Goal: Information Seeking & Learning: Learn about a topic

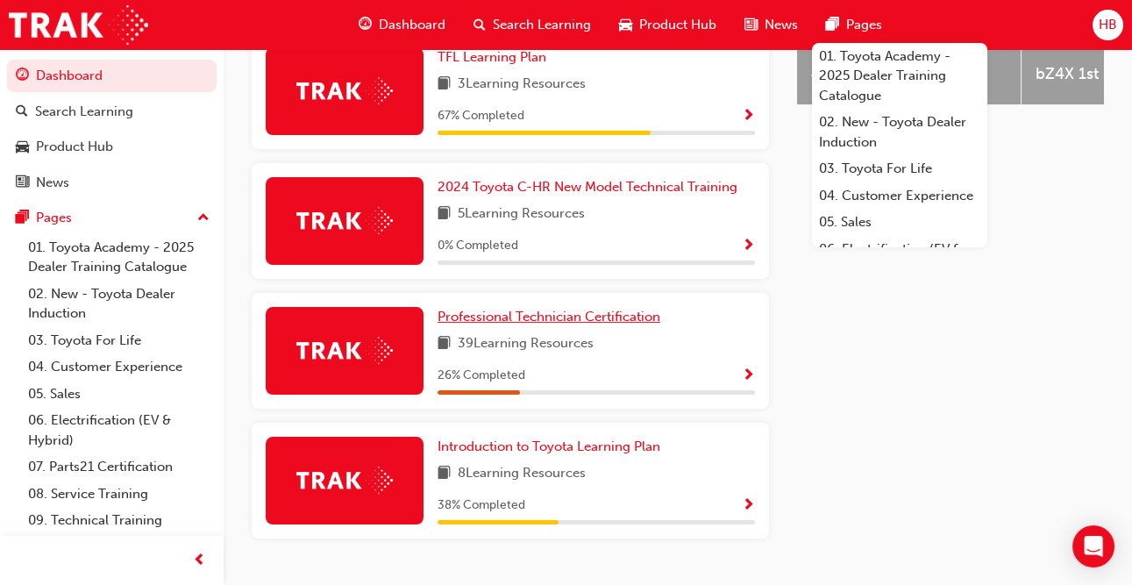
scroll to position [882, 0]
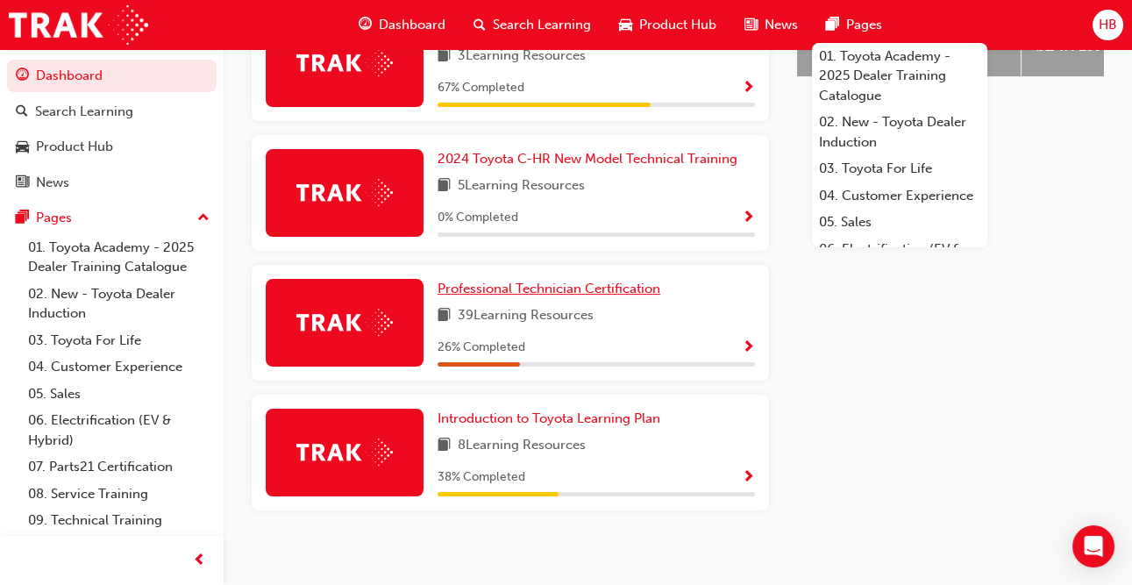
click at [519, 281] on span "Professional Technician Certification" at bounding box center [549, 289] width 223 height 16
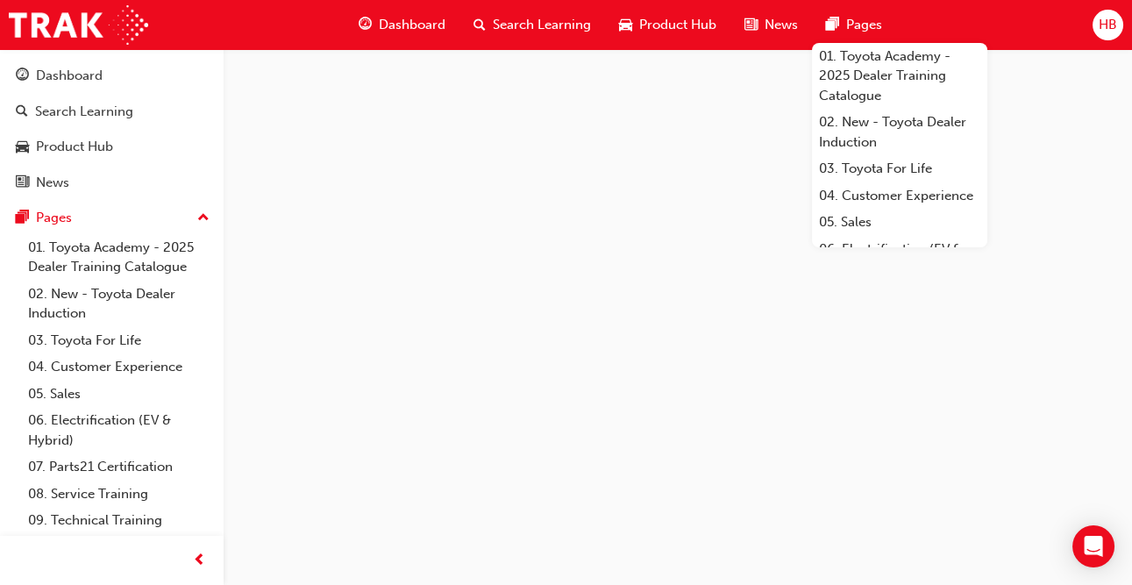
click at [858, 23] on span "Pages" at bounding box center [864, 25] width 36 height 20
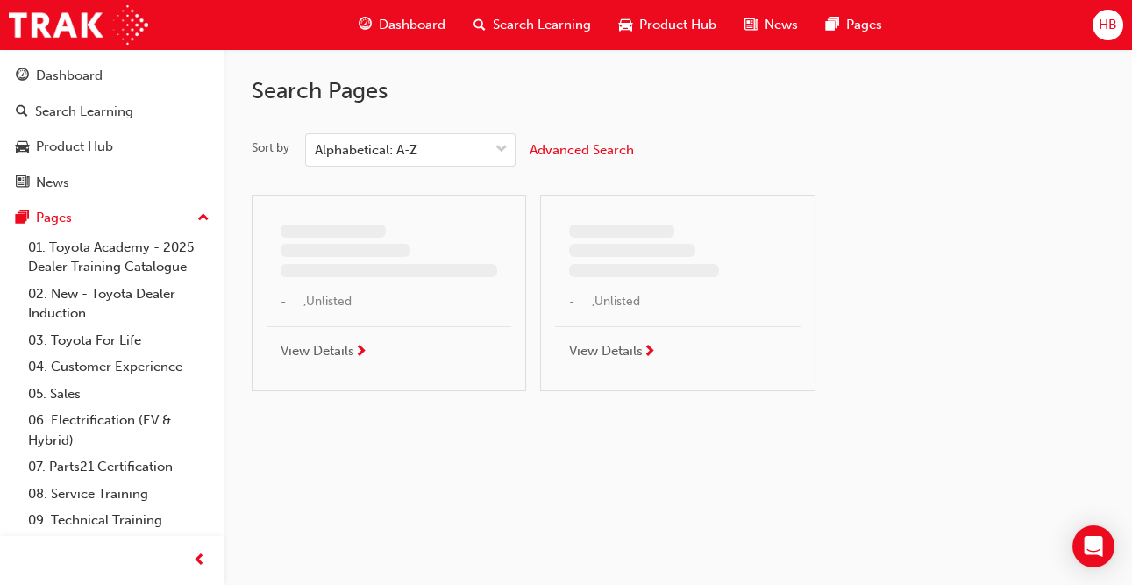
click at [417, 24] on span "Dashboard" at bounding box center [412, 25] width 67 height 20
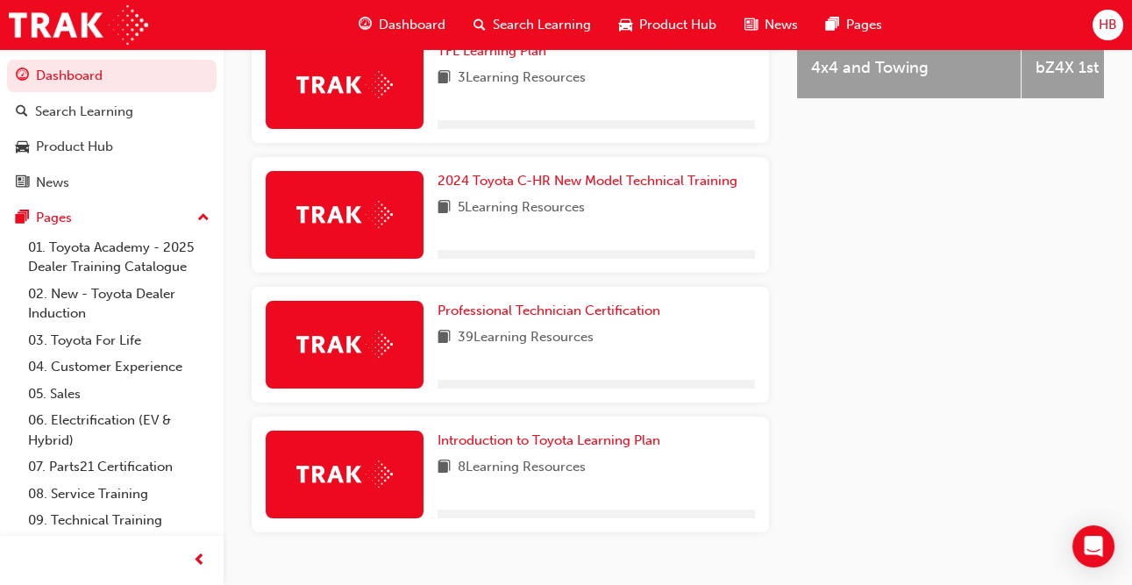
scroll to position [882, 0]
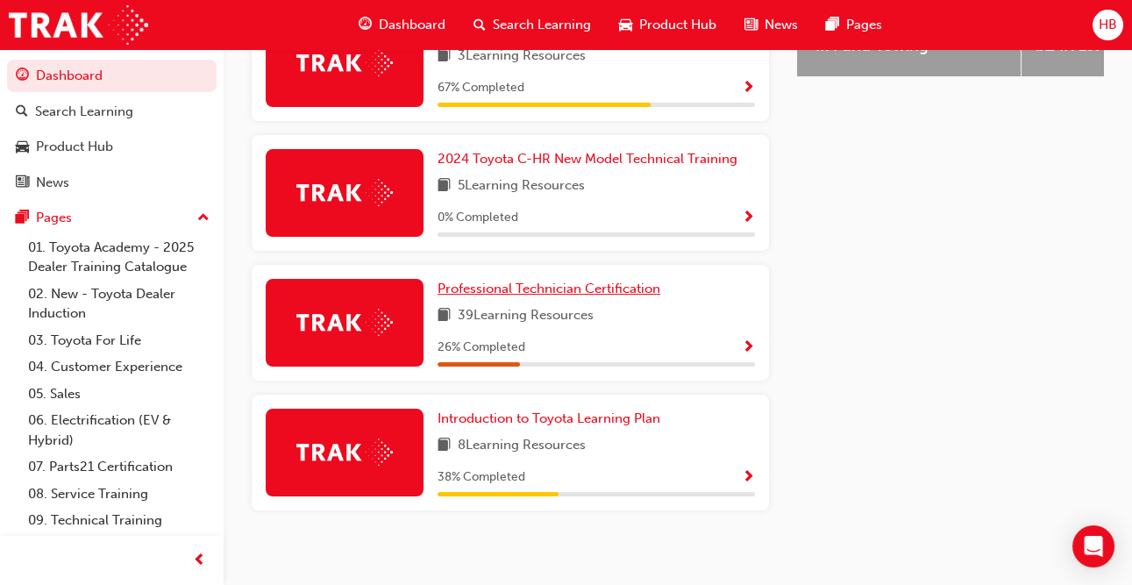
click at [562, 282] on span "Professional Technician Certification" at bounding box center [549, 289] width 223 height 16
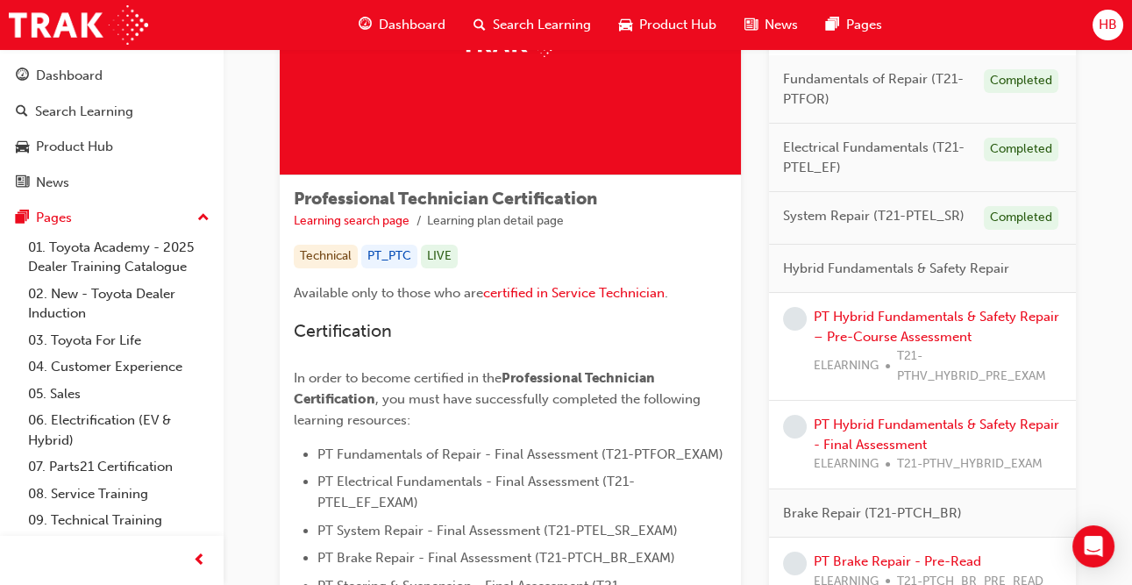
scroll to position [189, 0]
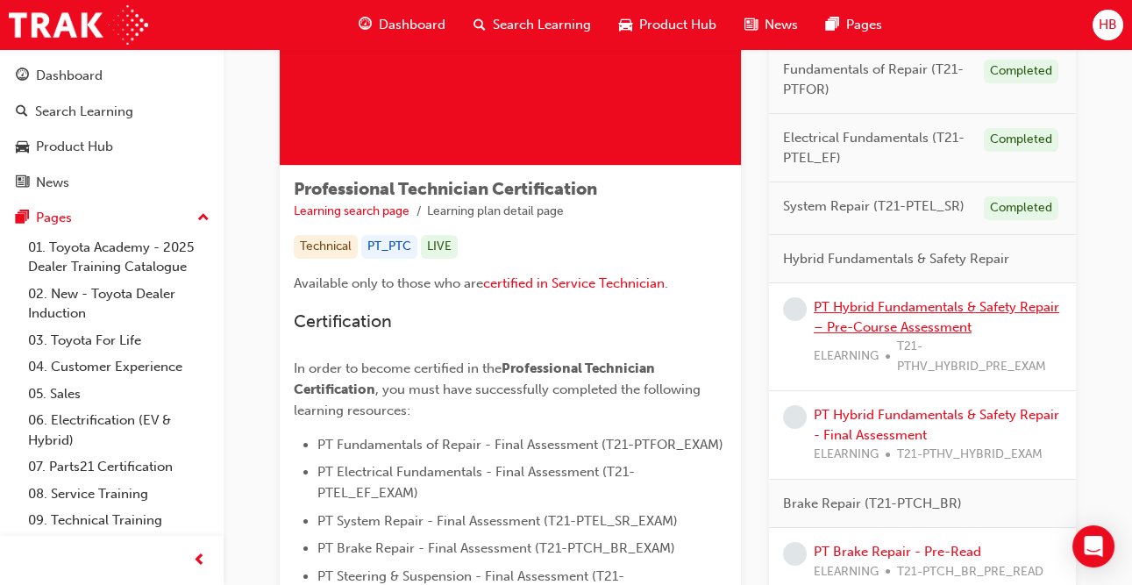
click at [908, 309] on link "PT Hybrid Fundamentals & Safety Repair – Pre-Course Assessment" at bounding box center [937, 317] width 246 height 36
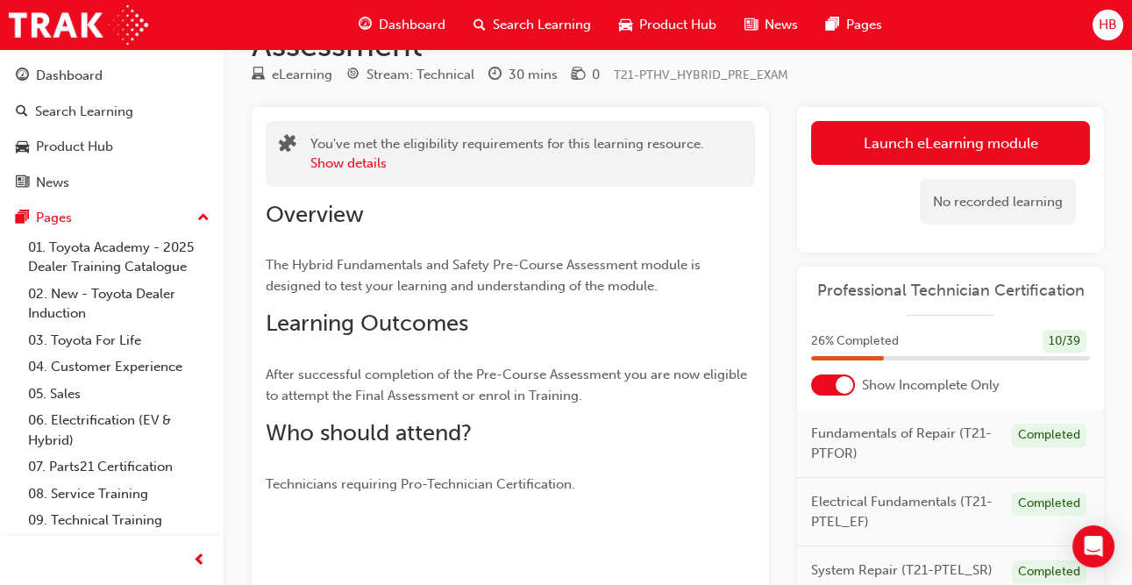
scroll to position [87, 0]
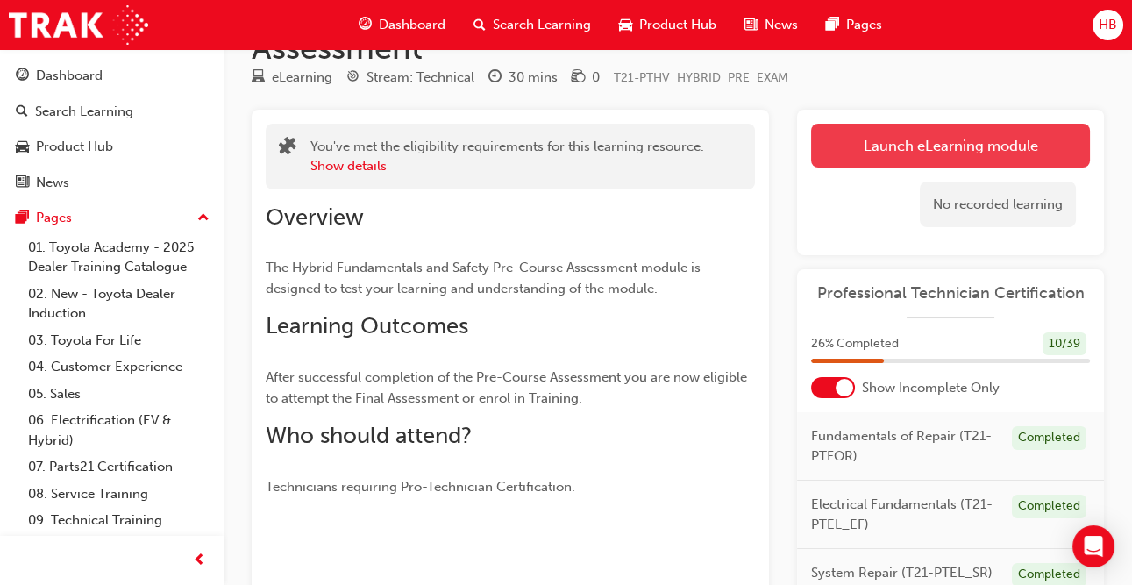
click at [1010, 152] on link "Launch eLearning module" at bounding box center [950, 146] width 279 height 44
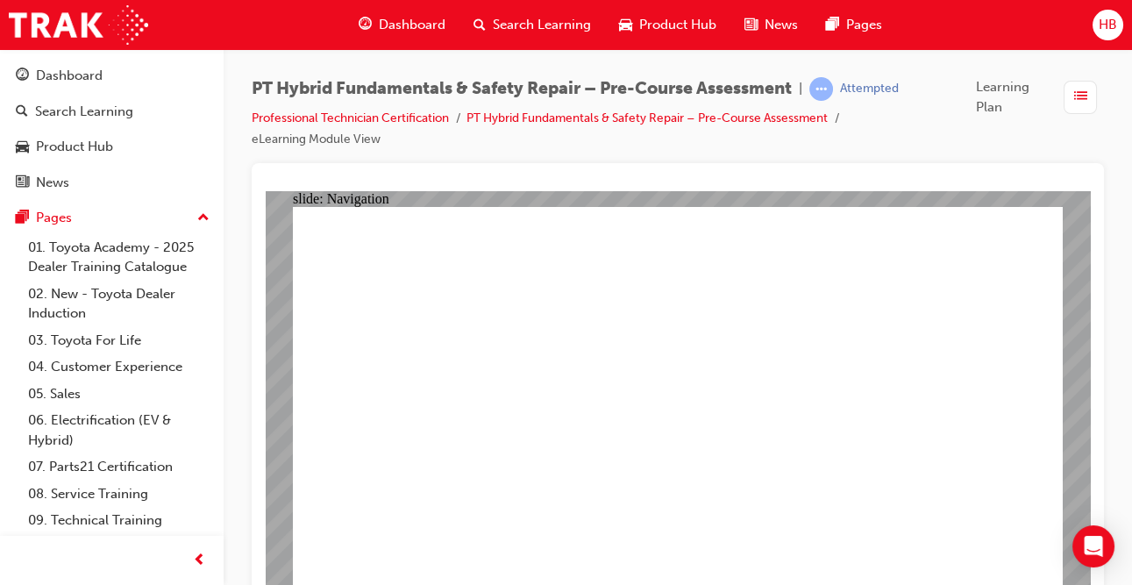
scroll to position [13, 0]
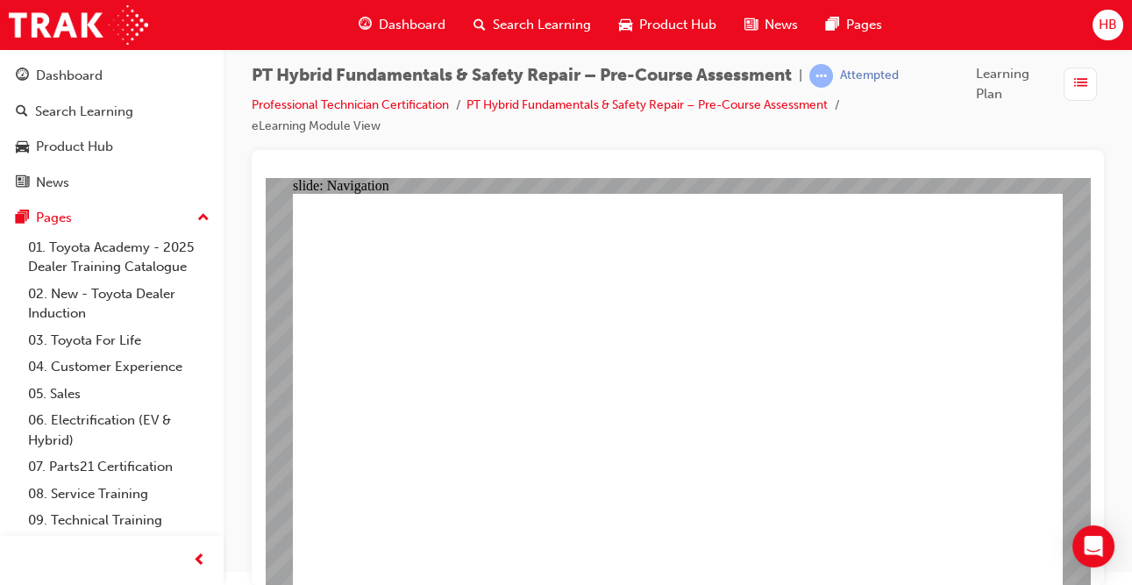
radio input "true"
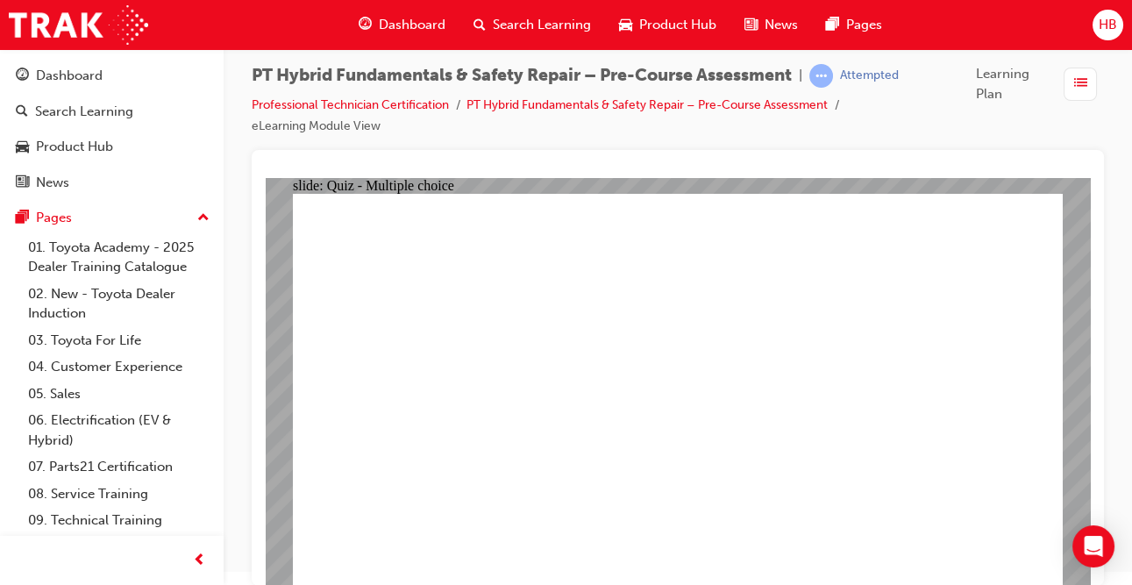
radio input "true"
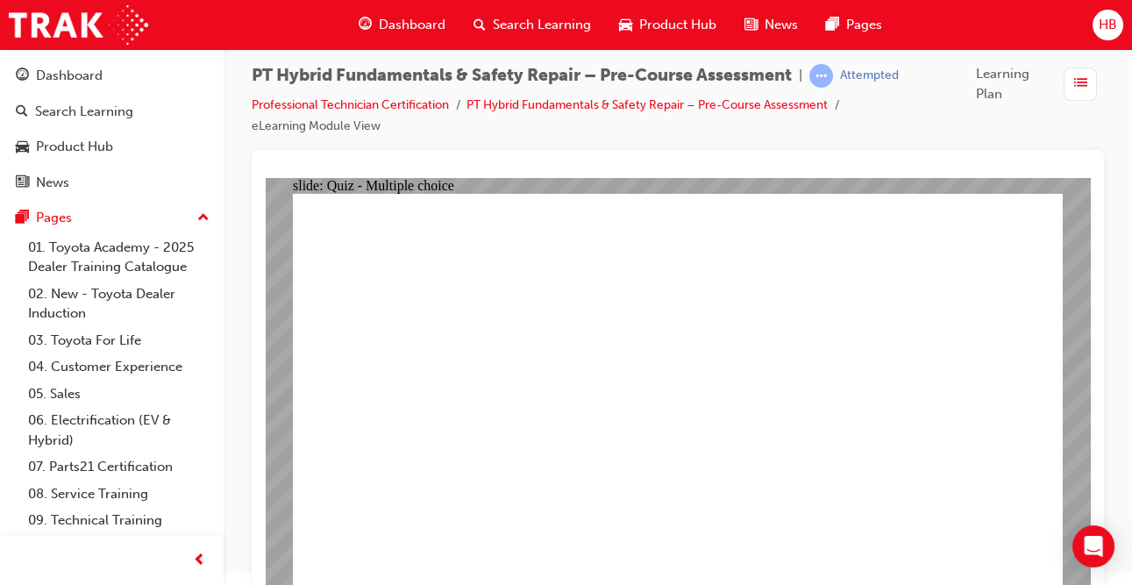
radio input "true"
checkbox input "true"
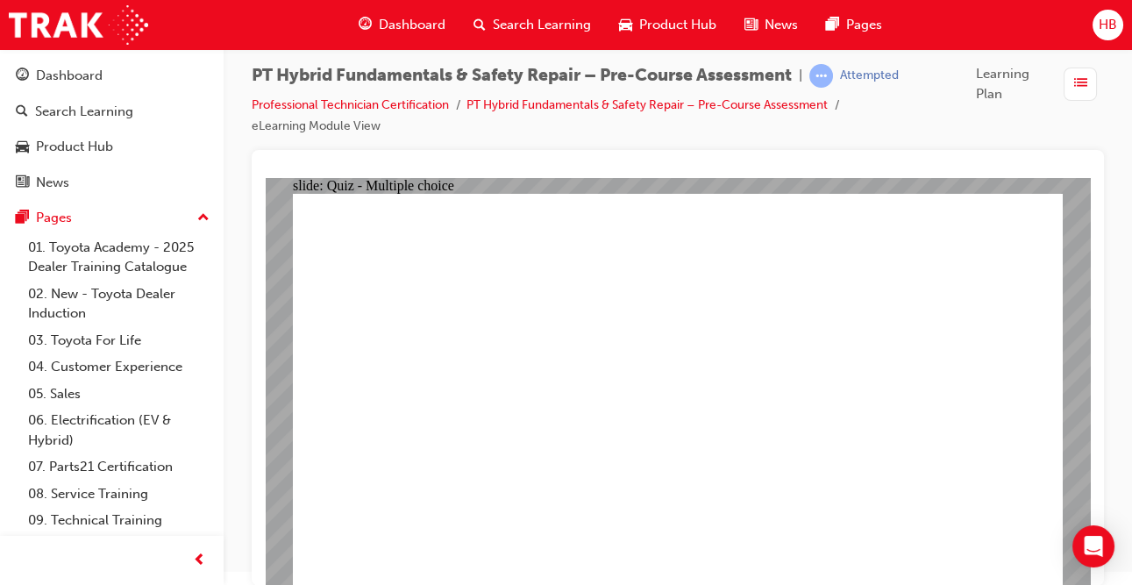
checkbox input "true"
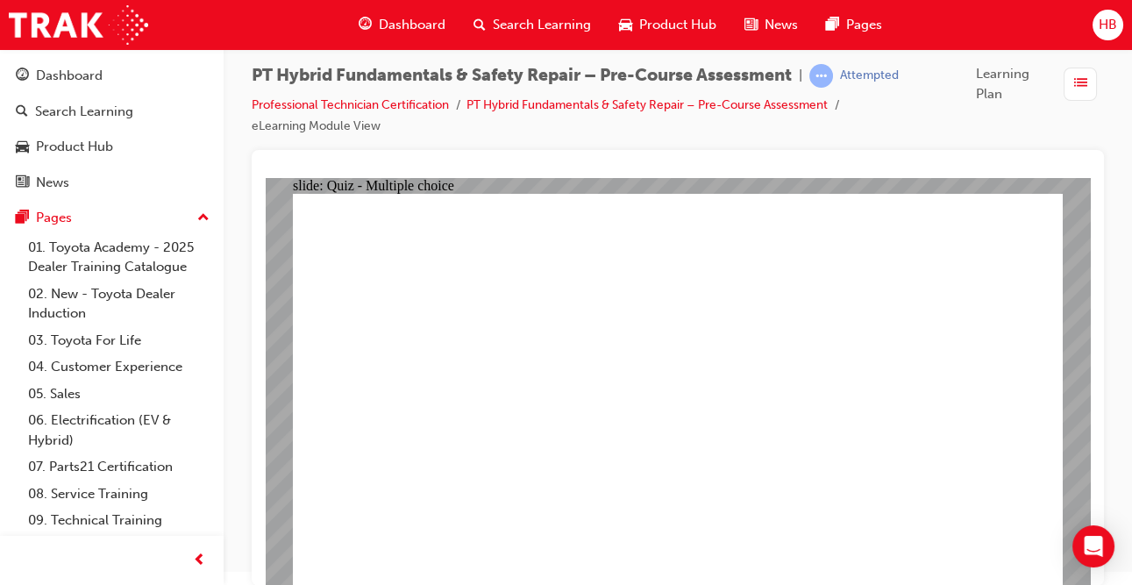
radio input "true"
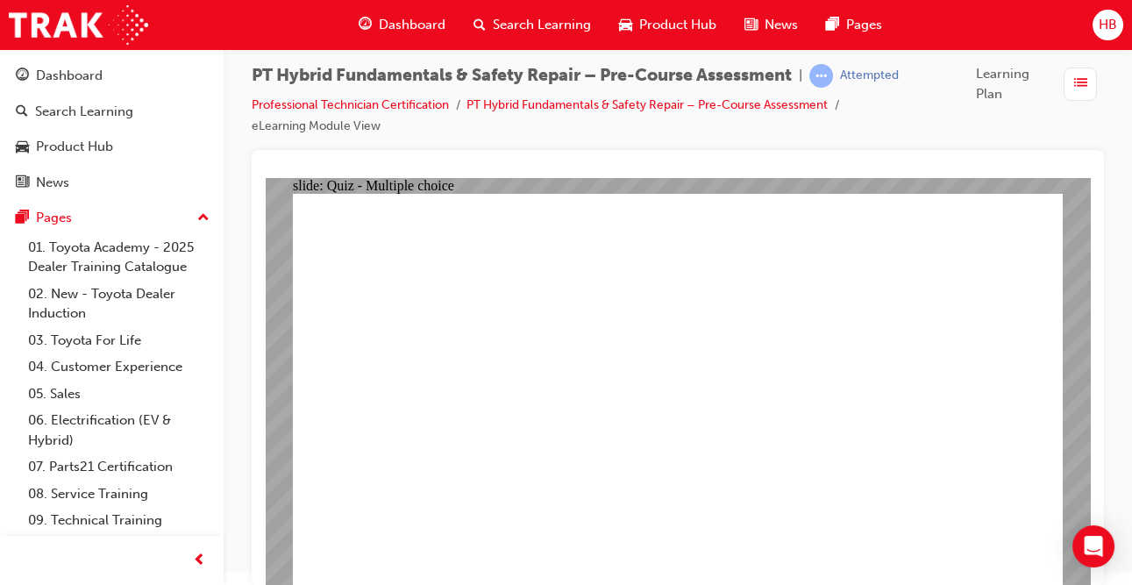
radio input "true"
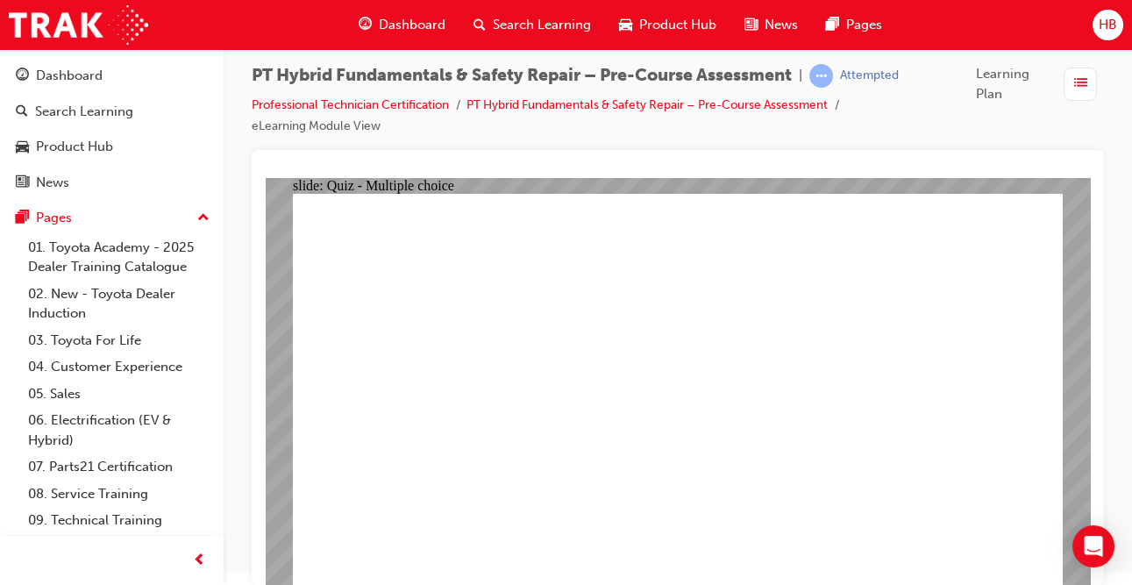
radio input "true"
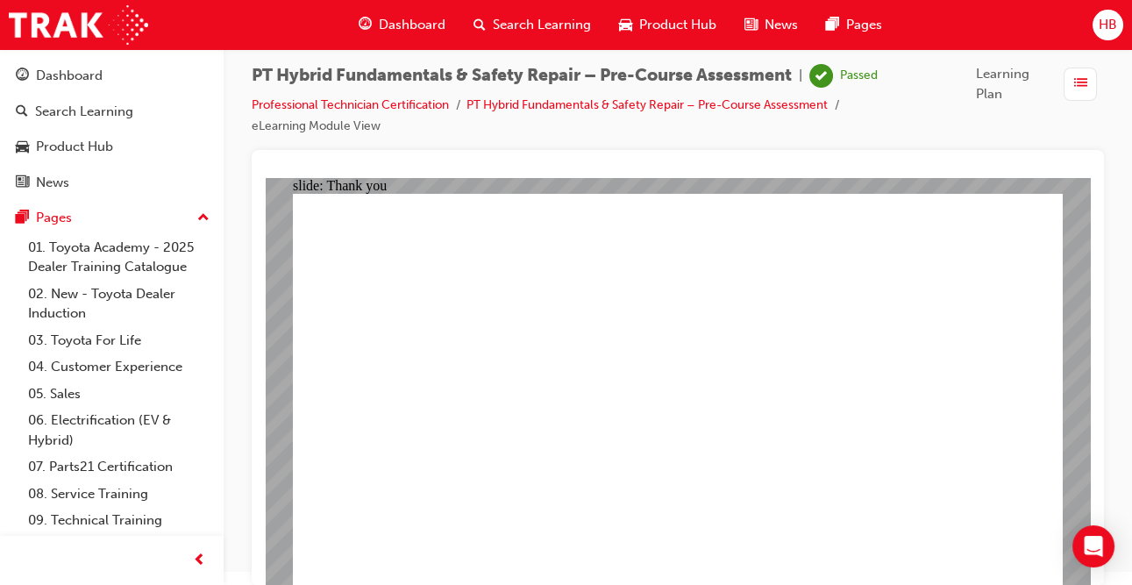
click at [431, 25] on span "Dashboard" at bounding box center [412, 25] width 67 height 20
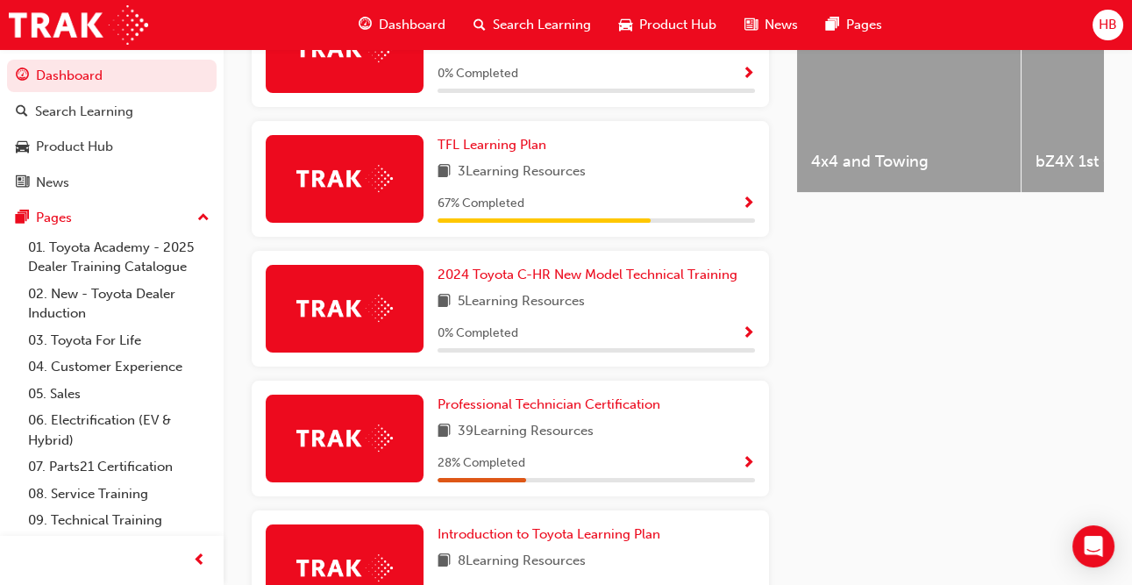
scroll to position [772, 0]
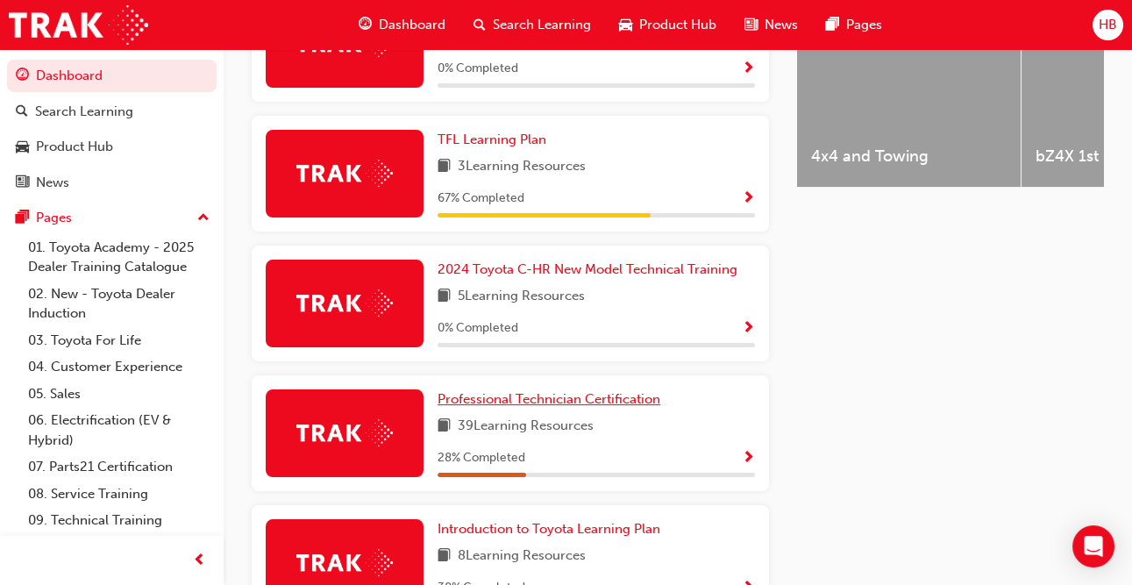
click at [509, 391] on span "Professional Technician Certification" at bounding box center [549, 399] width 223 height 16
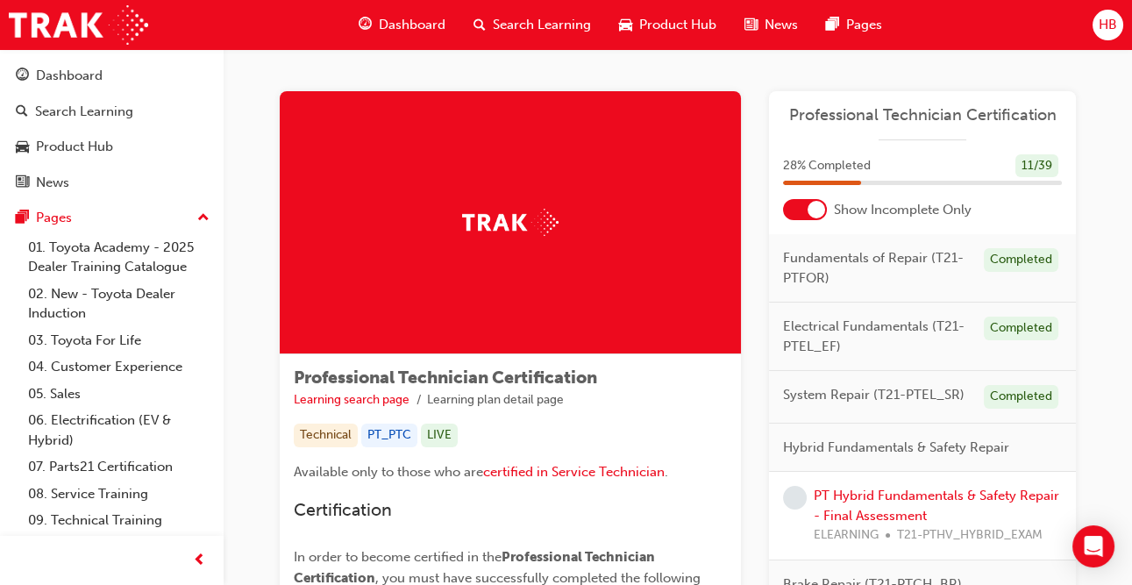
click at [798, 502] on span "learningRecordVerb_NONE-icon" at bounding box center [795, 498] width 24 height 24
click at [865, 501] on link "PT Hybrid Fundamentals & Safety Repair - Final Assessment" at bounding box center [937, 506] width 246 height 36
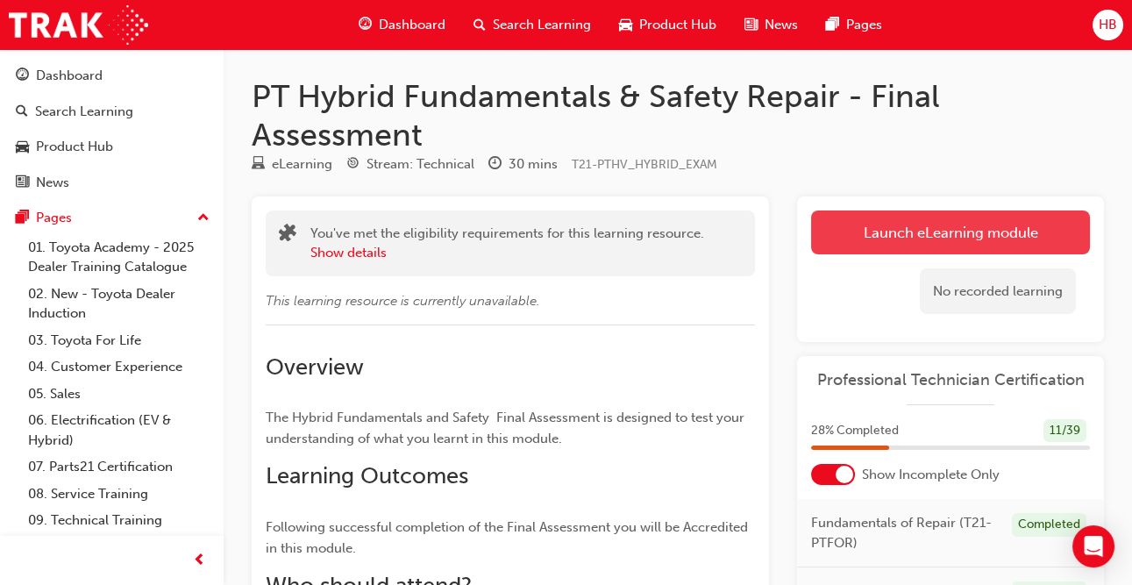
click at [882, 237] on link "Launch eLearning module" at bounding box center [950, 232] width 279 height 44
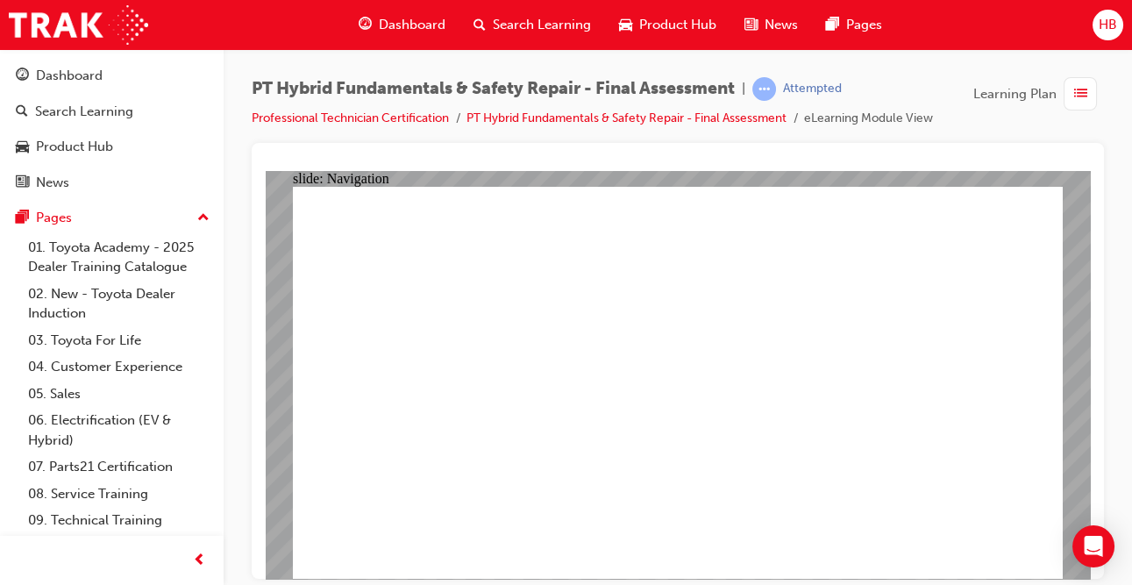
checkbox input "true"
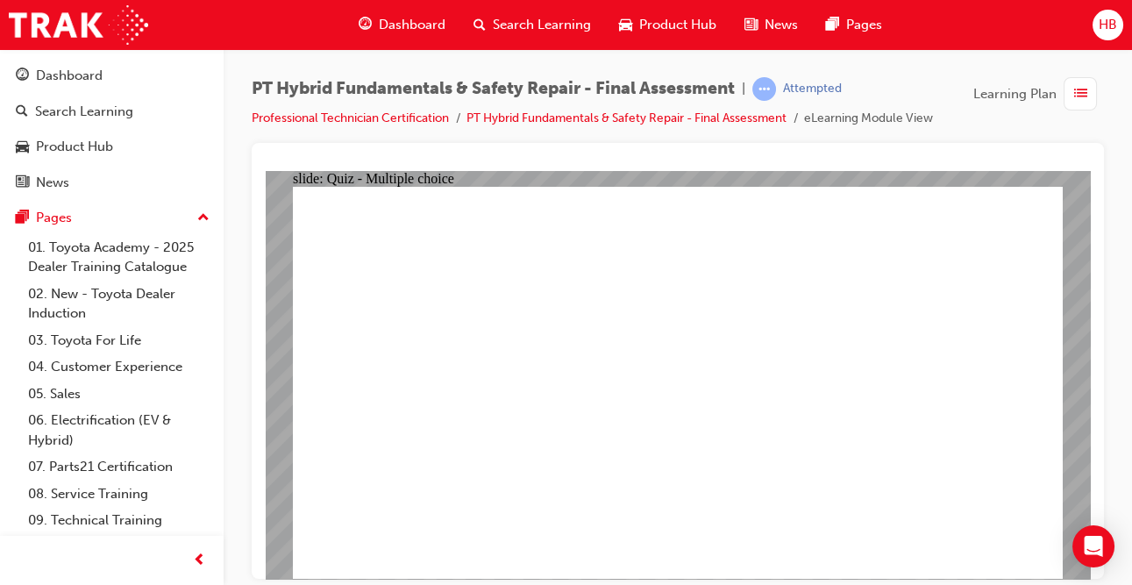
radio input "true"
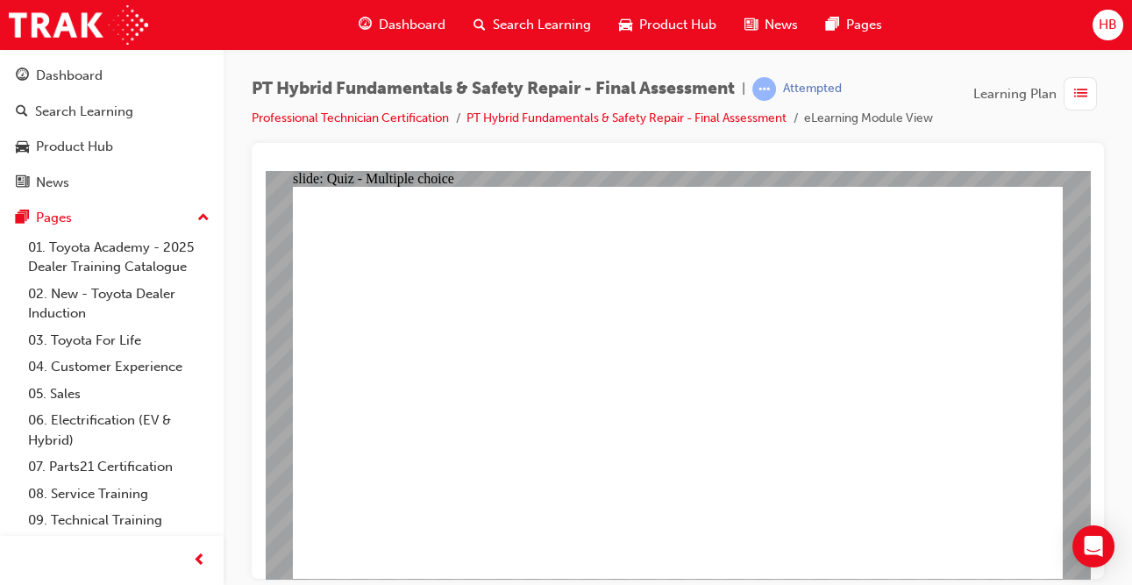
radio input "true"
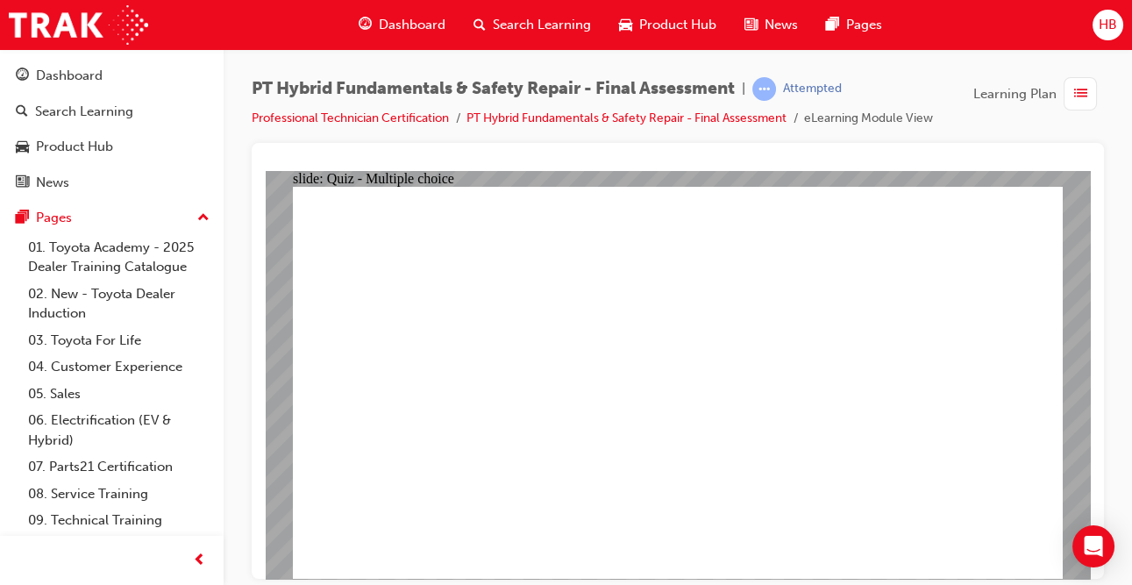
checkbox input "true"
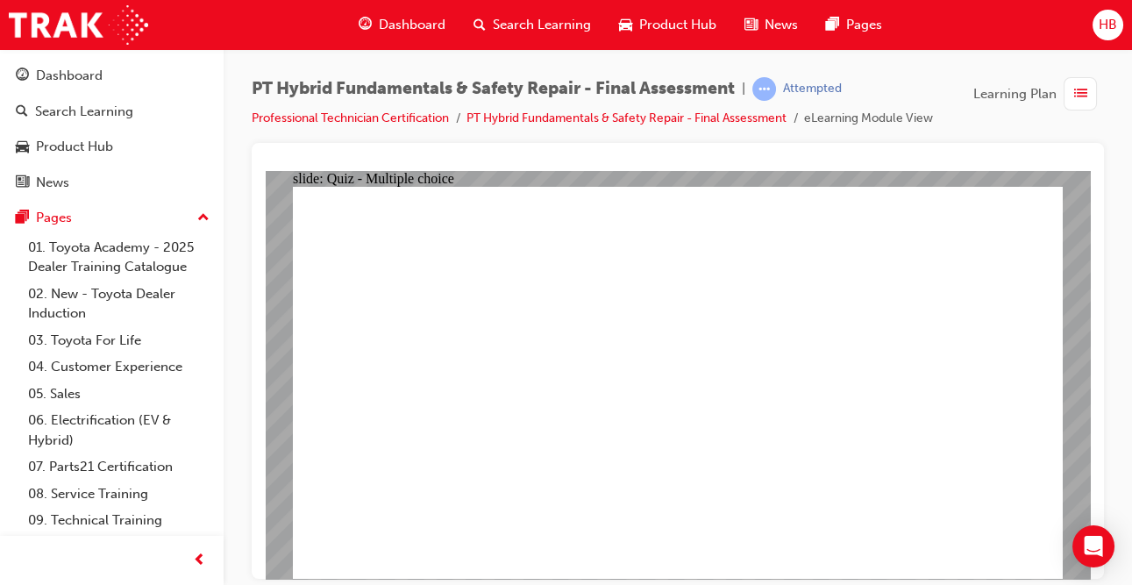
radio input "true"
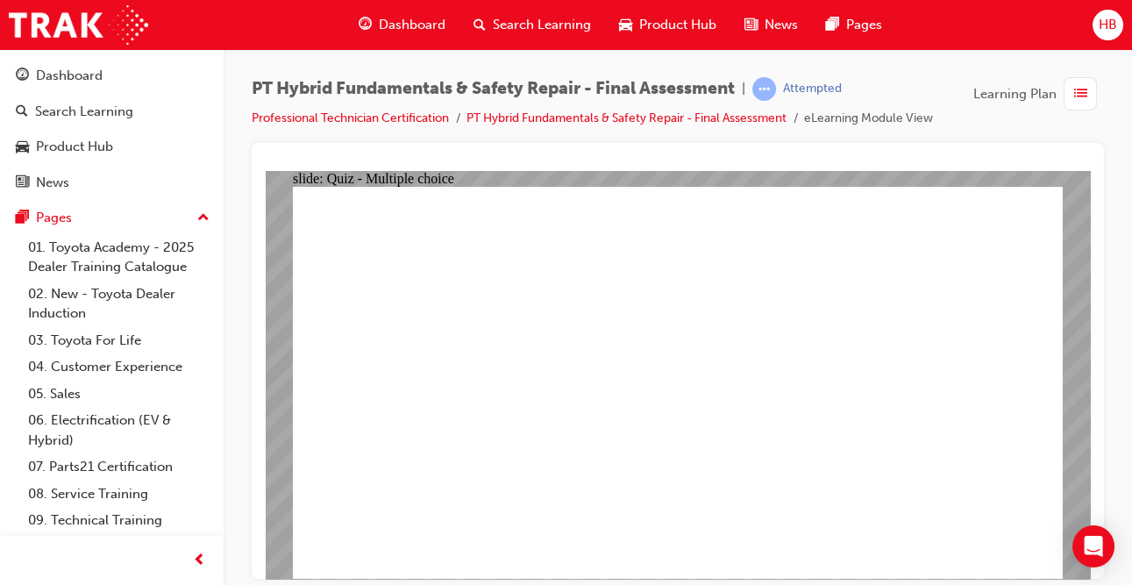
checkbox input "true"
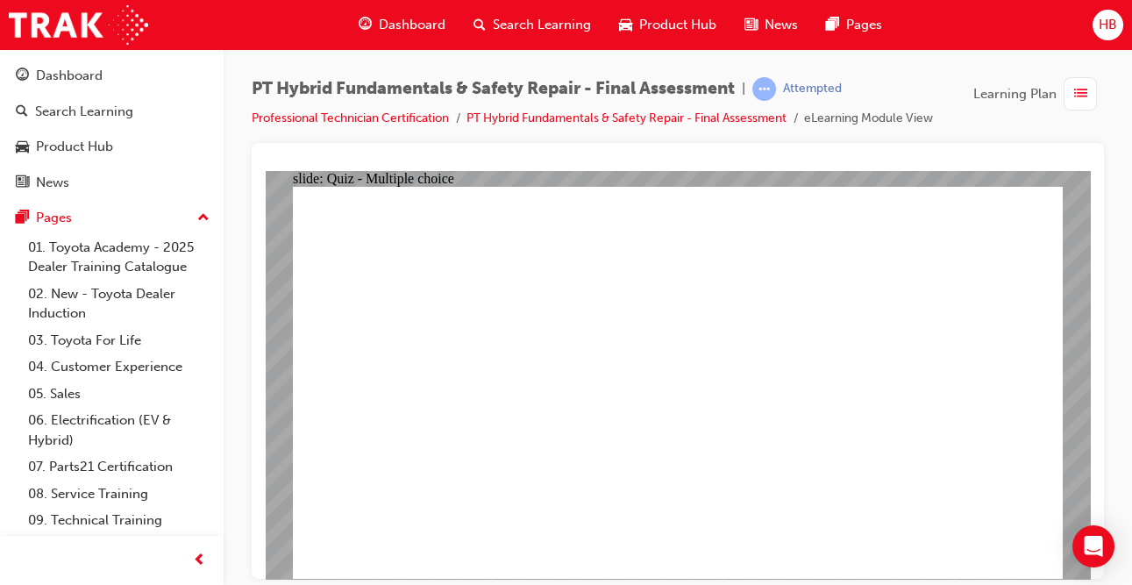
checkbox input "true"
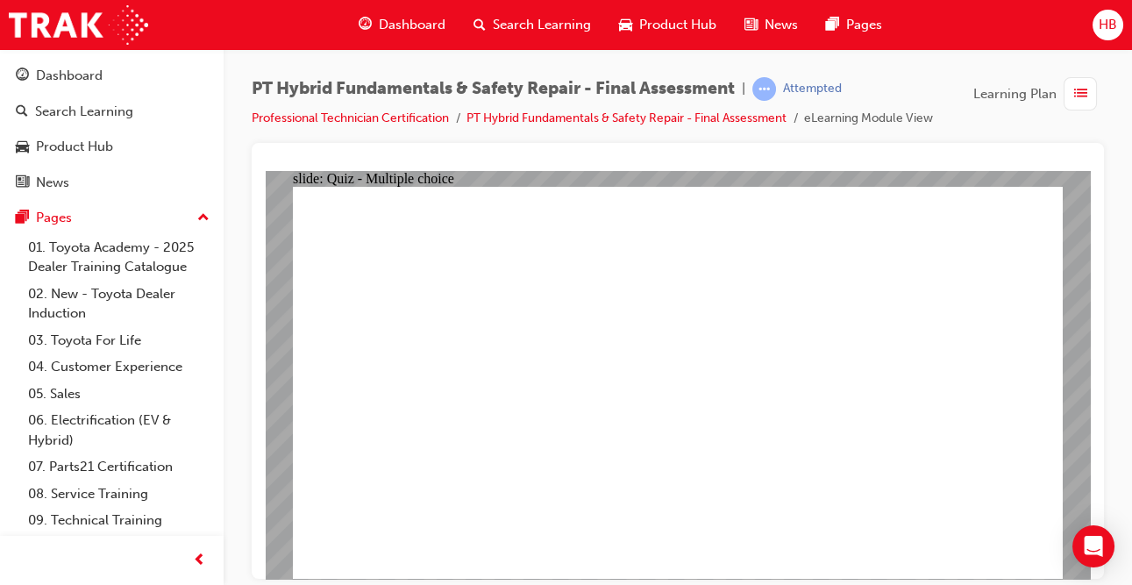
radio input "true"
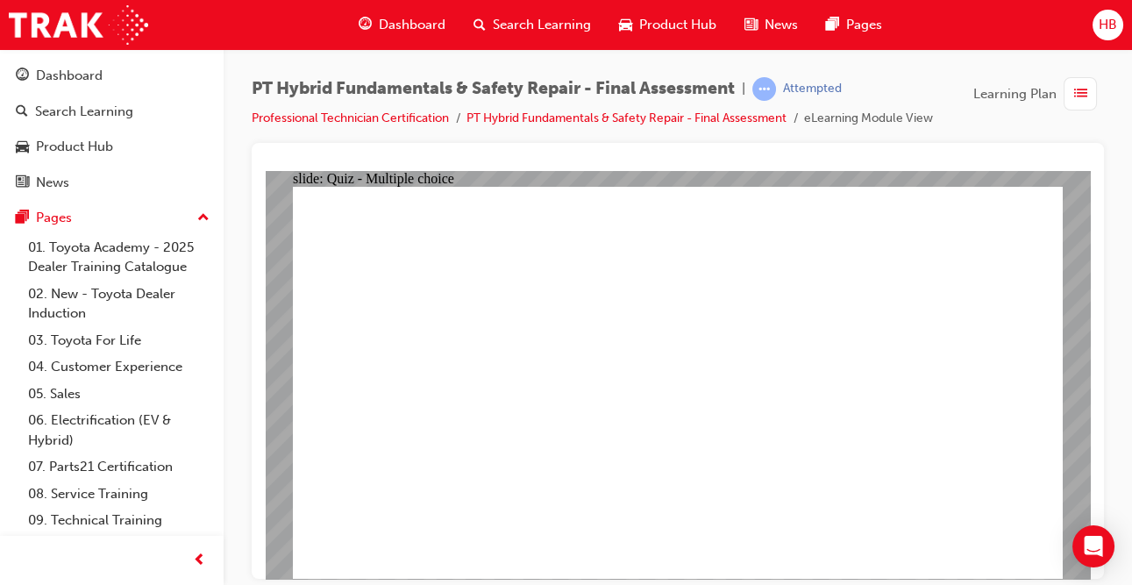
radio input "true"
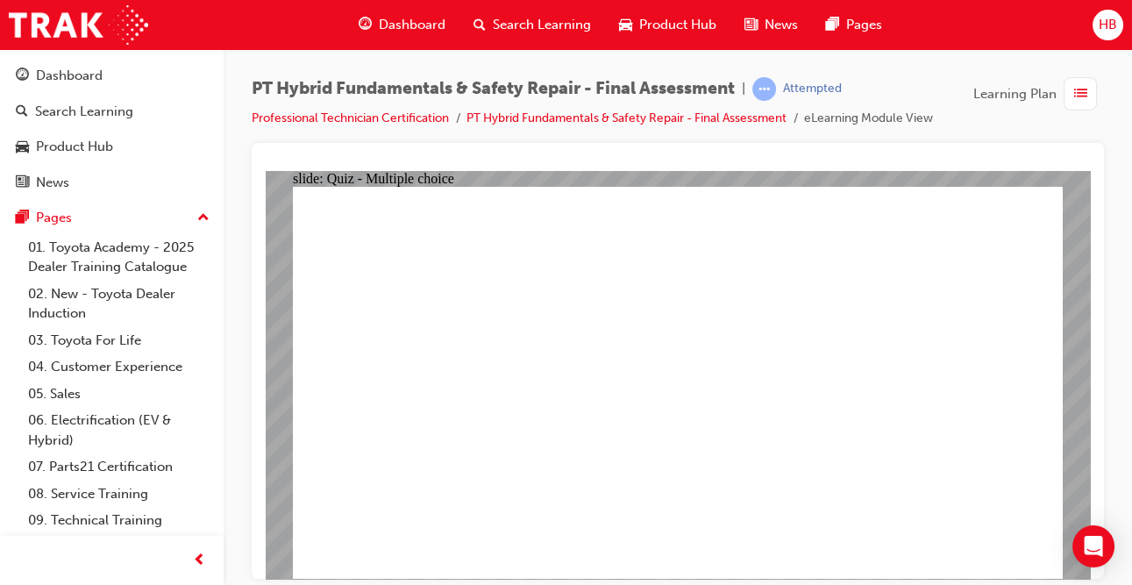
radio input "true"
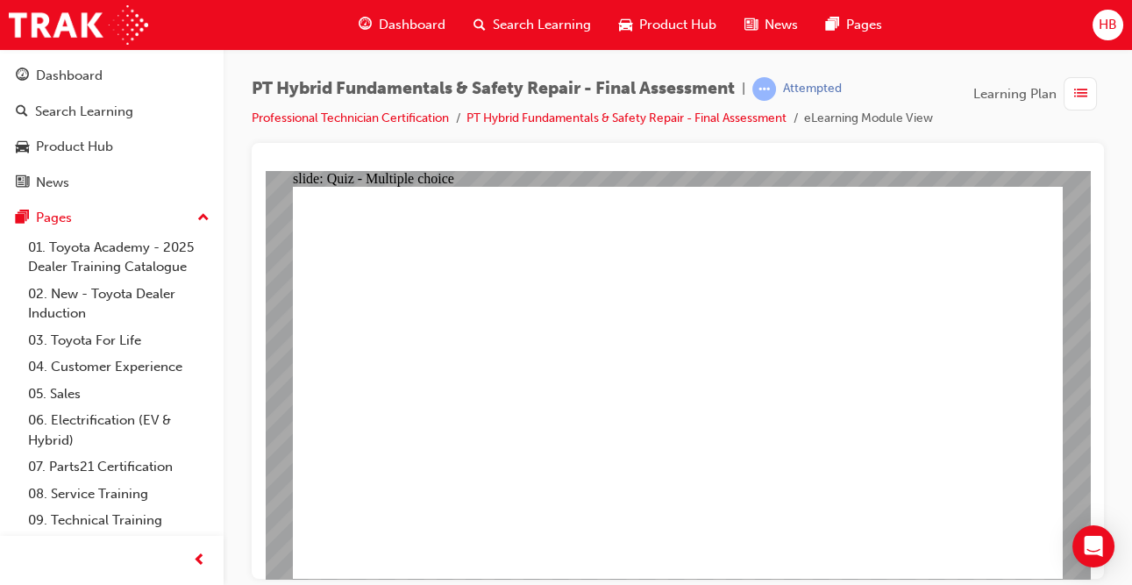
radio input "true"
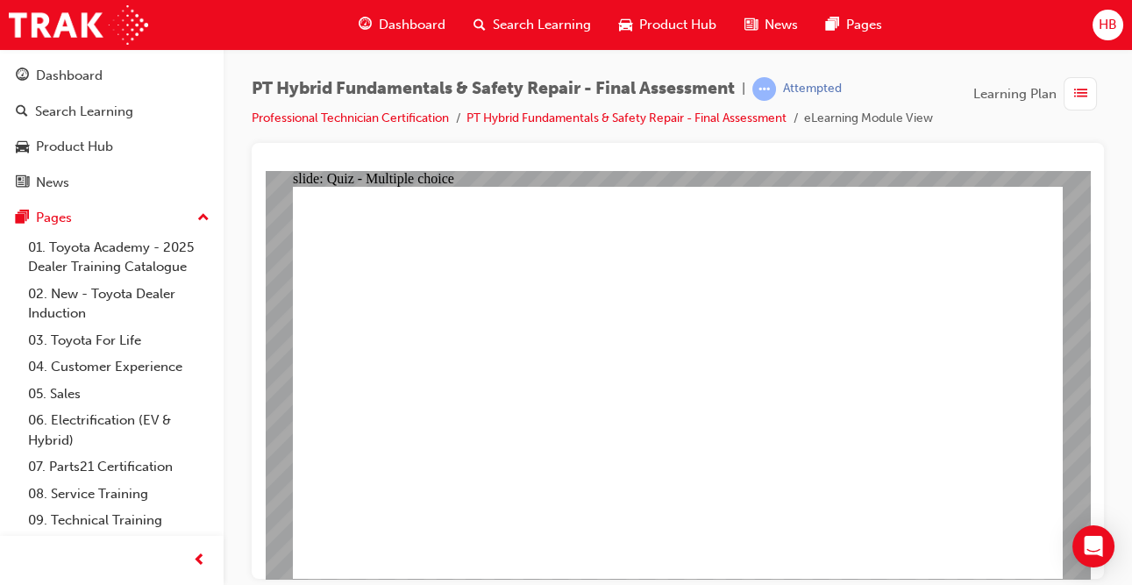
radio input "true"
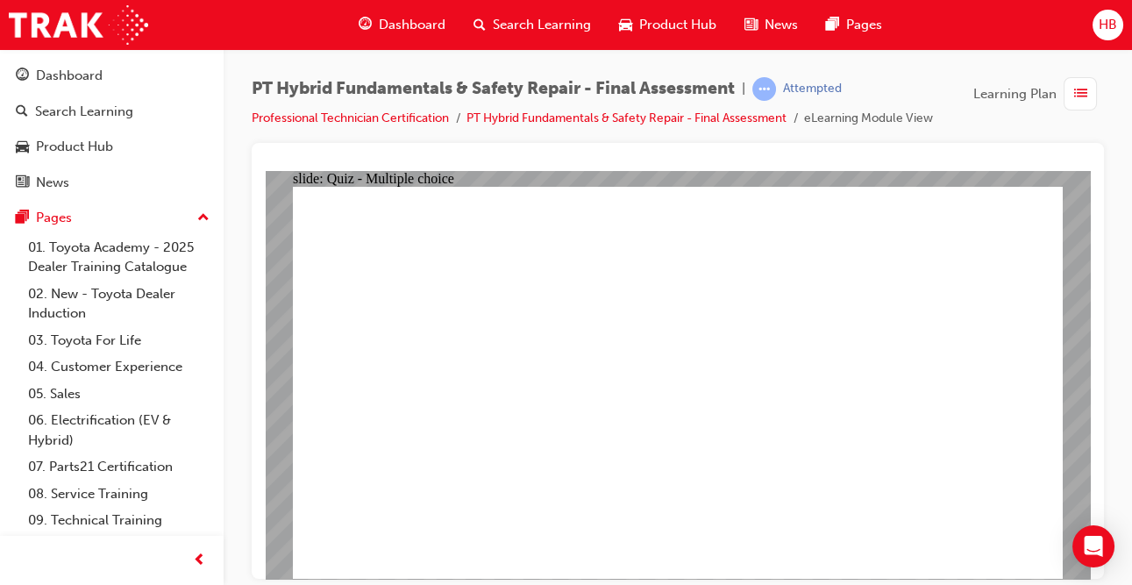
radio input "true"
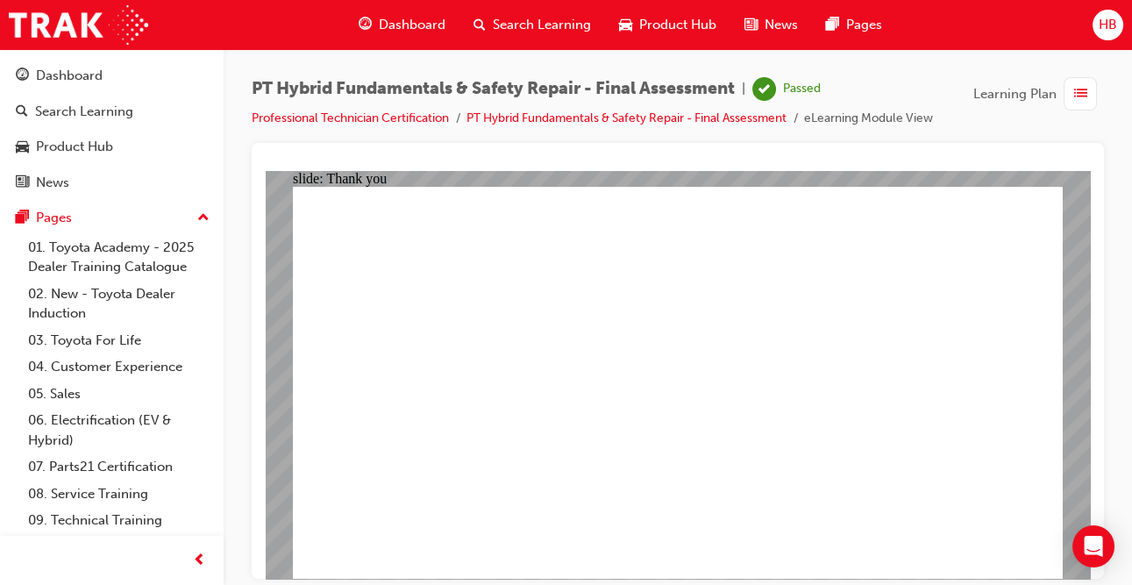
click at [429, 35] on div "Dashboard" at bounding box center [402, 25] width 115 height 36
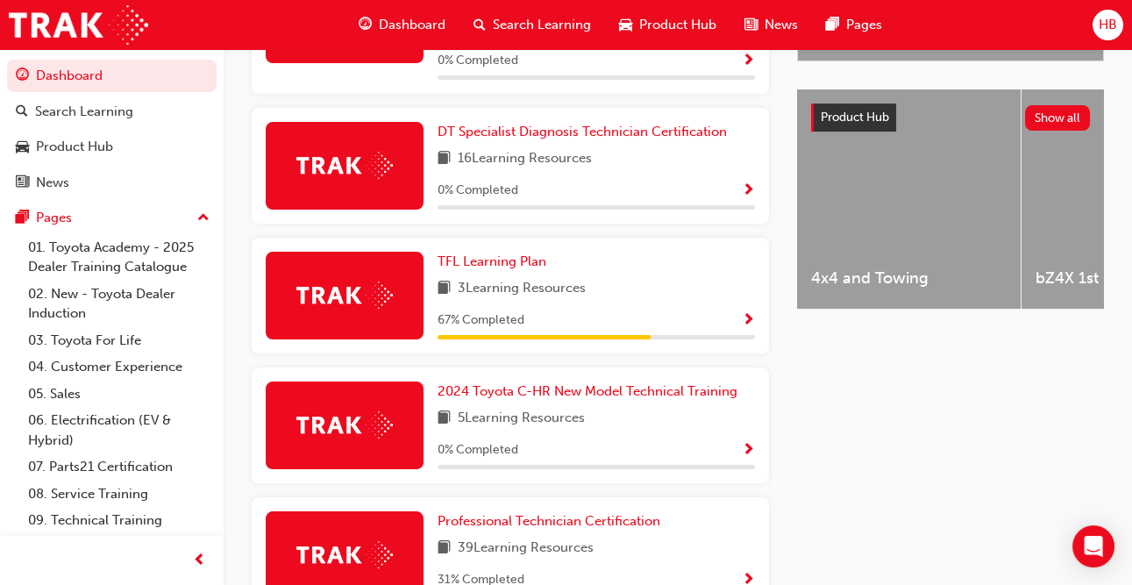
scroll to position [832, 0]
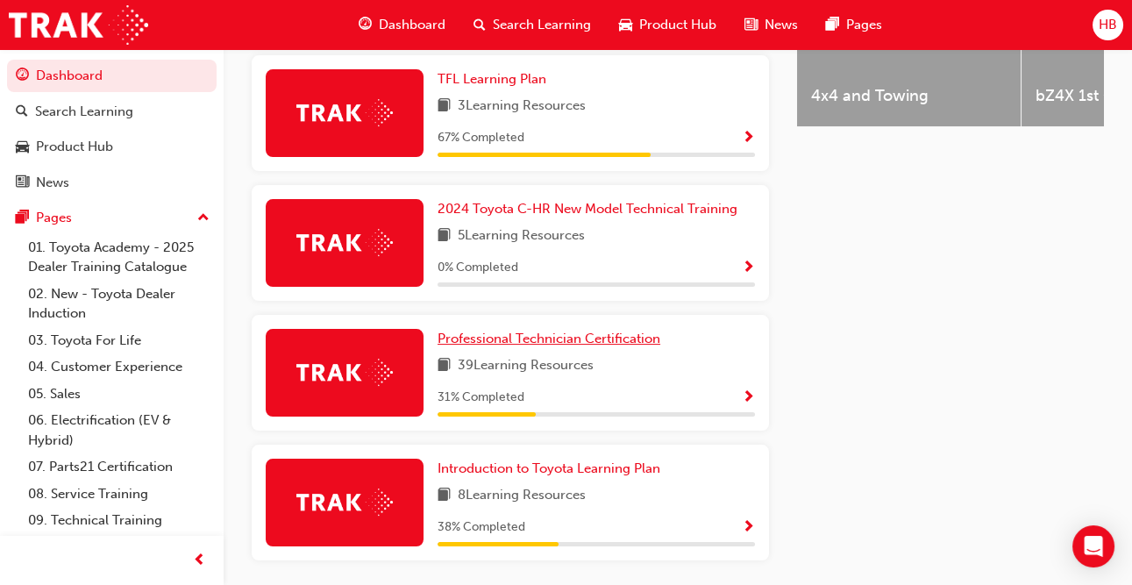
click at [577, 331] on span "Professional Technician Certification" at bounding box center [549, 339] width 223 height 16
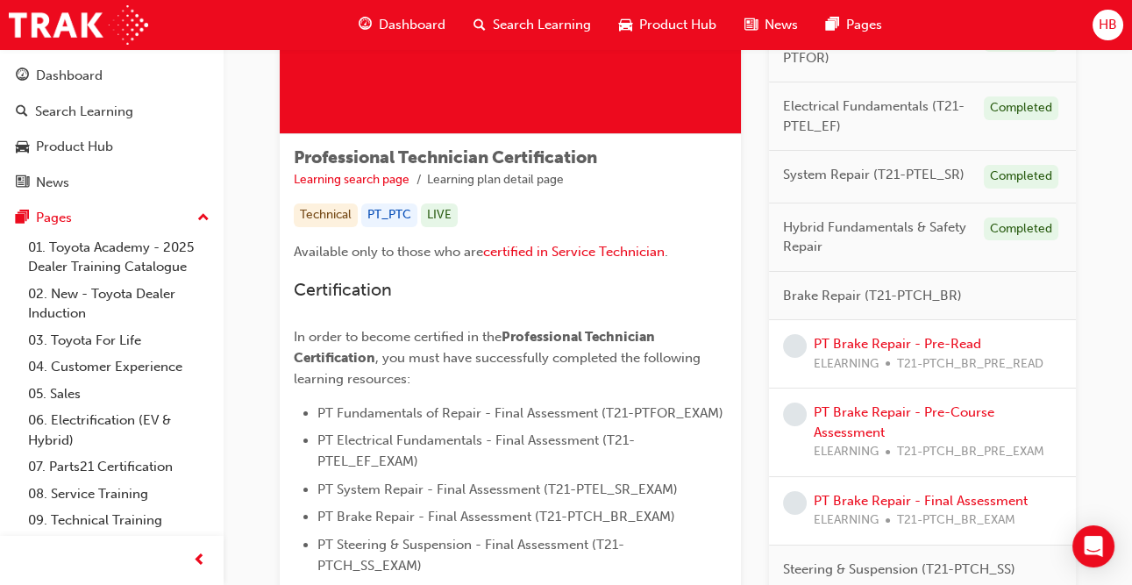
scroll to position [222, 0]
click at [837, 338] on link "PT Brake Repair - Pre-Read" at bounding box center [897, 342] width 167 height 16
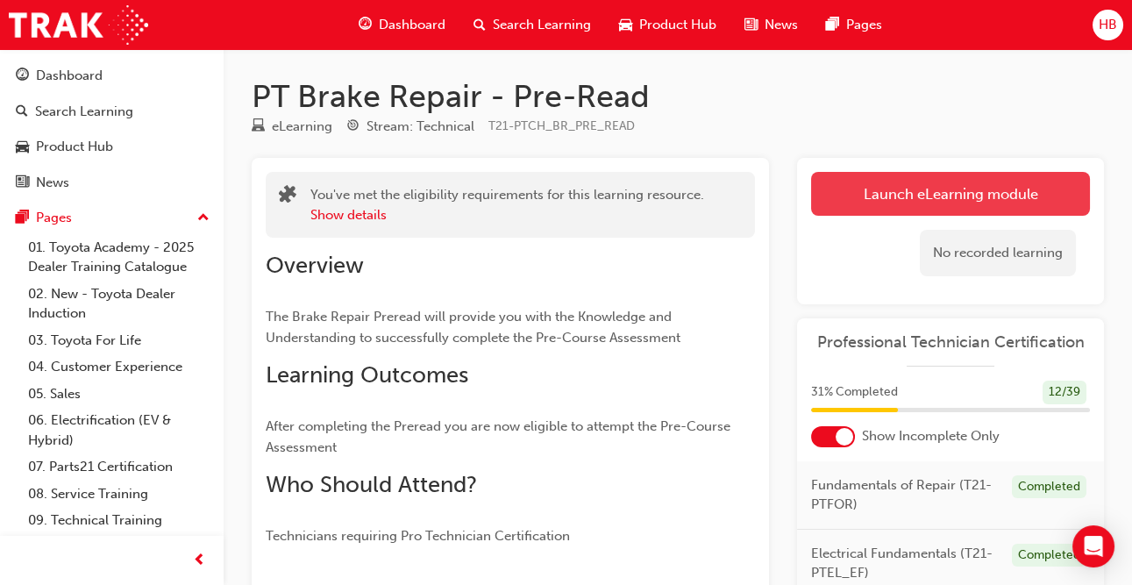
click at [886, 208] on link "Launch eLearning module" at bounding box center [950, 194] width 279 height 44
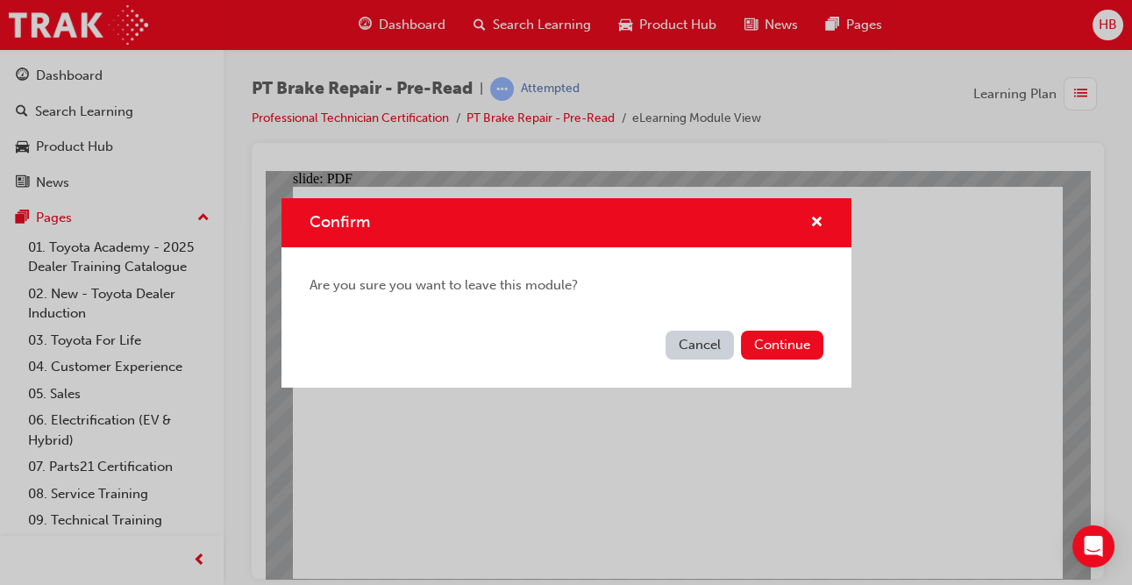
click at [687, 342] on button "Cancel" at bounding box center [700, 345] width 68 height 29
click at [701, 341] on button "Cancel" at bounding box center [700, 345] width 68 height 29
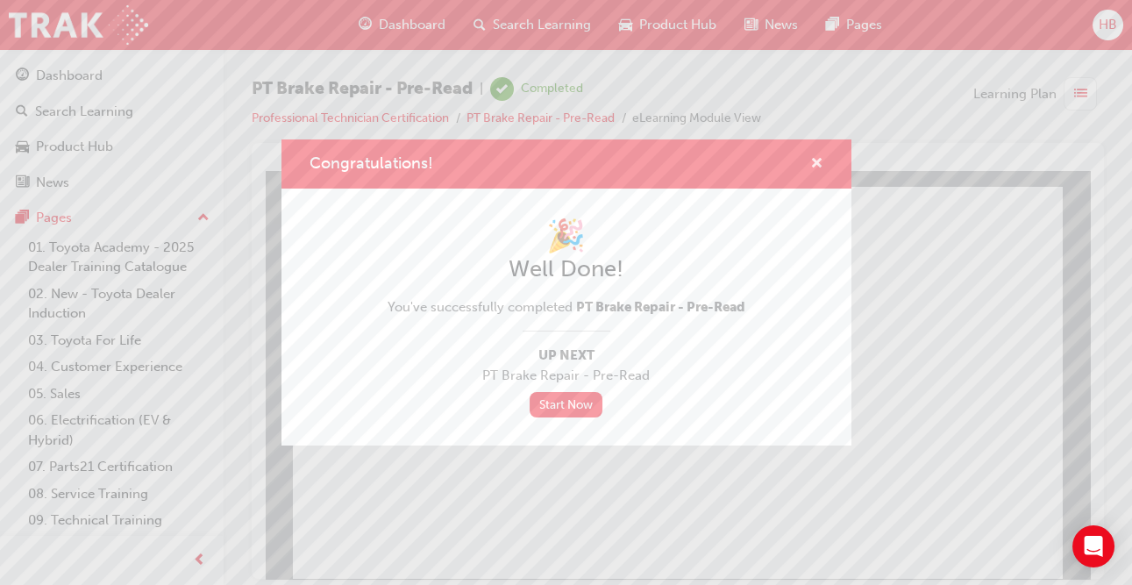
click at [821, 161] on span "cross-icon" at bounding box center [816, 165] width 13 height 16
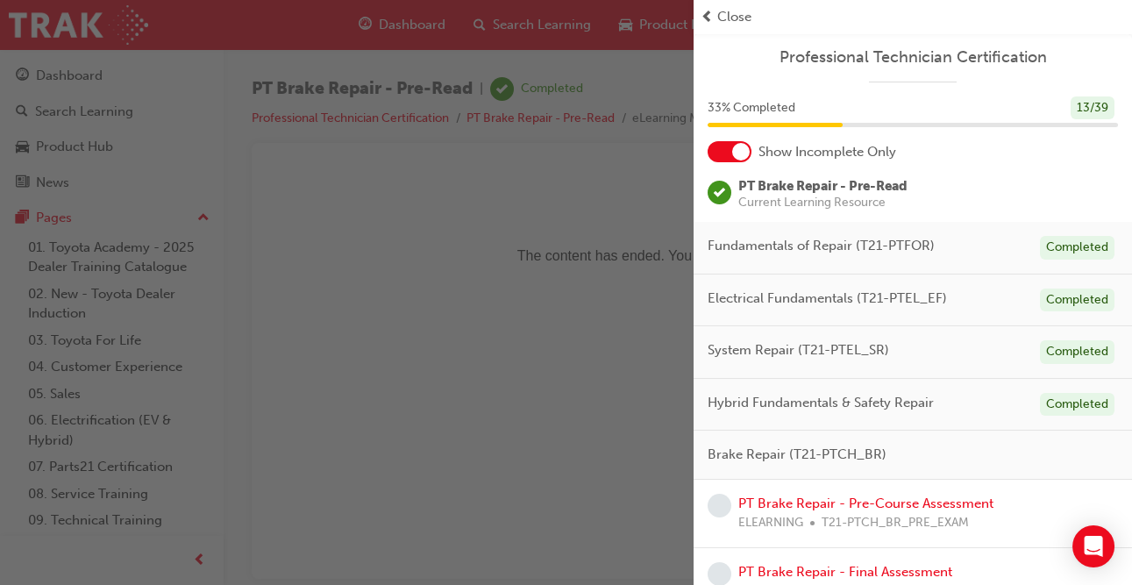
click at [717, 24] on span "Close" at bounding box center [734, 17] width 34 height 20
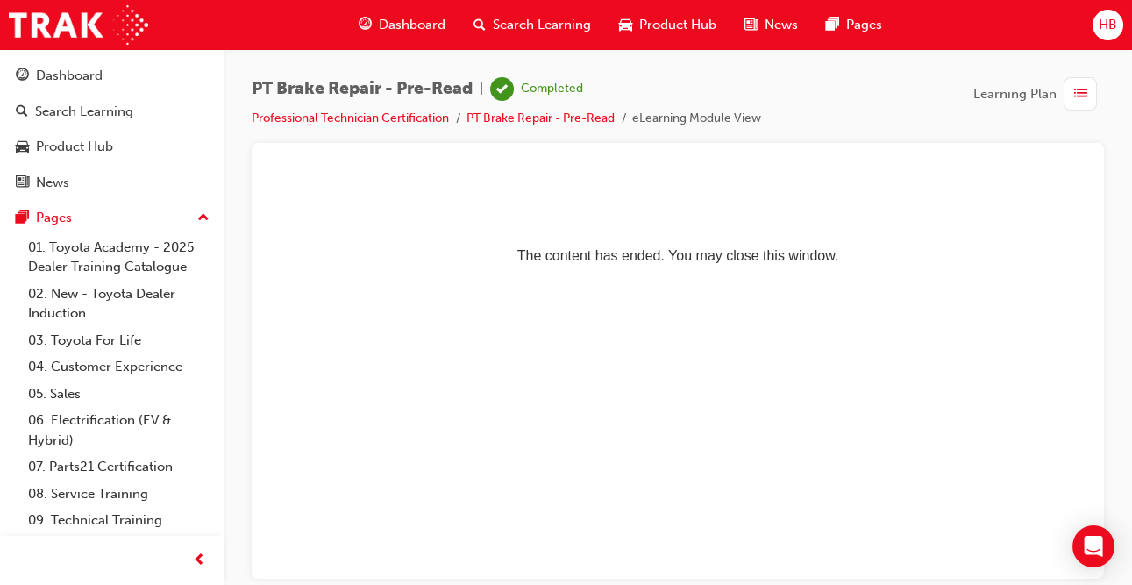
click at [415, 34] on span "Dashboard" at bounding box center [412, 25] width 67 height 20
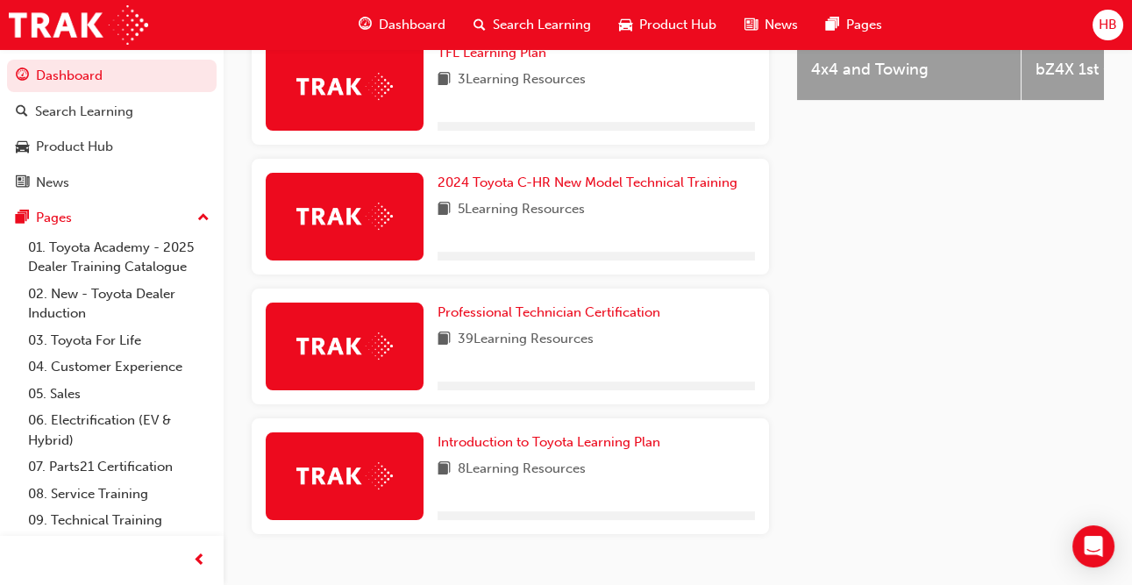
scroll to position [882, 0]
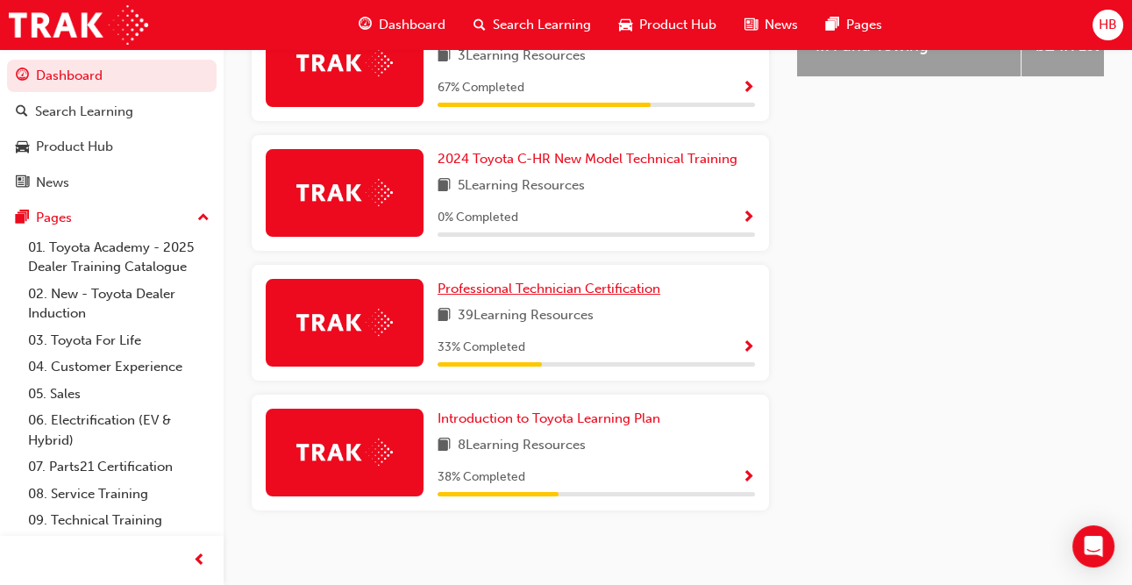
click at [560, 281] on span "Professional Technician Certification" at bounding box center [549, 289] width 223 height 16
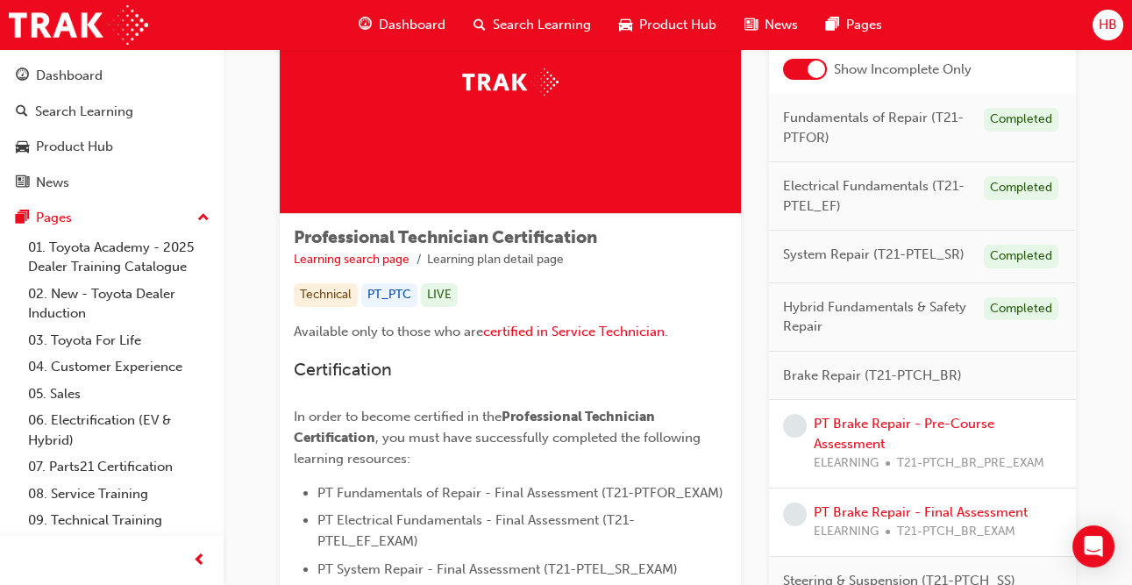
scroll to position [152, 0]
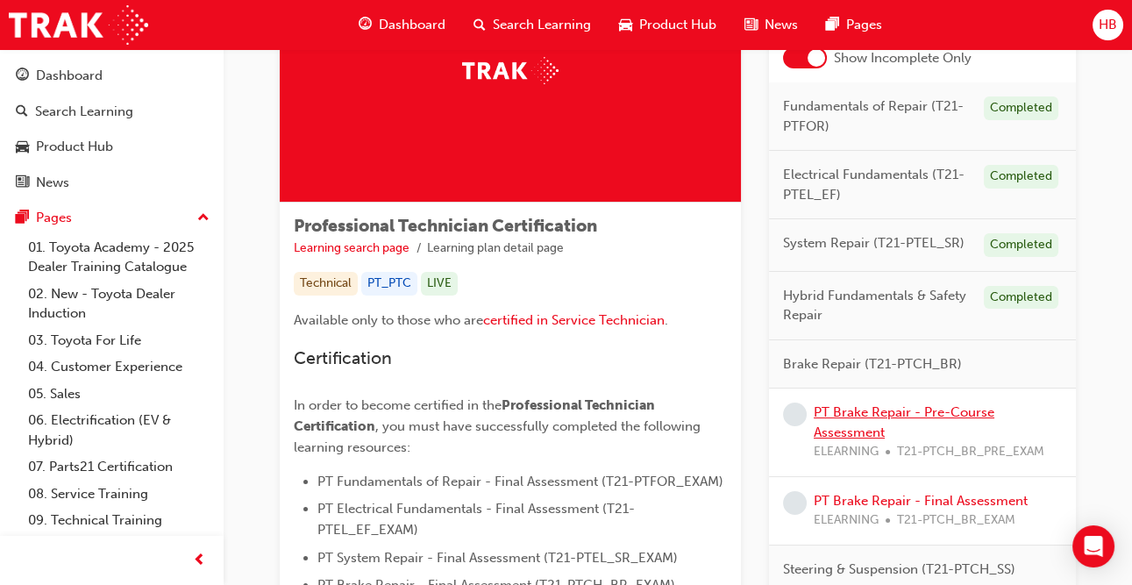
click at [879, 426] on link "PT Brake Repair - Pre-Course Assessment" at bounding box center [904, 422] width 181 height 36
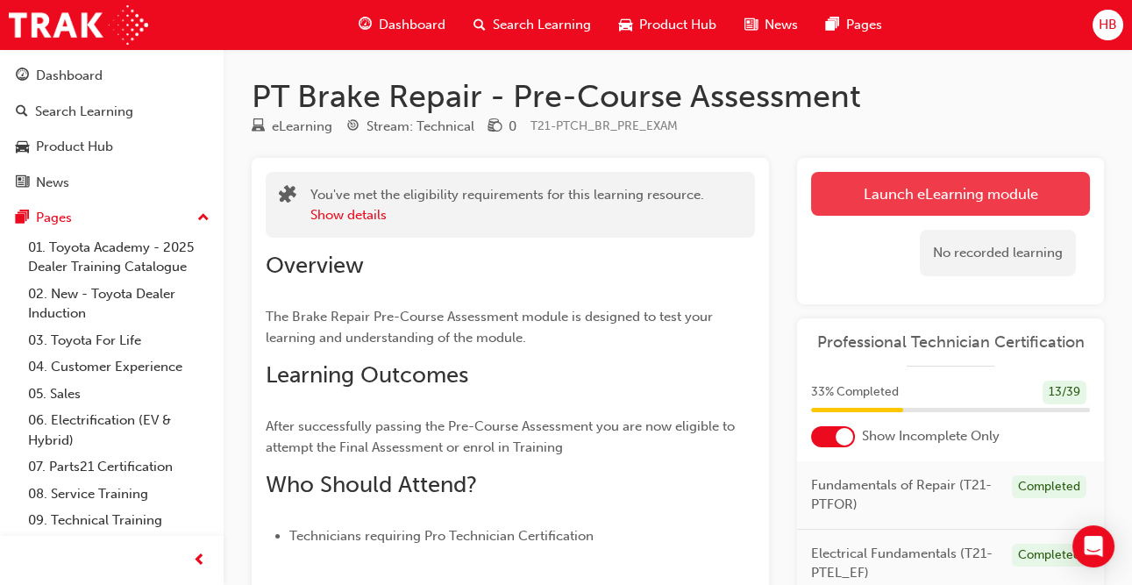
click at [863, 188] on link "Launch eLearning module" at bounding box center [950, 194] width 279 height 44
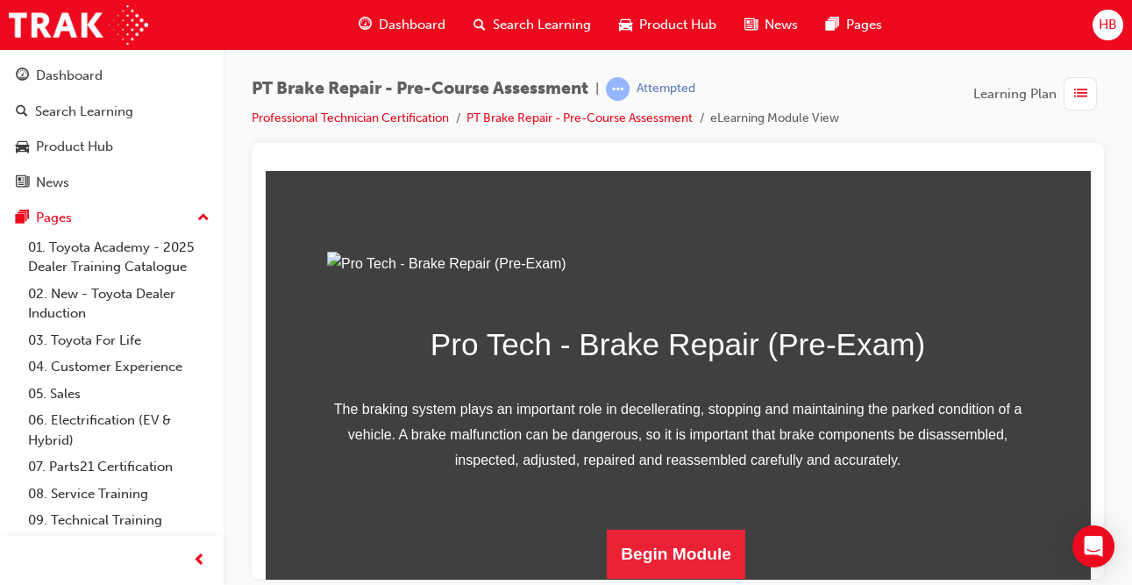
scroll to position [274, 0]
click at [709, 544] on button "Begin Module" at bounding box center [676, 553] width 139 height 49
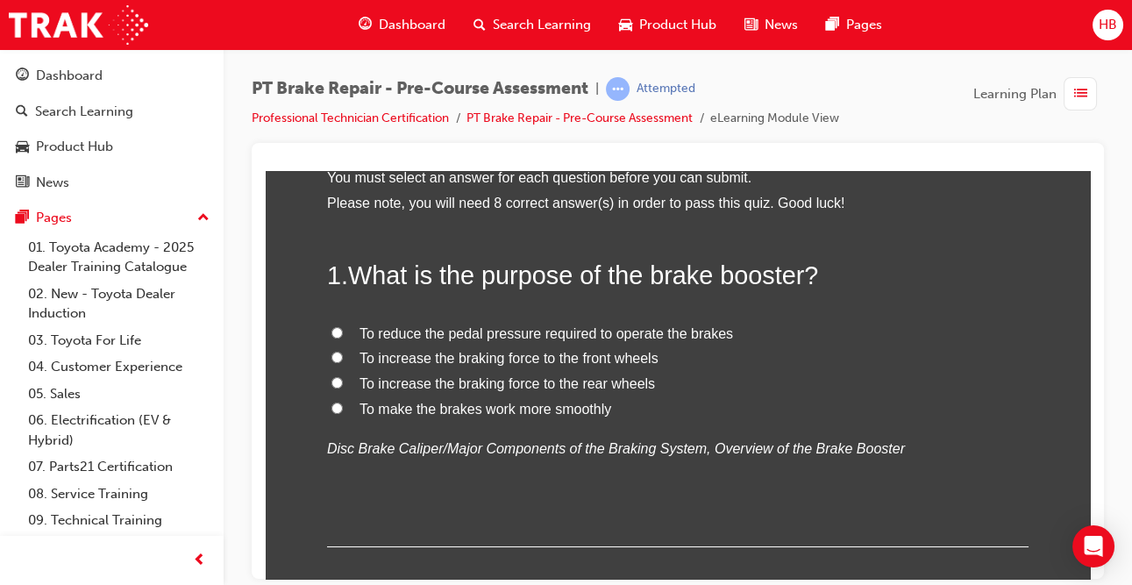
scroll to position [105, 0]
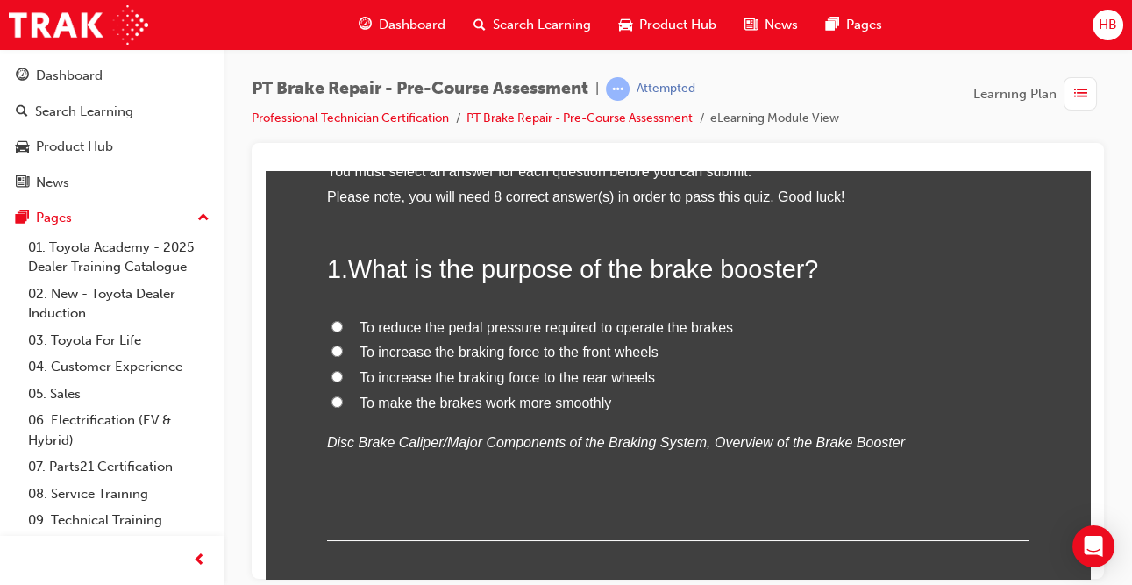
click at [396, 331] on span "To reduce the pedal pressure required to operate the brakes" at bounding box center [547, 326] width 374 height 15
click at [343, 331] on input "To reduce the pedal pressure required to operate the brakes" at bounding box center [336, 325] width 11 height 11
radio input "true"
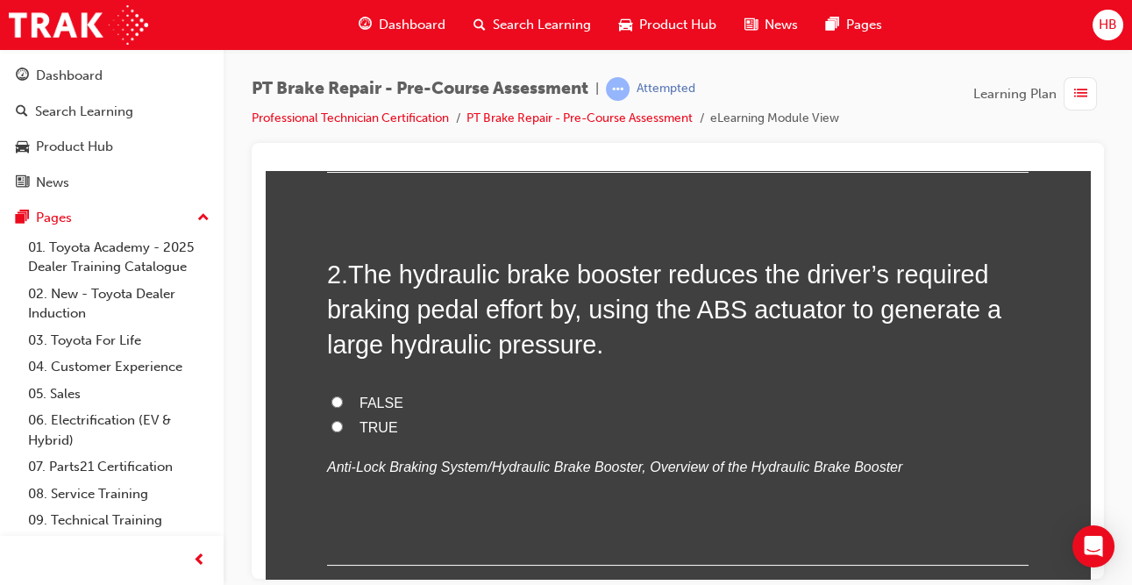
scroll to position [482, 0]
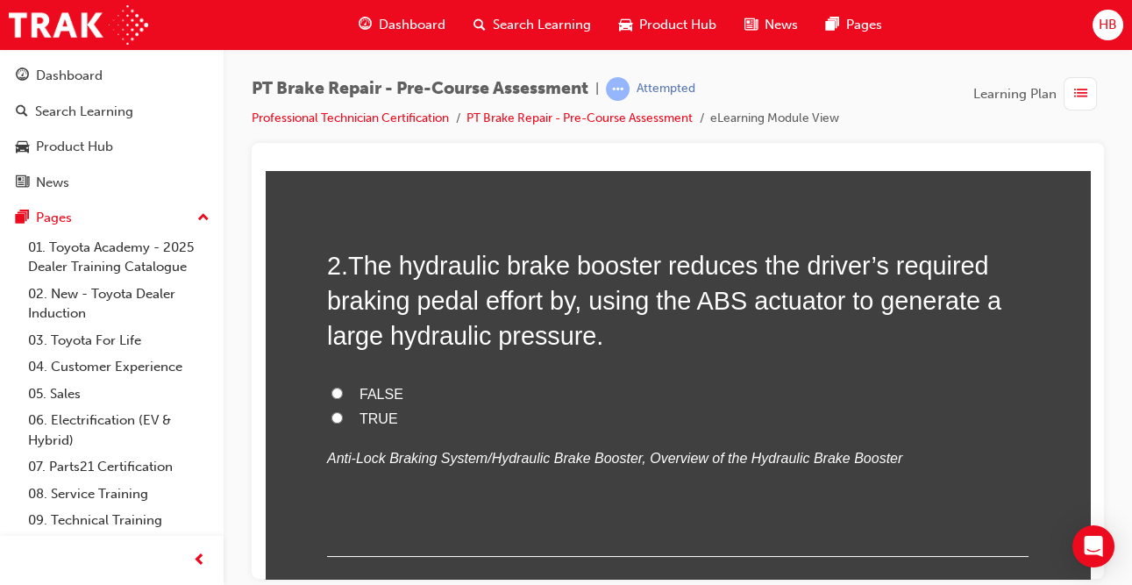
click at [361, 427] on label "TRUE" at bounding box center [677, 418] width 701 height 25
click at [343, 423] on input "TRUE" at bounding box center [336, 416] width 11 height 11
radio input "true"
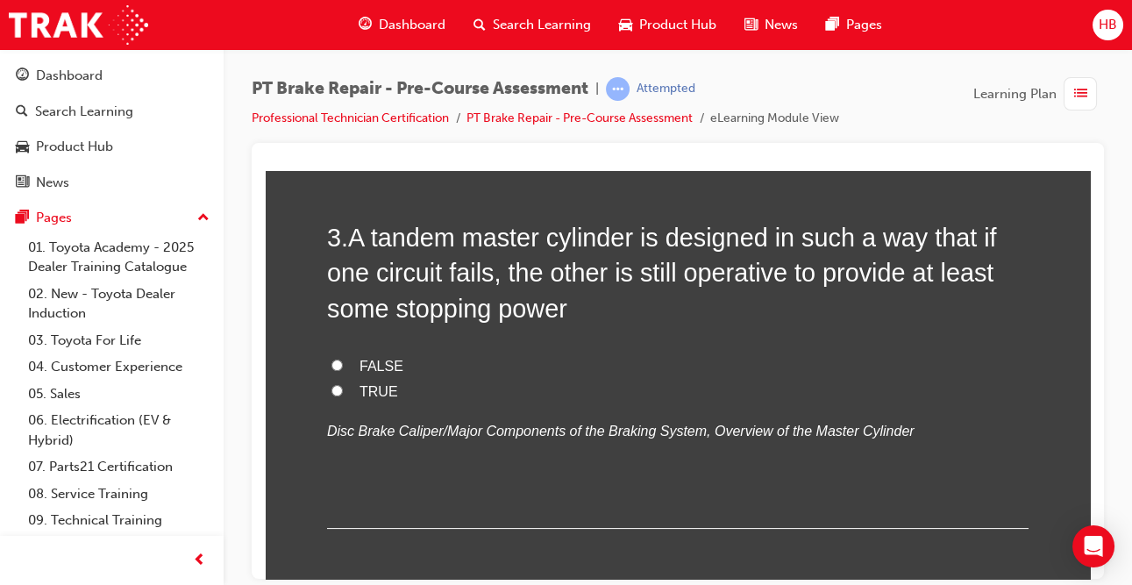
scroll to position [878, 0]
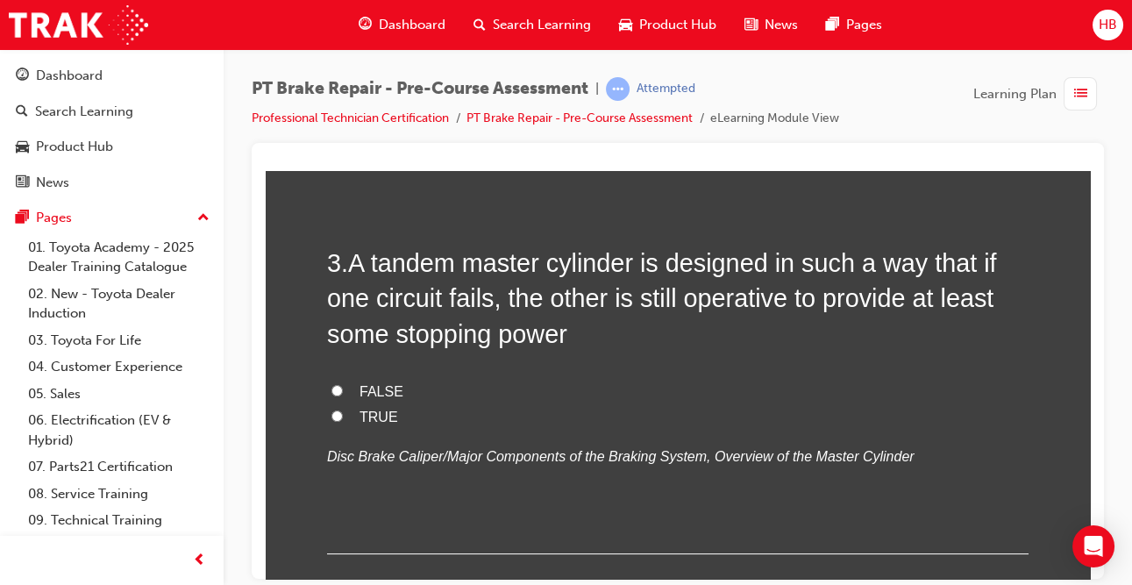
click at [343, 417] on label "TRUE" at bounding box center [677, 416] width 701 height 25
click at [343, 417] on input "TRUE" at bounding box center [336, 414] width 11 height 11
radio input "true"
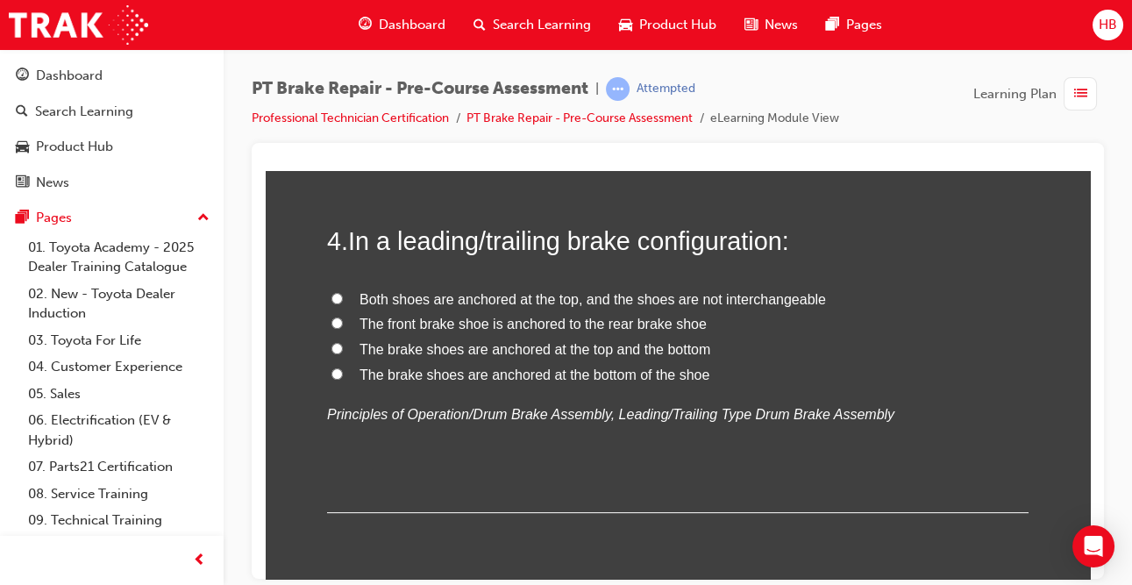
scroll to position [1280, 0]
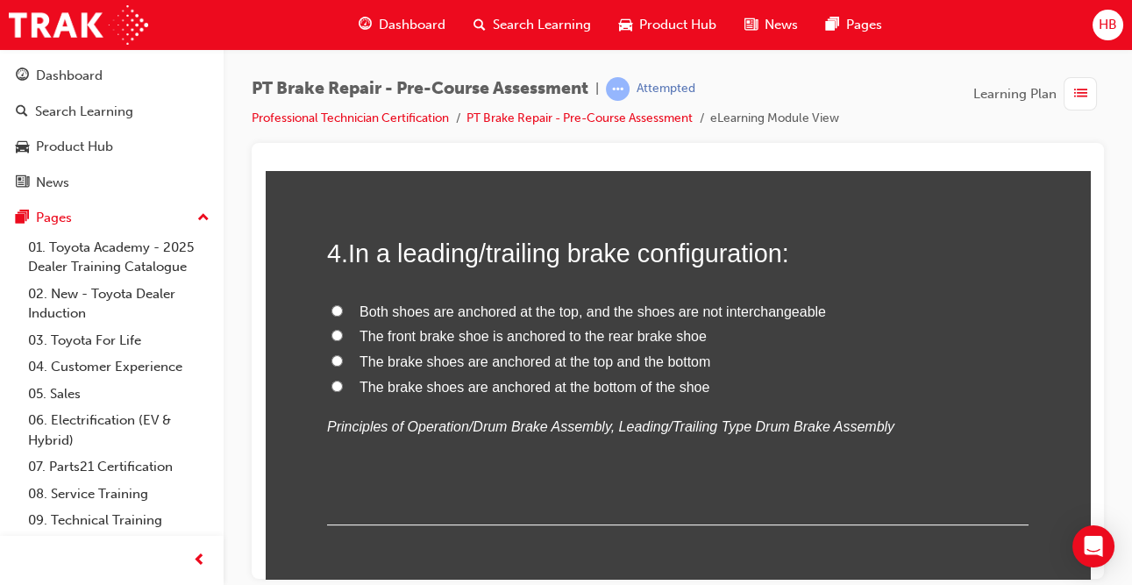
click at [452, 369] on label "The brake shoes are anchored at the top and the bottom" at bounding box center [677, 361] width 701 height 25
click at [343, 366] on input "The brake shoes are anchored at the top and the bottom" at bounding box center [336, 359] width 11 height 11
radio input "true"
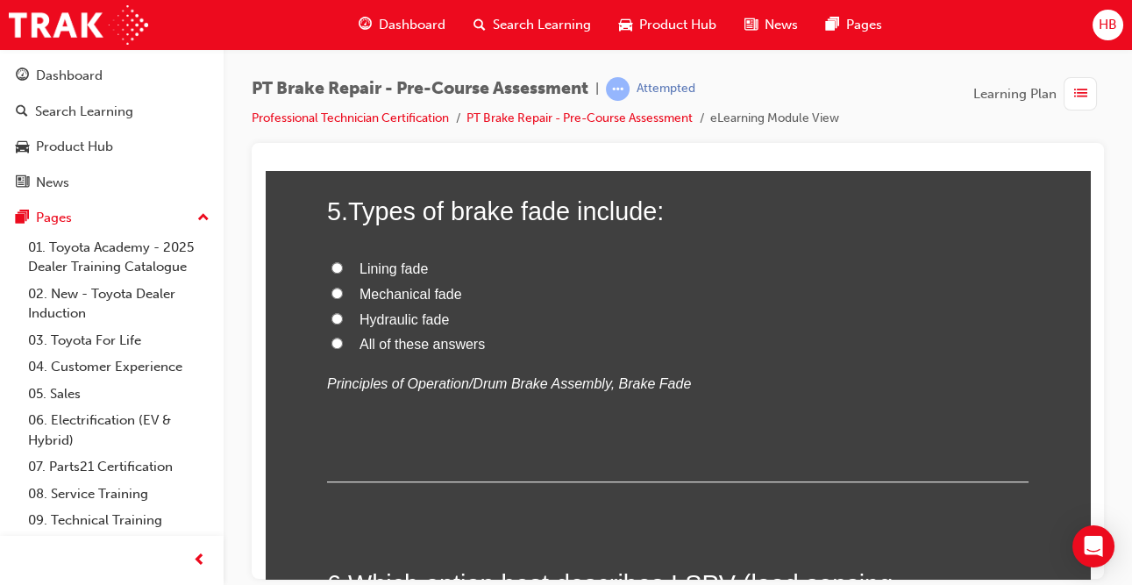
scroll to position [1695, 0]
click at [435, 352] on label "All of these answers" at bounding box center [677, 344] width 701 height 25
click at [343, 349] on input "All of these answers" at bounding box center [336, 343] width 11 height 11
radio input "true"
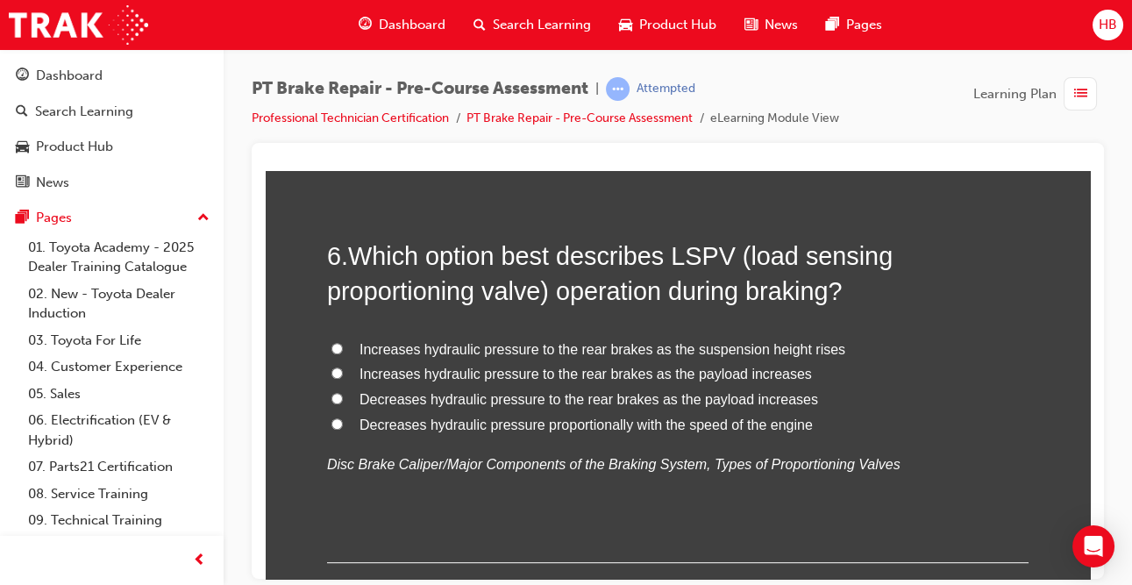
scroll to position [2026, 0]
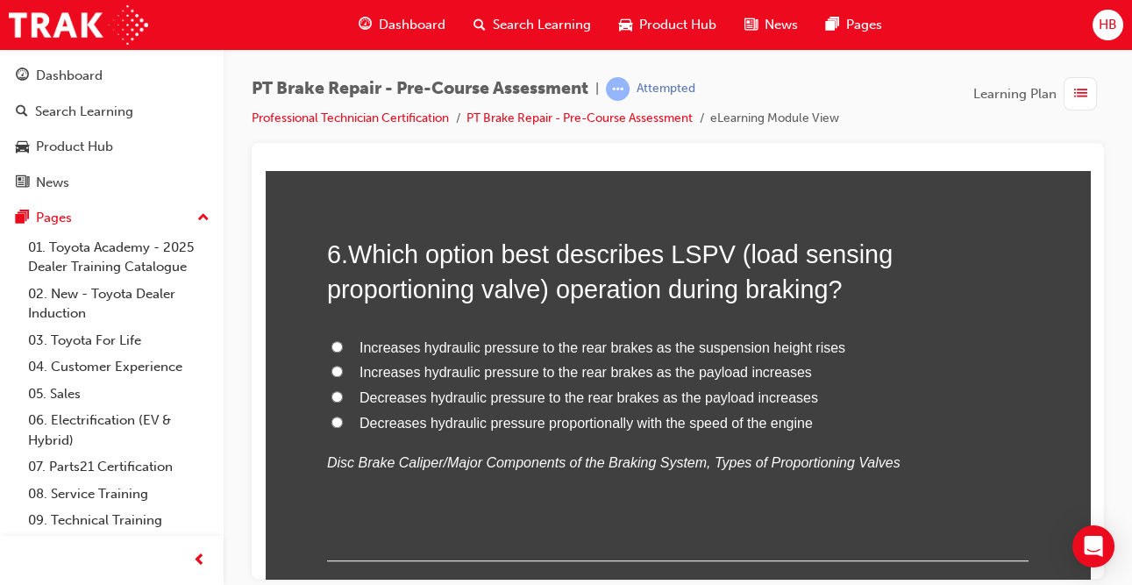
click at [488, 370] on span "Increases hydraulic pressure to the rear brakes as the payload increases" at bounding box center [586, 371] width 452 height 15
click at [343, 370] on input "Increases hydraulic pressure to the rear brakes as the payload increases" at bounding box center [336, 370] width 11 height 11
radio input "true"
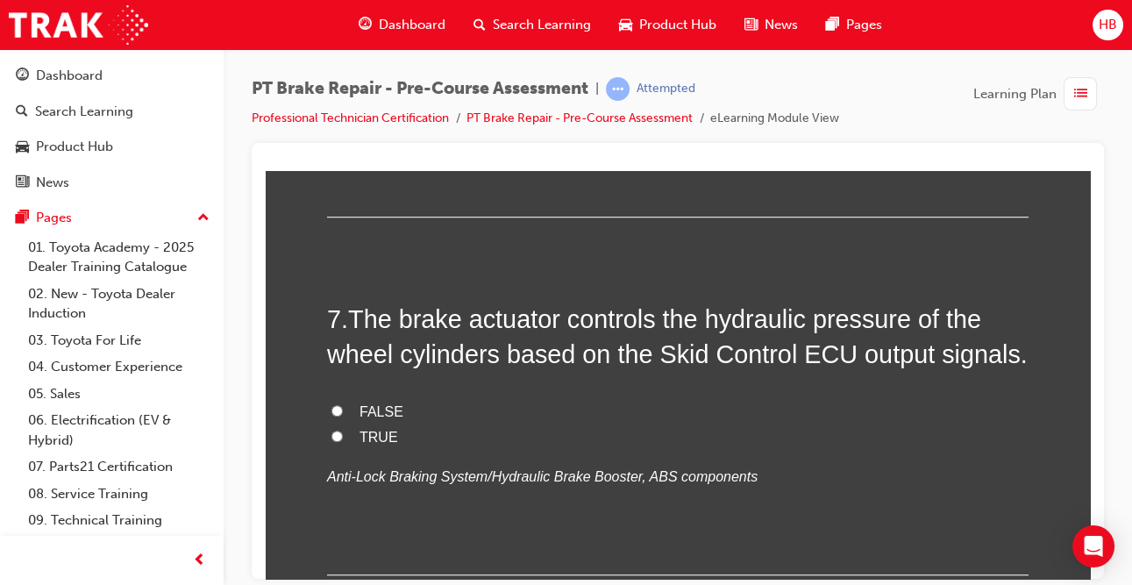
scroll to position [2378, 0]
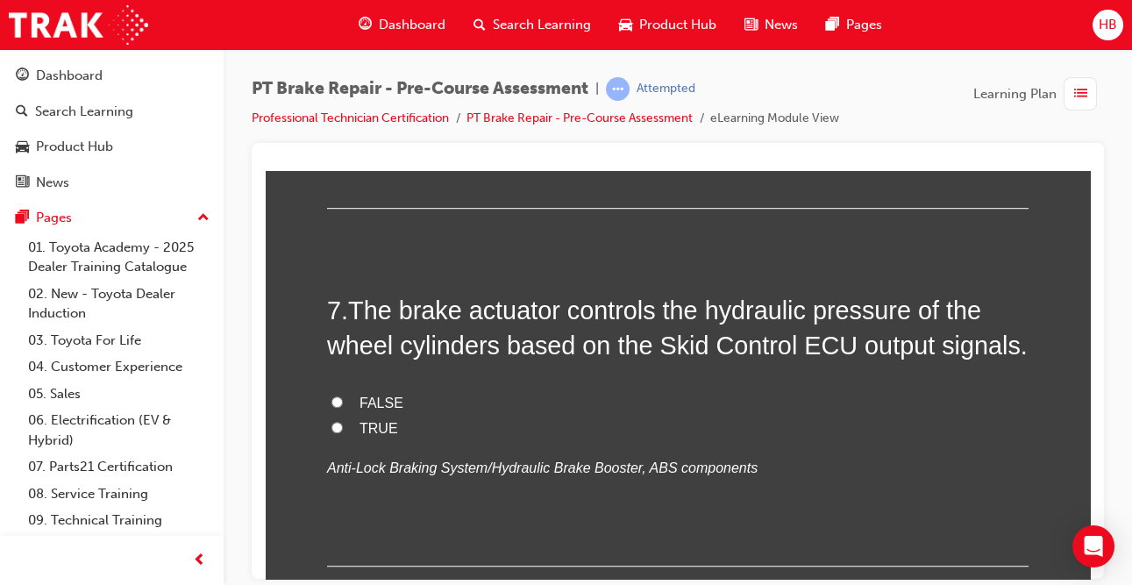
click at [388, 432] on span "TRUE" at bounding box center [379, 427] width 39 height 15
click at [343, 432] on input "TRUE" at bounding box center [336, 426] width 11 height 11
radio input "true"
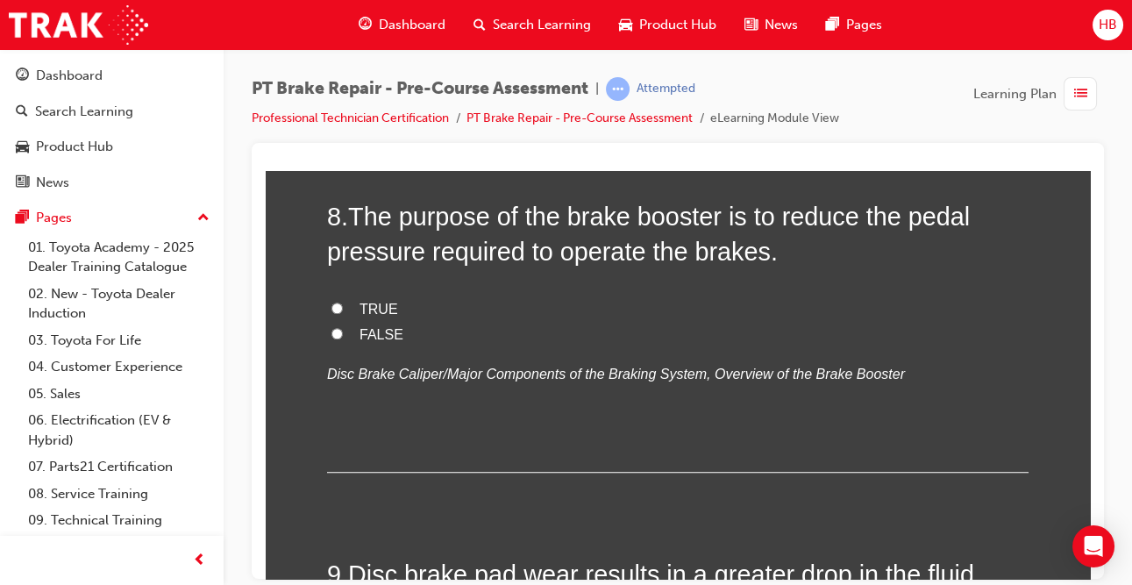
scroll to position [2818, 0]
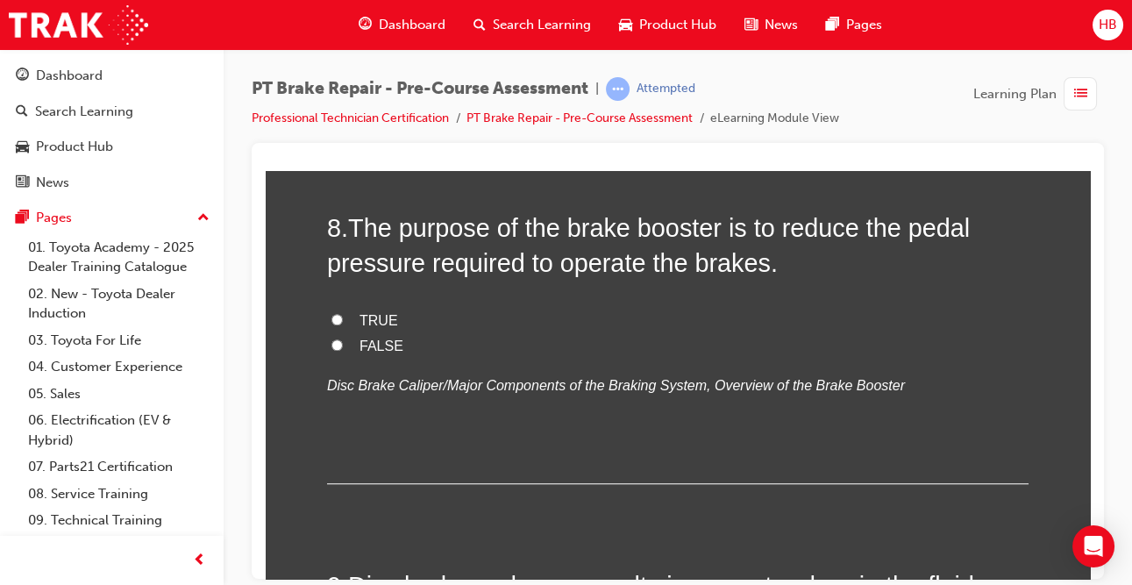
click at [374, 328] on label "TRUE" at bounding box center [677, 320] width 701 height 25
click at [343, 324] on input "TRUE" at bounding box center [336, 318] width 11 height 11
radio input "true"
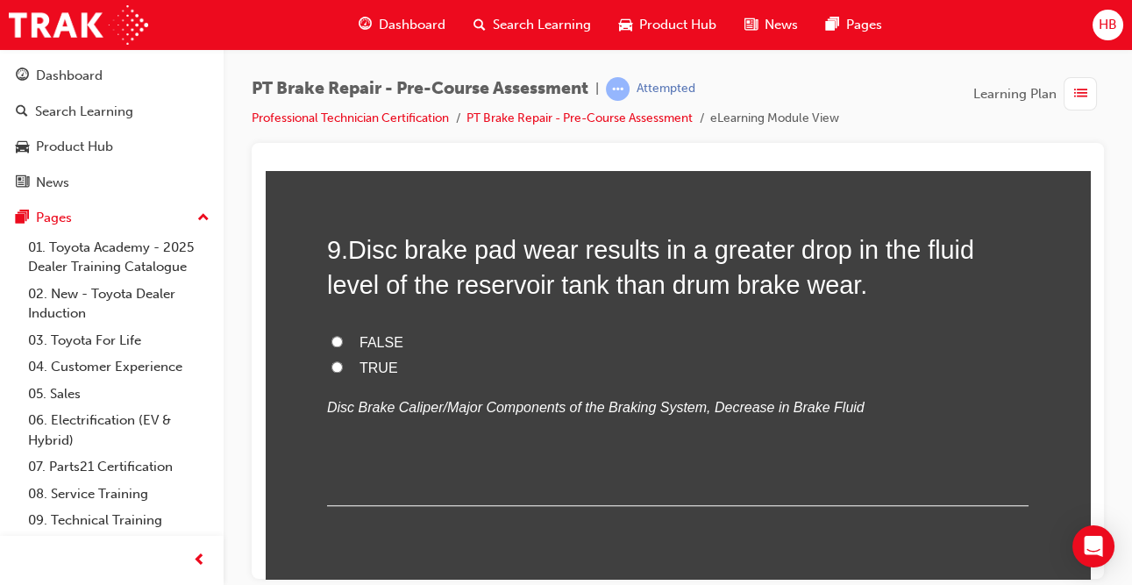
scroll to position [3169, 0]
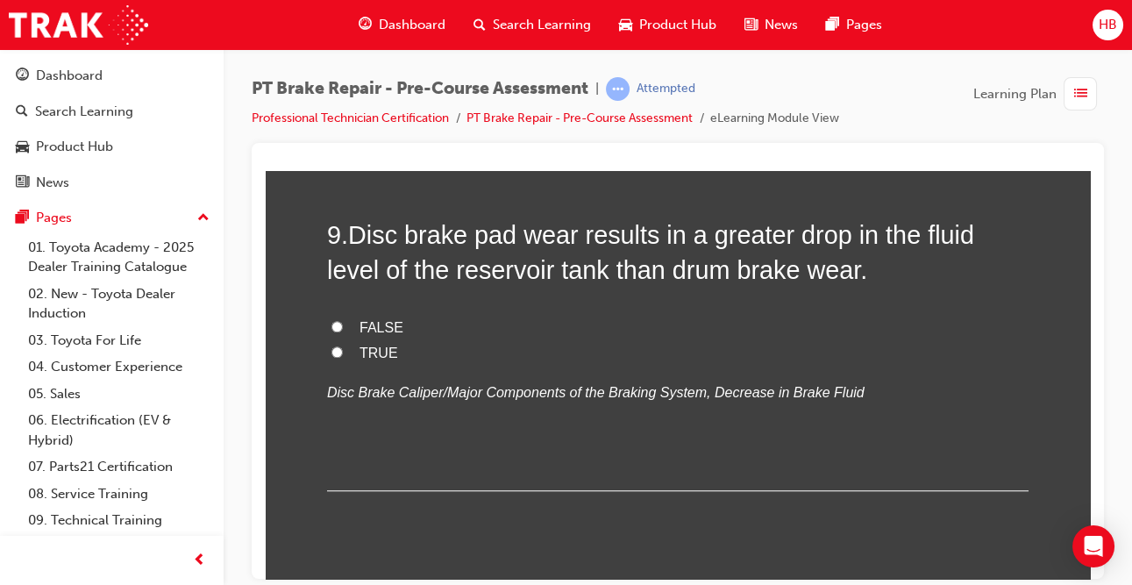
click at [357, 352] on label "TRUE" at bounding box center [677, 352] width 701 height 25
click at [343, 352] on input "TRUE" at bounding box center [336, 350] width 11 height 11
radio input "true"
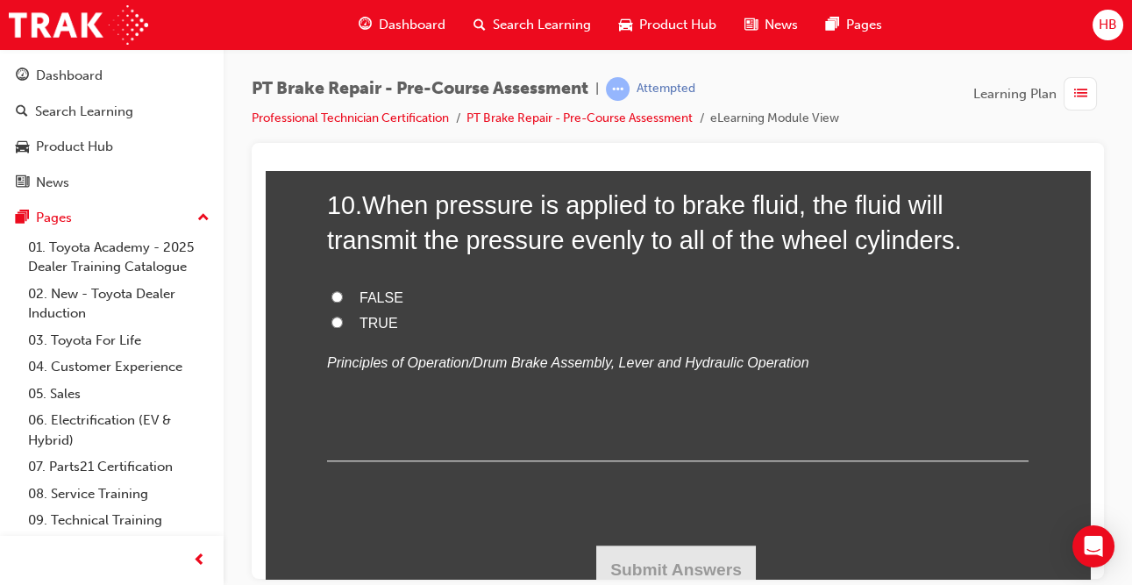
scroll to position [3569, 0]
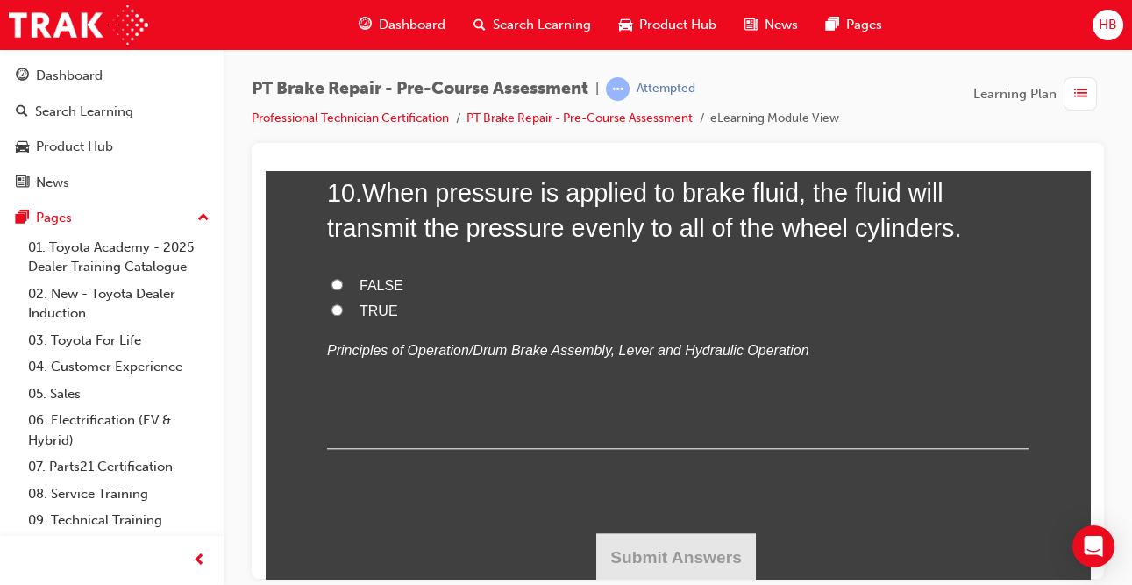
click at [373, 305] on span "TRUE" at bounding box center [379, 310] width 39 height 15
click at [343, 305] on input "TRUE" at bounding box center [336, 308] width 11 height 11
radio input "true"
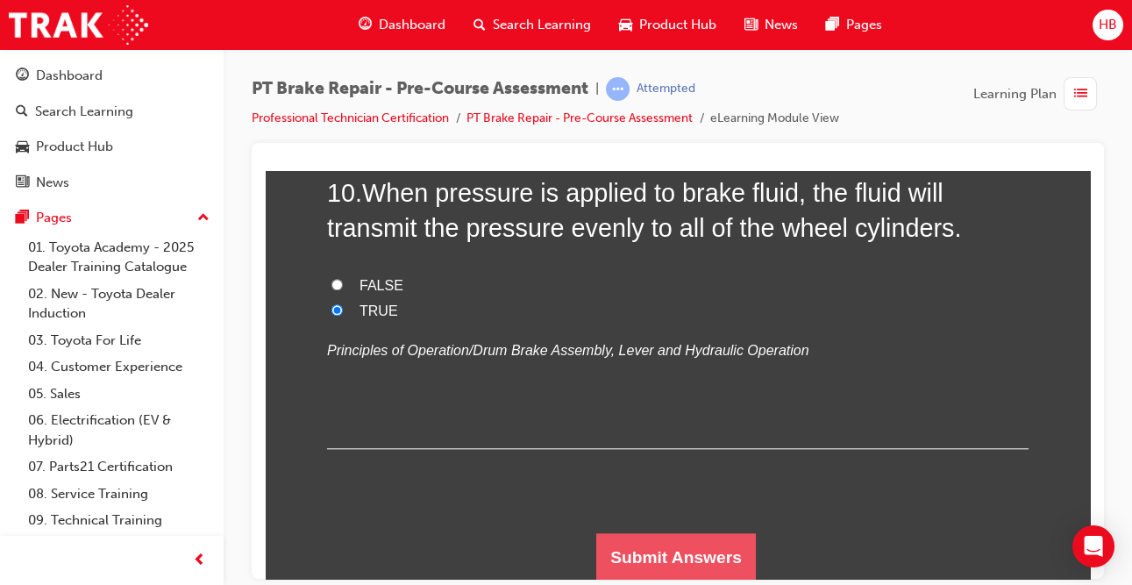
click at [626, 546] on button "Submit Answers" at bounding box center [676, 556] width 160 height 49
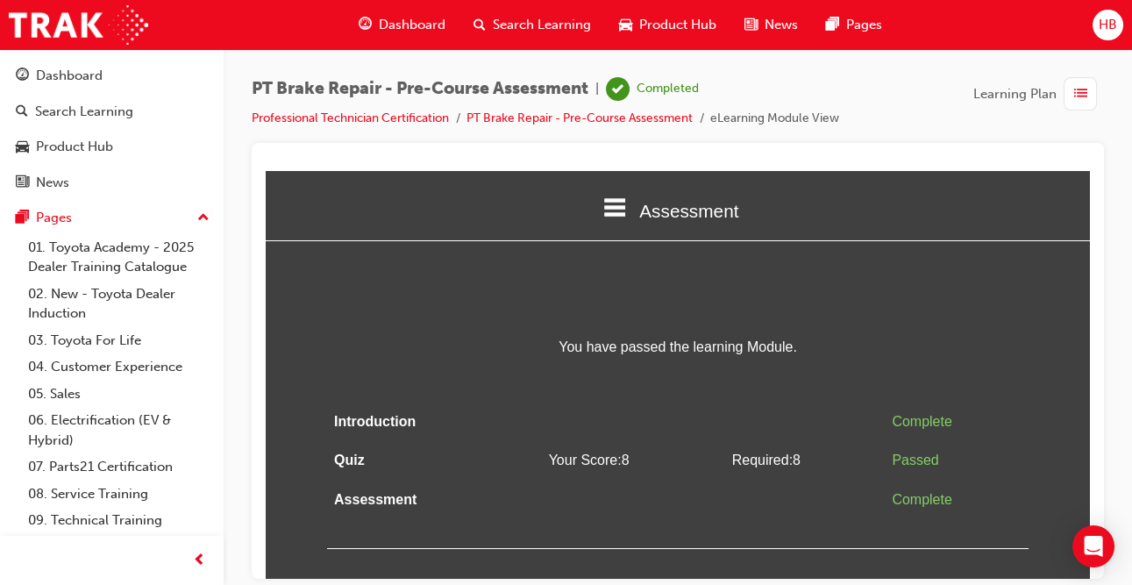
click at [433, 29] on span "Dashboard" at bounding box center [412, 25] width 67 height 20
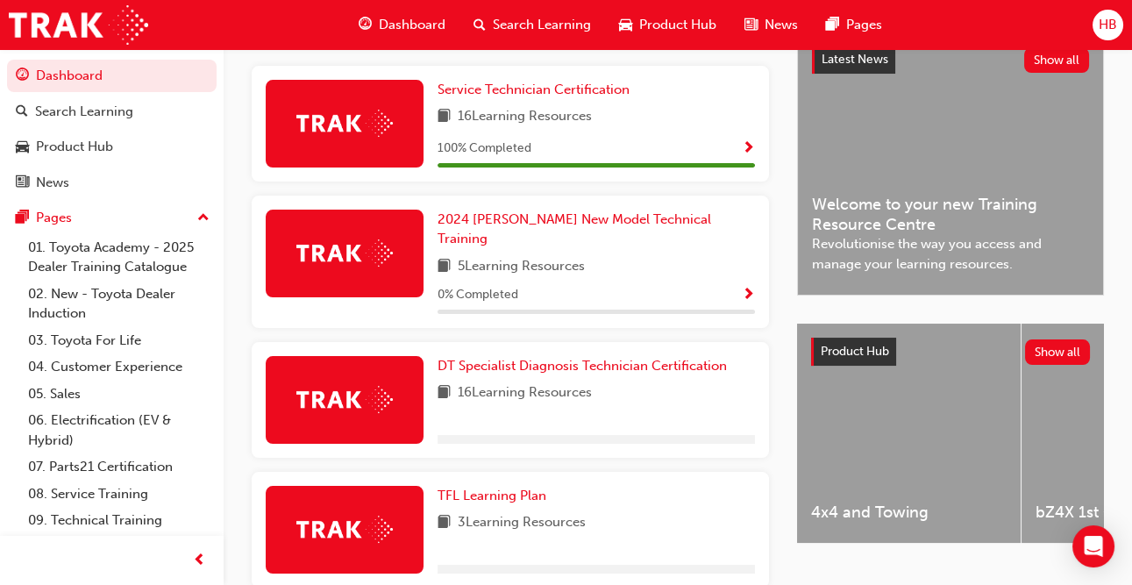
scroll to position [882, 0]
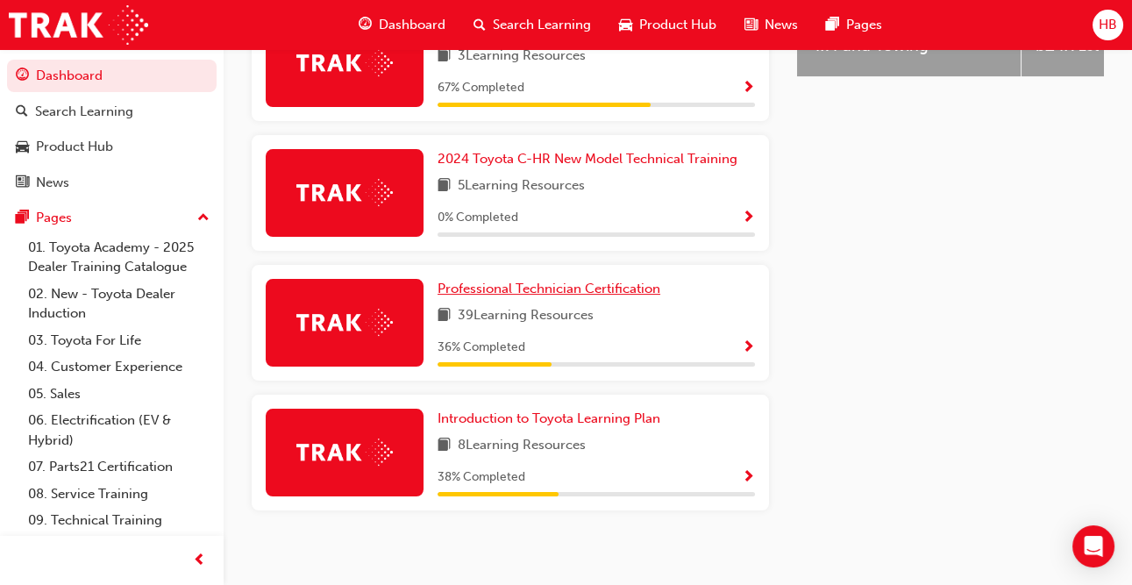
click at [472, 281] on span "Professional Technician Certification" at bounding box center [549, 289] width 223 height 16
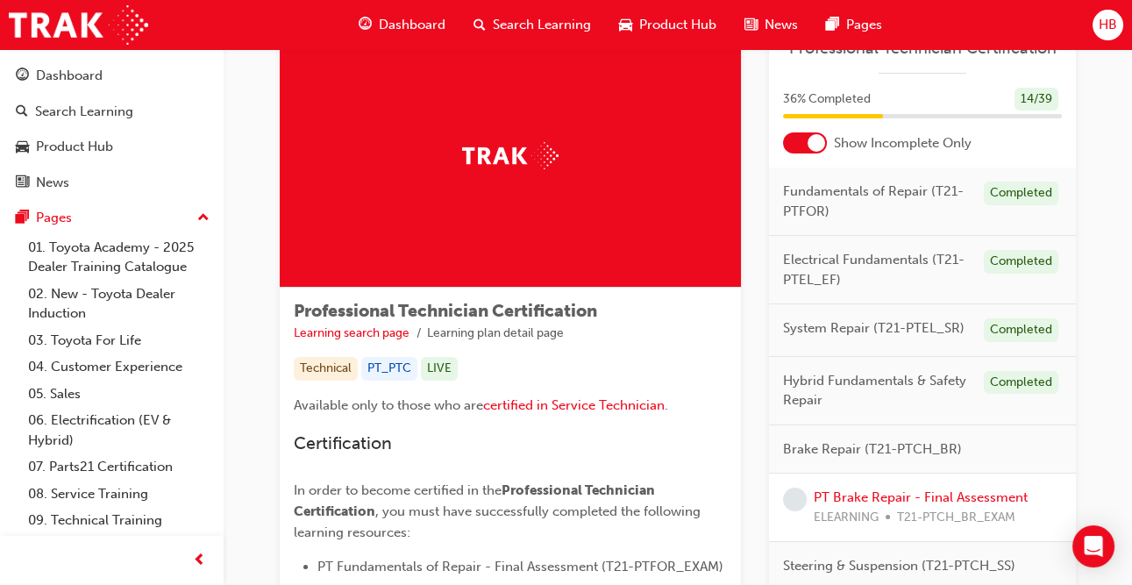
scroll to position [82, 0]
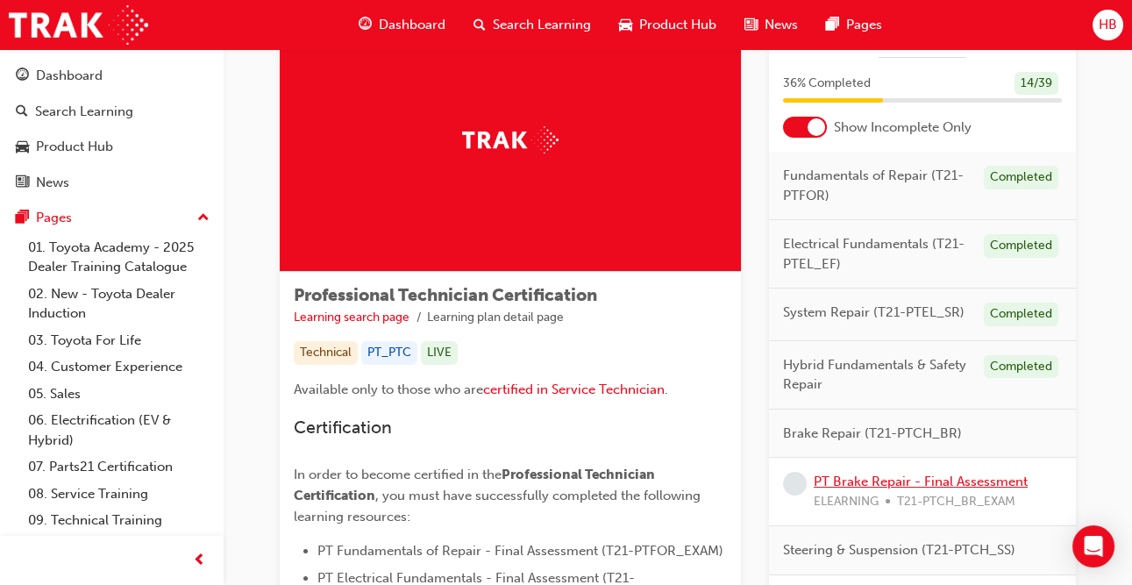
click at [876, 483] on link "PT Brake Repair - Final Assessment" at bounding box center [921, 481] width 214 height 16
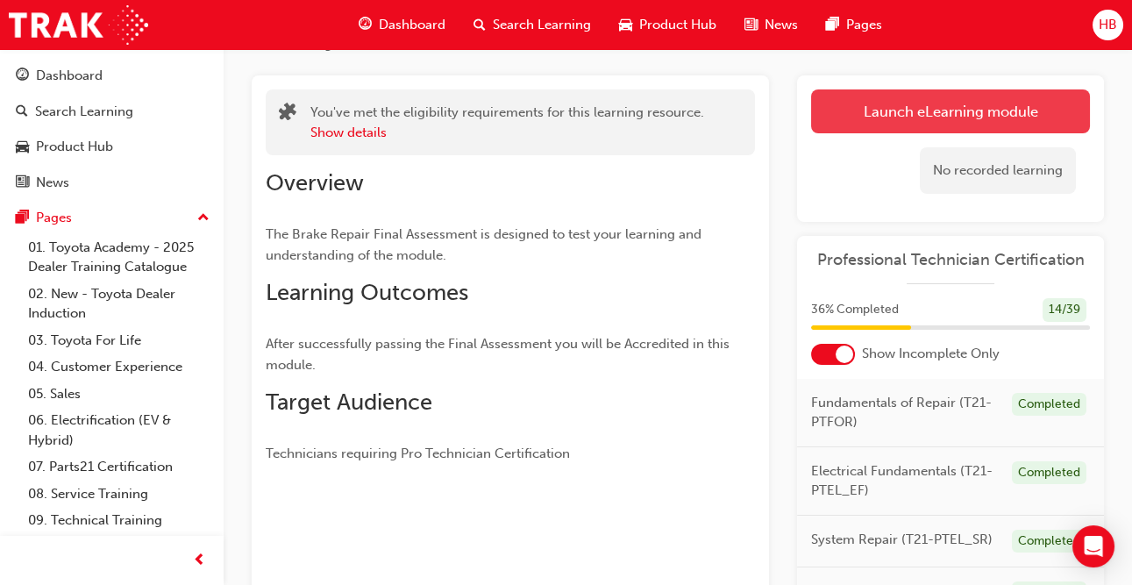
click at [916, 117] on link "Launch eLearning module" at bounding box center [950, 111] width 279 height 44
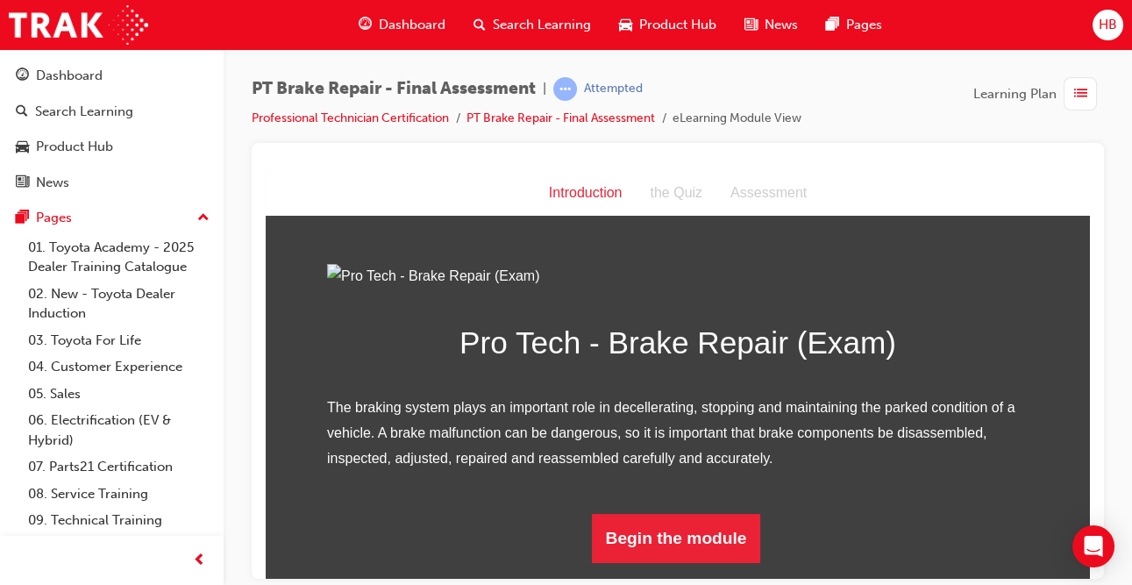
scroll to position [175, 0]
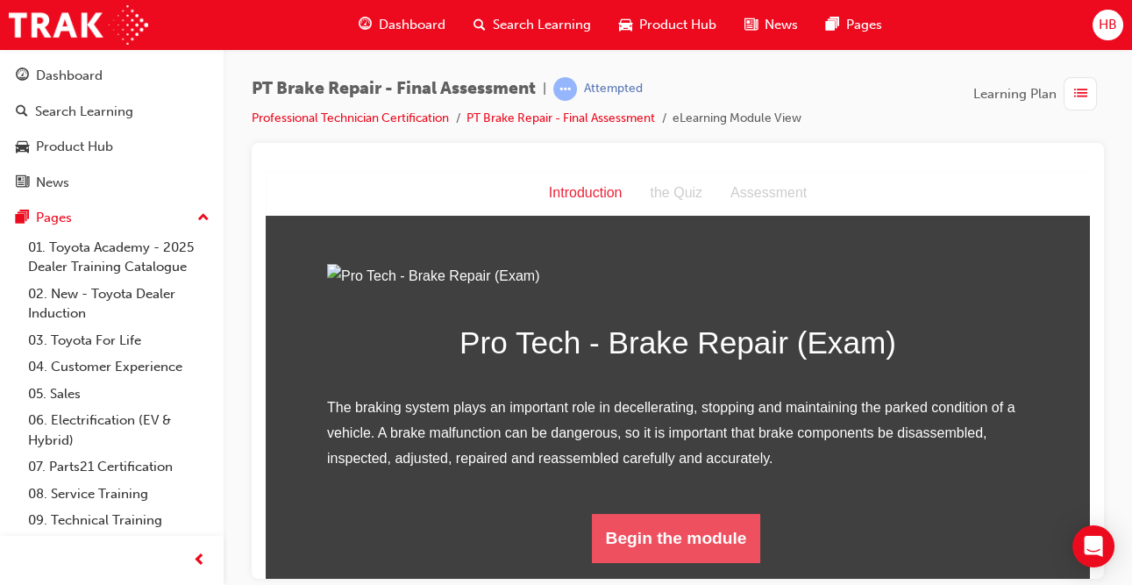
click at [713, 557] on button "Begin the module" at bounding box center [676, 537] width 169 height 49
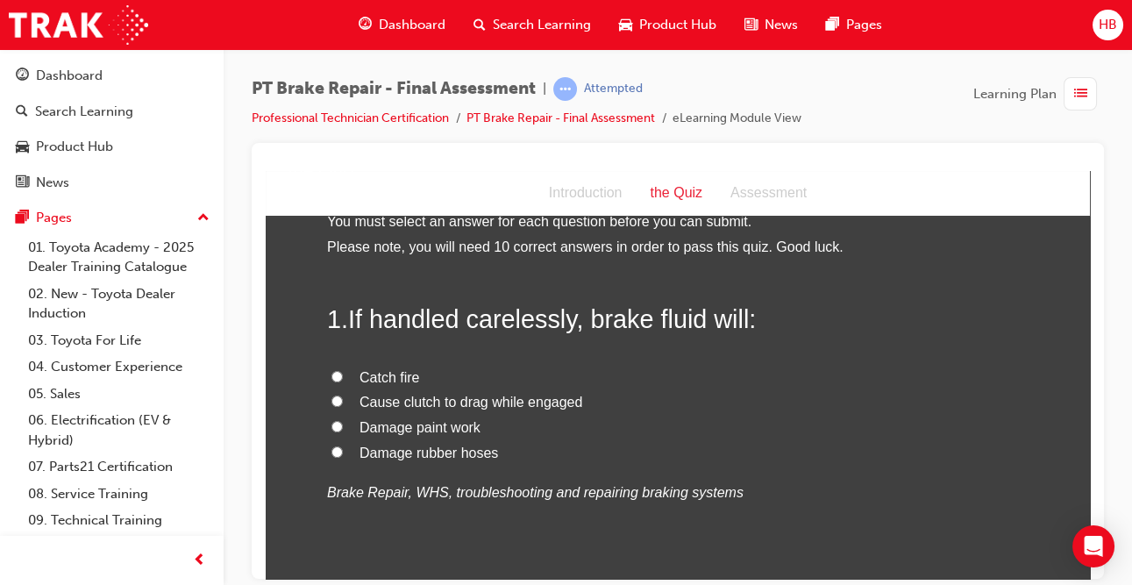
scroll to position [30, 0]
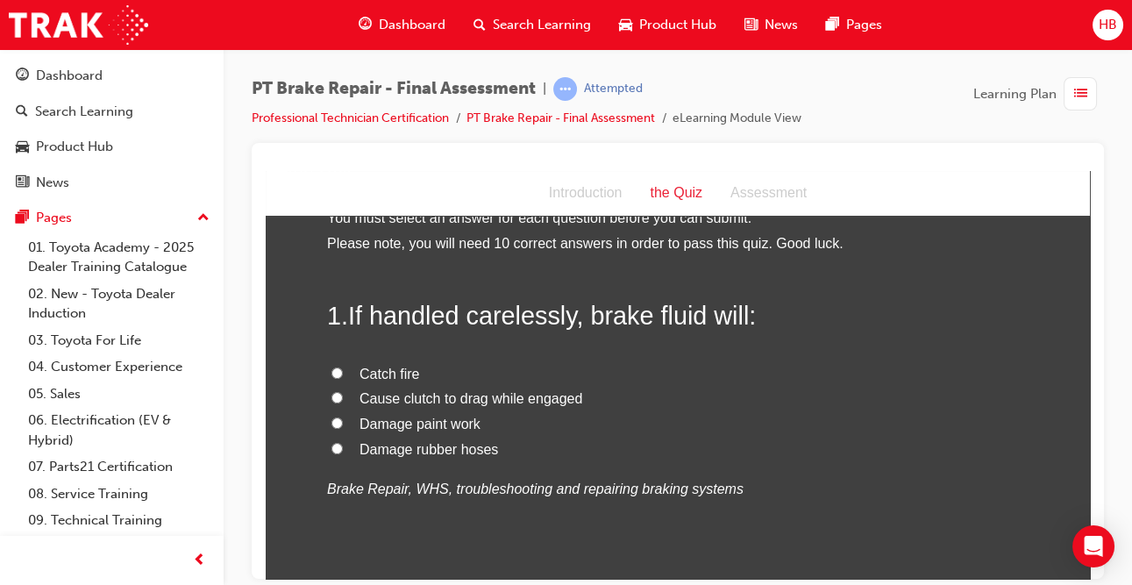
click at [457, 424] on span "Damage paint work" at bounding box center [420, 423] width 121 height 15
click at [343, 424] on input "Damage paint work" at bounding box center [336, 422] width 11 height 11
radio input "true"
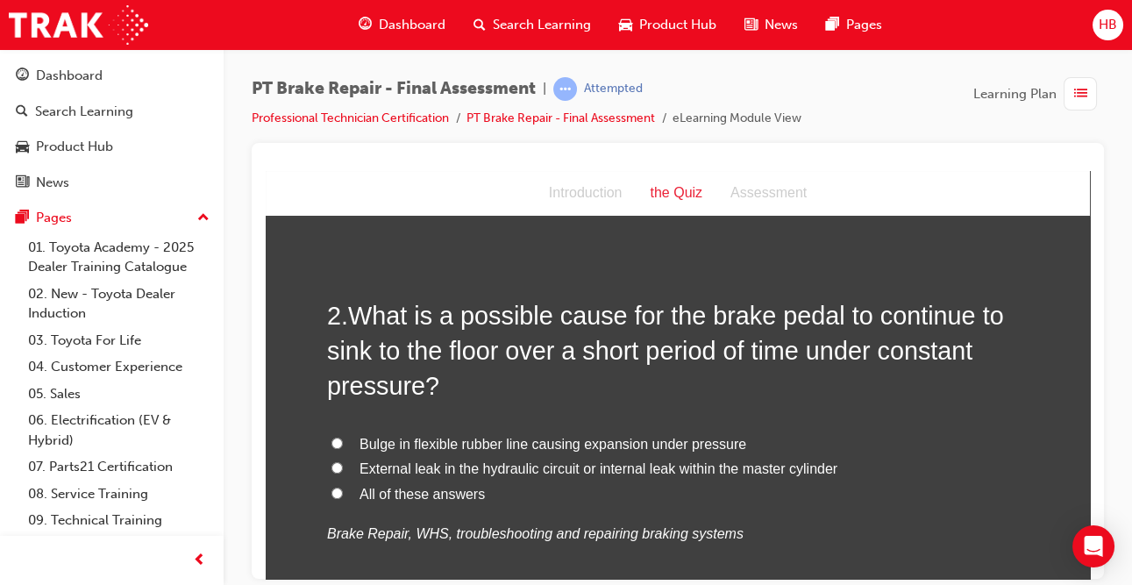
scroll to position [406, 0]
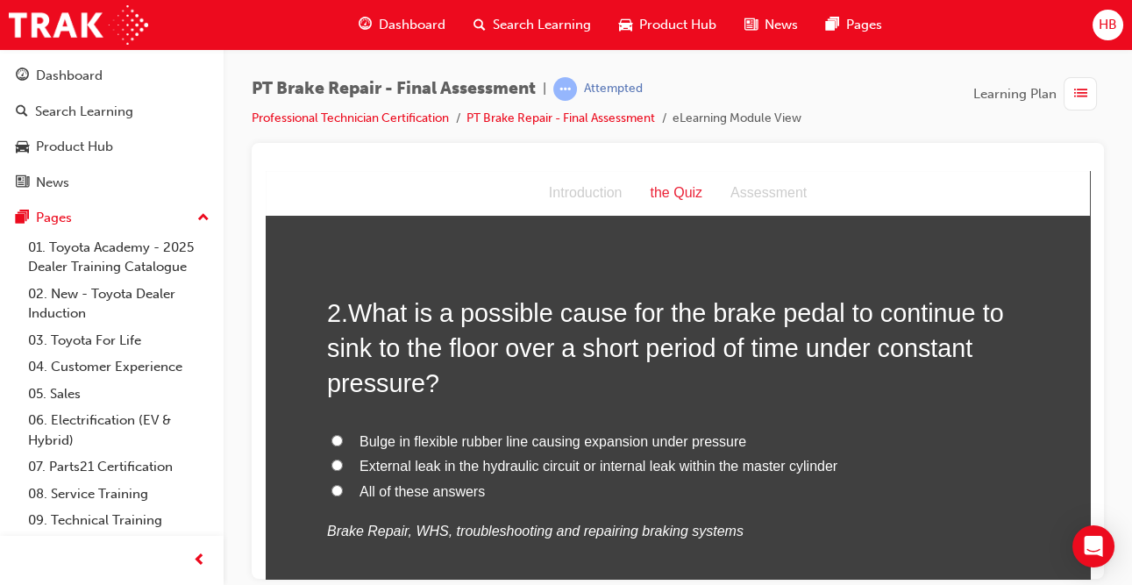
click at [340, 491] on input "All of these answers" at bounding box center [336, 489] width 11 height 11
radio input "true"
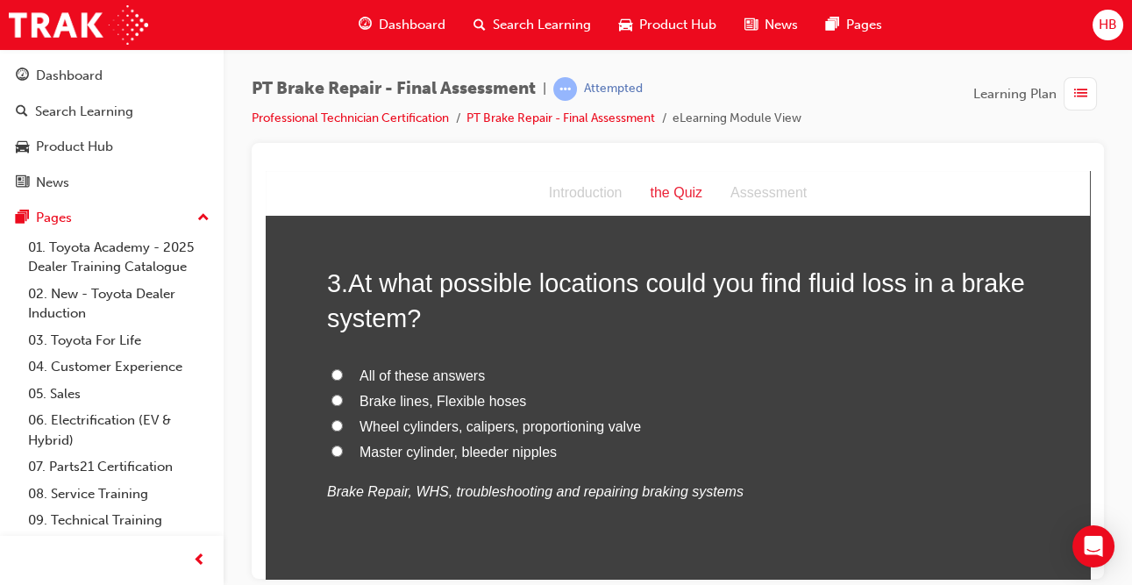
scroll to position [855, 0]
click at [339, 371] on input "All of these answers" at bounding box center [336, 372] width 11 height 11
radio input "true"
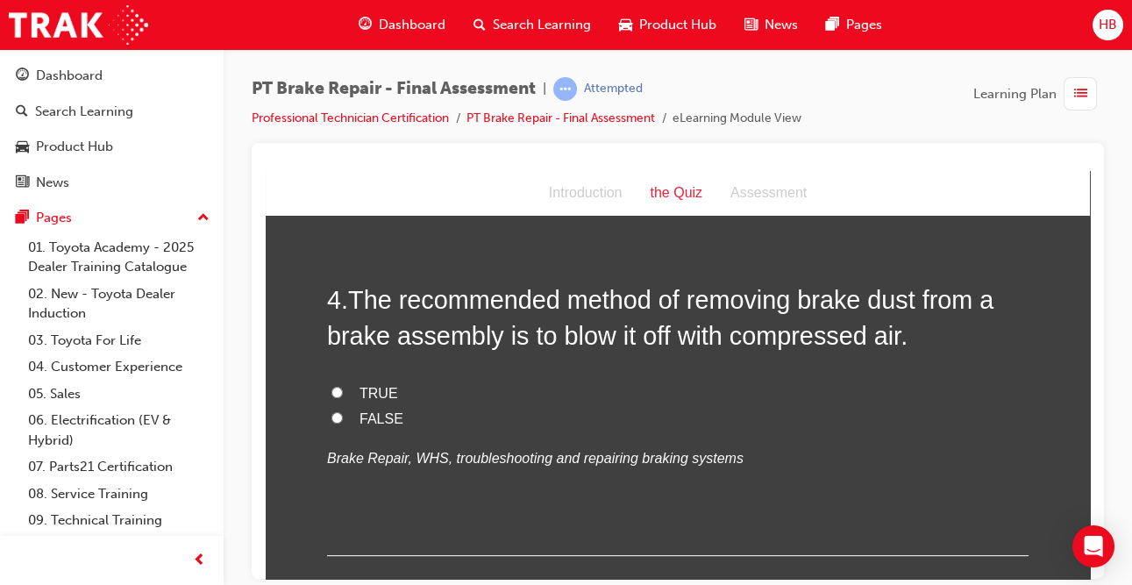
scroll to position [1248, 0]
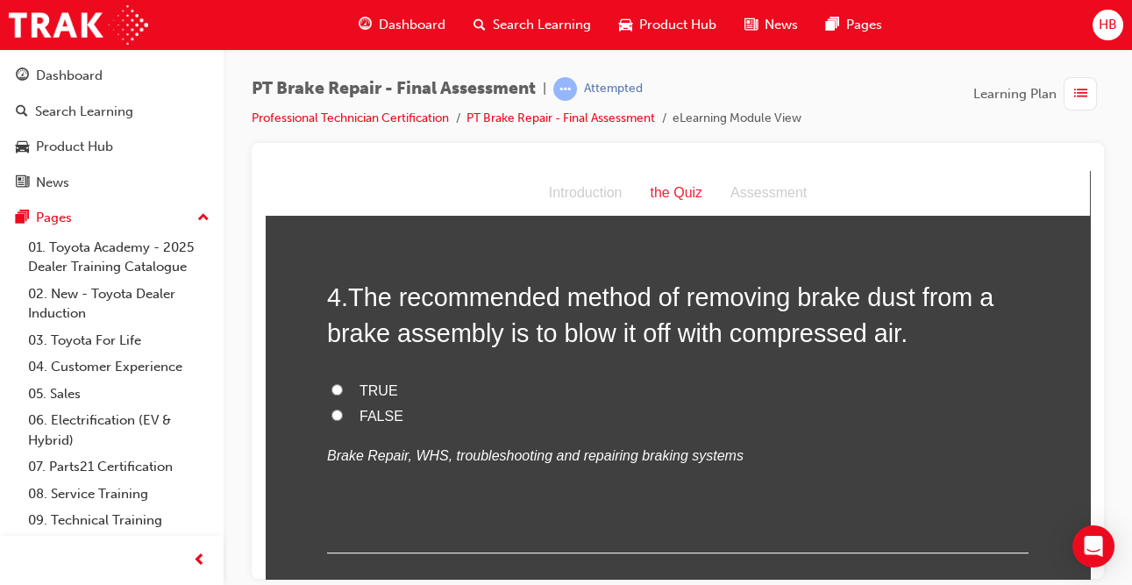
click at [336, 417] on input "FALSE" at bounding box center [336, 414] width 11 height 11
radio input "true"
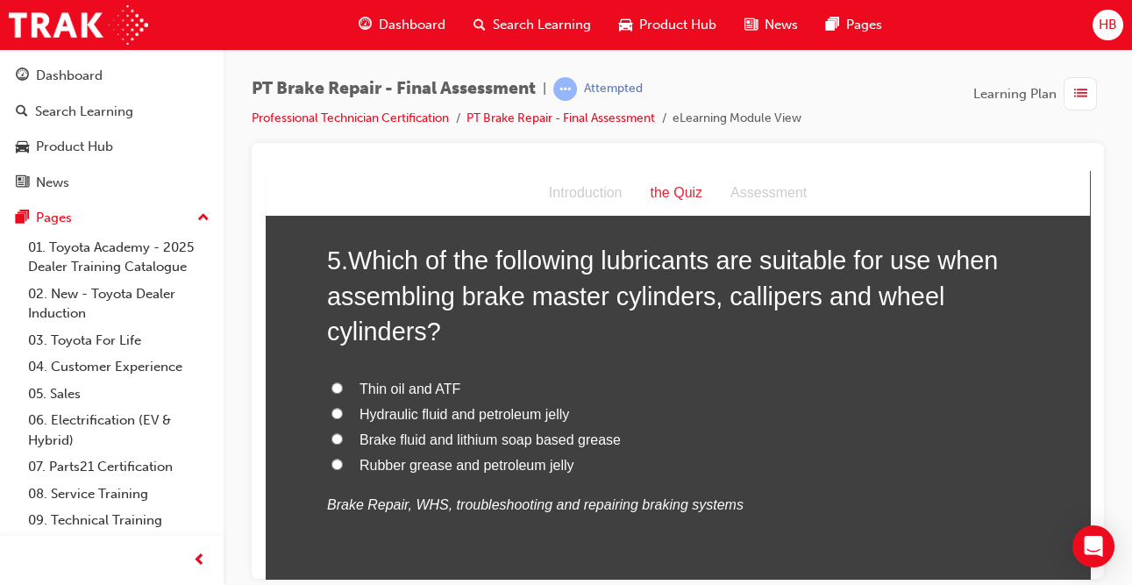
scroll to position [1649, 0]
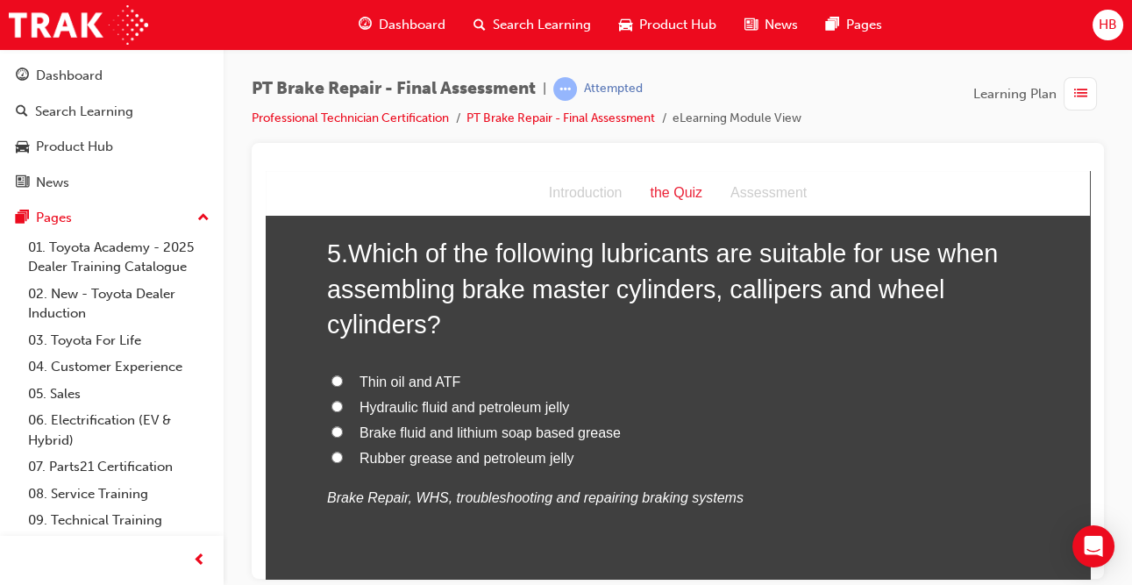
click at [341, 438] on label "Brake fluid and lithium soap based grease" at bounding box center [677, 432] width 701 height 25
click at [341, 437] on input "Brake fluid and lithium soap based grease" at bounding box center [336, 430] width 11 height 11
radio input "true"
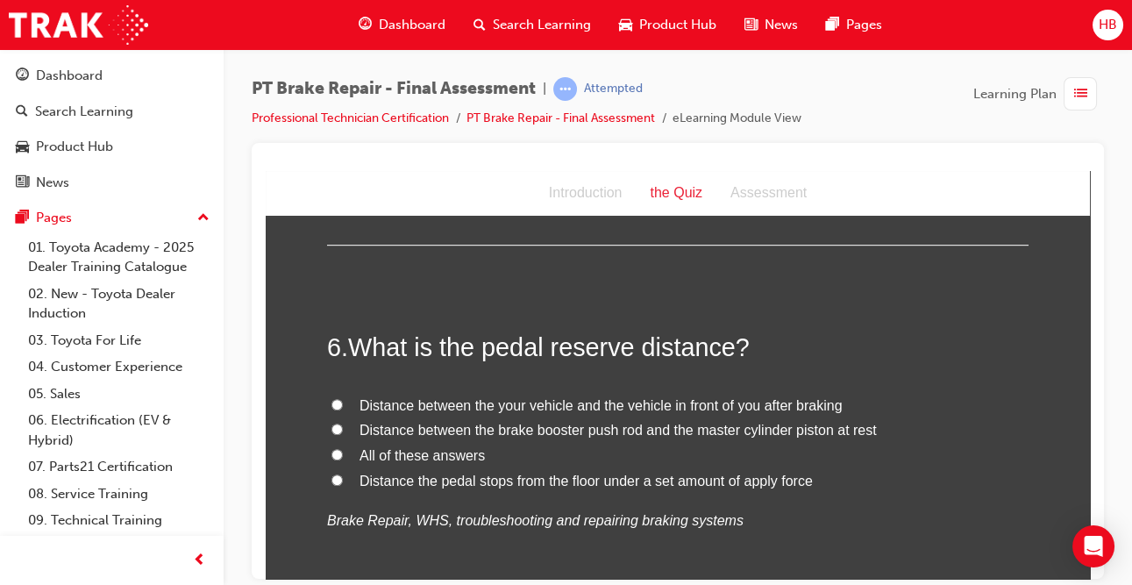
scroll to position [2004, 0]
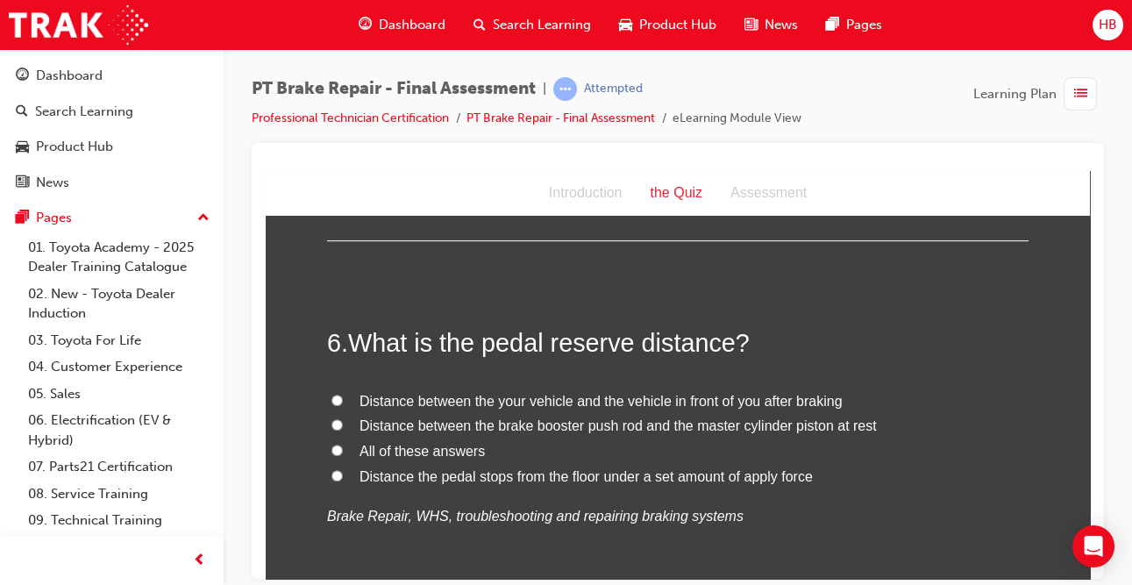
click at [346, 473] on label "Distance the pedal stops from the floor under a set amount of apply force" at bounding box center [677, 476] width 701 height 25
click at [343, 473] on input "Distance the pedal stops from the floor under a set amount of apply force" at bounding box center [336, 474] width 11 height 11
radio input "true"
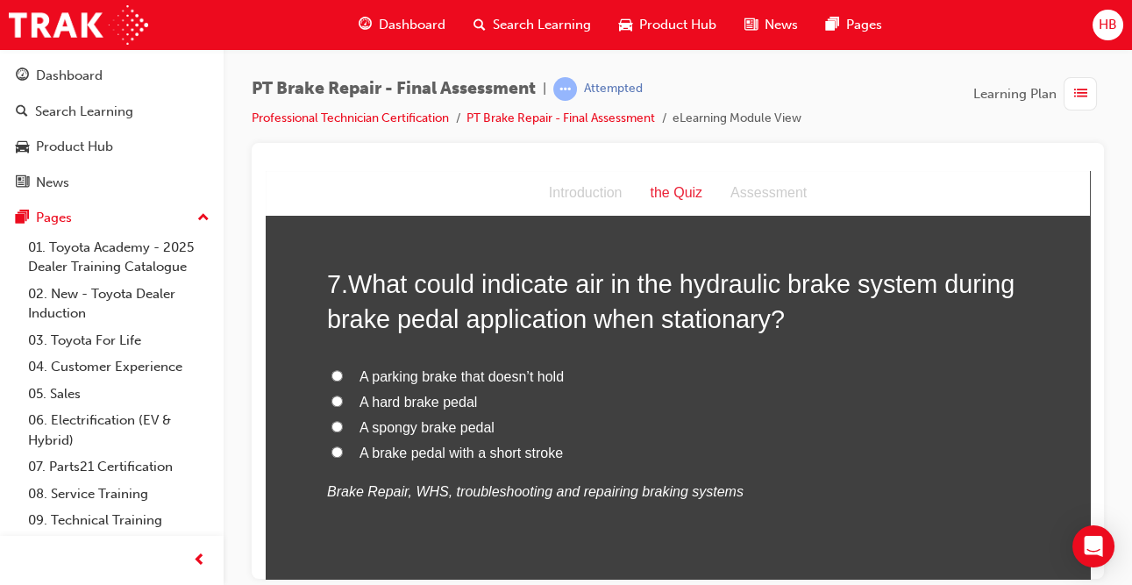
scroll to position [2439, 0]
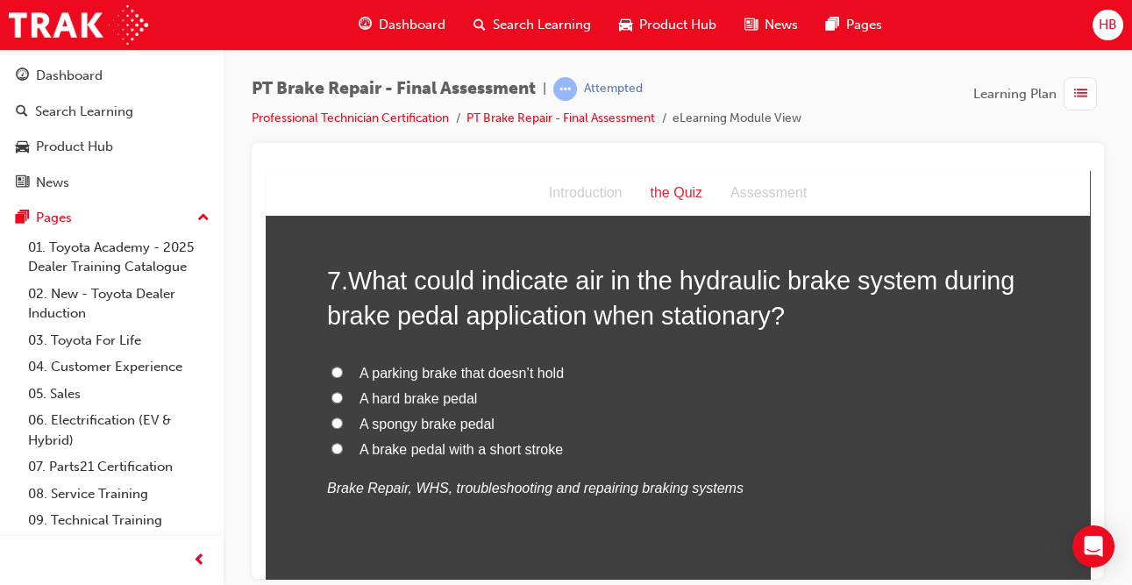
click at [372, 422] on span "A spongy brake pedal" at bounding box center [427, 423] width 135 height 15
click at [343, 422] on input "A spongy brake pedal" at bounding box center [336, 422] width 11 height 11
radio input "true"
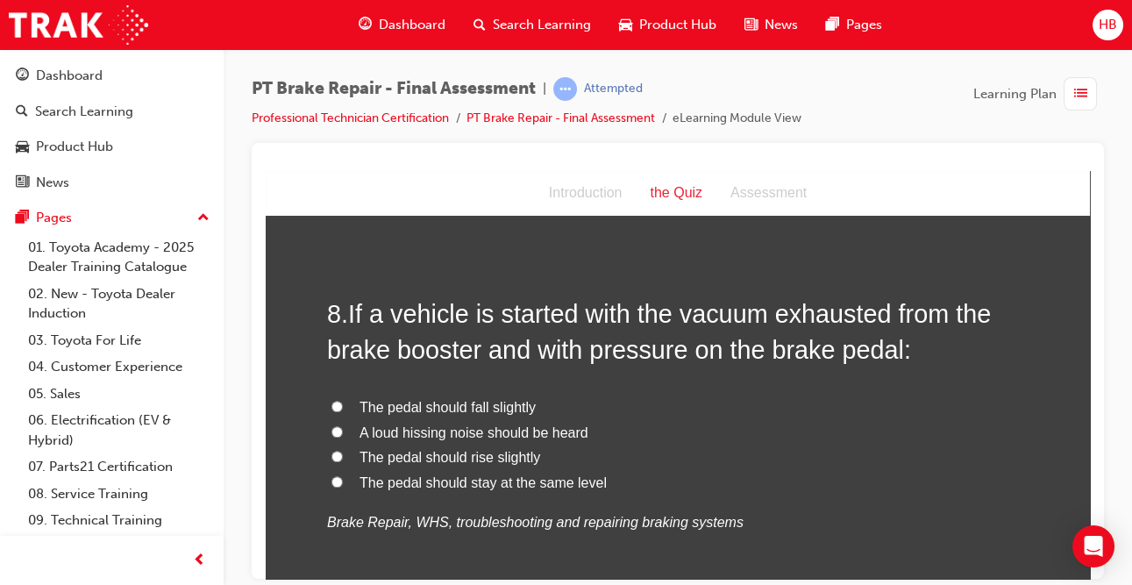
scroll to position [2841, 0]
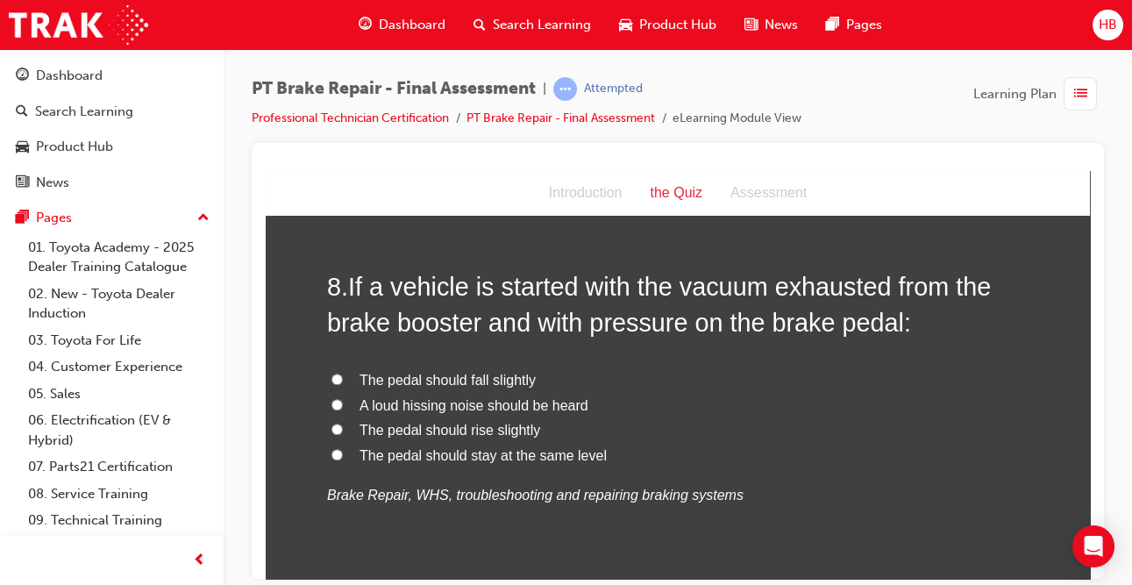
click at [337, 381] on input "The pedal should fall slightly" at bounding box center [336, 378] width 11 height 11
radio input "true"
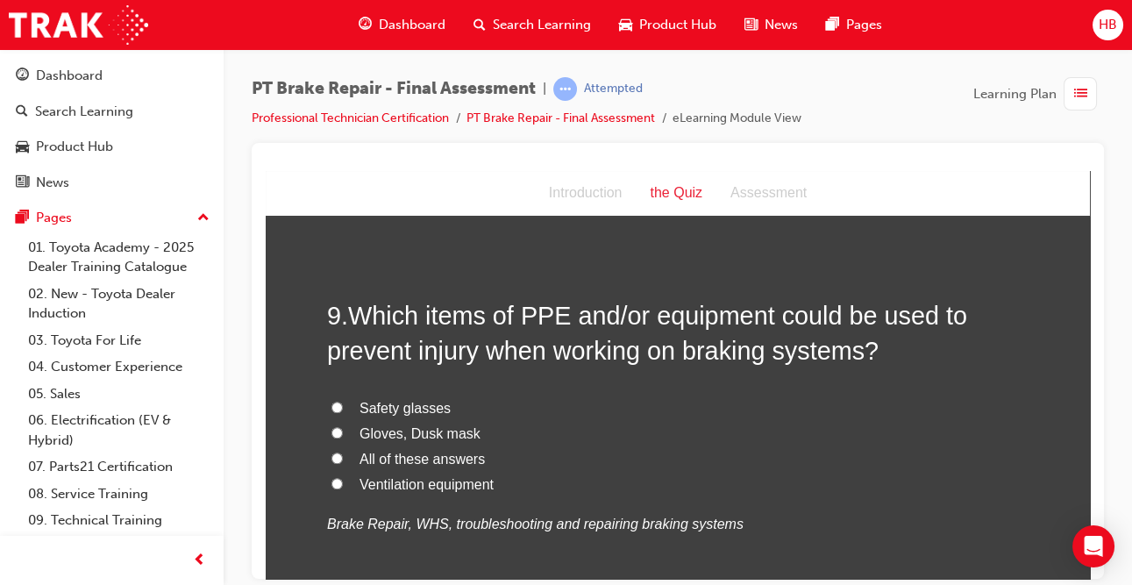
scroll to position [3234, 0]
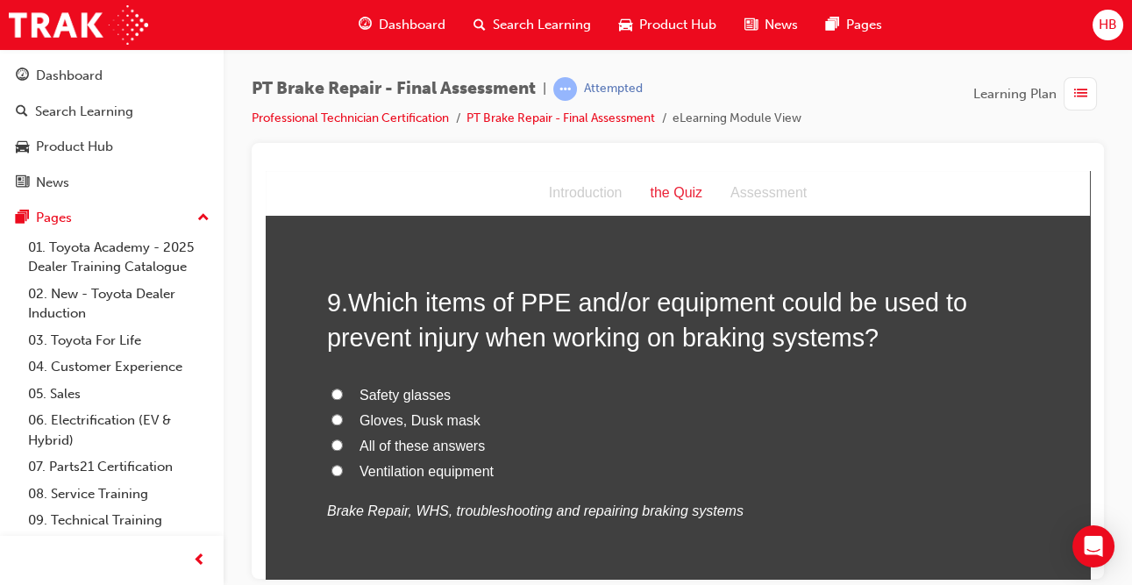
click at [338, 448] on input "All of these answers" at bounding box center [336, 443] width 11 height 11
radio input "true"
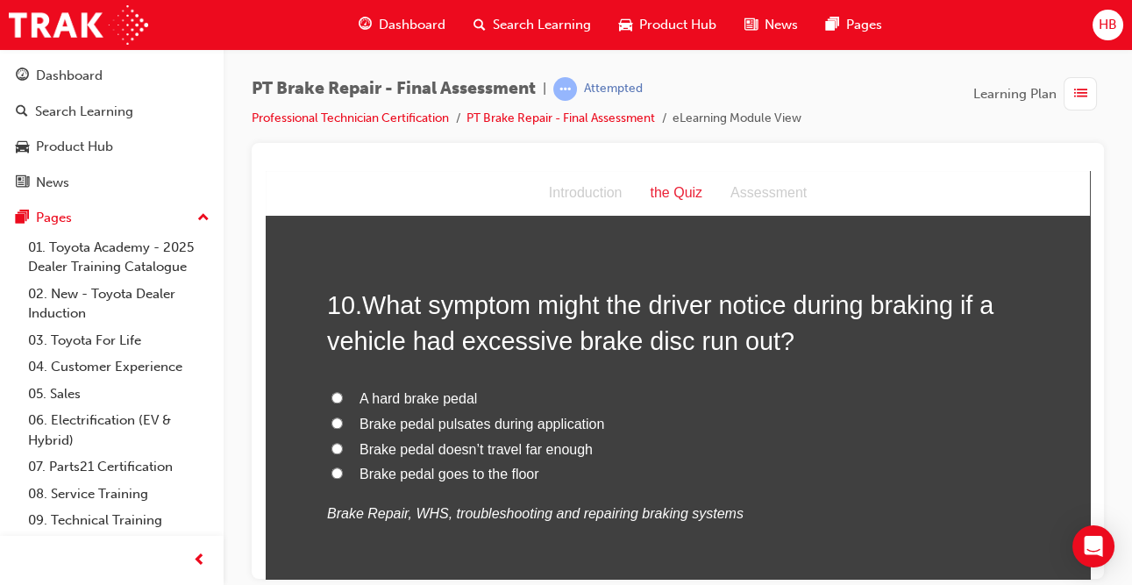
scroll to position [3640, 0]
click at [566, 423] on span "Brake pedal pulsates during application" at bounding box center [482, 422] width 245 height 15
click at [343, 423] on input "Brake pedal pulsates during application" at bounding box center [336, 421] width 11 height 11
radio input "true"
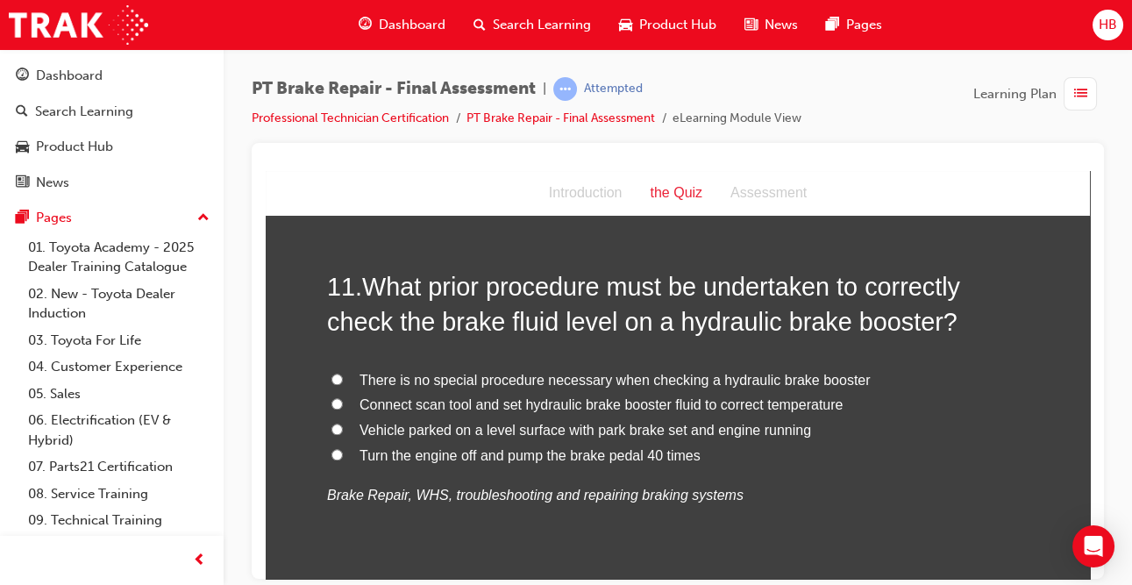
scroll to position [4064, 0]
click at [338, 466] on label "Turn the engine off and pump the brake pedal 40 times" at bounding box center [677, 457] width 701 height 25
click at [338, 461] on input "Turn the engine off and pump the brake pedal 40 times" at bounding box center [336, 455] width 11 height 11
radio input "true"
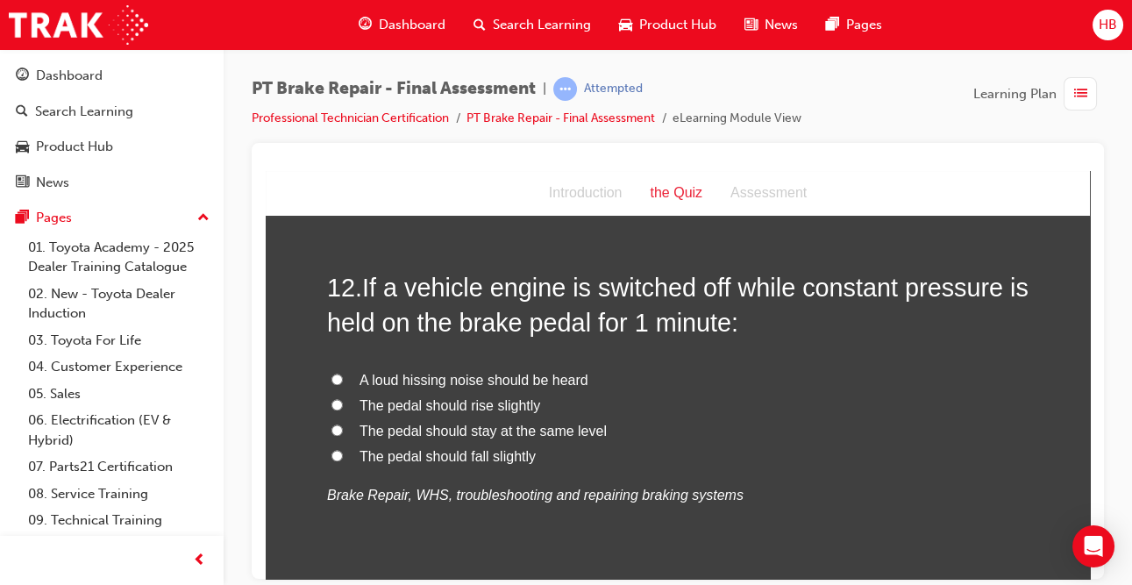
scroll to position [4514, 0]
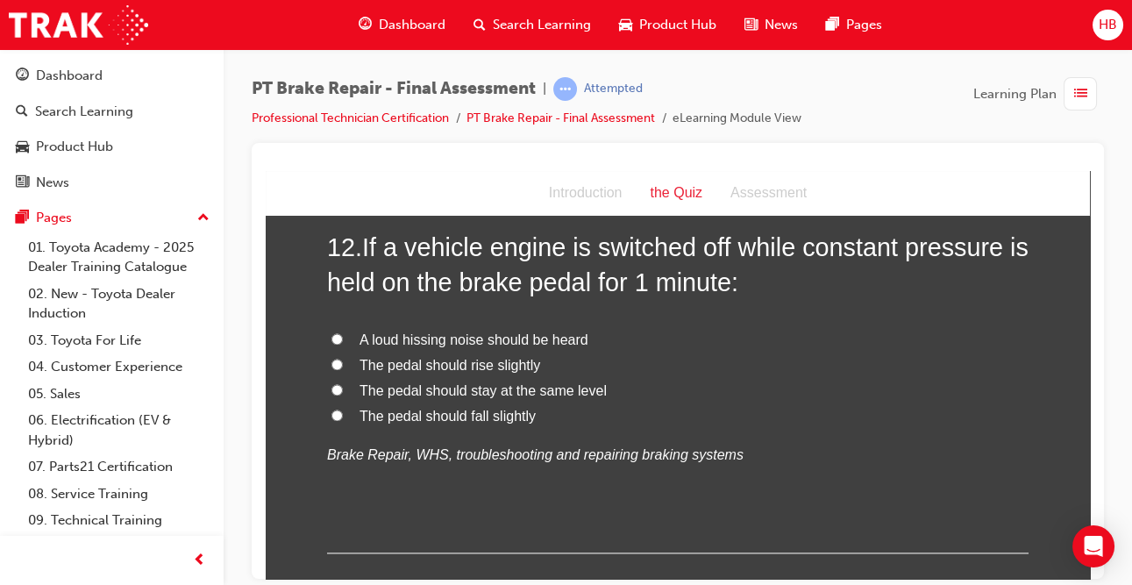
click at [402, 403] on label "The pedal should fall slightly" at bounding box center [677, 415] width 701 height 25
click at [343, 409] on input "The pedal should fall slightly" at bounding box center [336, 414] width 11 height 11
radio input "true"
click at [562, 394] on span "The pedal should stay at the same level" at bounding box center [483, 389] width 247 height 15
click at [343, 394] on input "The pedal should stay at the same level" at bounding box center [336, 388] width 11 height 11
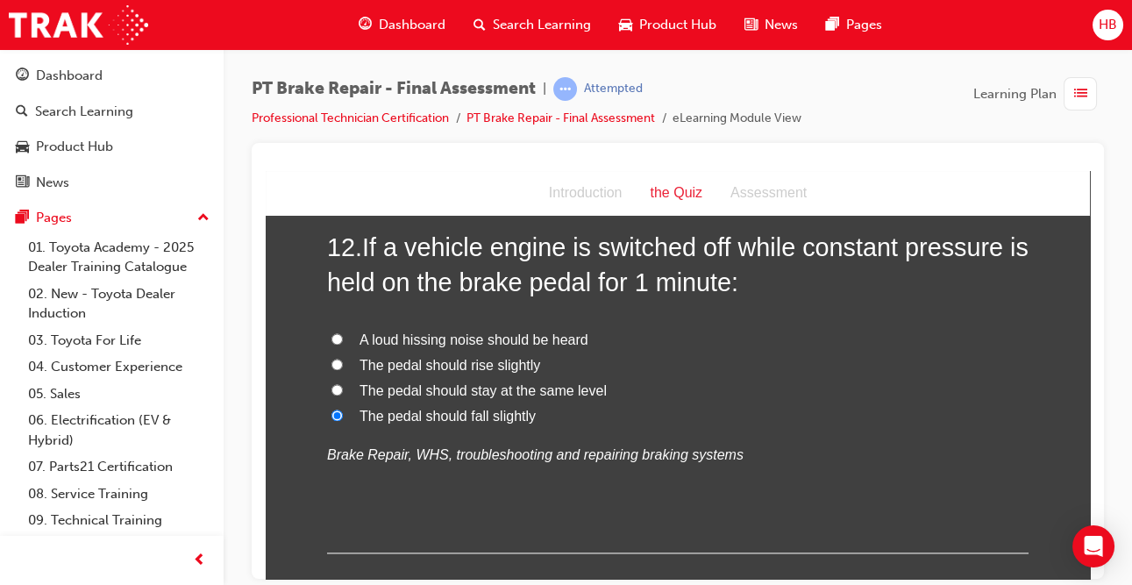
radio input "true"
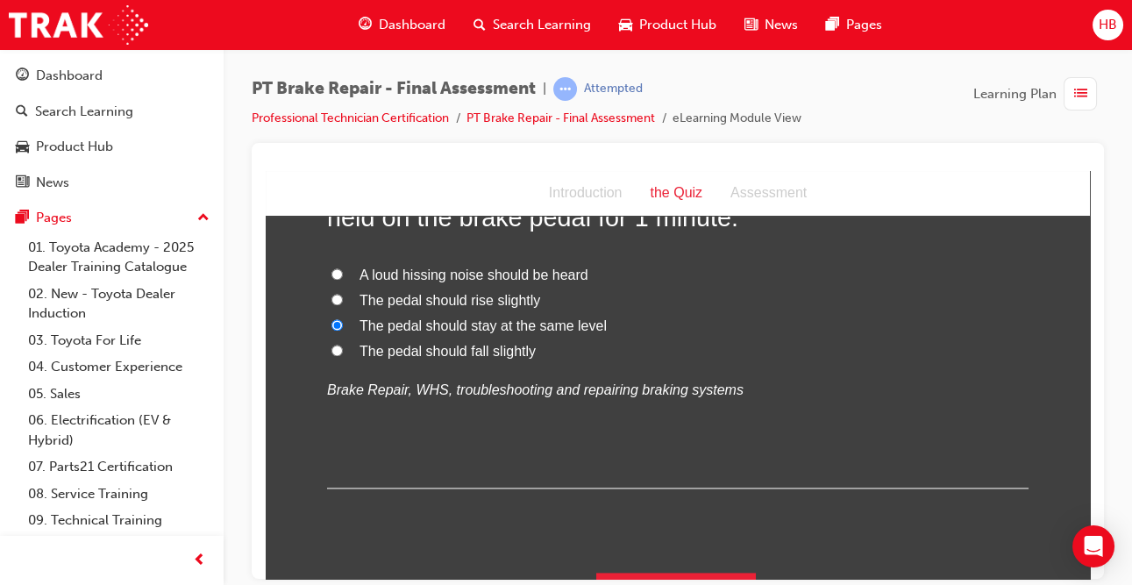
scroll to position [4619, 0]
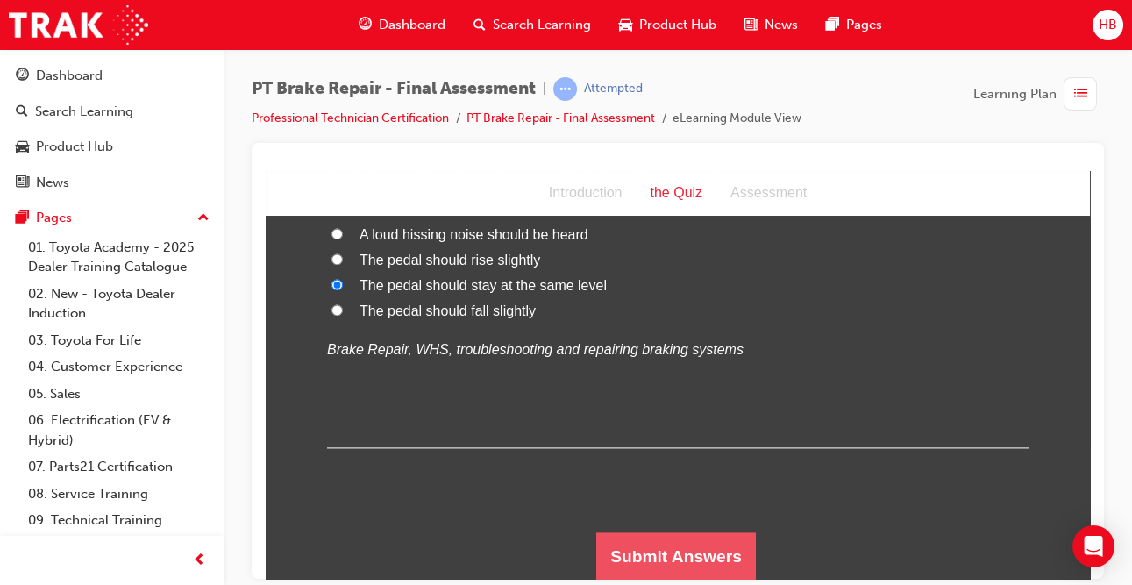
click at [706, 547] on button "Submit Answers" at bounding box center [676, 555] width 160 height 49
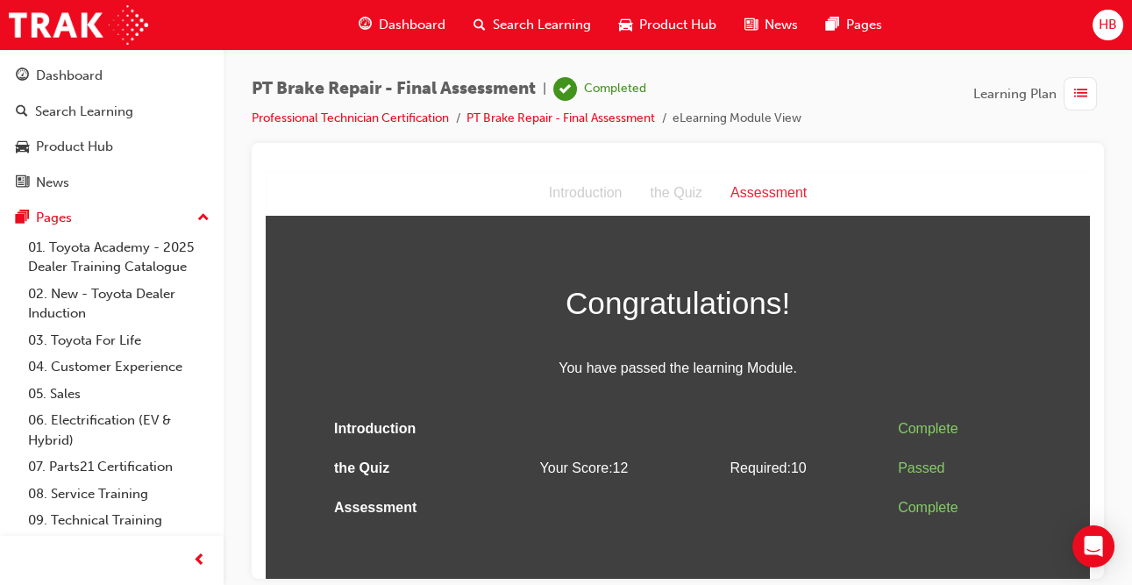
click at [431, 28] on span "Dashboard" at bounding box center [412, 25] width 67 height 20
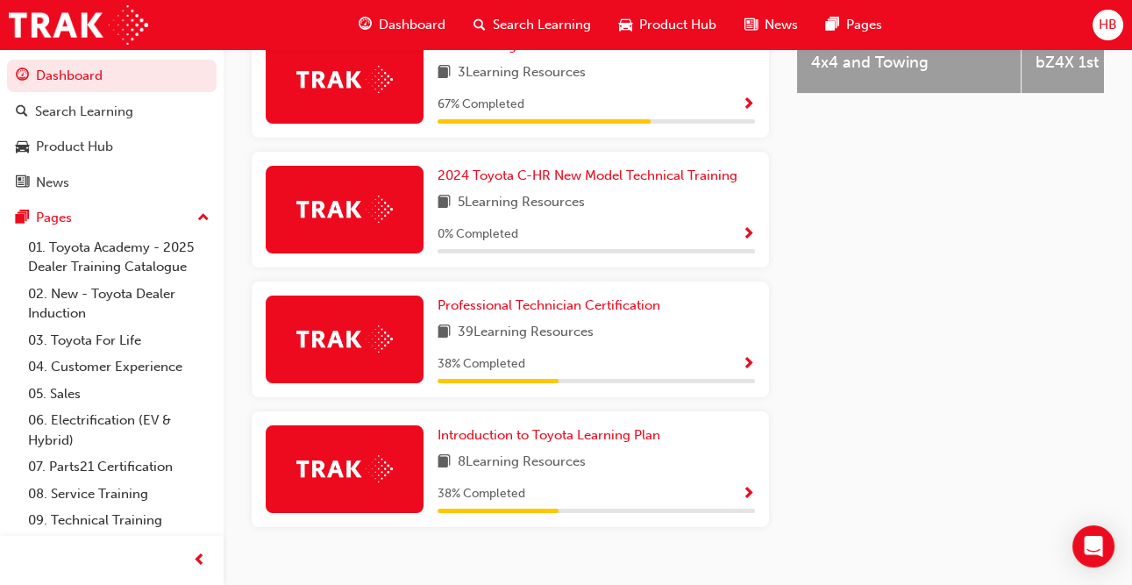
scroll to position [859, 0]
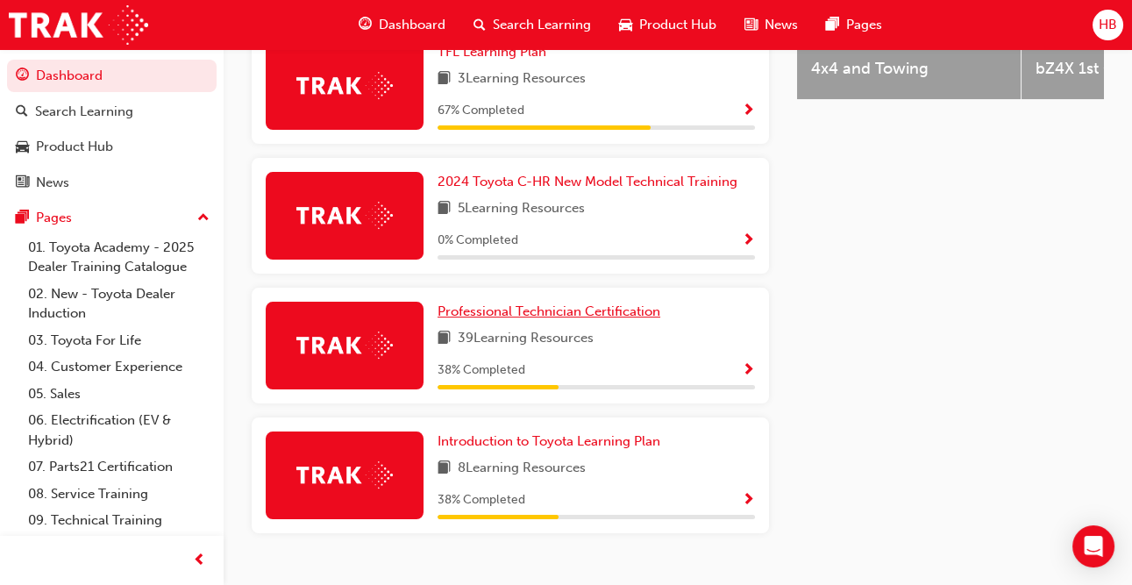
click at [559, 304] on span "Professional Technician Certification" at bounding box center [549, 311] width 223 height 16
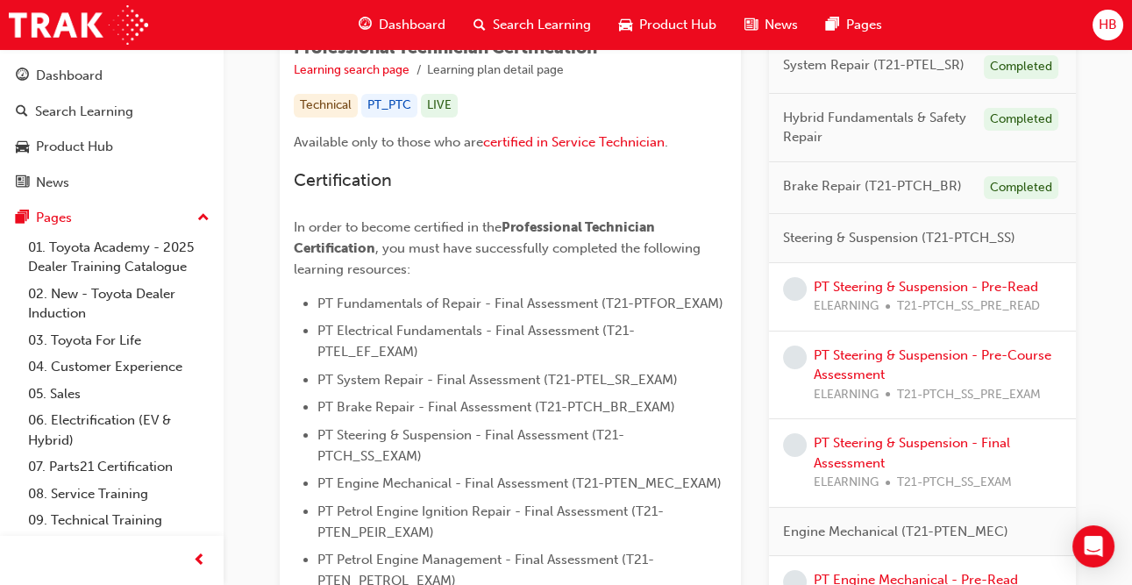
scroll to position [333, 0]
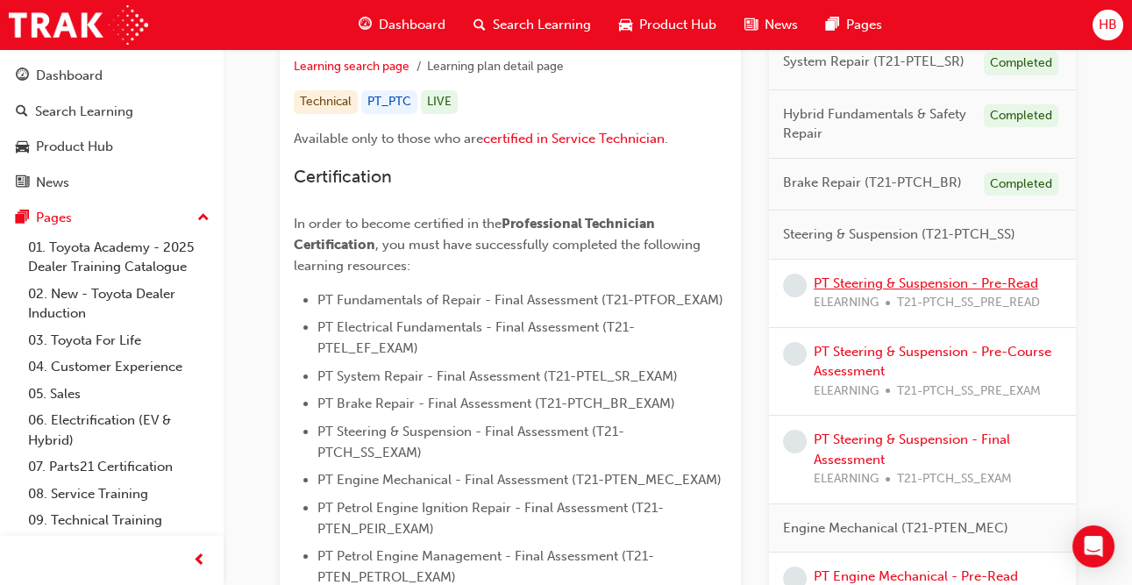
click at [913, 286] on link "PT Steering & Suspension - Pre-Read" at bounding box center [926, 283] width 224 height 16
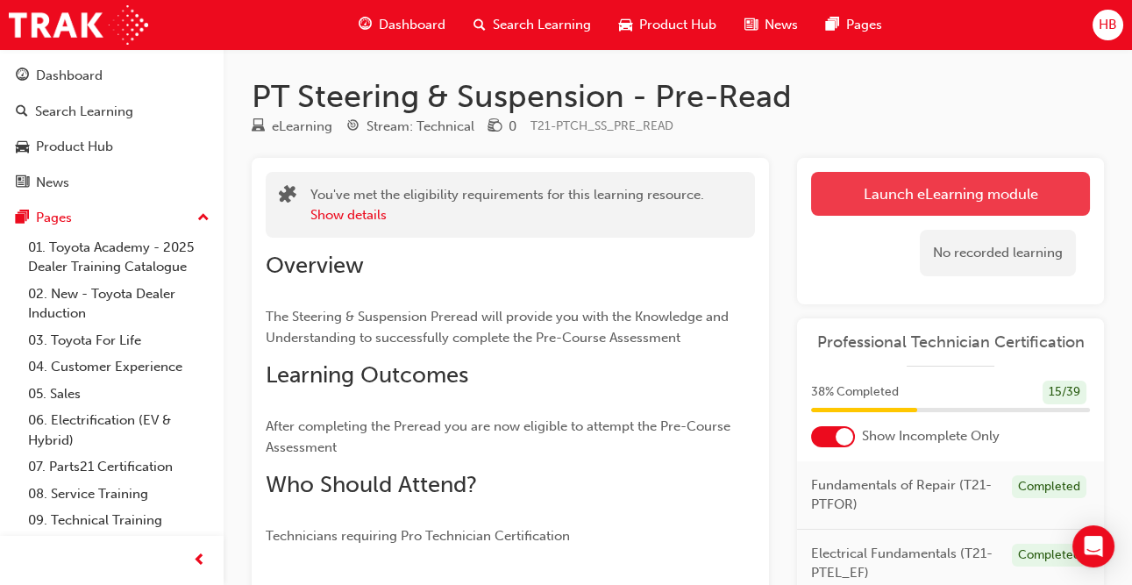
click at [907, 190] on link "Launch eLearning module" at bounding box center [950, 194] width 279 height 44
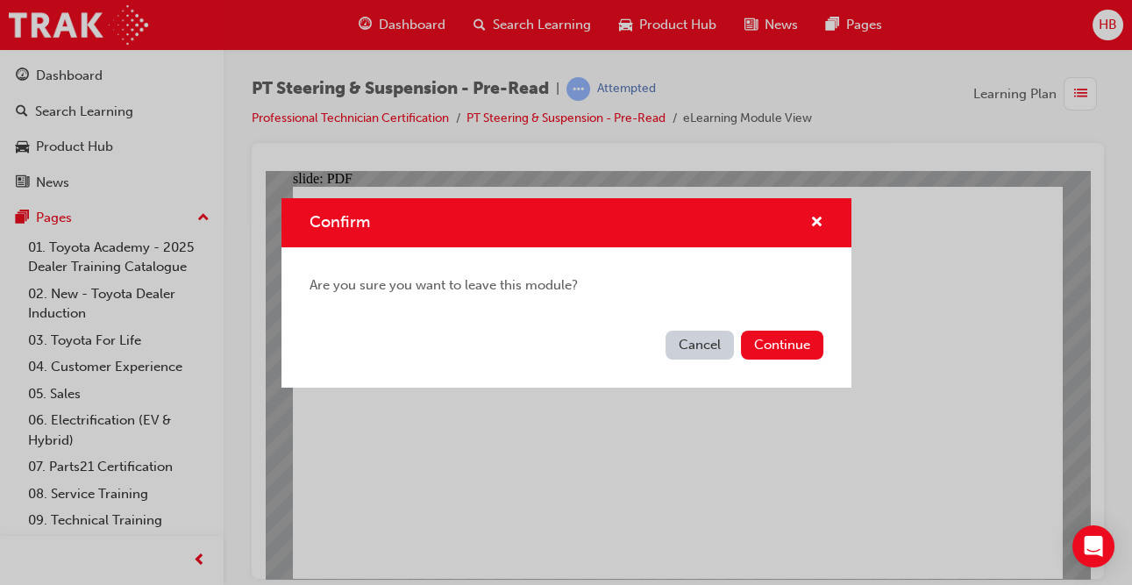
click at [728, 338] on button "Cancel" at bounding box center [700, 345] width 68 height 29
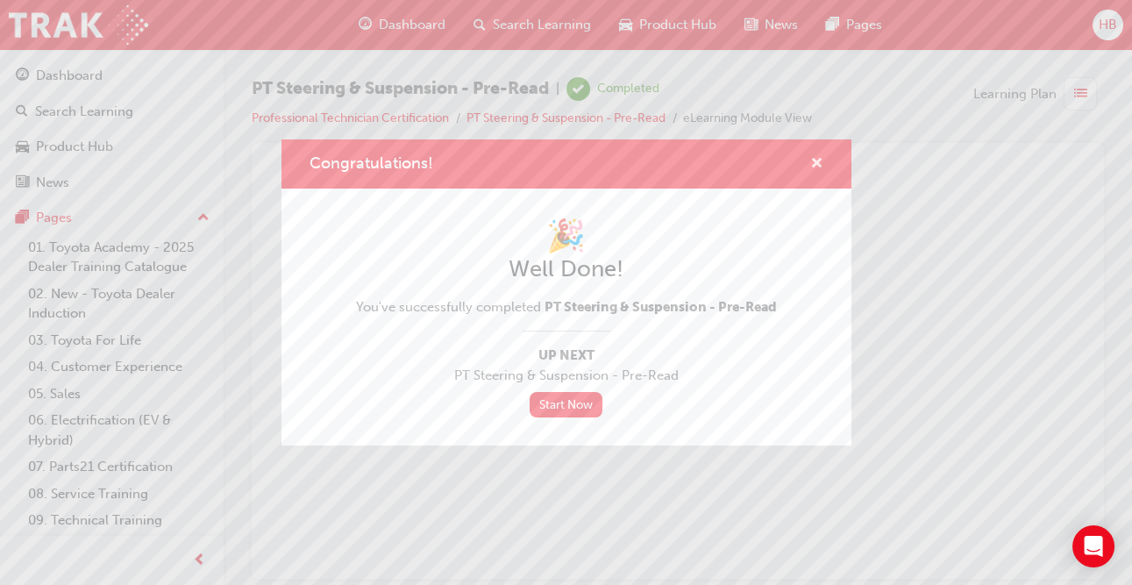
click at [813, 166] on span "cross-icon" at bounding box center [816, 165] width 13 height 16
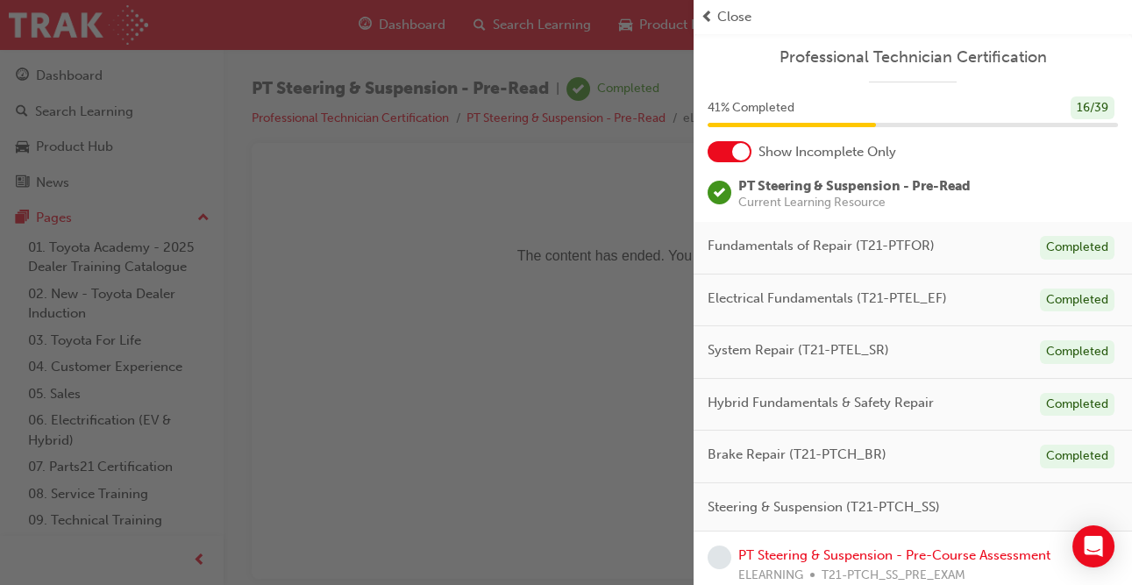
click at [715, 13] on div "Close" at bounding box center [913, 17] width 424 height 20
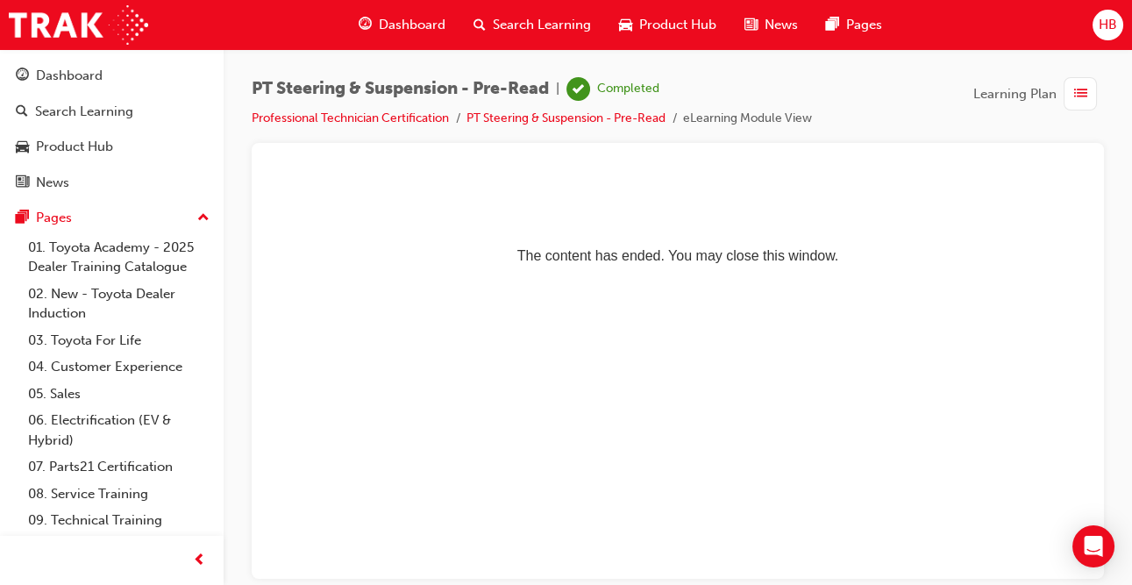
click at [434, 25] on span "Dashboard" at bounding box center [412, 25] width 67 height 20
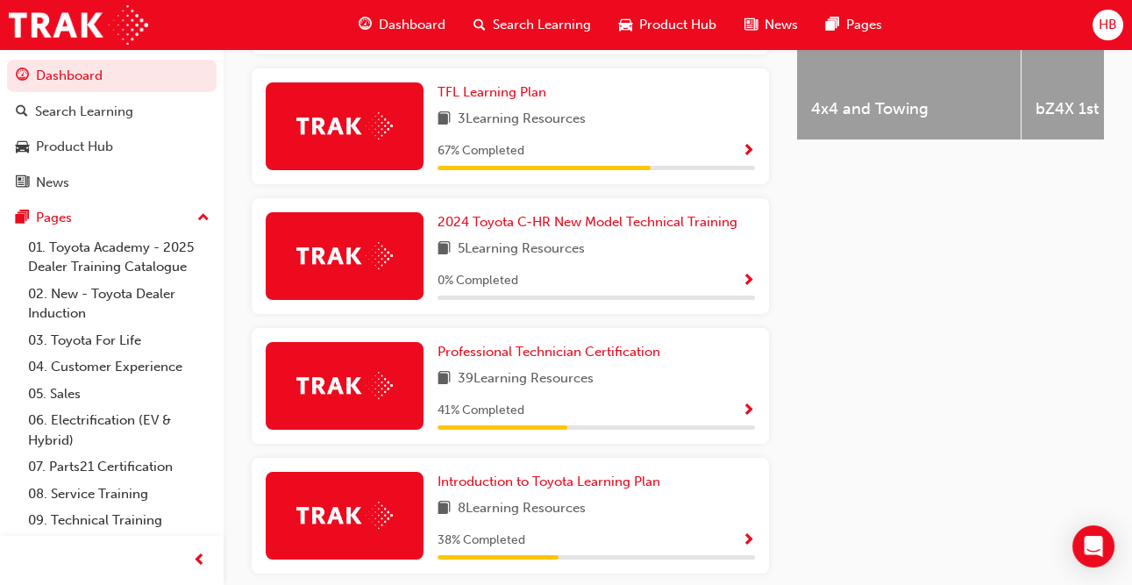
scroll to position [811, 0]
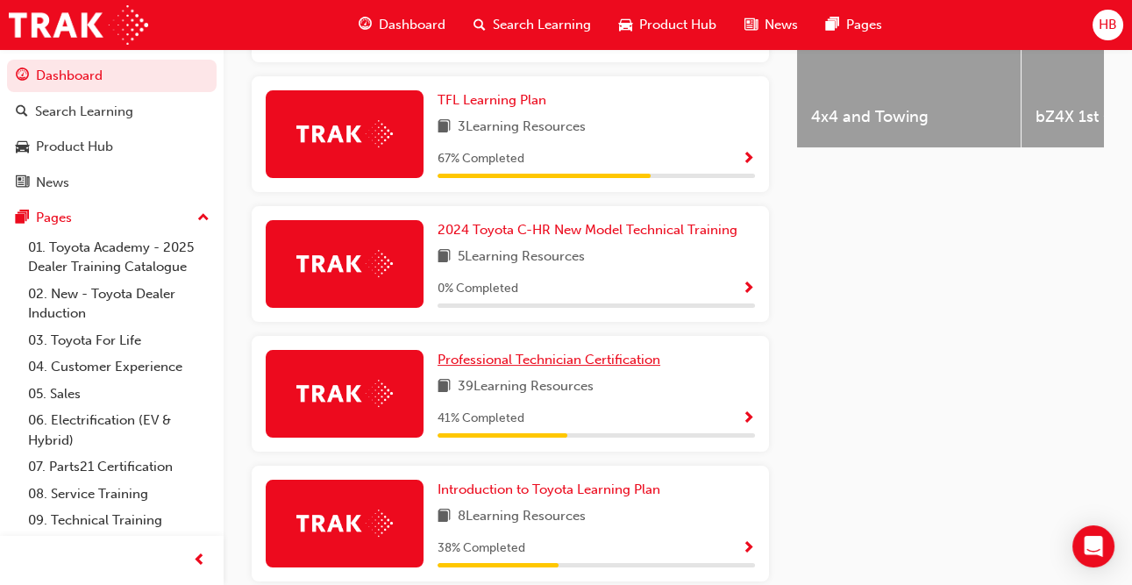
click at [562, 352] on span "Professional Technician Certification" at bounding box center [549, 360] width 223 height 16
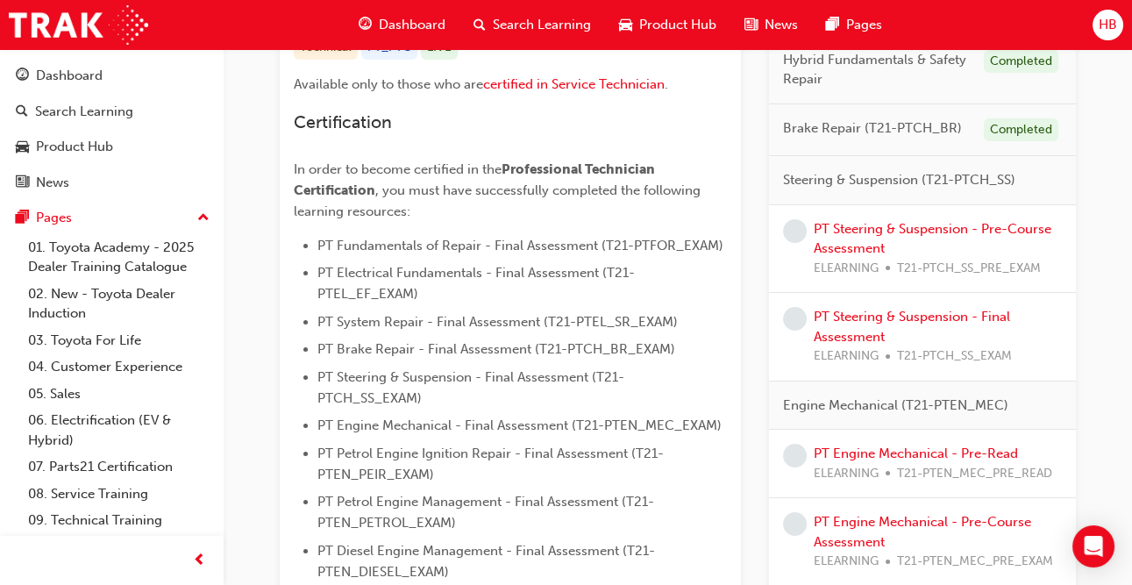
scroll to position [438, 0]
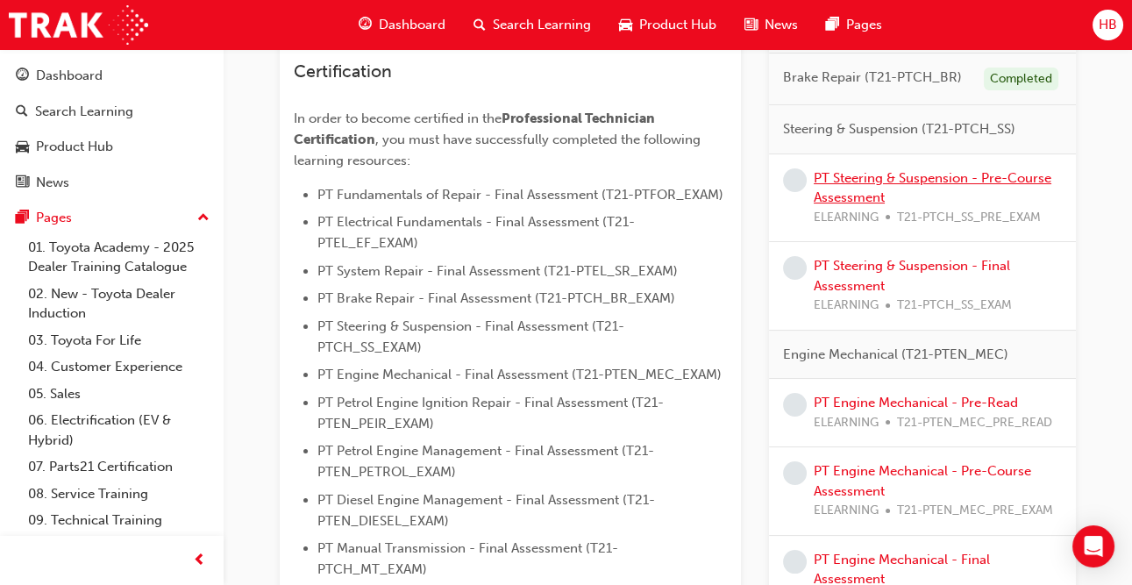
click at [918, 172] on link "PT Steering & Suspension - Pre-Course Assessment" at bounding box center [933, 188] width 238 height 36
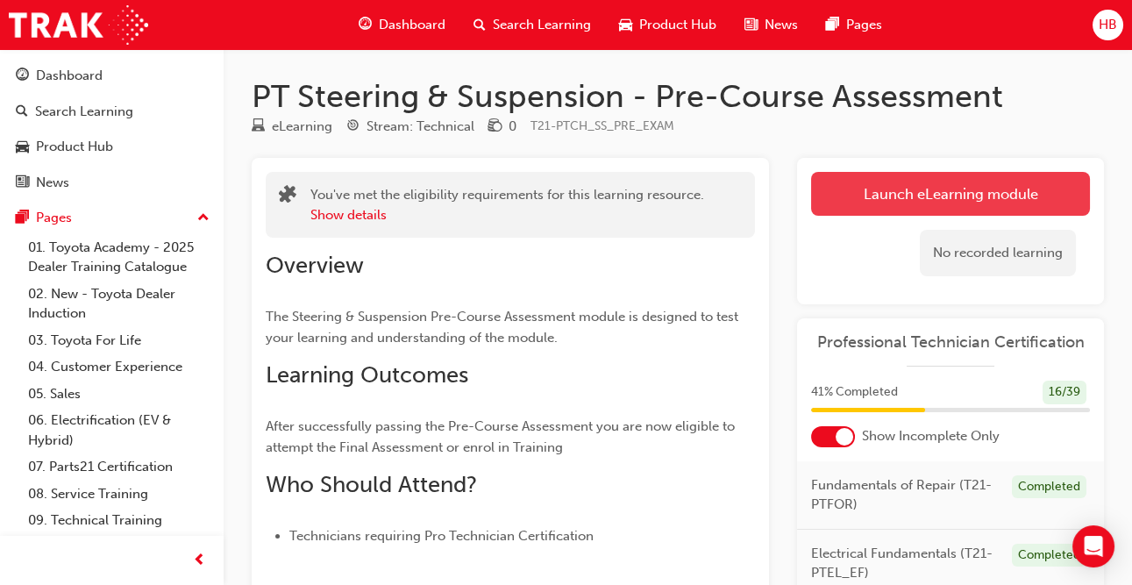
click at [915, 197] on link "Launch eLearning module" at bounding box center [950, 194] width 279 height 44
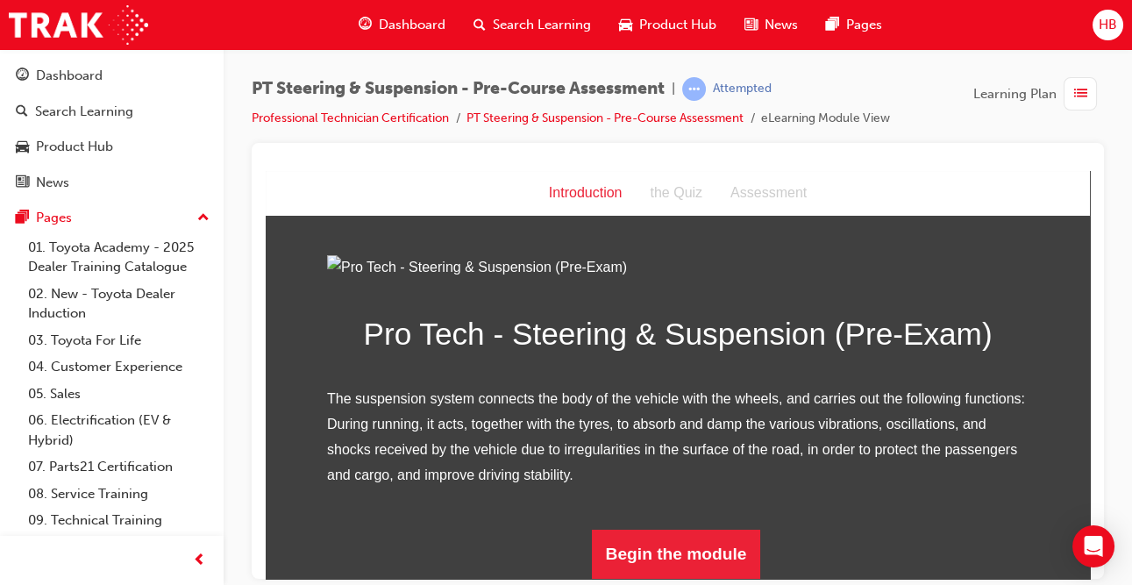
scroll to position [201, 0]
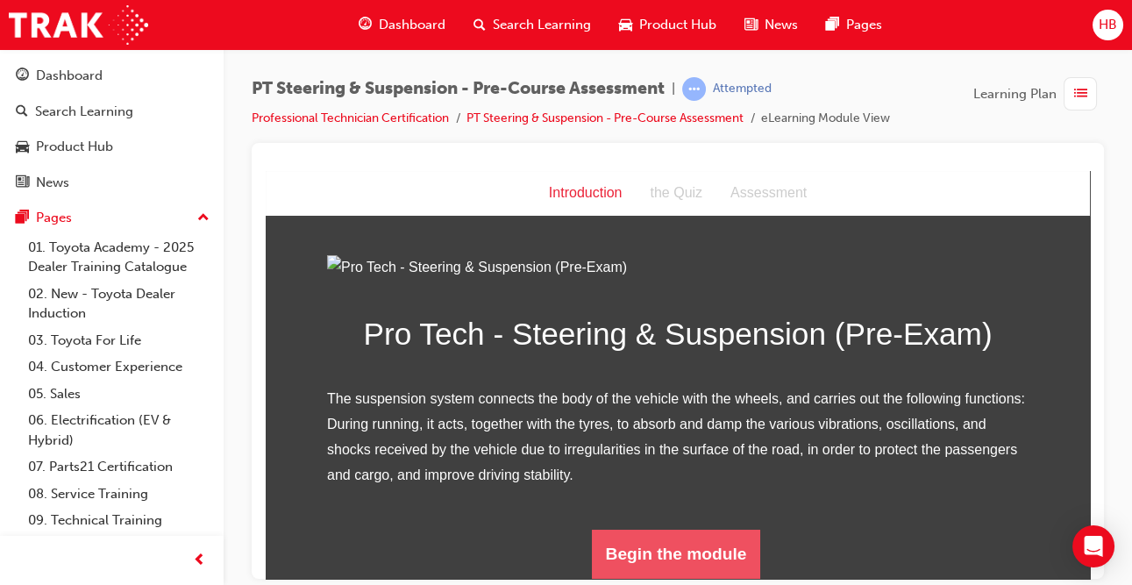
click at [729, 540] on button "Begin the module" at bounding box center [676, 553] width 169 height 49
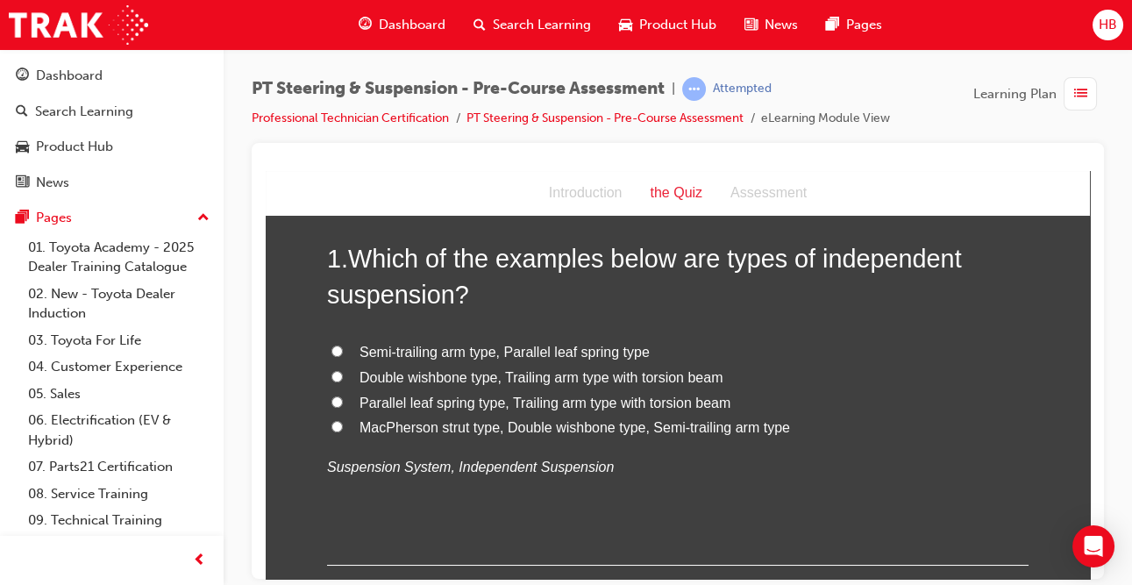
scroll to position [96, 0]
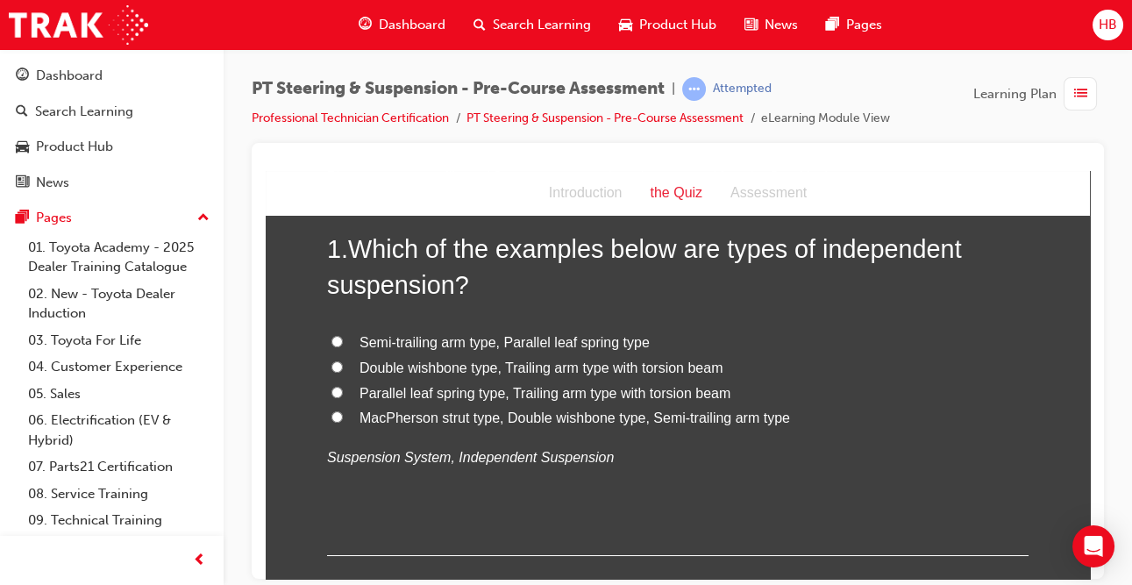
click at [571, 422] on span "MacPherson strut type, Double wishbone type, Semi-trailing arm type" at bounding box center [575, 416] width 431 height 15
click at [343, 422] on input "MacPherson strut type, Double wishbone type, Semi-trailing arm type" at bounding box center [336, 415] width 11 height 11
radio input "true"
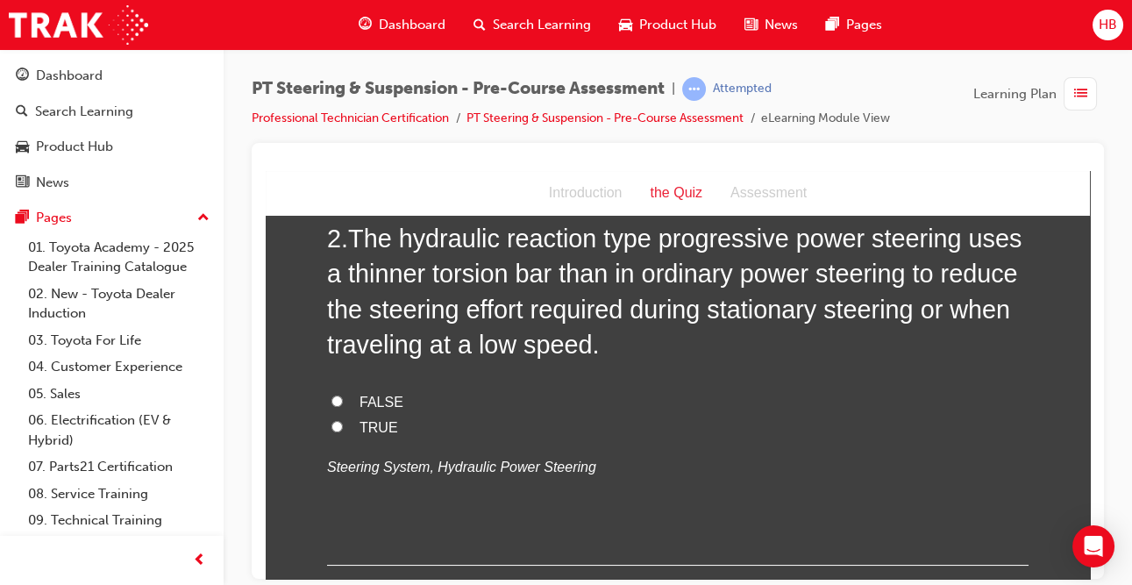
scroll to position [470, 0]
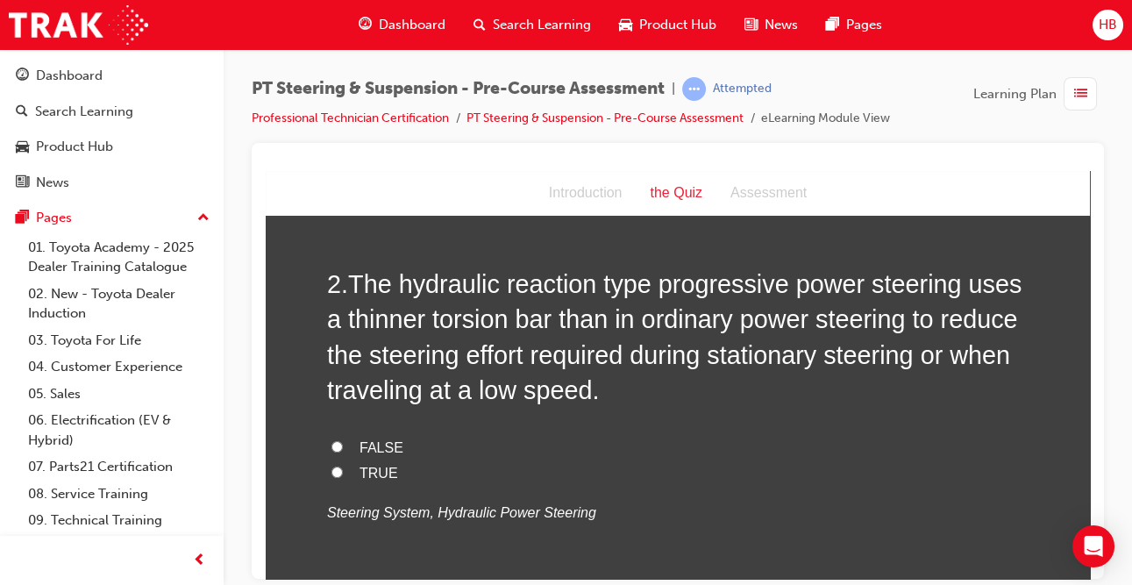
click at [343, 471] on label "TRUE" at bounding box center [677, 472] width 701 height 25
click at [343, 471] on input "TRUE" at bounding box center [336, 471] width 11 height 11
radio input "true"
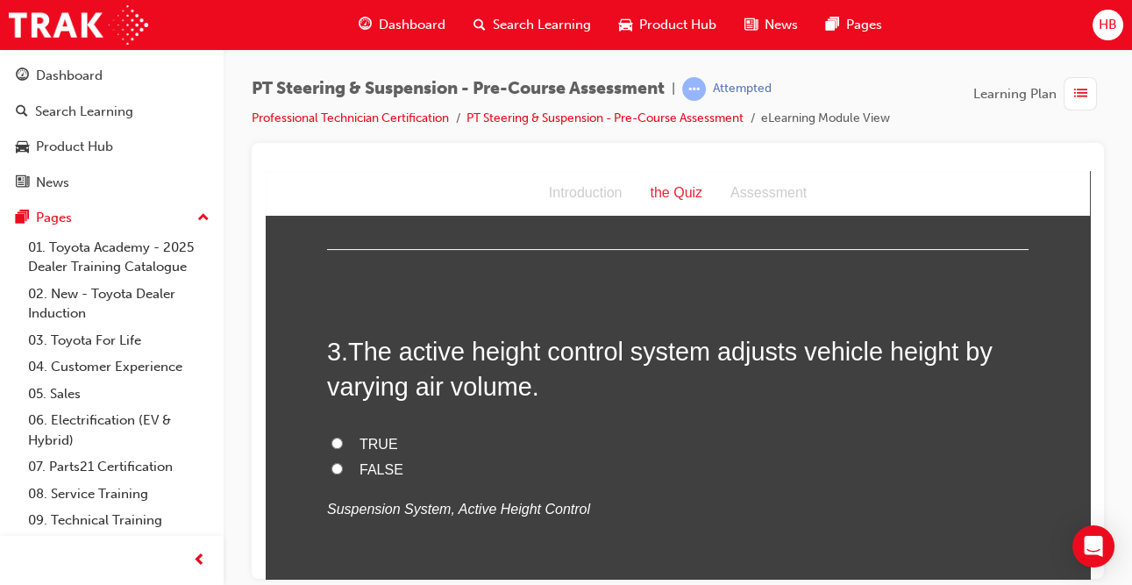
scroll to position [838, 0]
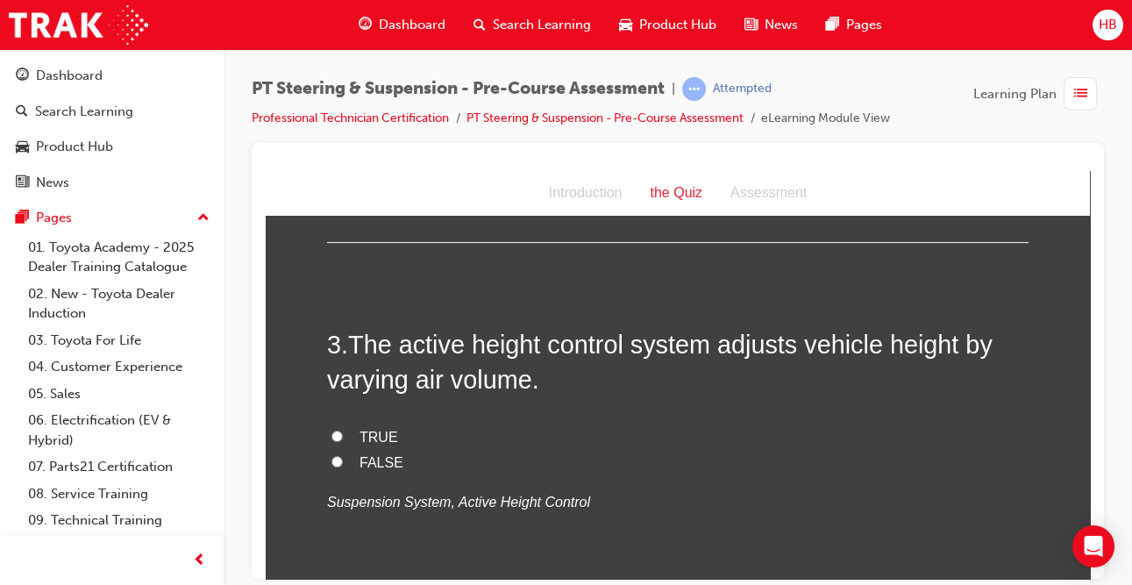
click at [342, 463] on input "FALSE" at bounding box center [336, 460] width 11 height 11
radio input "true"
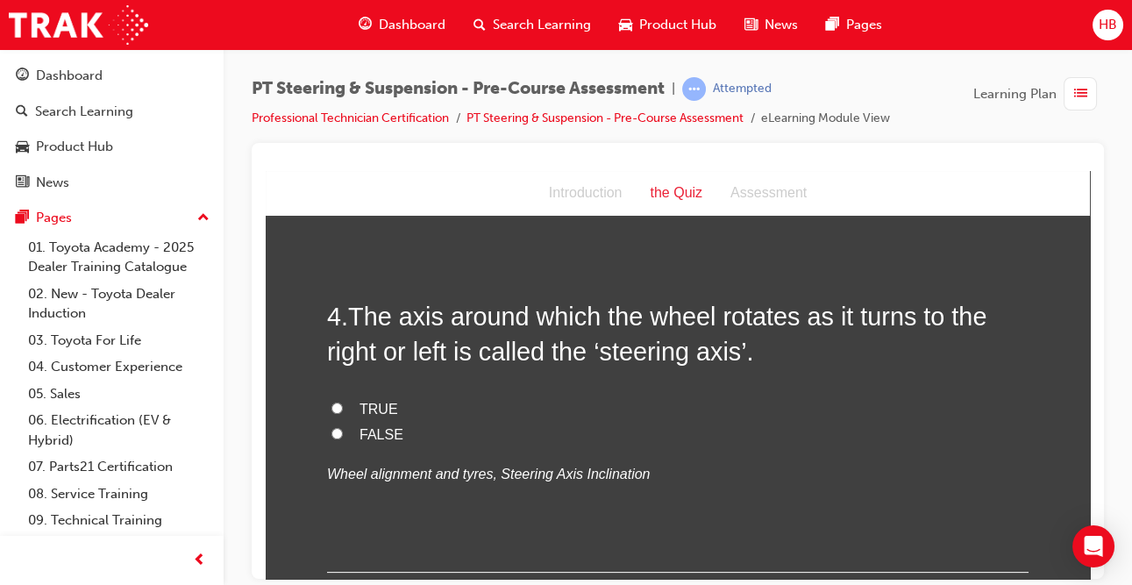
scroll to position [1225, 0]
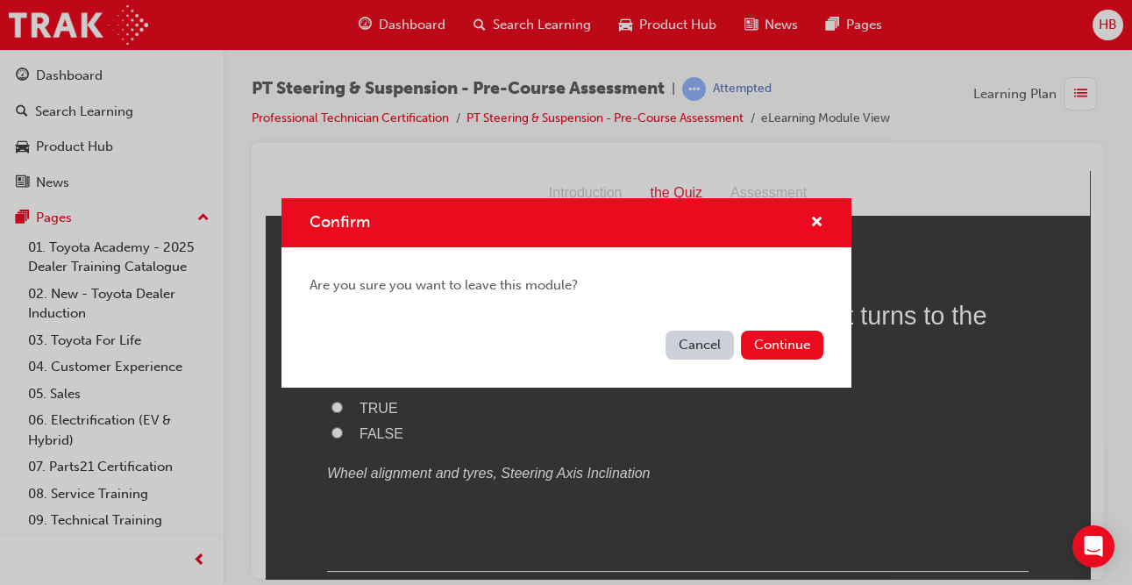
click at [694, 344] on button "Cancel" at bounding box center [700, 345] width 68 height 29
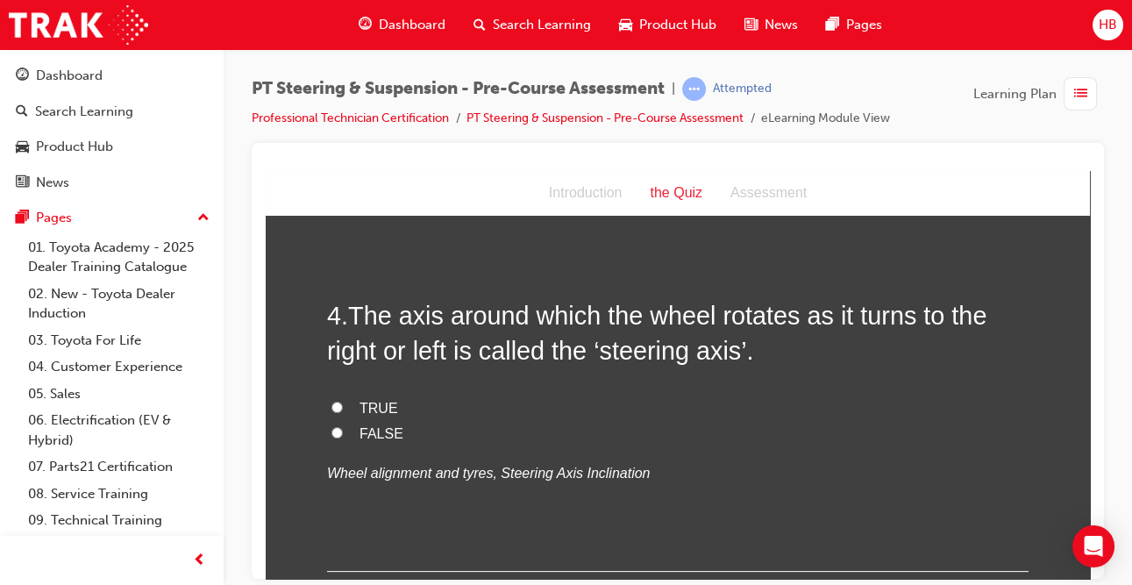
click at [356, 410] on label "TRUE" at bounding box center [677, 407] width 701 height 25
click at [343, 410] on input "TRUE" at bounding box center [336, 406] width 11 height 11
radio input "true"
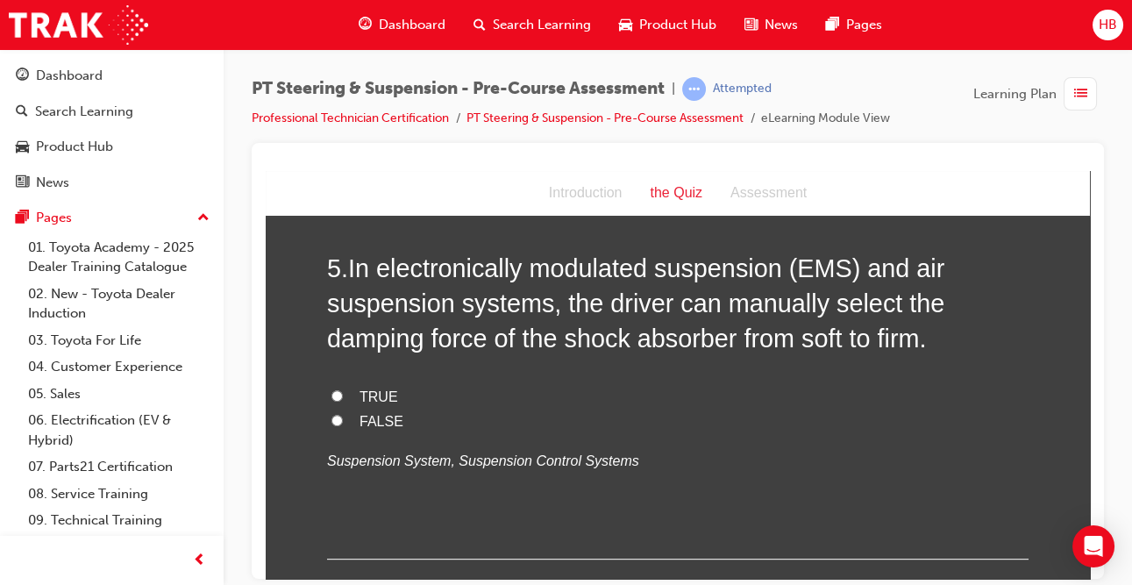
scroll to position [1632, 0]
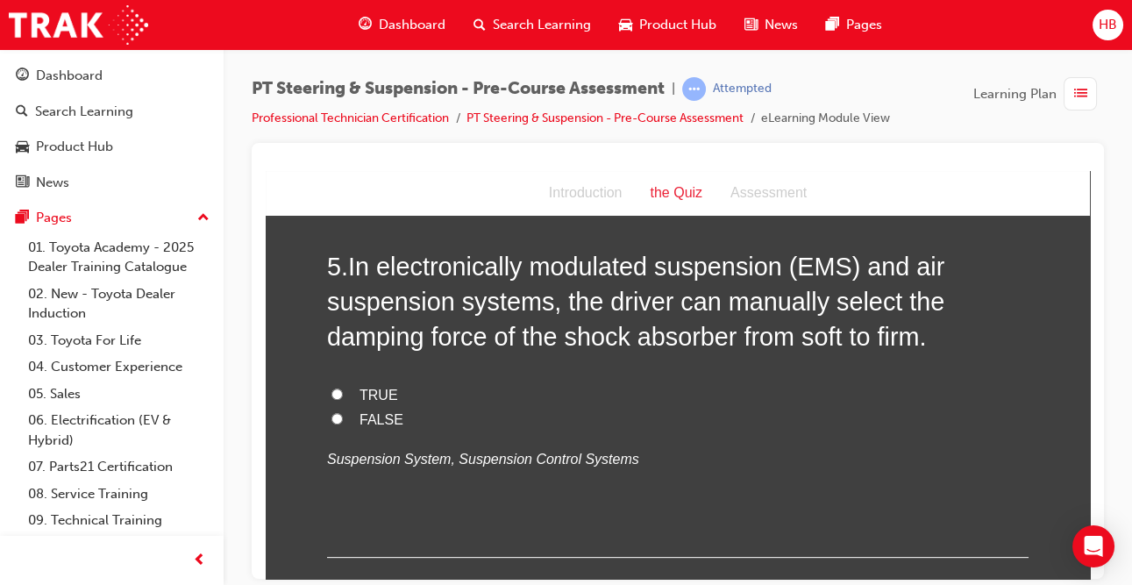
click at [343, 396] on label "TRUE" at bounding box center [677, 394] width 701 height 25
click at [343, 396] on input "TRUE" at bounding box center [336, 393] width 11 height 11
radio input "true"
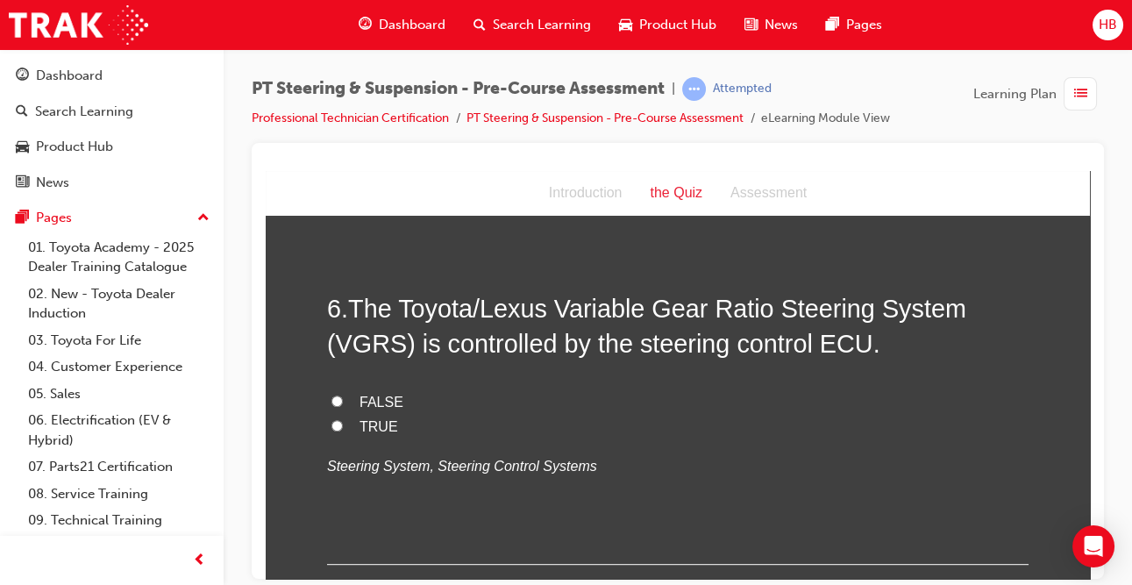
scroll to position [2001, 0]
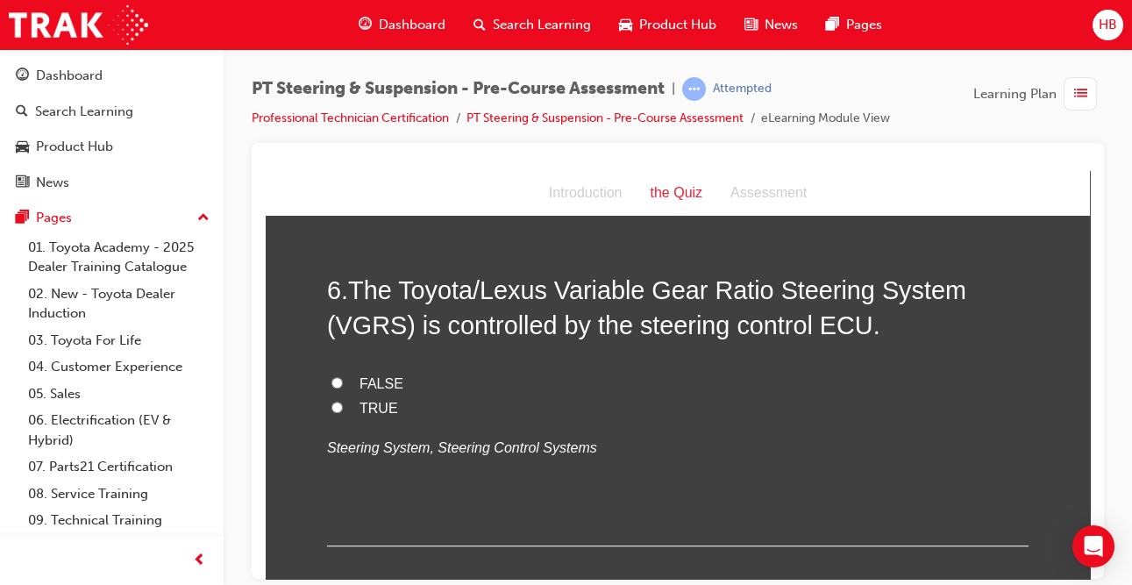
click at [352, 406] on label "TRUE" at bounding box center [677, 407] width 701 height 25
click at [343, 406] on input "TRUE" at bounding box center [336, 406] width 11 height 11
radio input "true"
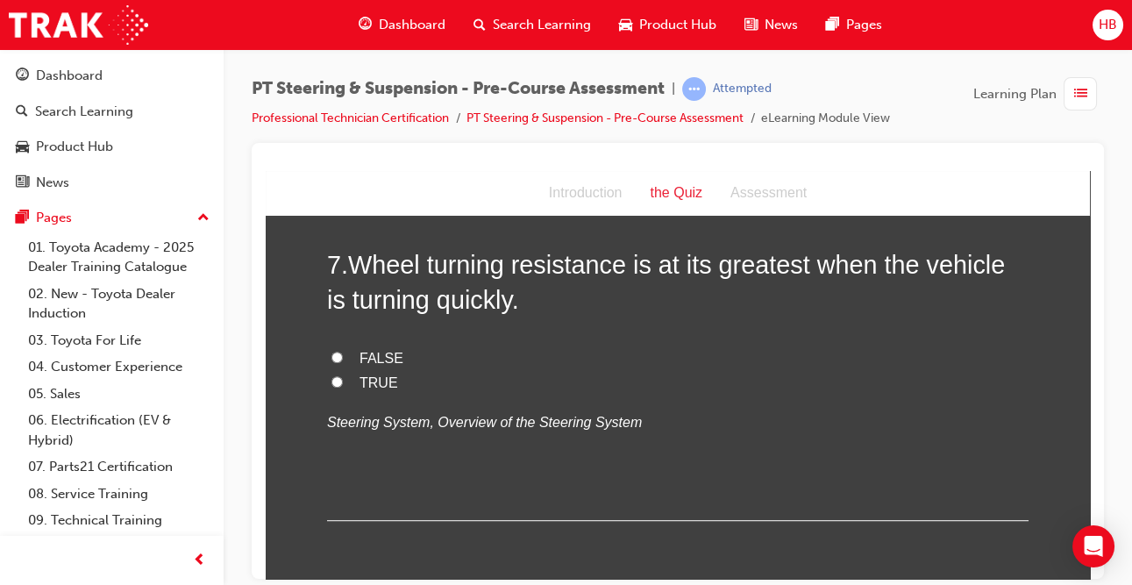
scroll to position [2390, 0]
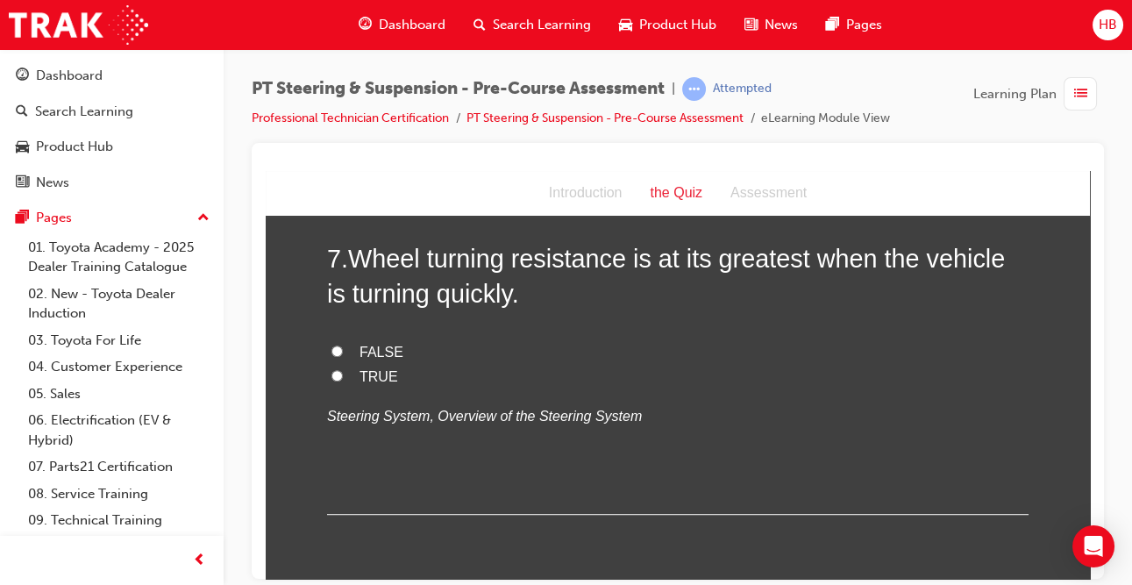
click at [374, 352] on span "FALSE" at bounding box center [382, 351] width 44 height 15
click at [343, 352] on input "FALSE" at bounding box center [336, 350] width 11 height 11
radio input "true"
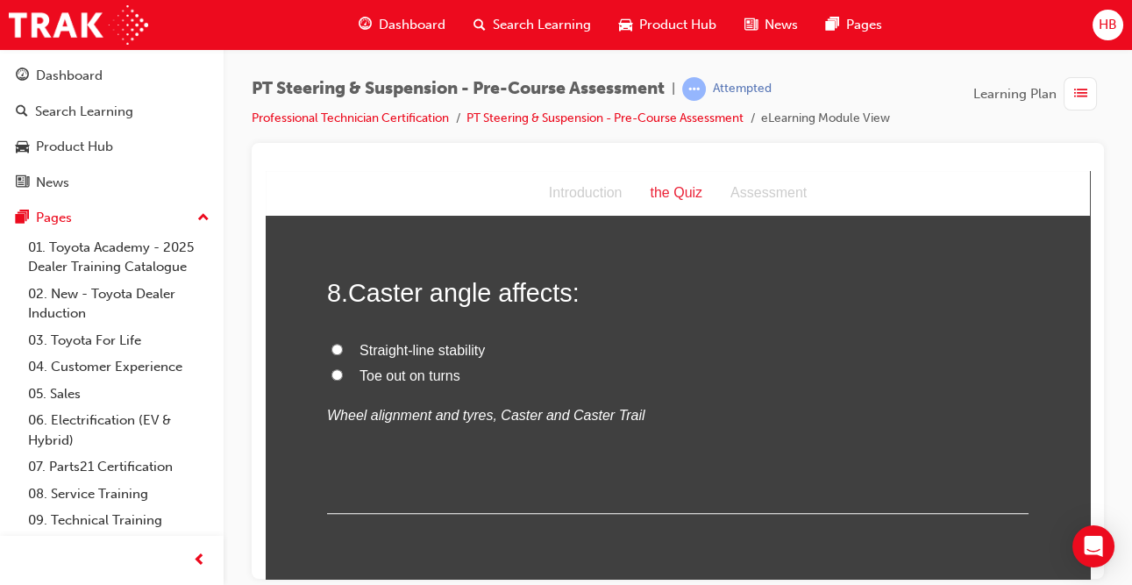
scroll to position [2717, 0]
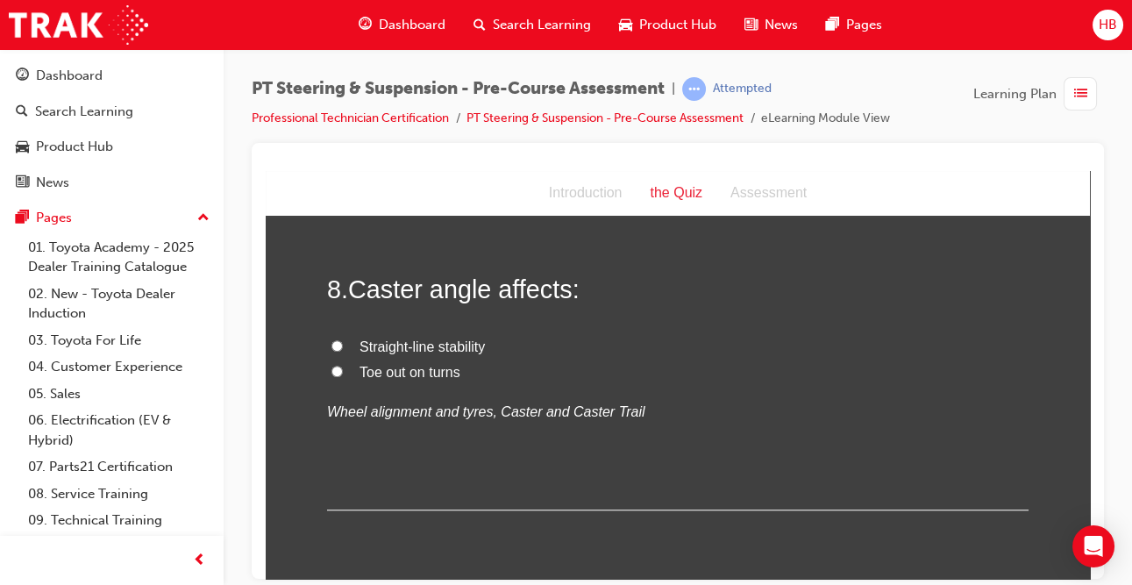
click at [349, 356] on label "Straight-line stability" at bounding box center [677, 346] width 701 height 25
click at [343, 351] on input "Straight-line stability" at bounding box center [336, 344] width 11 height 11
radio input "true"
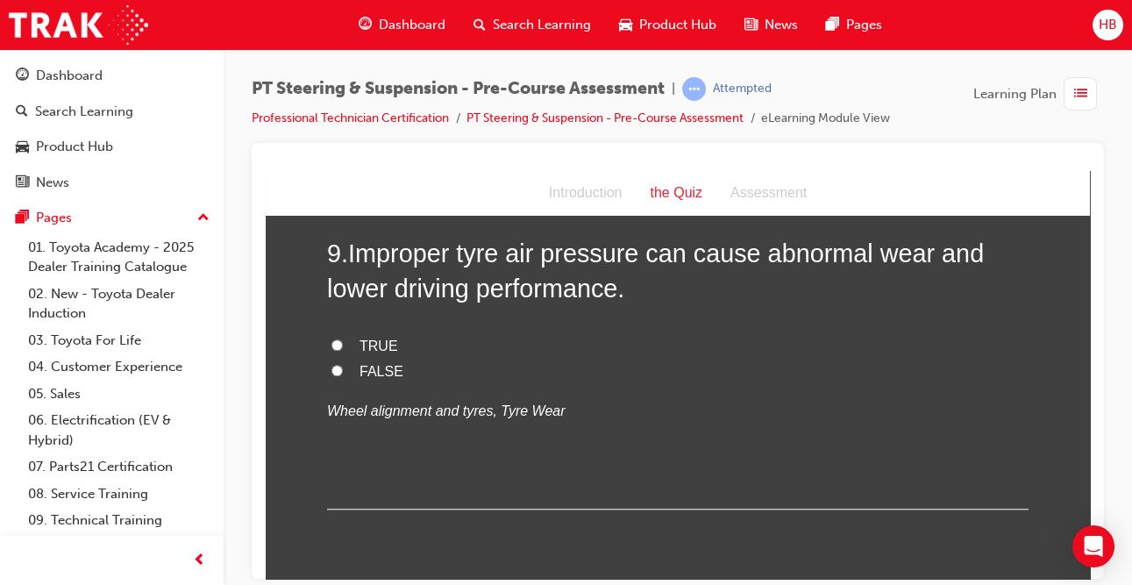
scroll to position [3073, 0]
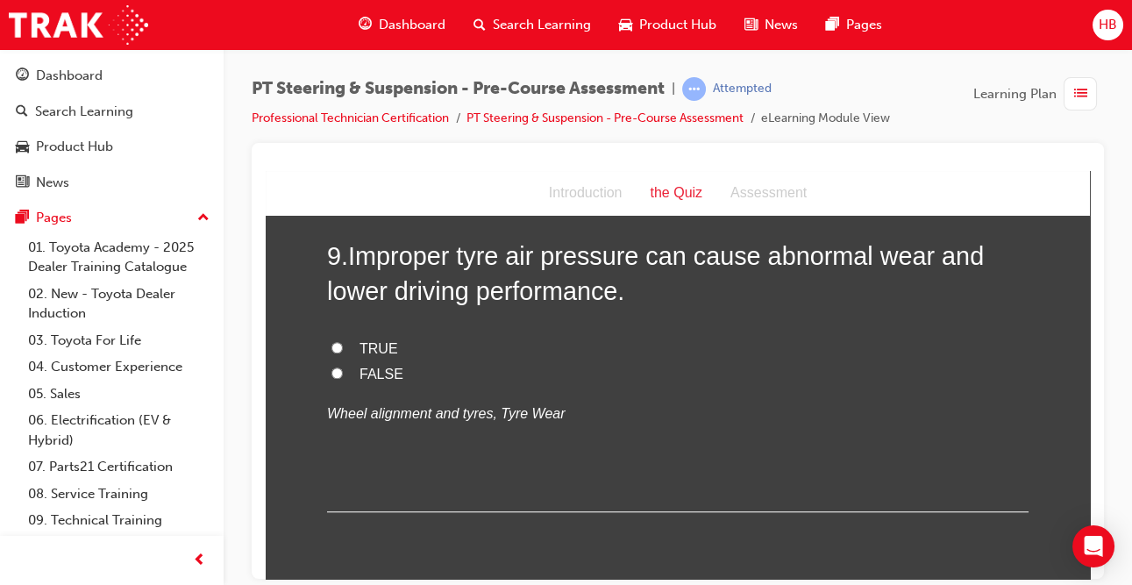
click at [389, 350] on span "TRUE" at bounding box center [379, 347] width 39 height 15
click at [343, 350] on input "TRUE" at bounding box center [336, 346] width 11 height 11
radio input "true"
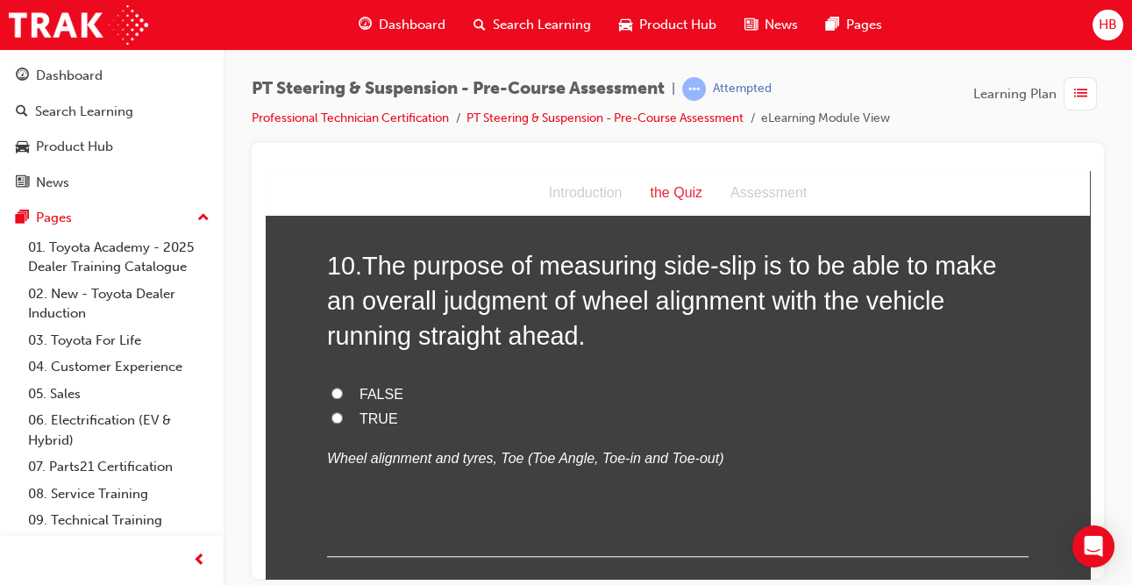
scroll to position [3396, 0]
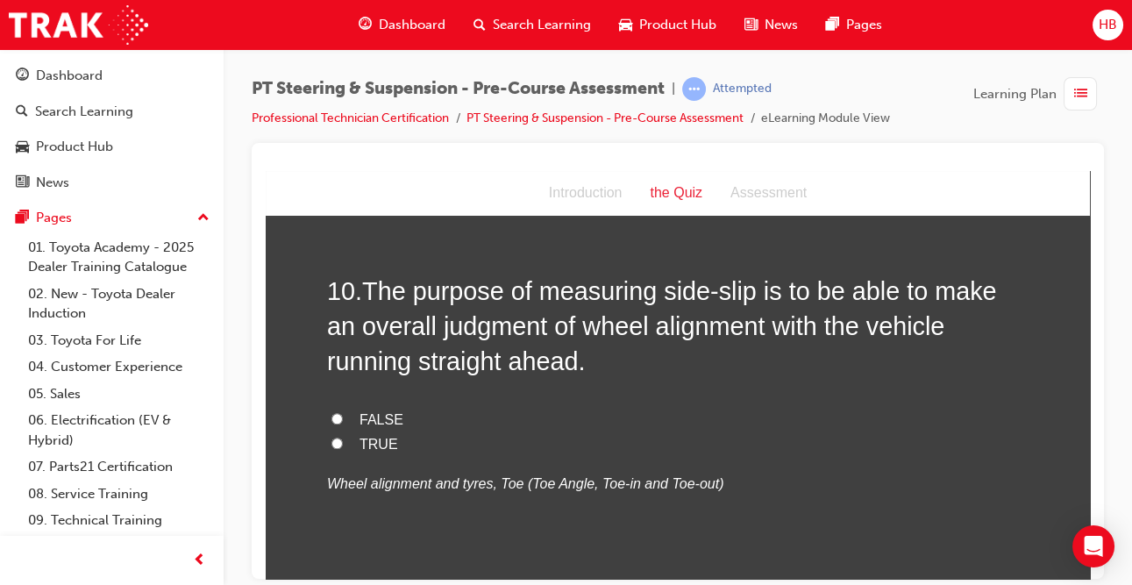
click at [382, 444] on span "TRUE" at bounding box center [379, 443] width 39 height 15
click at [343, 444] on input "TRUE" at bounding box center [336, 442] width 11 height 11
radio input "true"
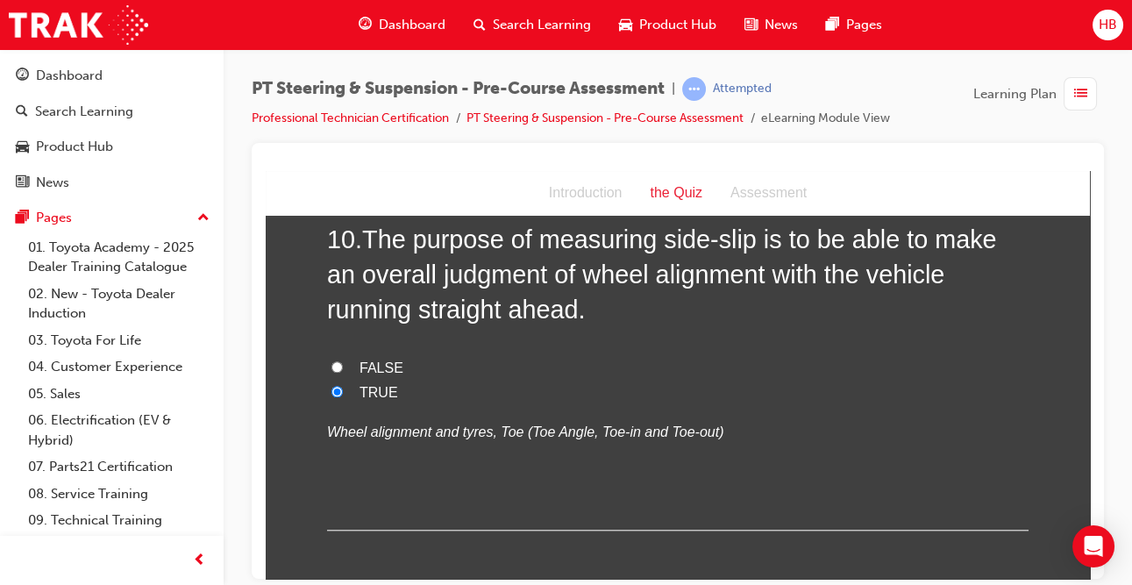
scroll to position [3530, 0]
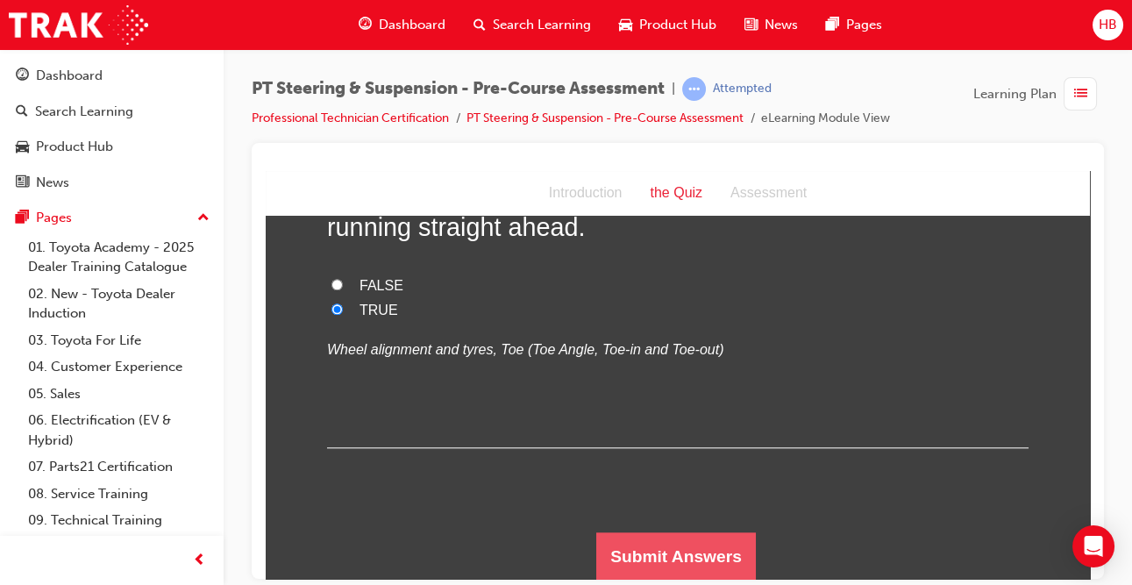
click at [679, 560] on button "Submit Answers" at bounding box center [676, 555] width 160 height 49
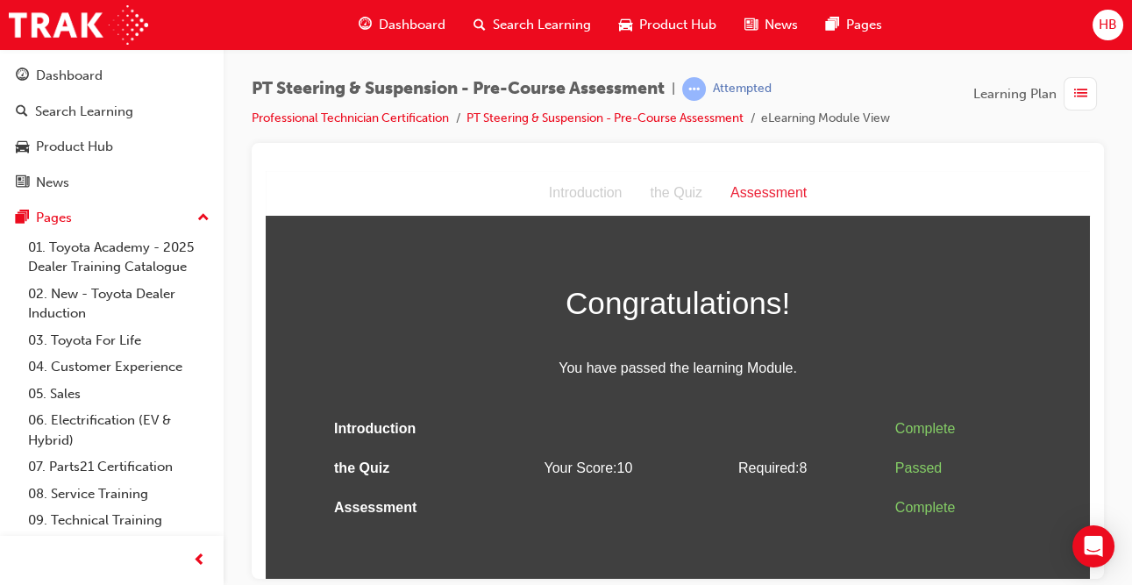
scroll to position [0, 0]
click at [398, 23] on span "Dashboard" at bounding box center [412, 25] width 67 height 20
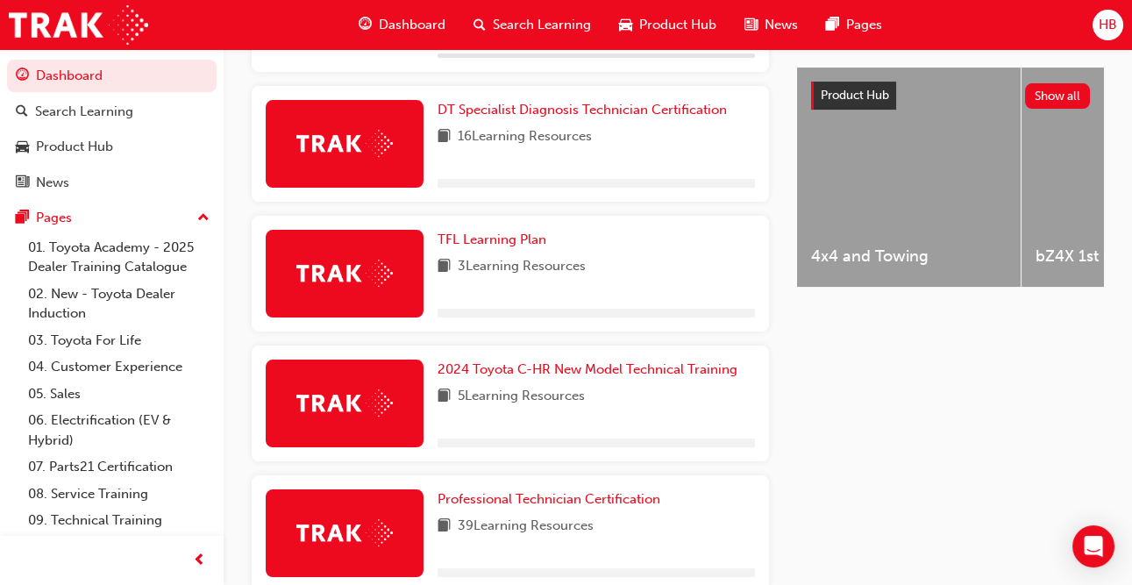
scroll to position [882, 0]
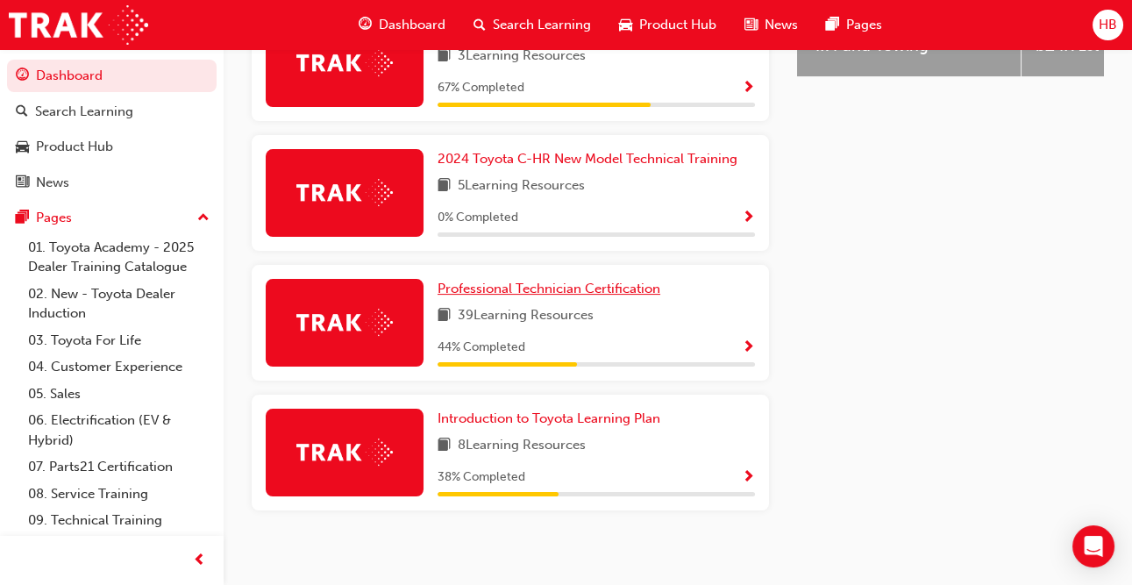
click at [613, 281] on span "Professional Technician Certification" at bounding box center [549, 289] width 223 height 16
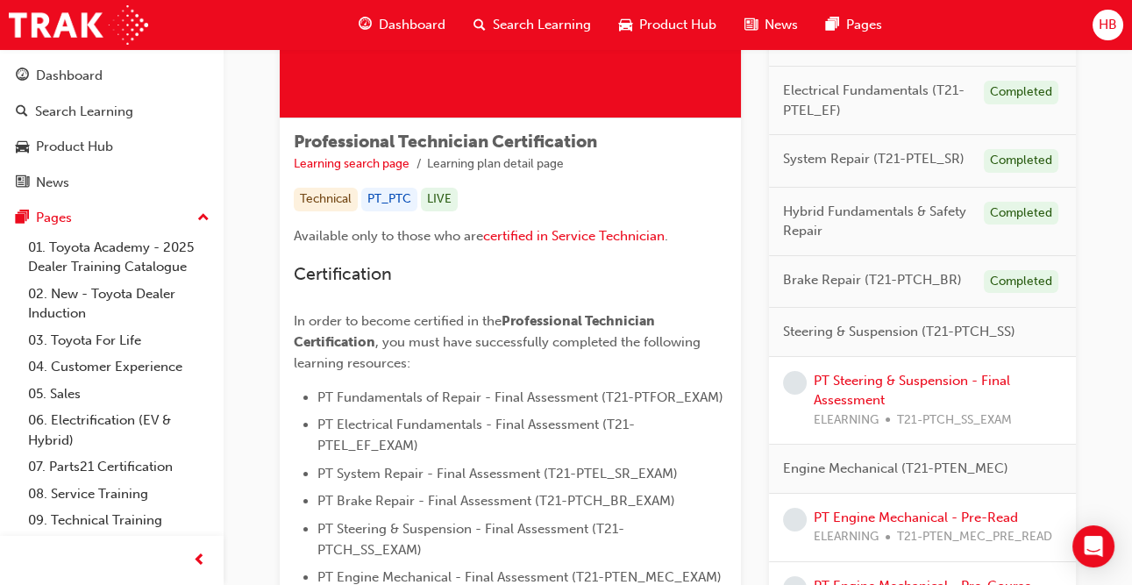
scroll to position [281, 0]
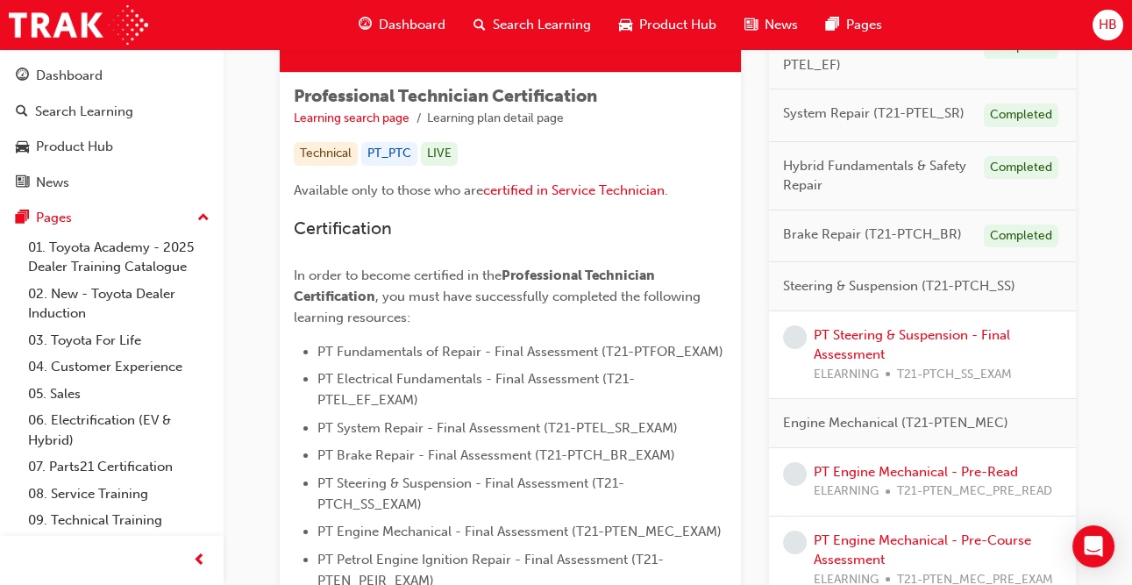
click at [879, 343] on div "PT Steering & Suspension - Final Assessment ELEARNING T21-PTCH_SS_EXAM" at bounding box center [938, 355] width 248 height 60
click at [852, 334] on link "PT Steering & Suspension - Final Assessment" at bounding box center [912, 345] width 196 height 36
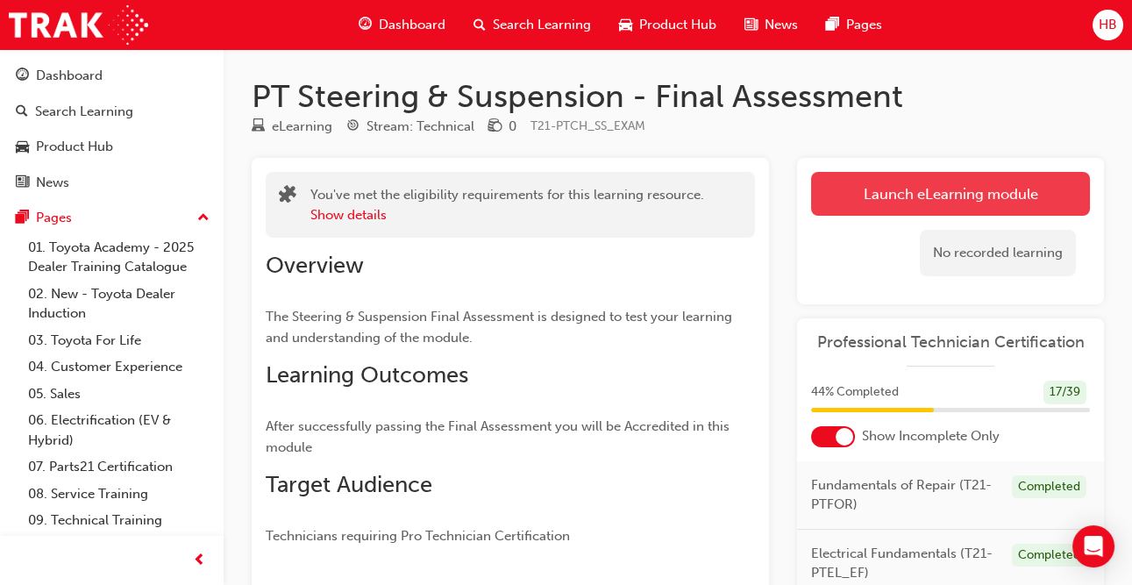
click at [934, 198] on link "Launch eLearning module" at bounding box center [950, 194] width 279 height 44
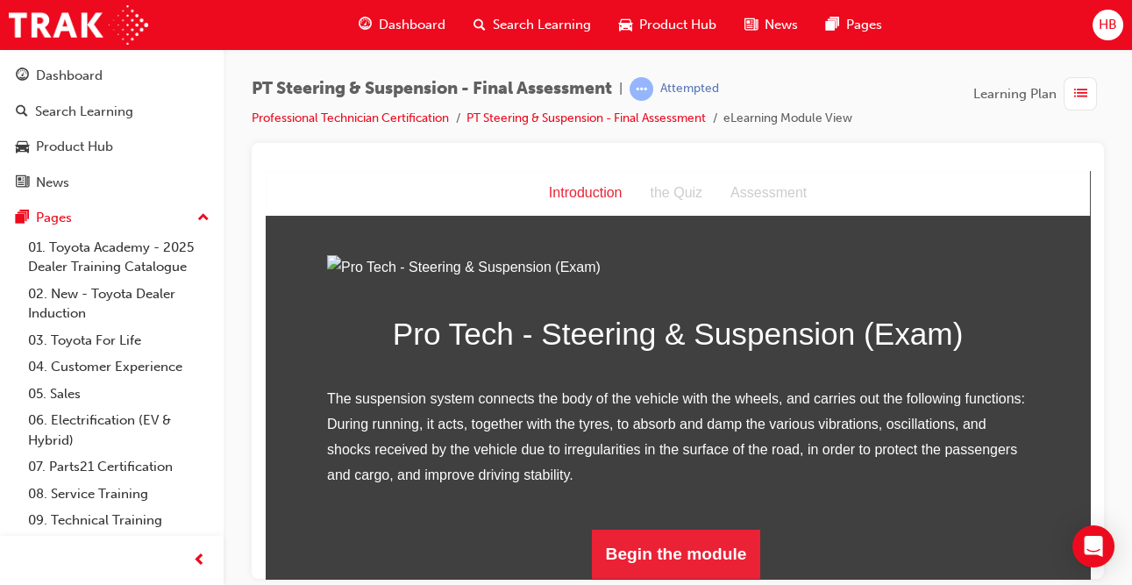
scroll to position [201, 0]
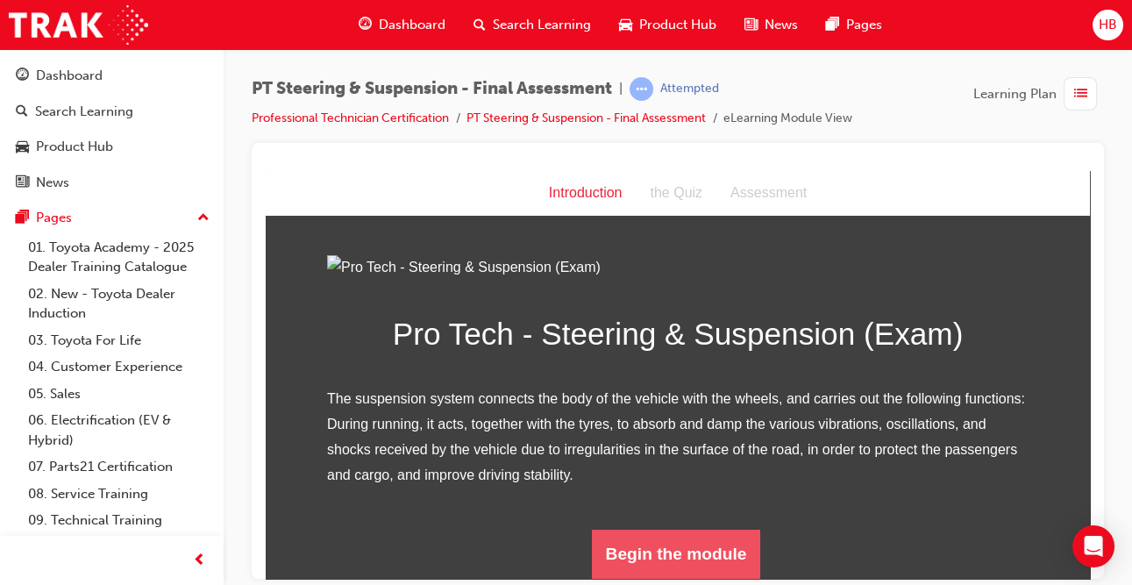
click at [684, 554] on button "Begin the module" at bounding box center [676, 553] width 169 height 49
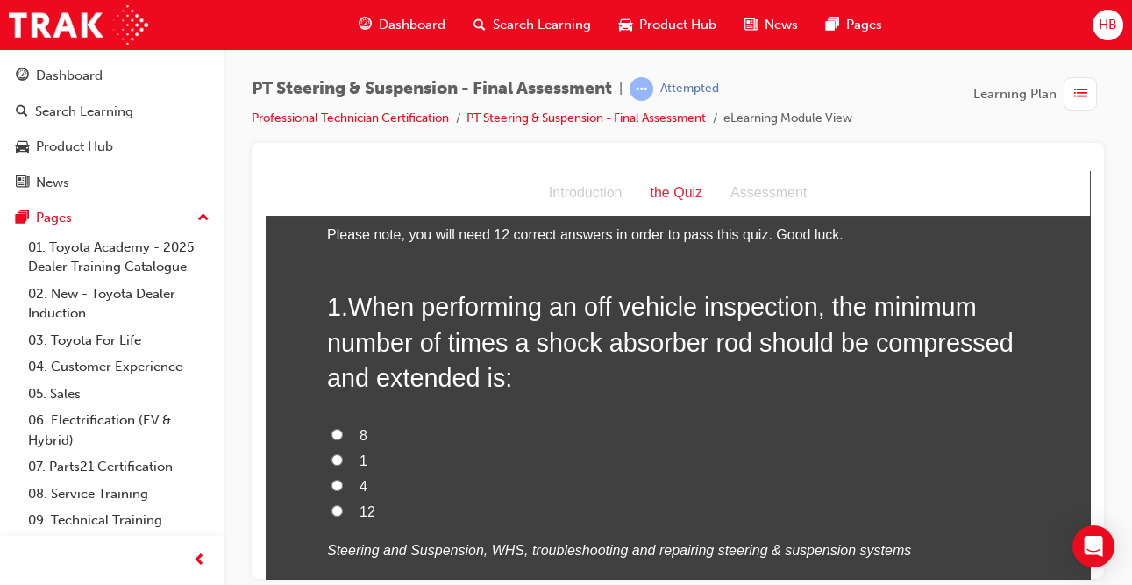
scroll to position [43, 0]
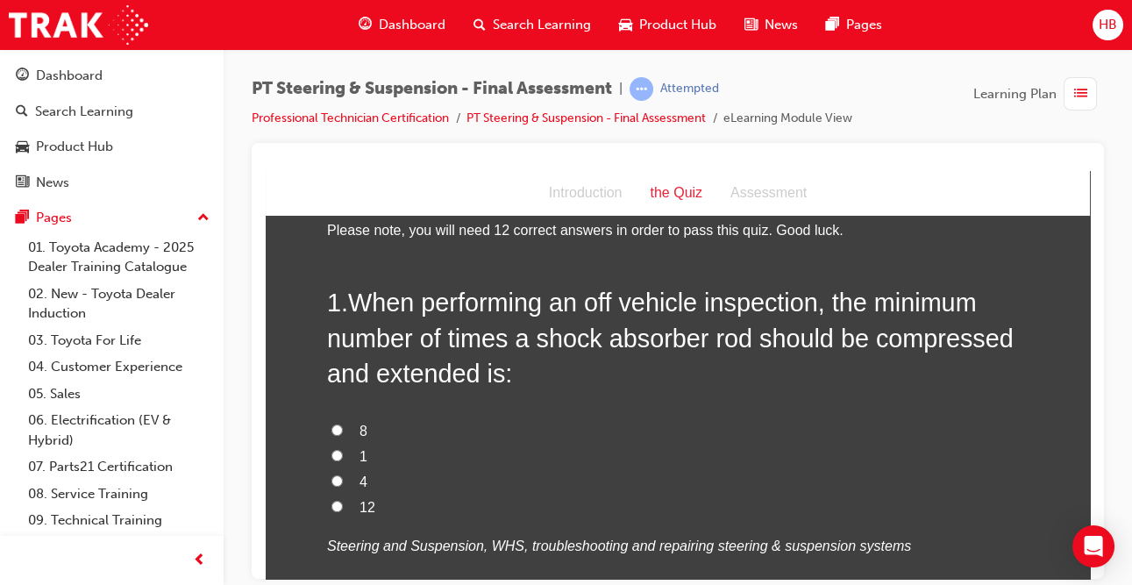
click at [338, 486] on label "4" at bounding box center [677, 481] width 701 height 25
click at [338, 486] on input "4" at bounding box center [336, 479] width 11 height 11
radio input "true"
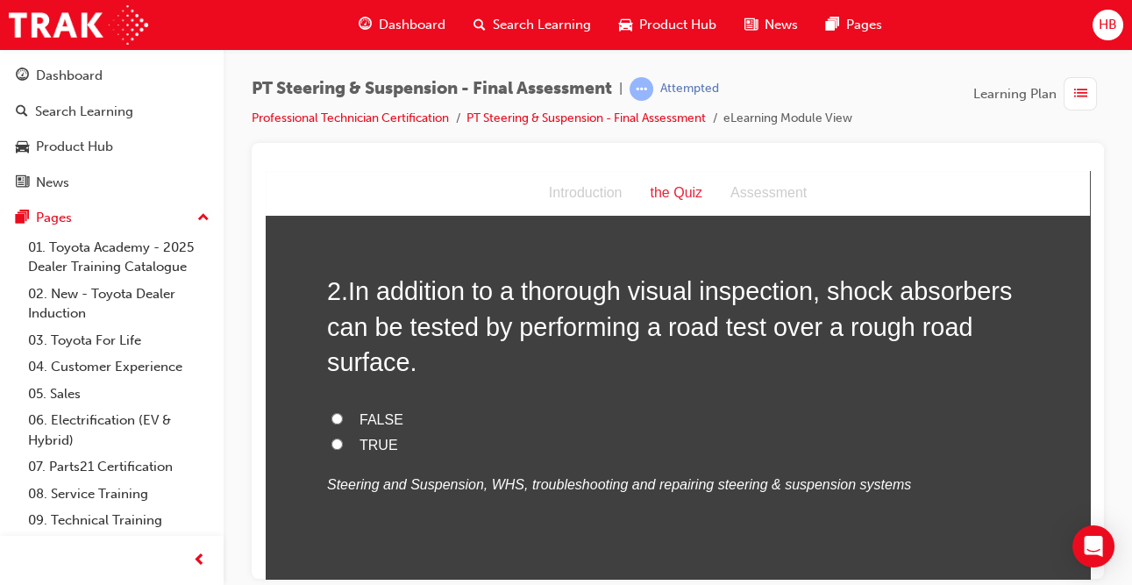
scroll to position [503, 0]
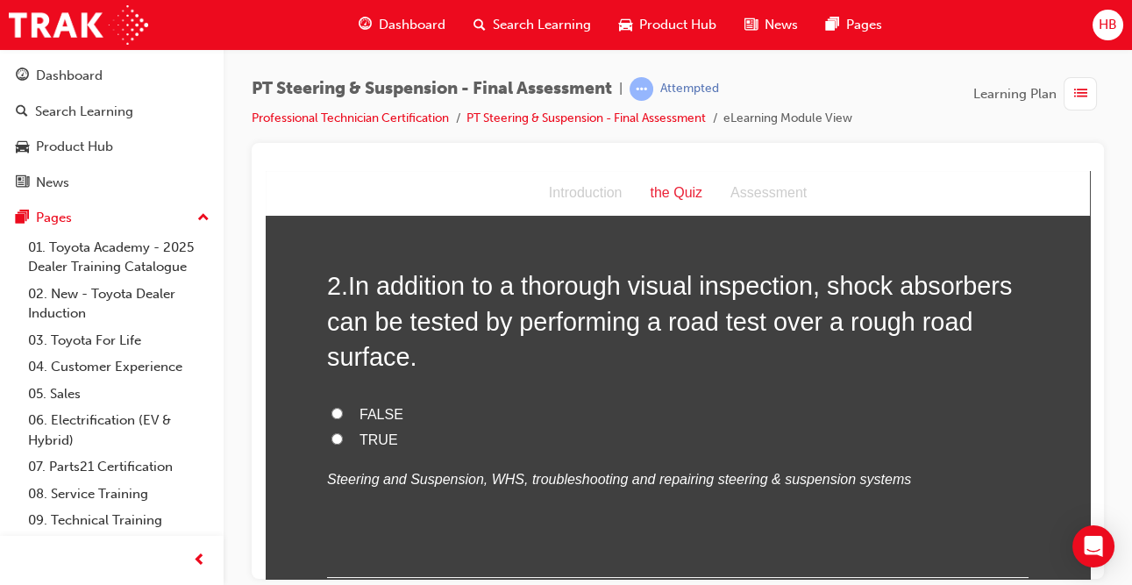
click at [345, 445] on label "TRUE" at bounding box center [677, 439] width 701 height 25
click at [343, 444] on input "TRUE" at bounding box center [336, 437] width 11 height 11
radio input "true"
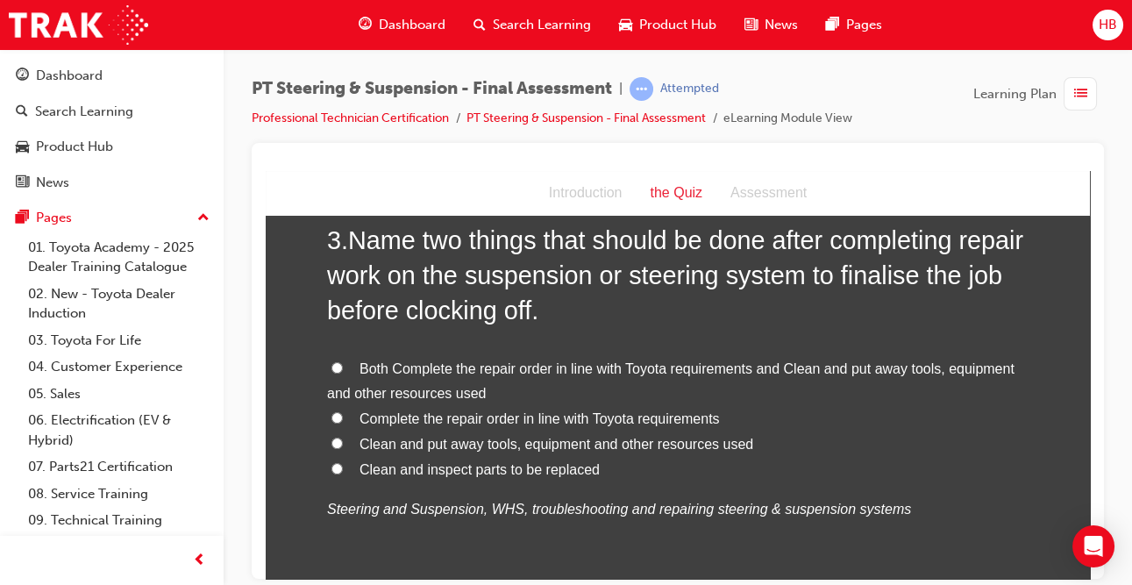
scroll to position [929, 0]
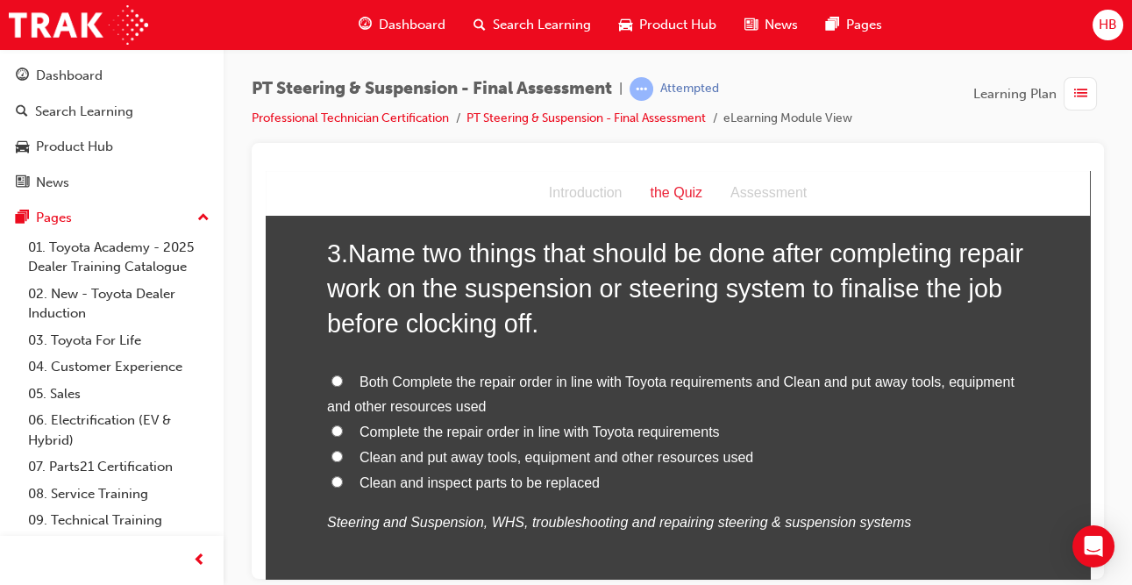
click at [341, 391] on label "Both Complete the repair order in line with Toyota requirements and Clean and p…" at bounding box center [677, 394] width 701 height 51
click at [341, 386] on input "Both Complete the repair order in line with Toyota requirements and Clean and p…" at bounding box center [336, 379] width 11 height 11
radio input "true"
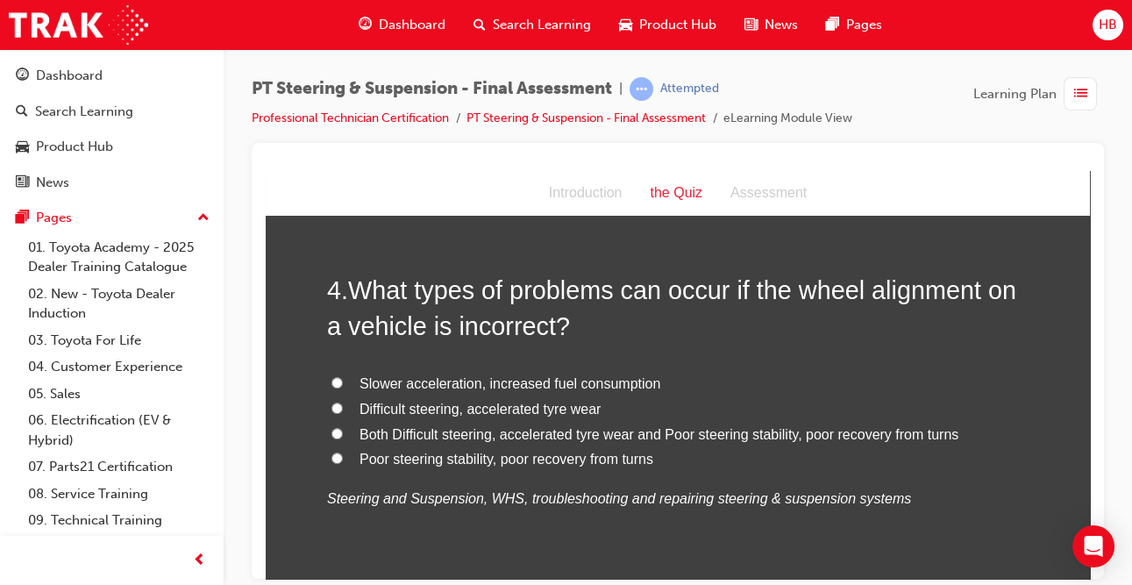
scroll to position [1356, 0]
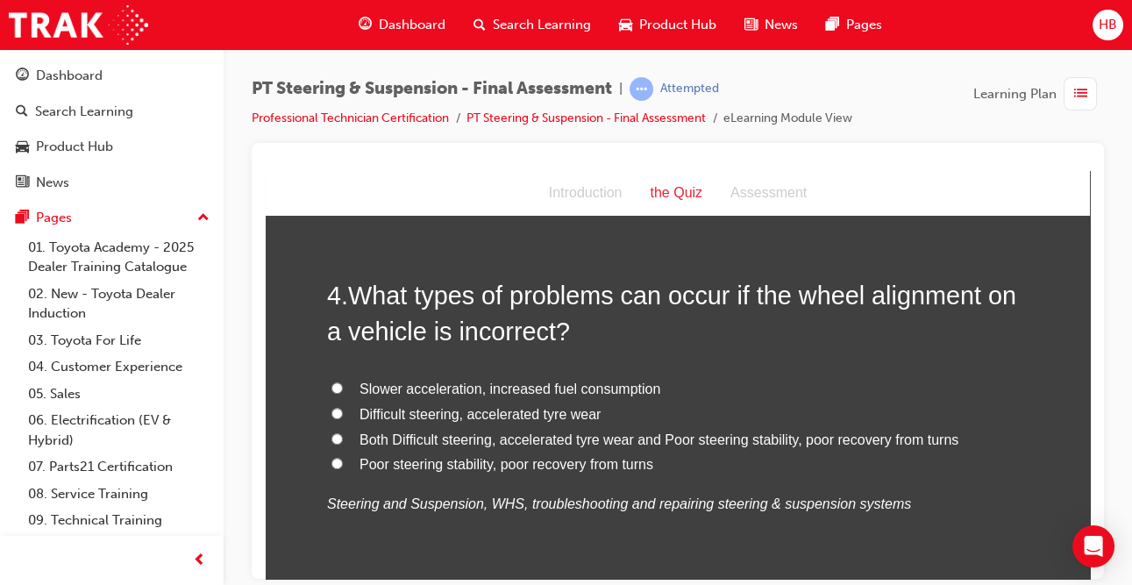
click at [401, 444] on span "Both Difficult steering, accelerated tyre wear and Poor steering stability, poo…" at bounding box center [659, 438] width 599 height 15
click at [343, 444] on input "Both Difficult steering, accelerated tyre wear and Poor steering stability, poo…" at bounding box center [336, 437] width 11 height 11
radio input "true"
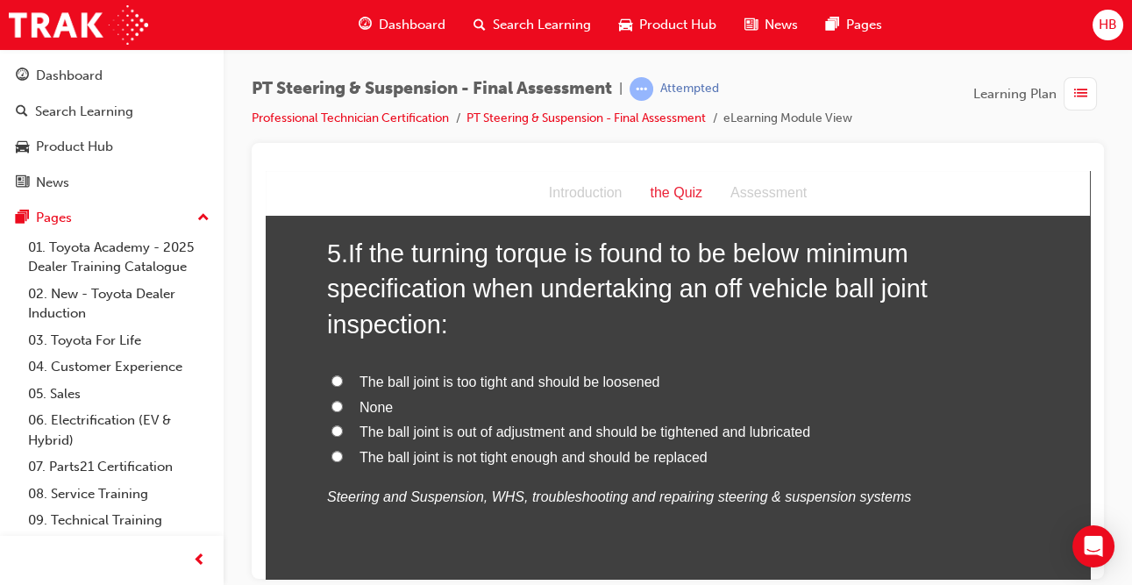
scroll to position [1819, 0]
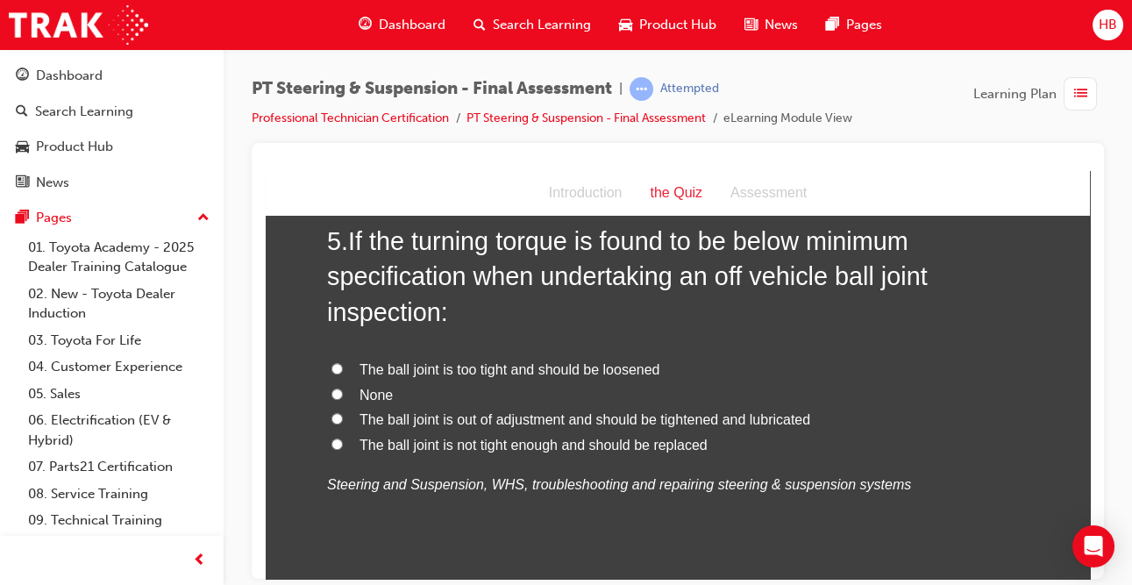
click at [355, 449] on label "The ball joint is not tight enough and should be replaced" at bounding box center [677, 444] width 701 height 25
click at [343, 449] on input "The ball joint is not tight enough and should be replaced" at bounding box center [336, 443] width 11 height 11
radio input "true"
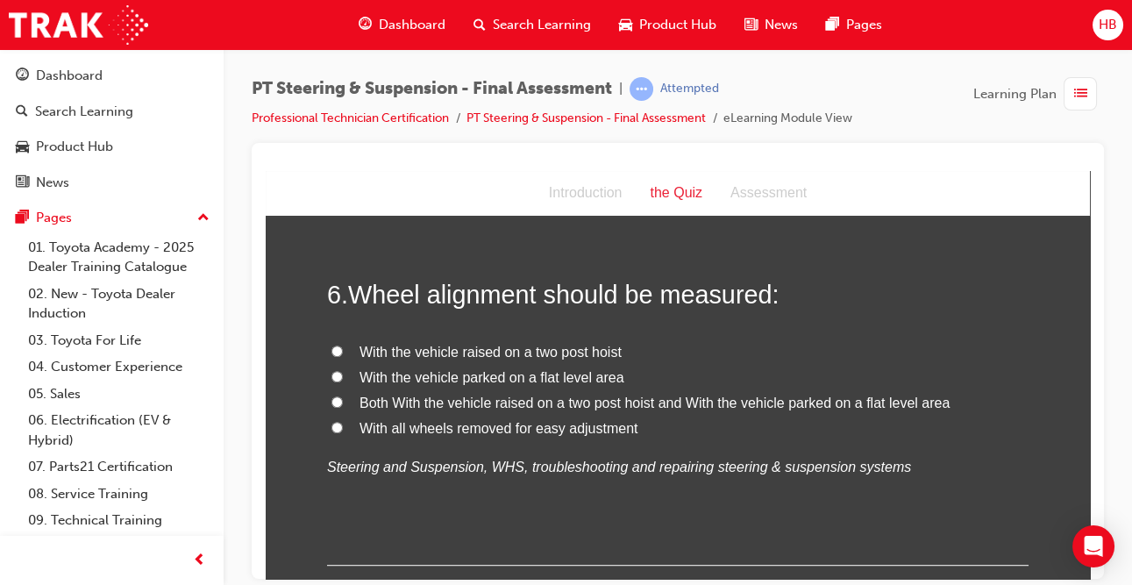
scroll to position [2211, 0]
click at [353, 381] on label "With the vehicle parked on a flat level area" at bounding box center [677, 375] width 701 height 25
click at [343, 380] on input "With the vehicle parked on a flat level area" at bounding box center [336, 373] width 11 height 11
radio input "true"
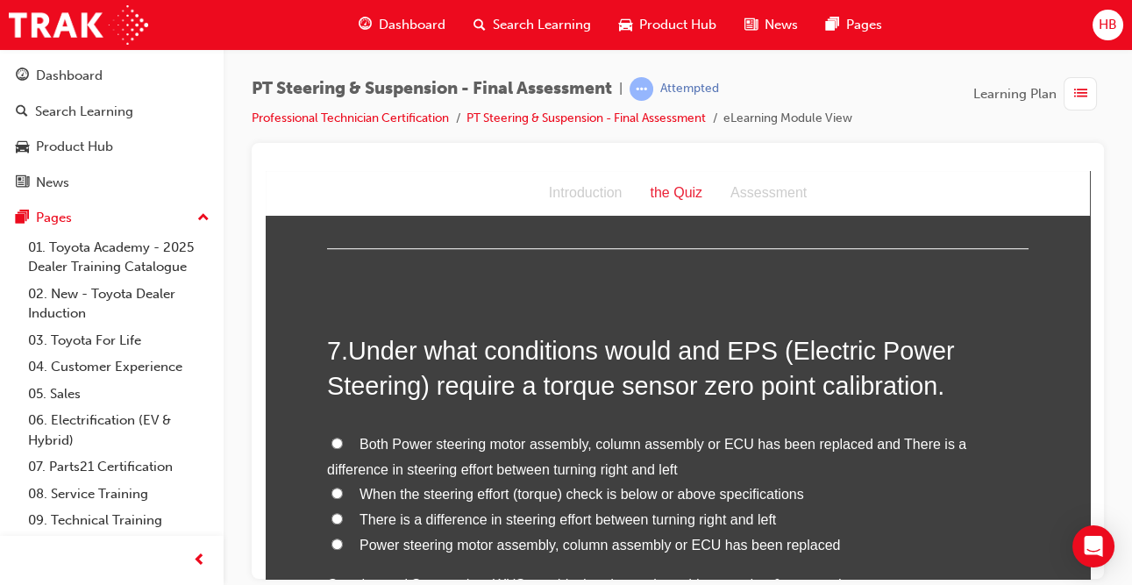
scroll to position [2526, 0]
click at [343, 441] on label "Both Power steering motor assembly, column assembly or ECU has been replaced an…" at bounding box center [677, 456] width 701 height 51
click at [343, 441] on input "Both Power steering motor assembly, column assembly or ECU has been replaced an…" at bounding box center [336, 441] width 11 height 11
radio input "true"
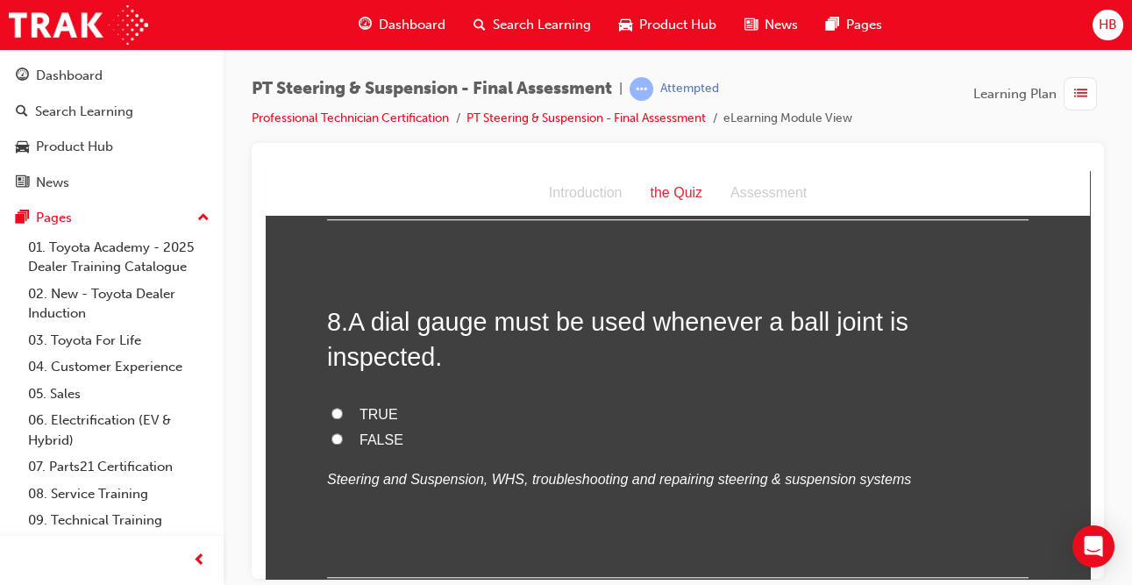
scroll to position [2987, 0]
click at [343, 429] on label "FALSE" at bounding box center [677, 441] width 701 height 25
click at [343, 434] on input "FALSE" at bounding box center [336, 439] width 11 height 11
radio input "true"
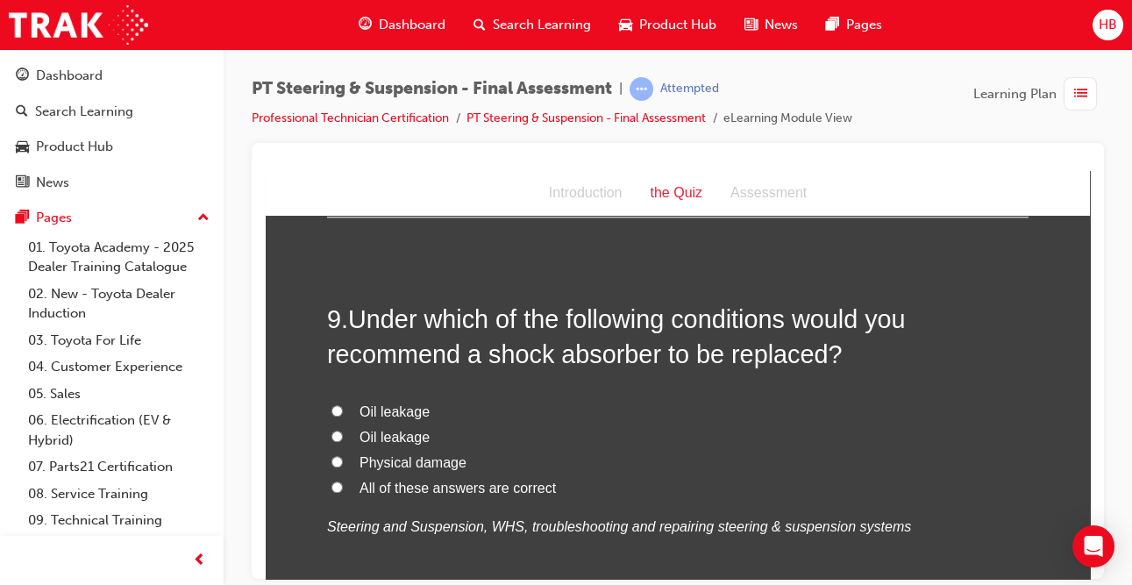
scroll to position [3354, 0]
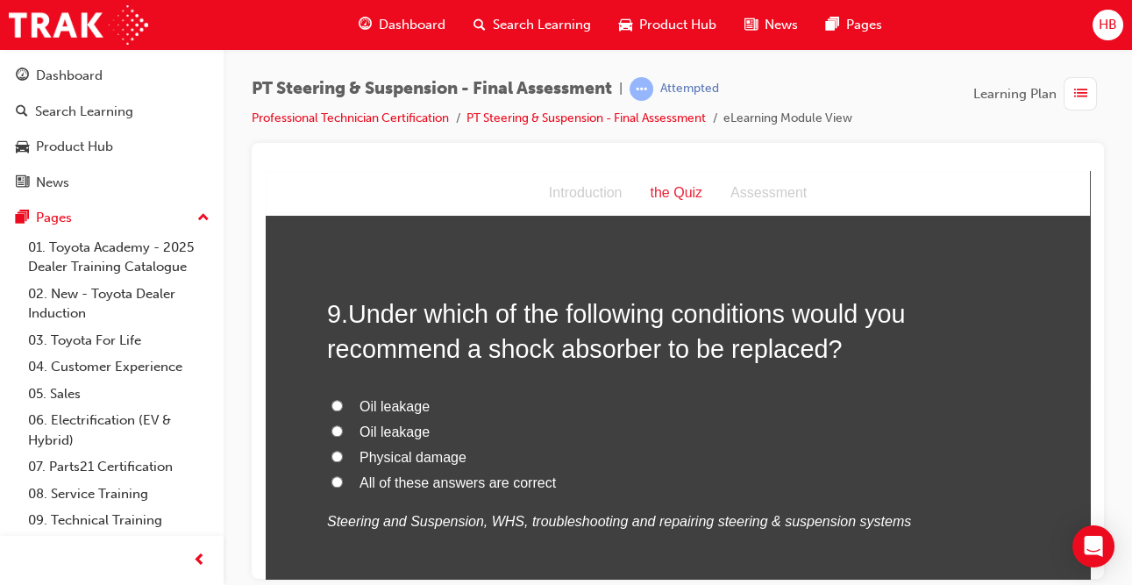
click at [402, 474] on span "All of these answers are correct" at bounding box center [458, 481] width 196 height 15
click at [343, 475] on input "All of these answers are correct" at bounding box center [336, 480] width 11 height 11
radio input "true"
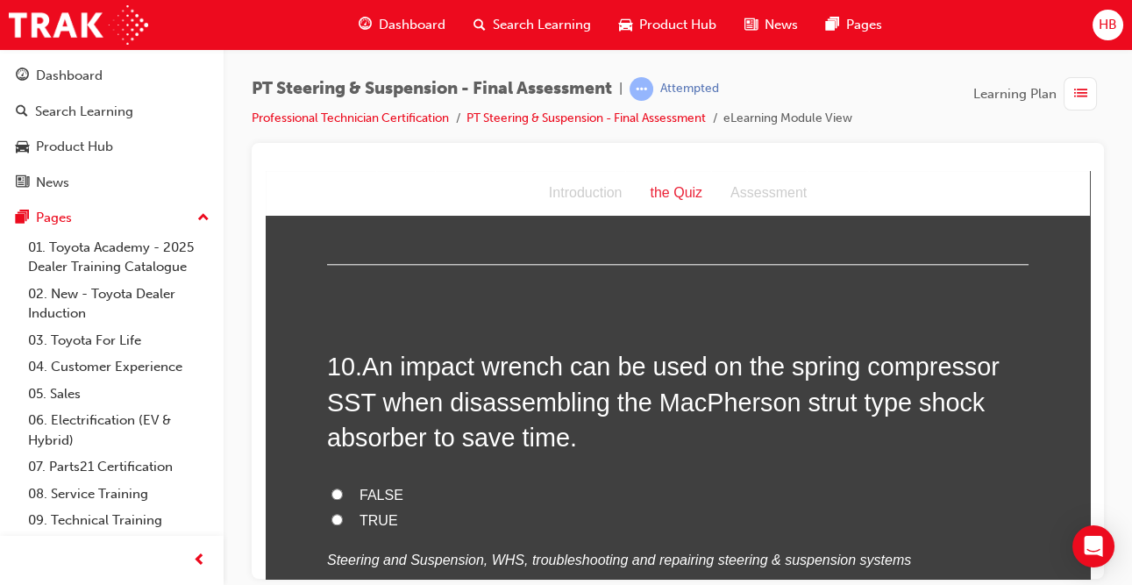
scroll to position [3750, 0]
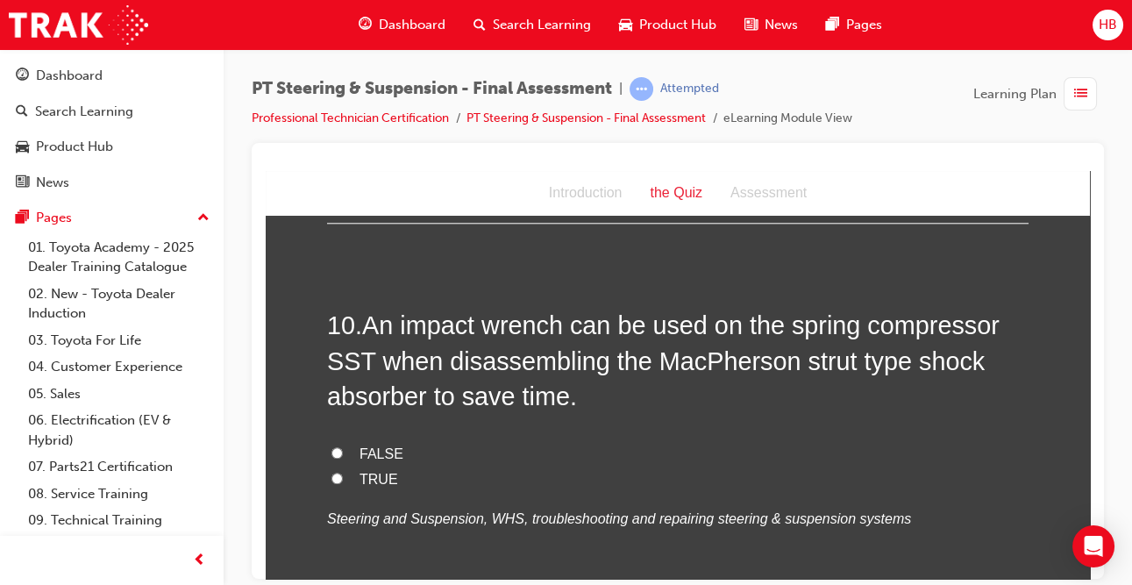
click at [402, 441] on label "FALSE" at bounding box center [677, 453] width 701 height 25
click at [343, 446] on input "FALSE" at bounding box center [336, 451] width 11 height 11
radio input "true"
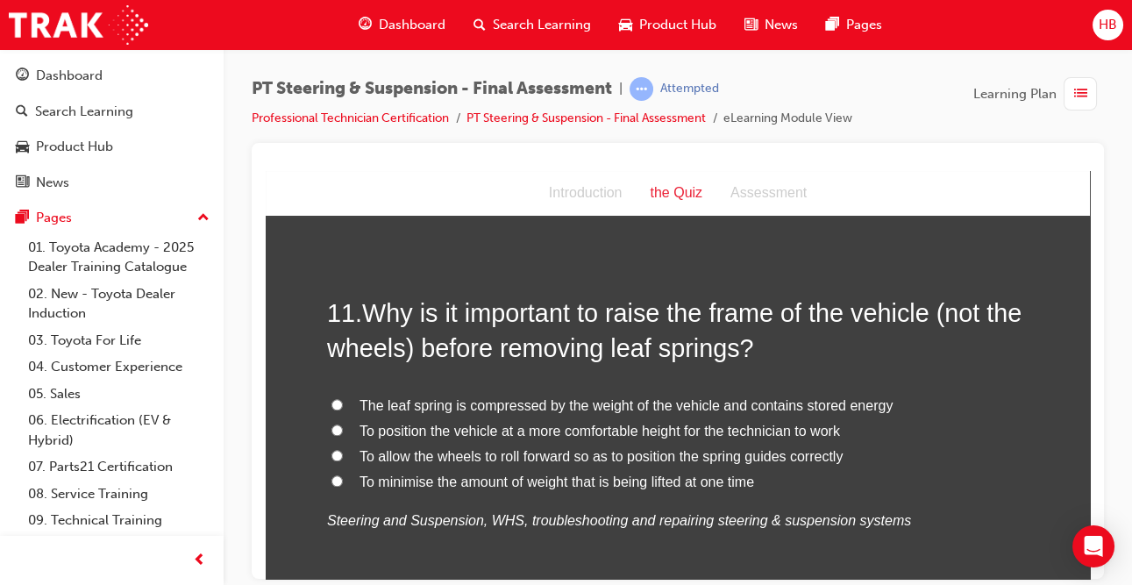
scroll to position [4165, 0]
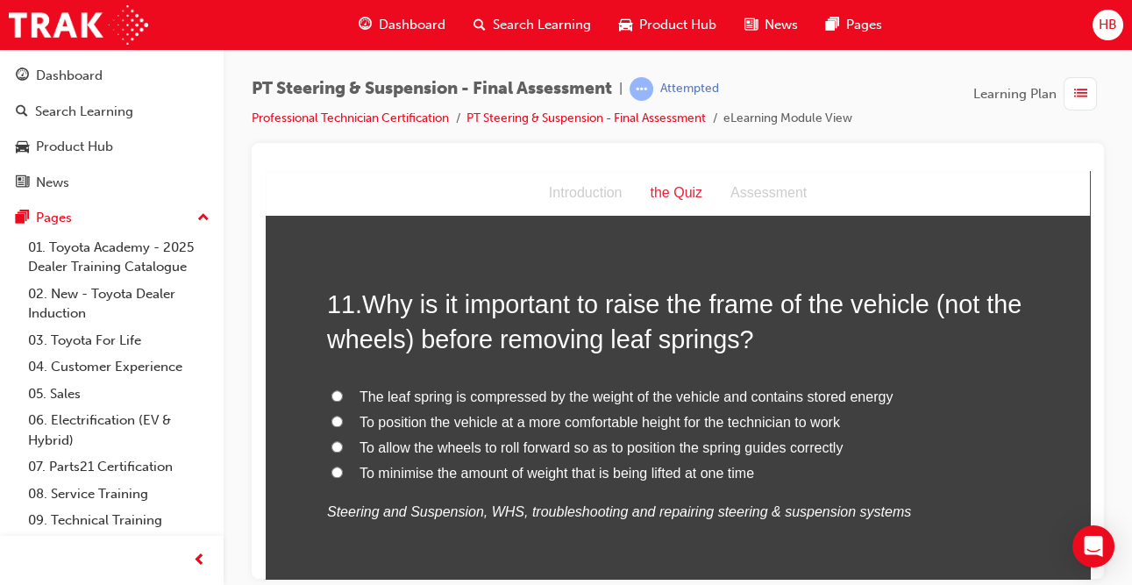
click at [348, 384] on label "The leaf spring is compressed by the weight of the vehicle and contains stored …" at bounding box center [677, 396] width 701 height 25
click at [343, 389] on input "The leaf spring is compressed by the weight of the vehicle and contains stored …" at bounding box center [336, 394] width 11 height 11
radio input "true"
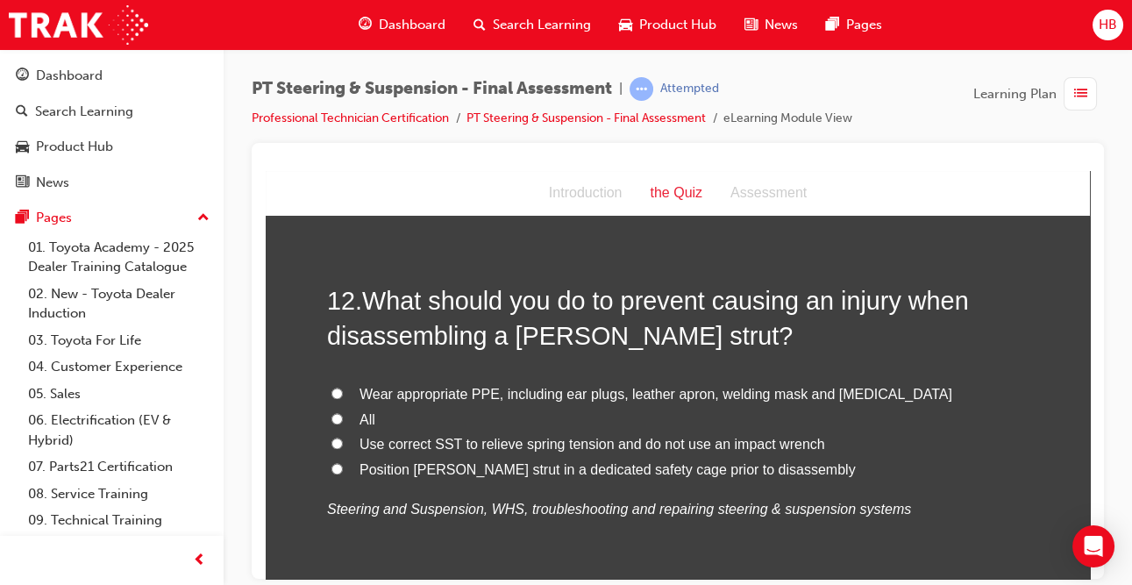
scroll to position [4572, 0]
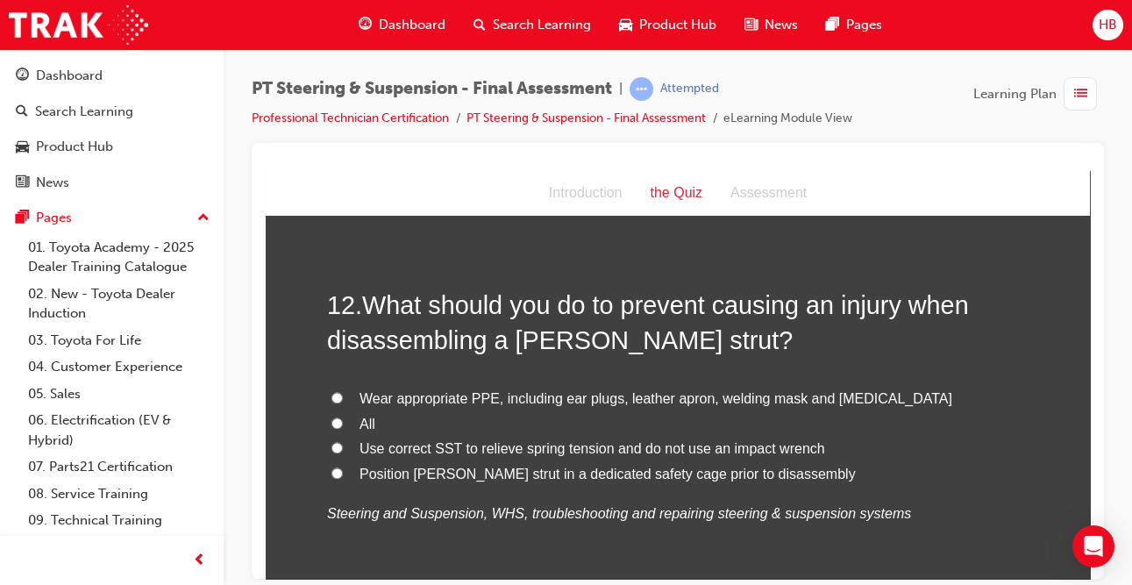
click at [347, 411] on label "All" at bounding box center [677, 423] width 701 height 25
click at [343, 417] on input "All" at bounding box center [336, 422] width 11 height 11
radio input "true"
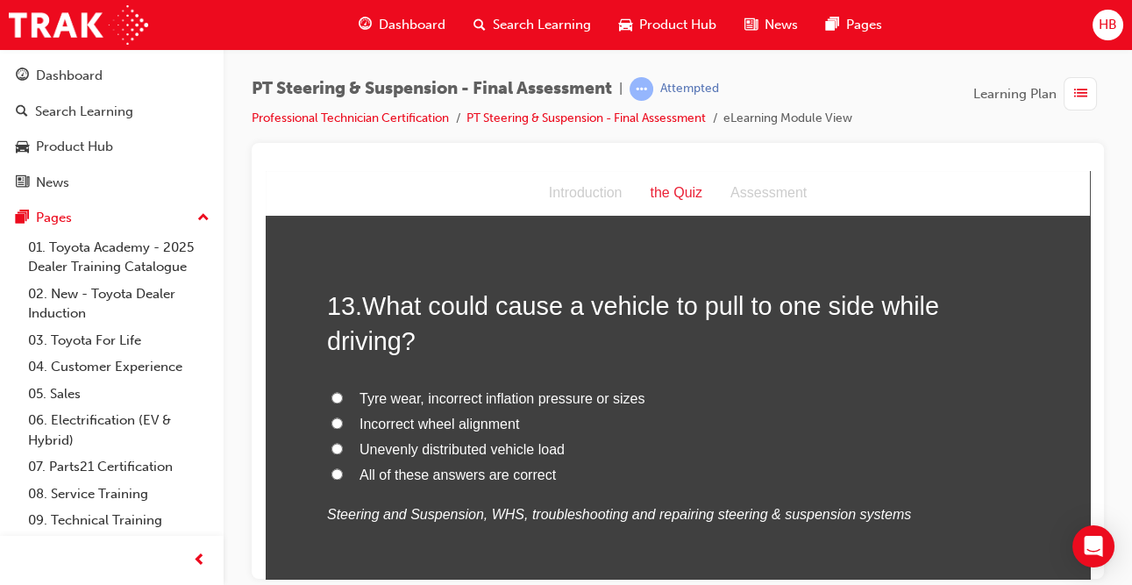
scroll to position [4993, 0]
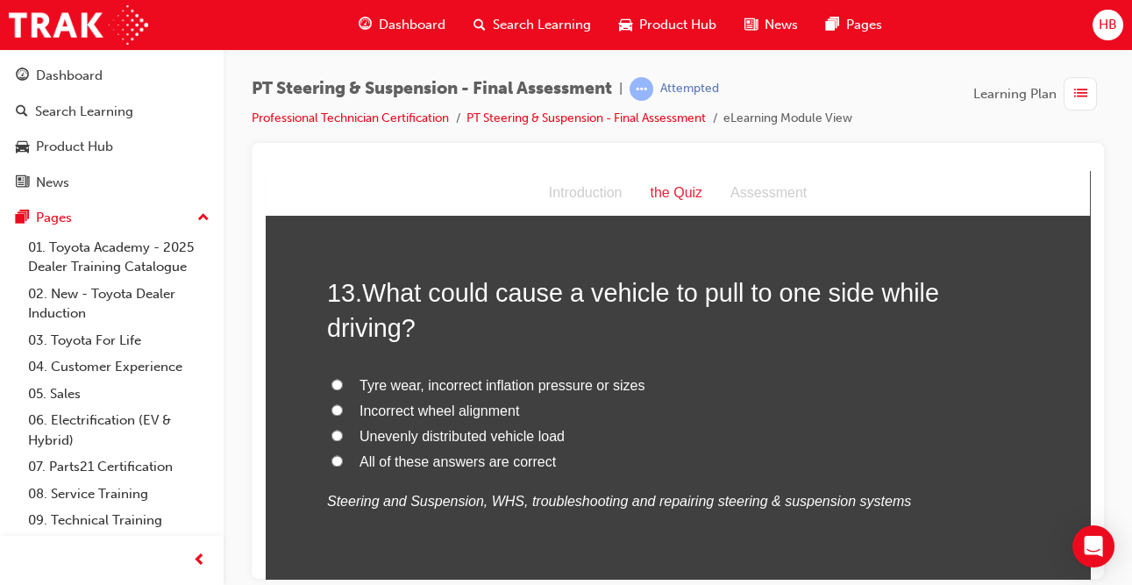
click at [383, 453] on span "All of these answers are correct" at bounding box center [458, 460] width 196 height 15
click at [343, 454] on input "All of these answers are correct" at bounding box center [336, 459] width 11 height 11
radio input "true"
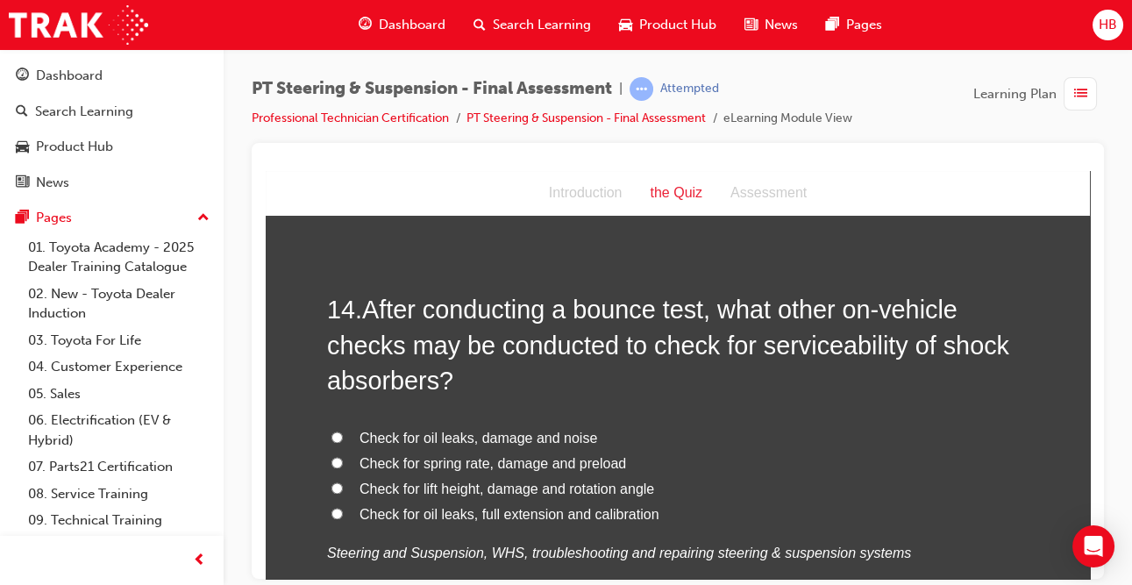
scroll to position [5401, 0]
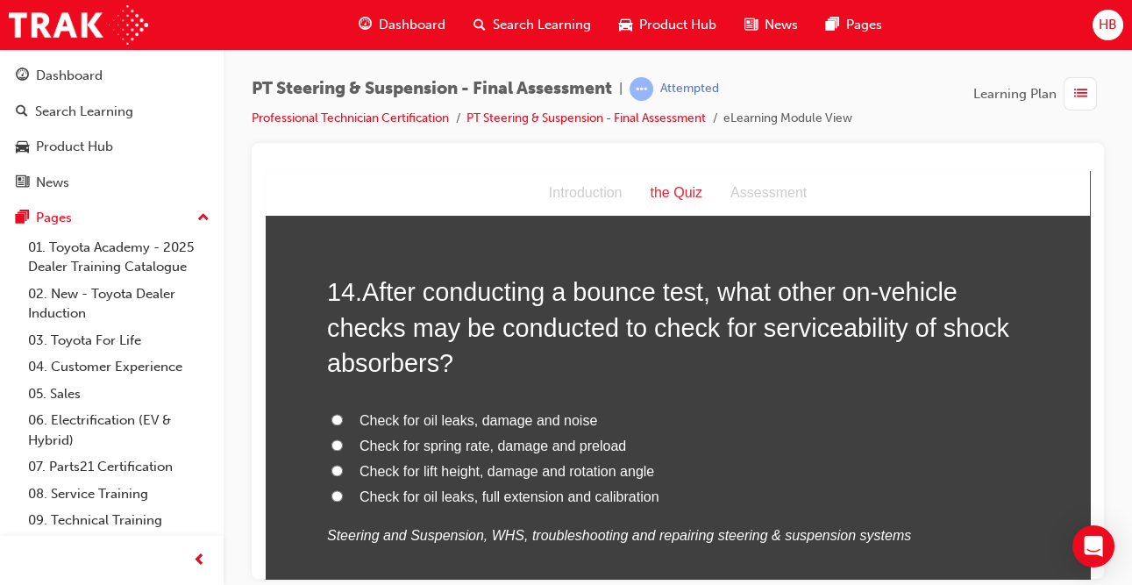
click at [462, 412] on span "Check for oil leaks, damage and noise" at bounding box center [479, 419] width 238 height 15
click at [343, 413] on input "Check for oil leaks, damage and noise" at bounding box center [336, 418] width 11 height 11
radio input "true"
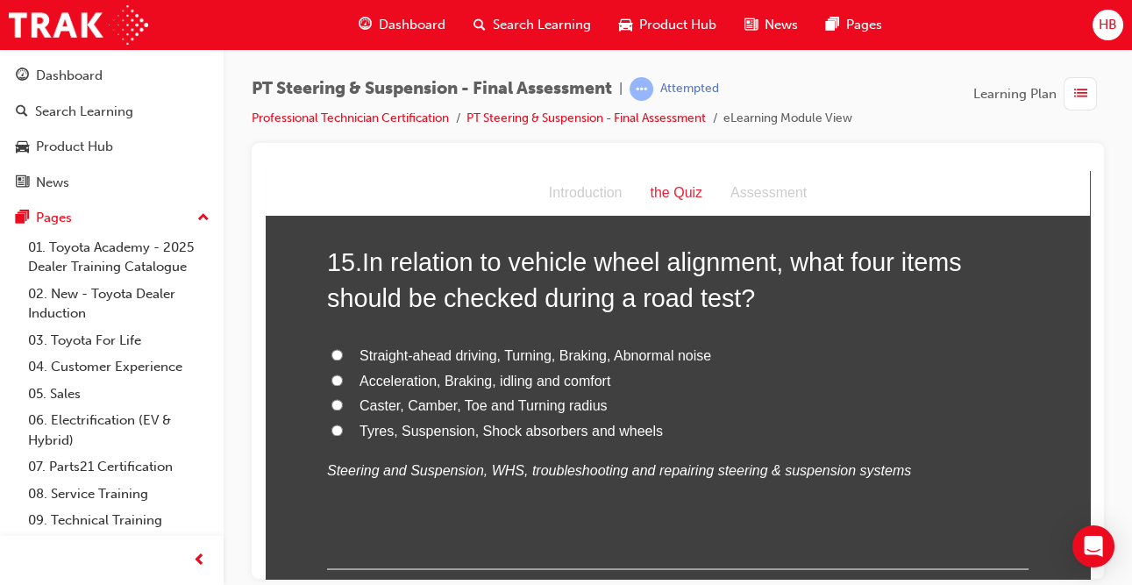
scroll to position [5843, 0]
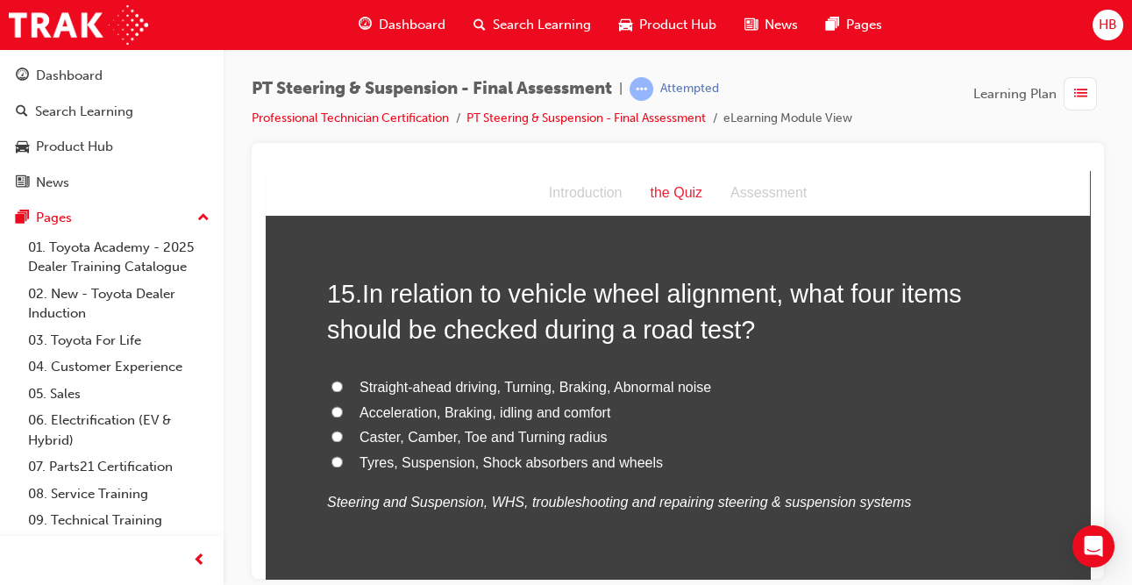
click at [338, 380] on input "Straight-ahead driving, Turning, Braking, Abnormal noise" at bounding box center [336, 385] width 11 height 11
radio input "true"
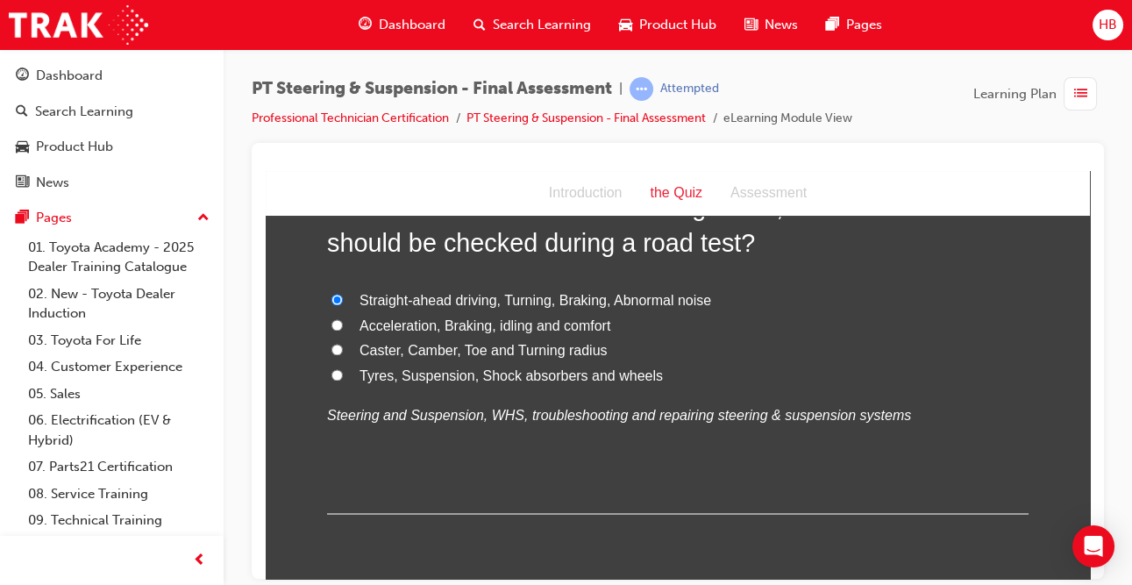
scroll to position [5960, 0]
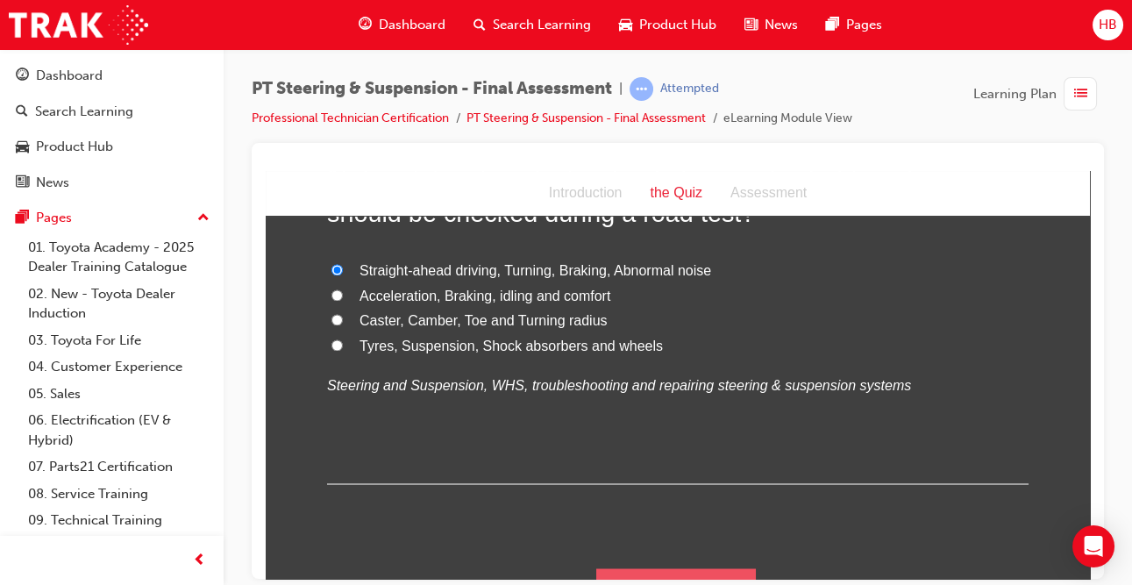
click at [683, 569] on button "Submit Answers" at bounding box center [676, 591] width 160 height 49
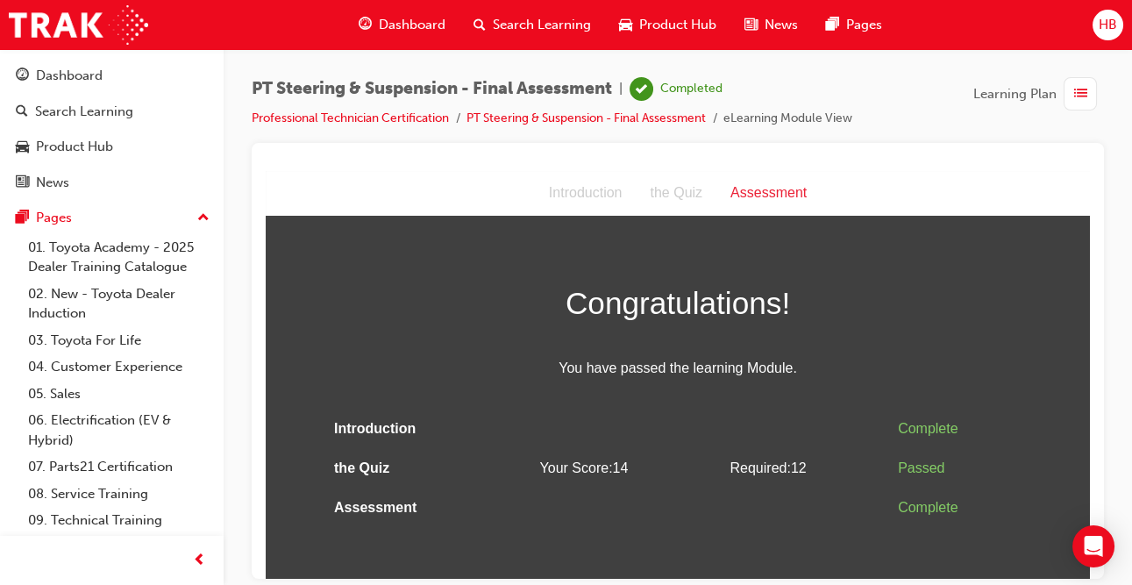
click at [423, 18] on span "Dashboard" at bounding box center [412, 25] width 67 height 20
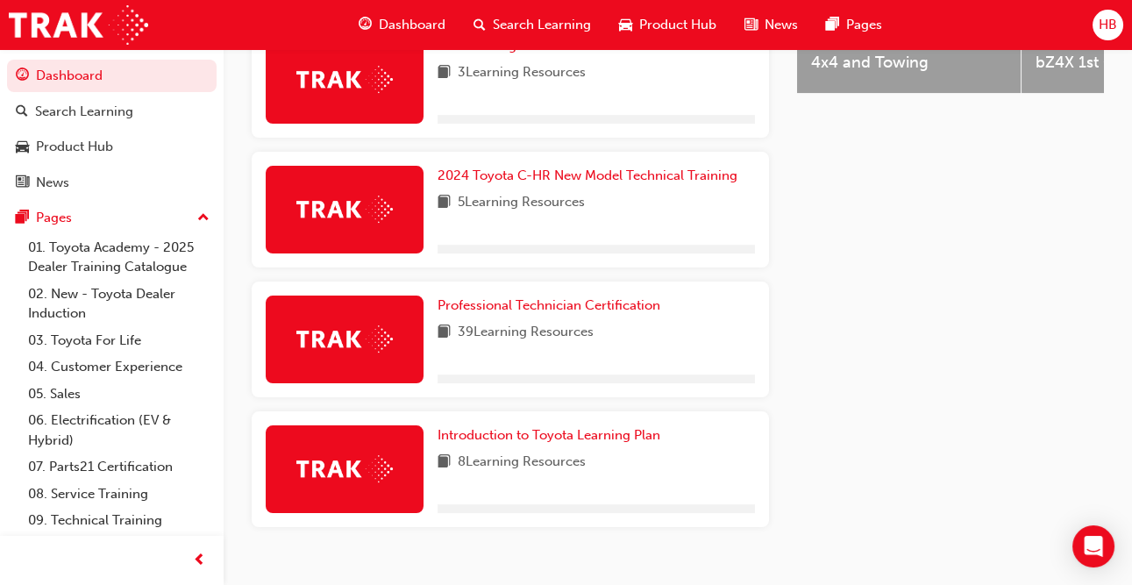
scroll to position [882, 0]
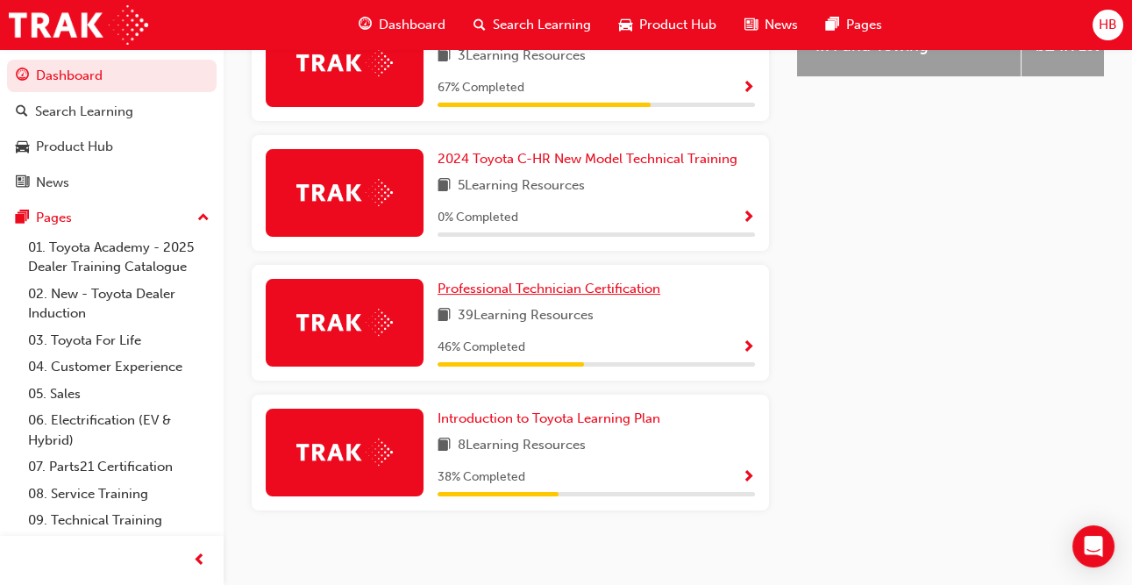
click at [616, 281] on span "Professional Technician Certification" at bounding box center [549, 289] width 223 height 16
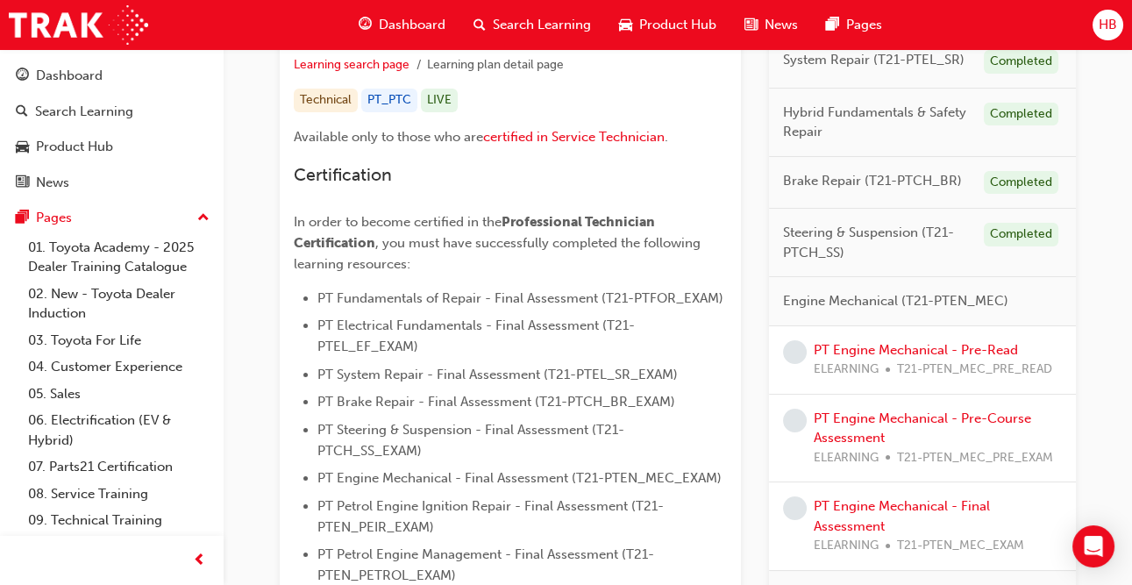
scroll to position [345, 0]
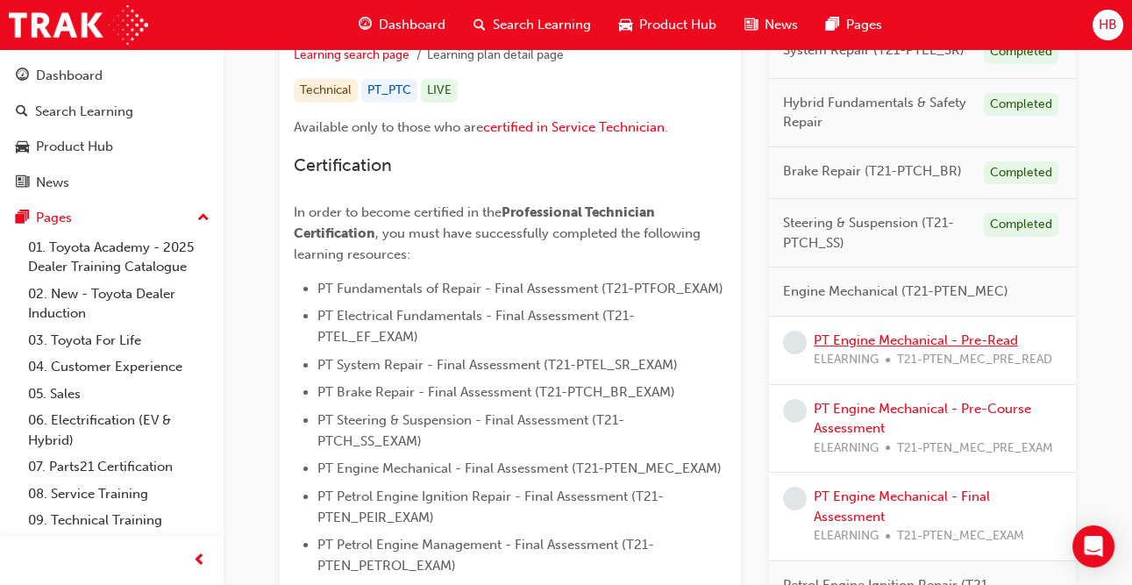
click at [883, 339] on link "PT Engine Mechanical - Pre-Read" at bounding box center [916, 340] width 204 height 16
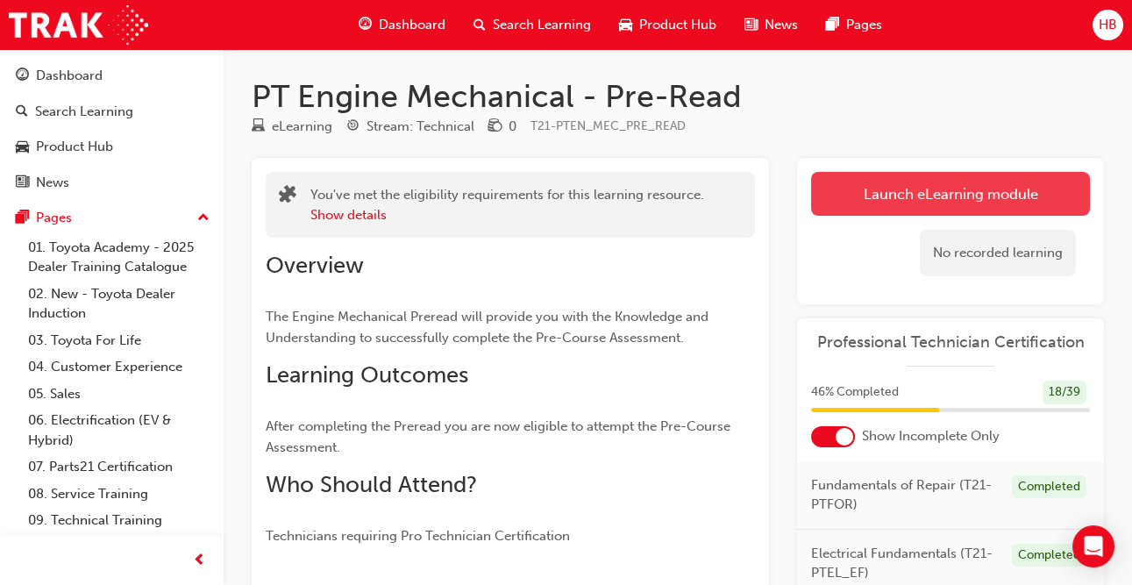
click at [895, 203] on link "Launch eLearning module" at bounding box center [950, 194] width 279 height 44
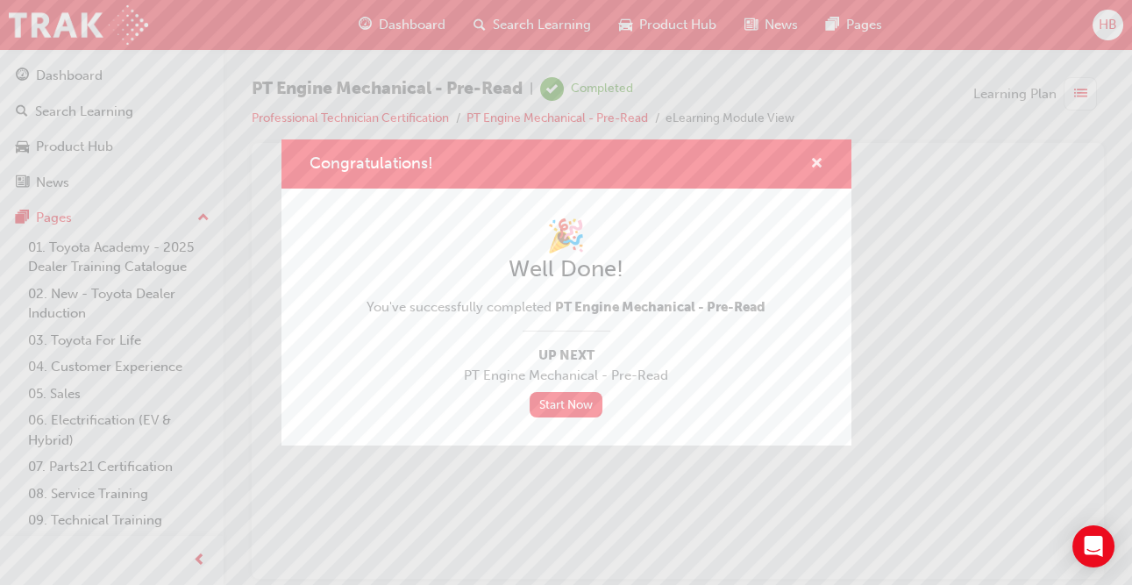
click at [818, 162] on span "cross-icon" at bounding box center [816, 165] width 13 height 16
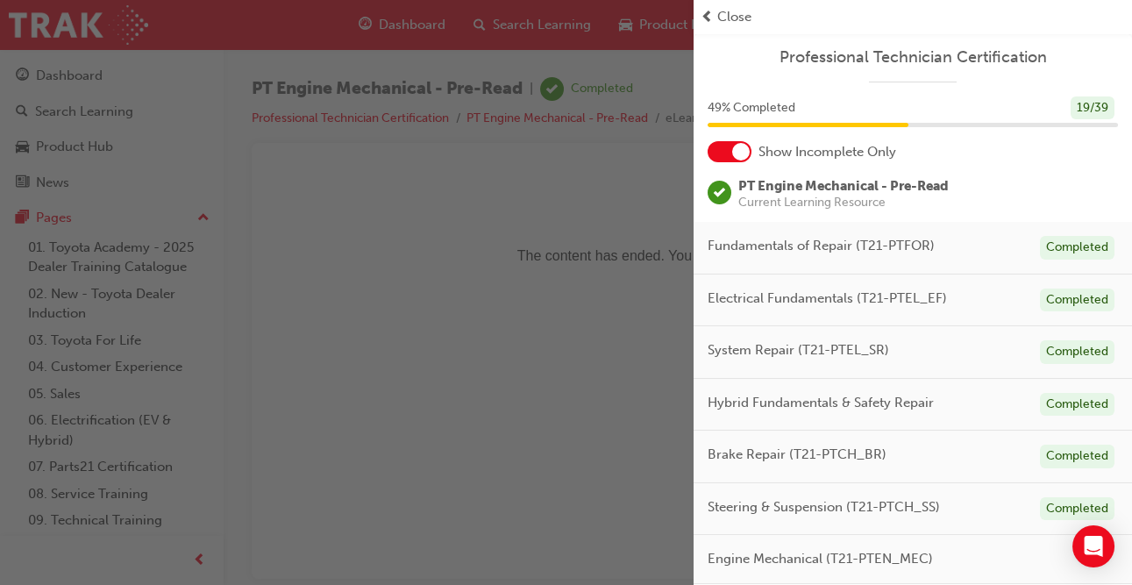
click at [707, 16] on span "prev-icon" at bounding box center [707, 17] width 13 height 20
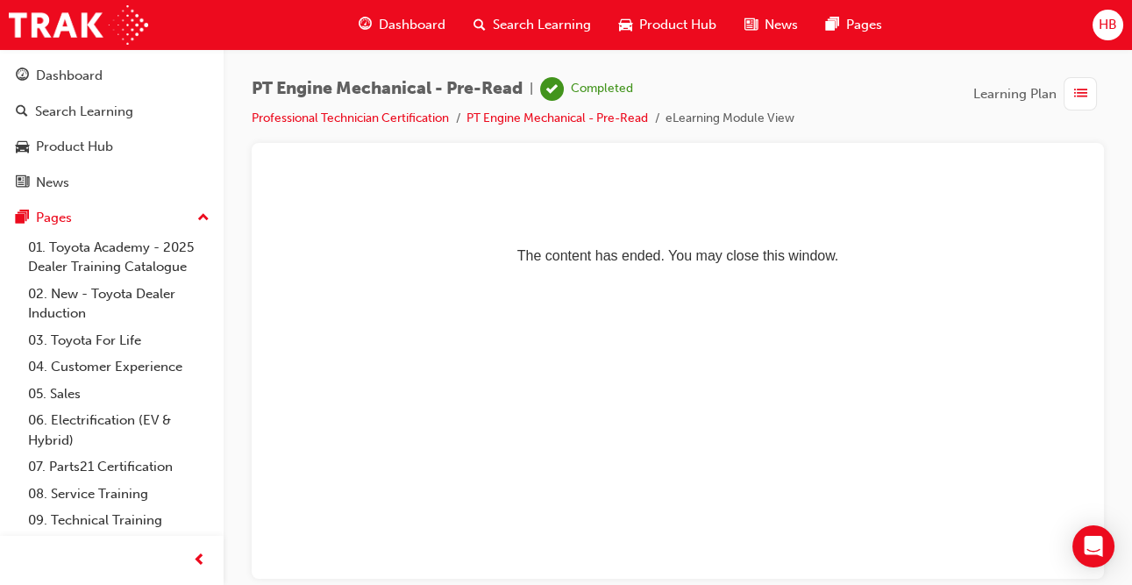
click at [434, 22] on span "Dashboard" at bounding box center [412, 25] width 67 height 20
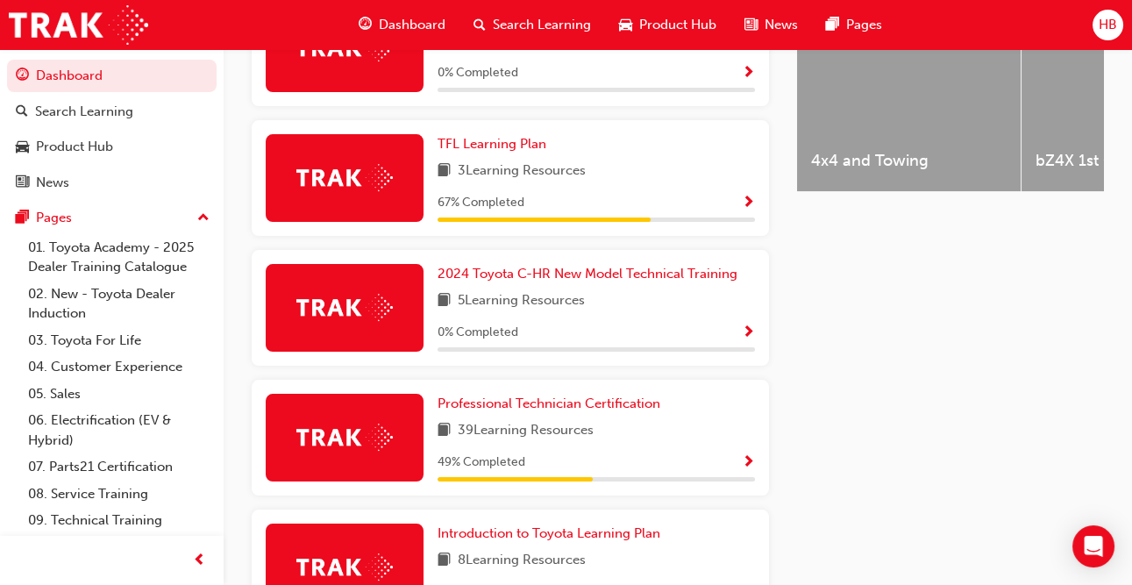
scroll to position [768, 0]
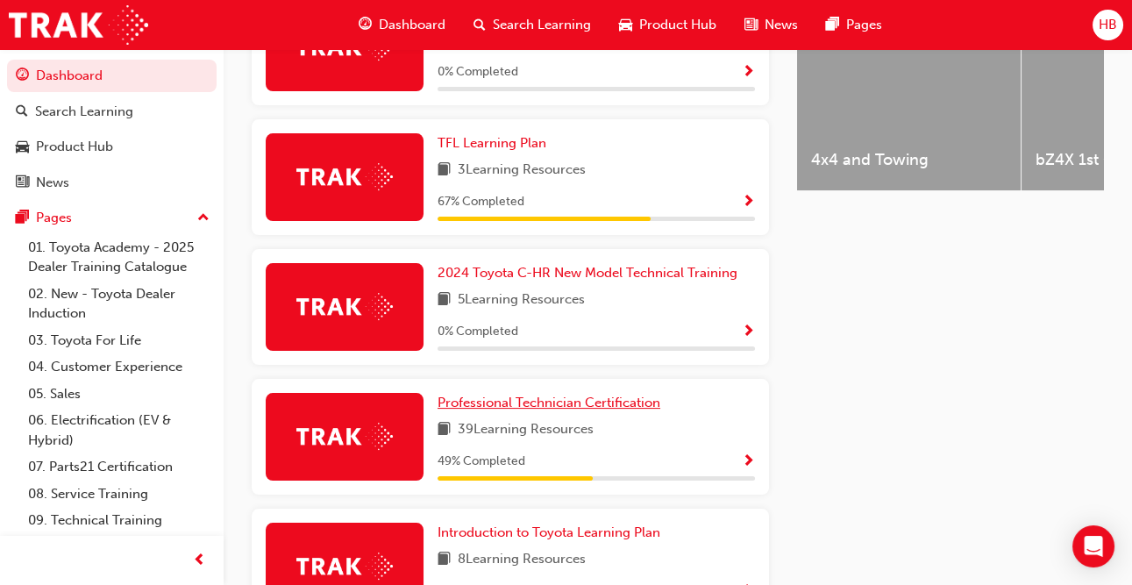
click at [546, 395] on span "Professional Technician Certification" at bounding box center [549, 403] width 223 height 16
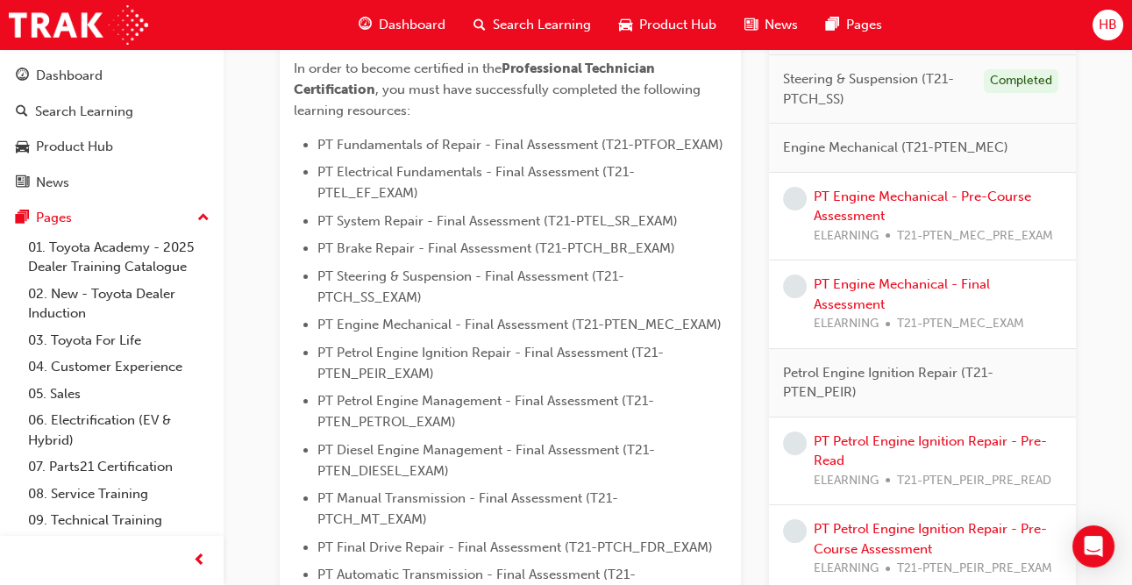
scroll to position [464, 0]
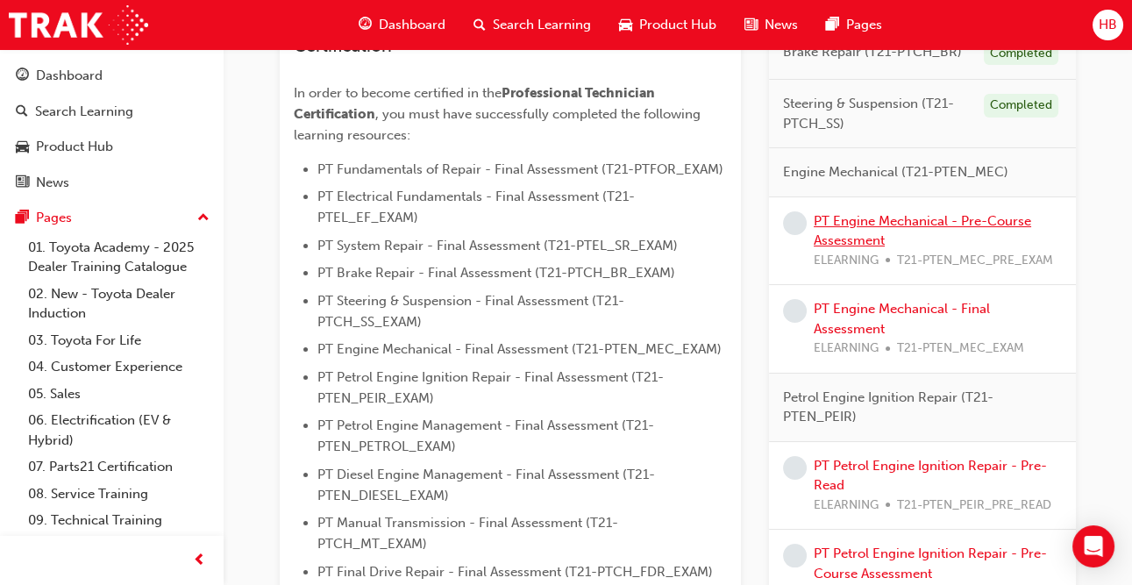
click at [890, 225] on link "PT Engine Mechanical - Pre-Course Assessment" at bounding box center [922, 231] width 217 height 36
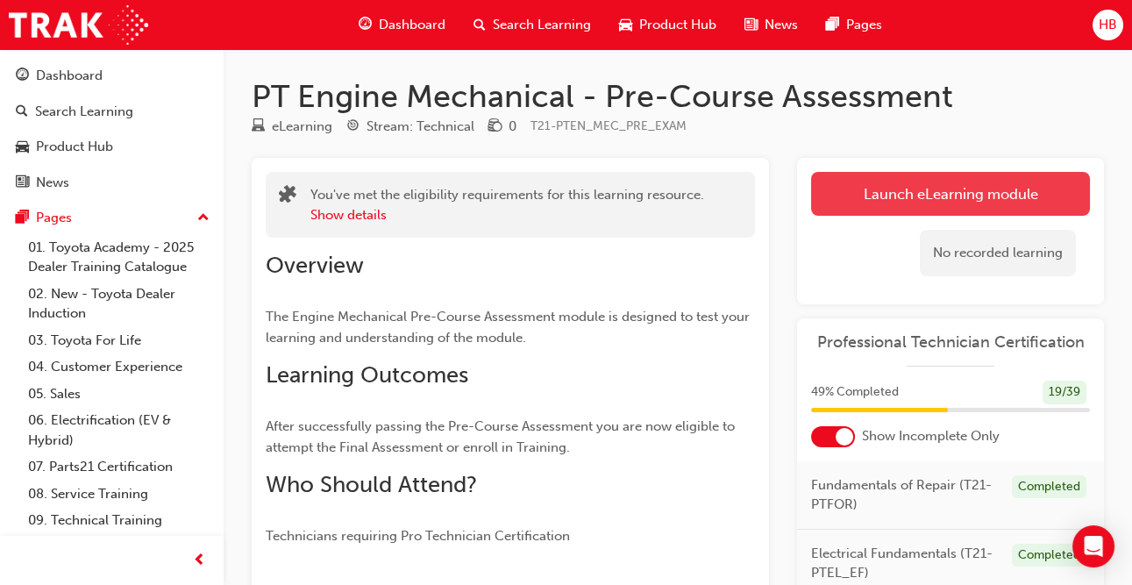
click at [910, 190] on link "Launch eLearning module" at bounding box center [950, 194] width 279 height 44
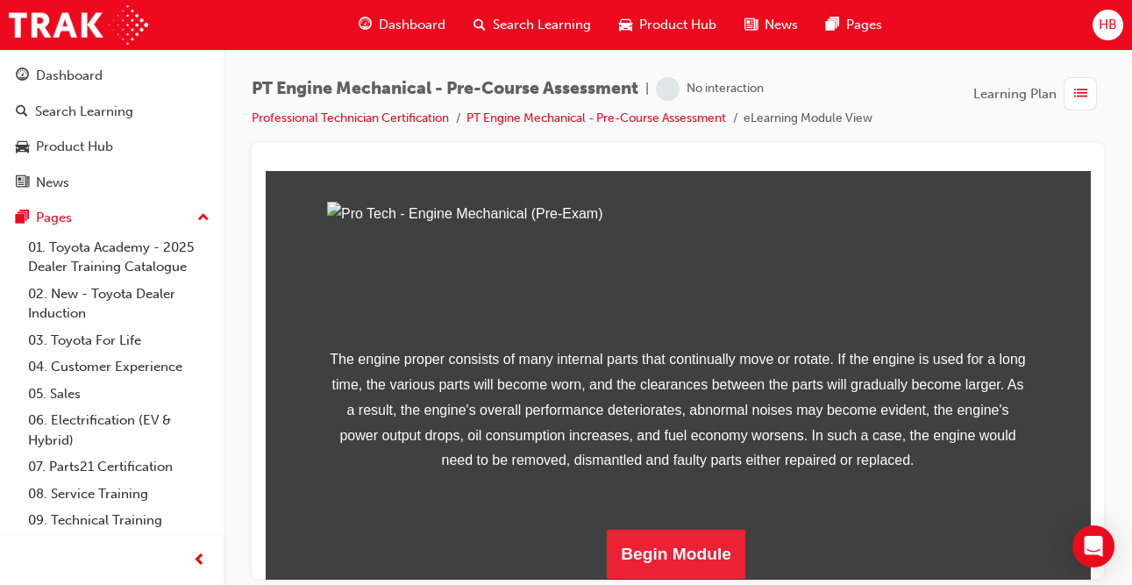
scroll to position [325, 0]
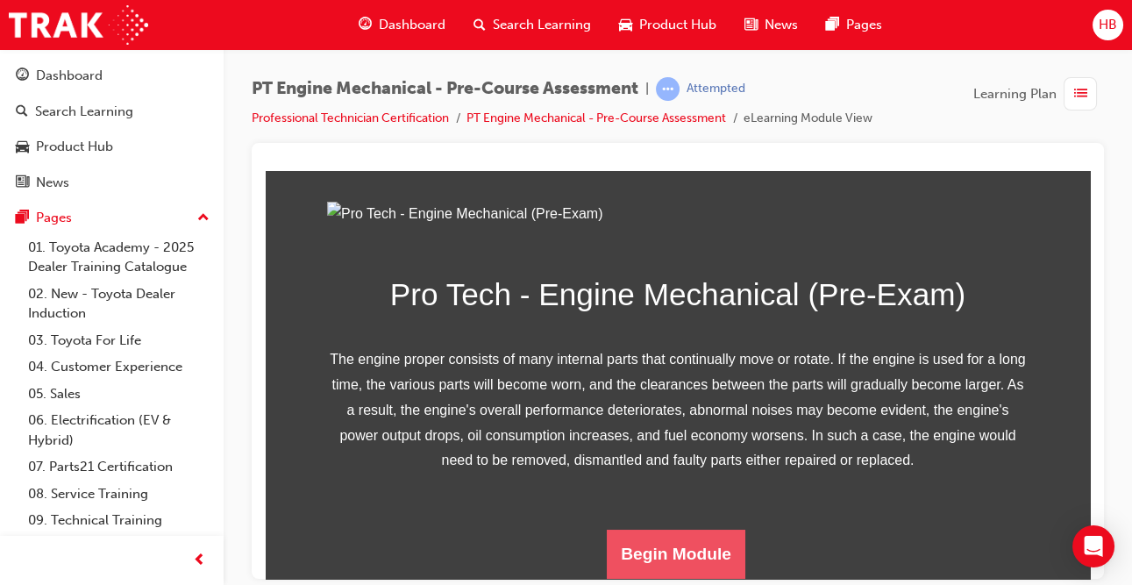
click at [687, 556] on button "Begin Module" at bounding box center [676, 553] width 139 height 49
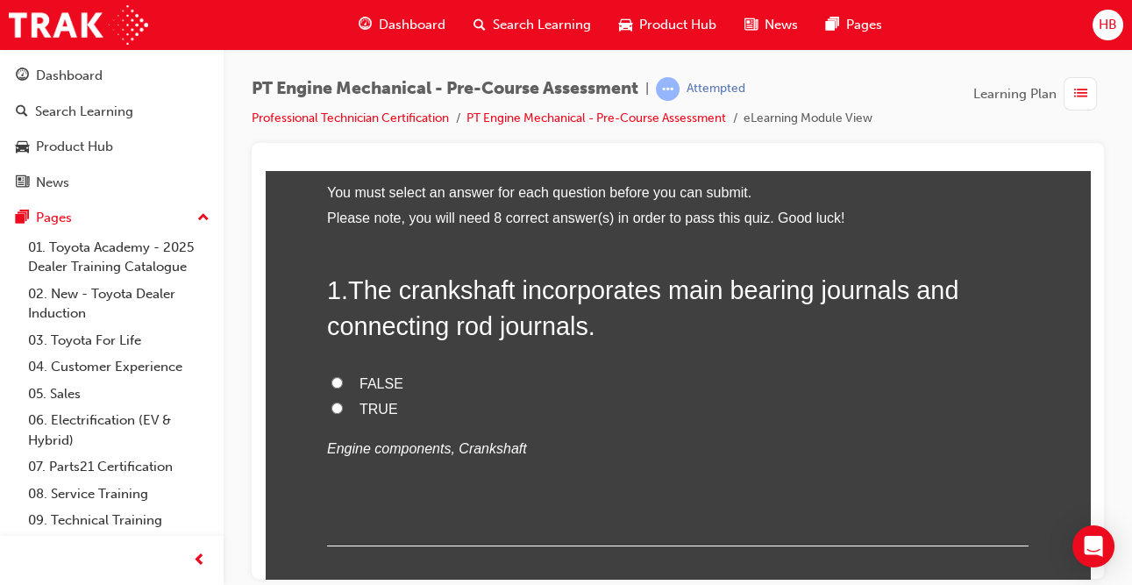
scroll to position [89, 0]
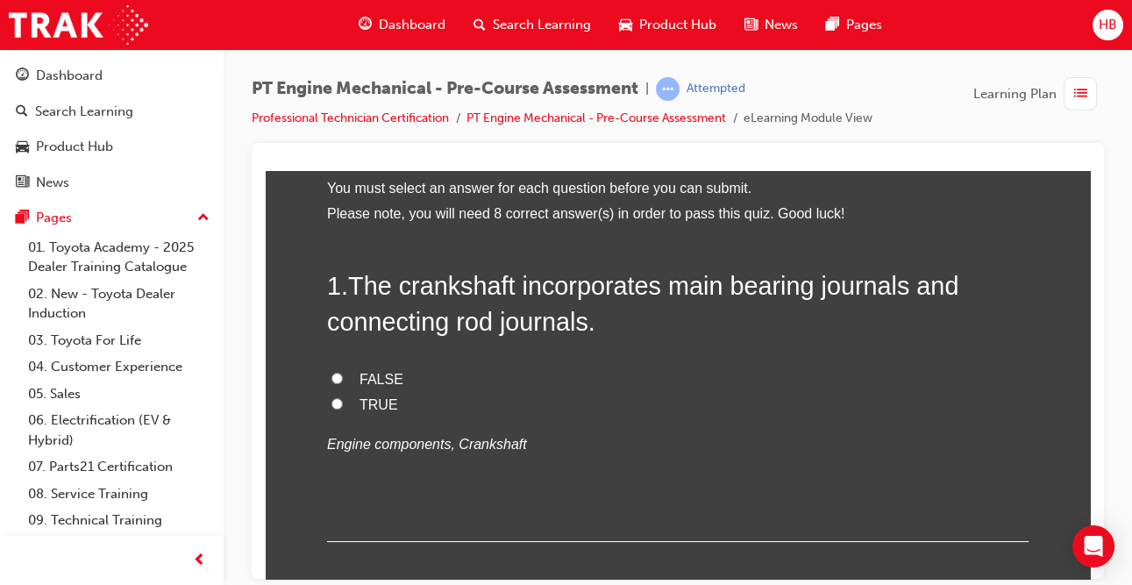
click at [376, 401] on span "TRUE" at bounding box center [379, 403] width 39 height 15
click at [343, 401] on input "TRUE" at bounding box center [336, 402] width 11 height 11
radio input "true"
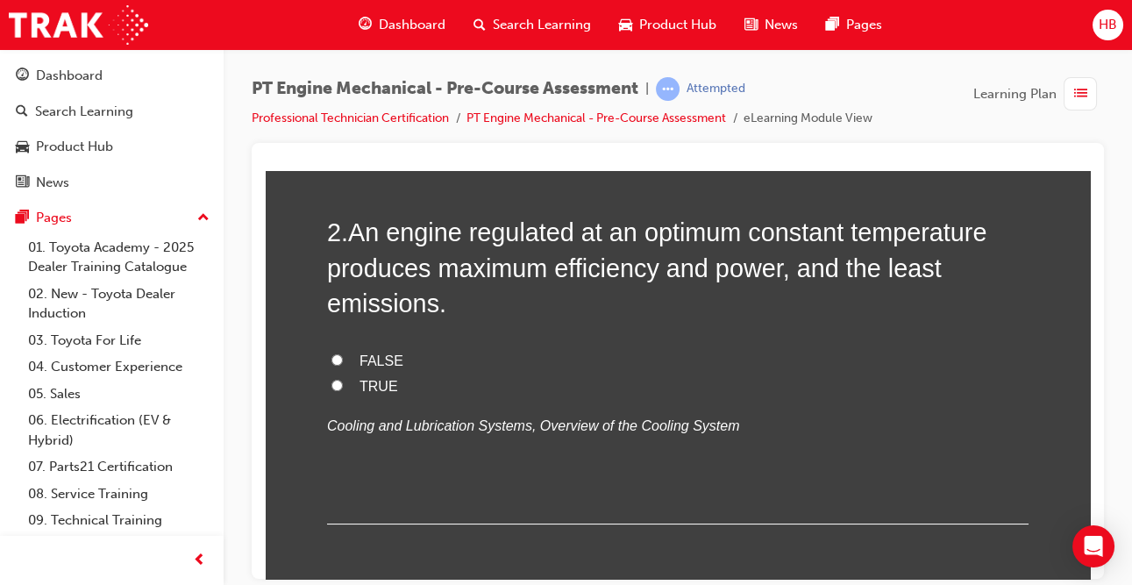
scroll to position [501, 0]
click at [381, 388] on span "TRUE" at bounding box center [379, 384] width 39 height 15
click at [343, 388] on input "TRUE" at bounding box center [336, 383] width 11 height 11
radio input "true"
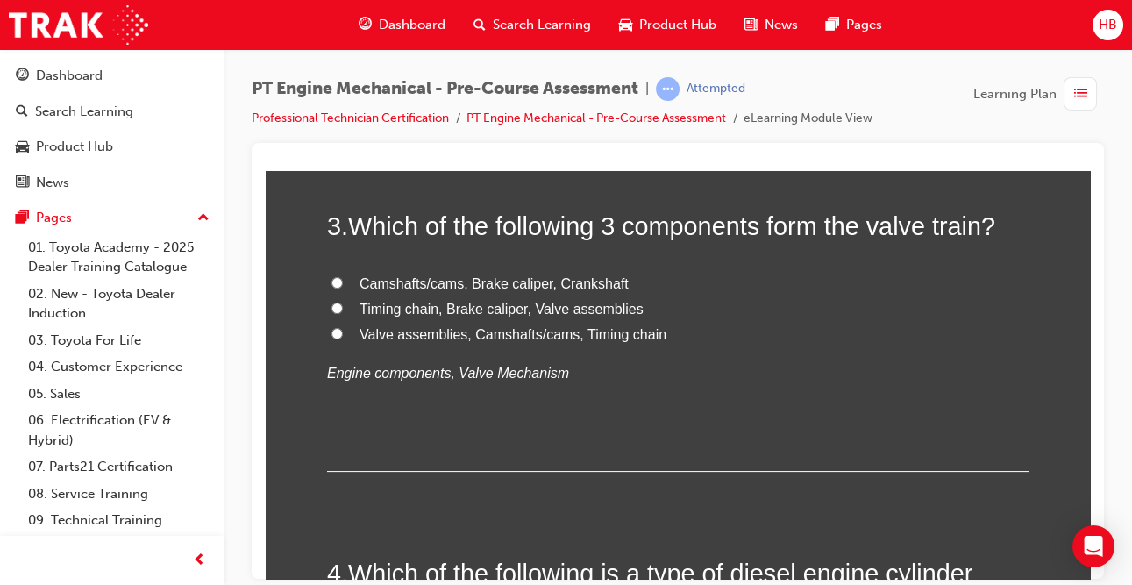
scroll to position [901, 0]
click at [475, 343] on label "Valve assemblies, Camshafts/cams, Timing chain" at bounding box center [677, 333] width 701 height 25
click at [343, 338] on input "Valve assemblies, Camshafts/cams, Timing chain" at bounding box center [336, 331] width 11 height 11
radio input "true"
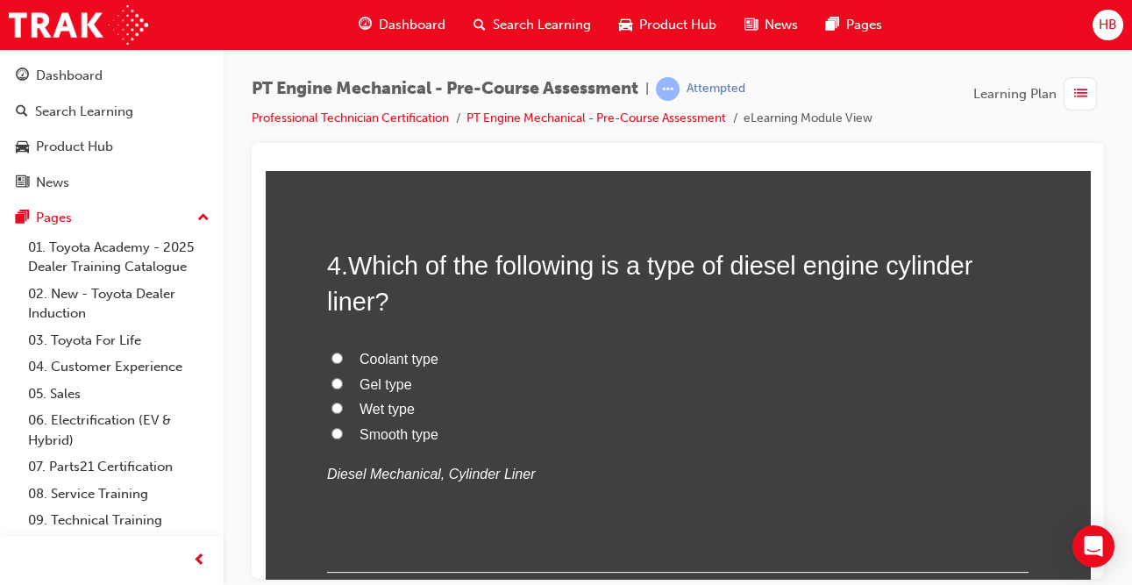
scroll to position [1218, 0]
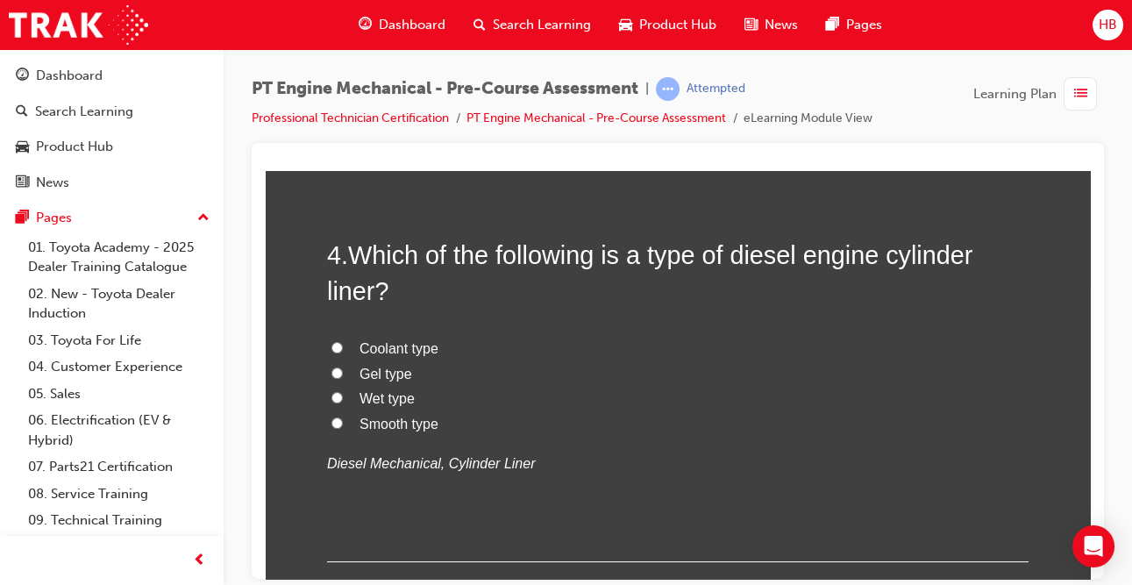
click at [351, 404] on label "Wet type" at bounding box center [677, 398] width 701 height 25
click at [343, 402] on input "Wet type" at bounding box center [336, 396] width 11 height 11
radio input "true"
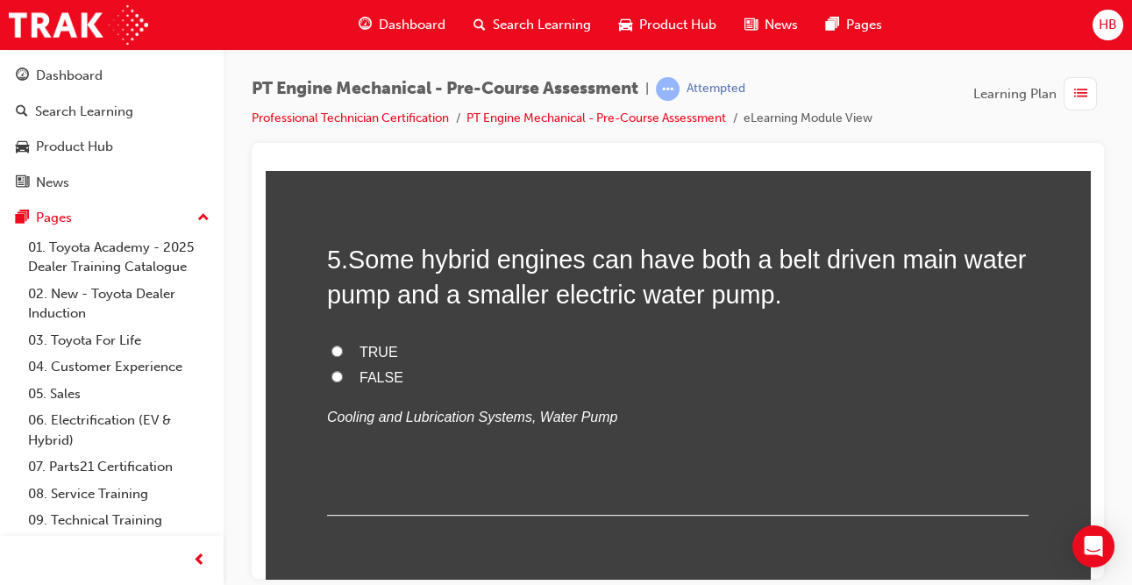
scroll to position [1642, 0]
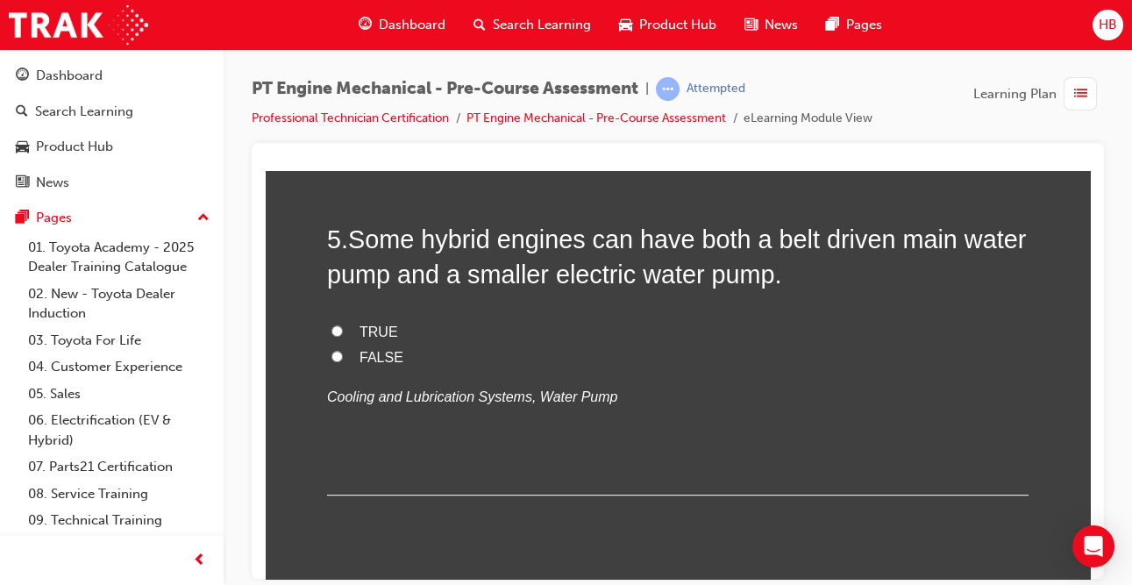
click at [358, 329] on label "TRUE" at bounding box center [677, 331] width 701 height 25
click at [343, 329] on input "TRUE" at bounding box center [336, 329] width 11 height 11
radio input "true"
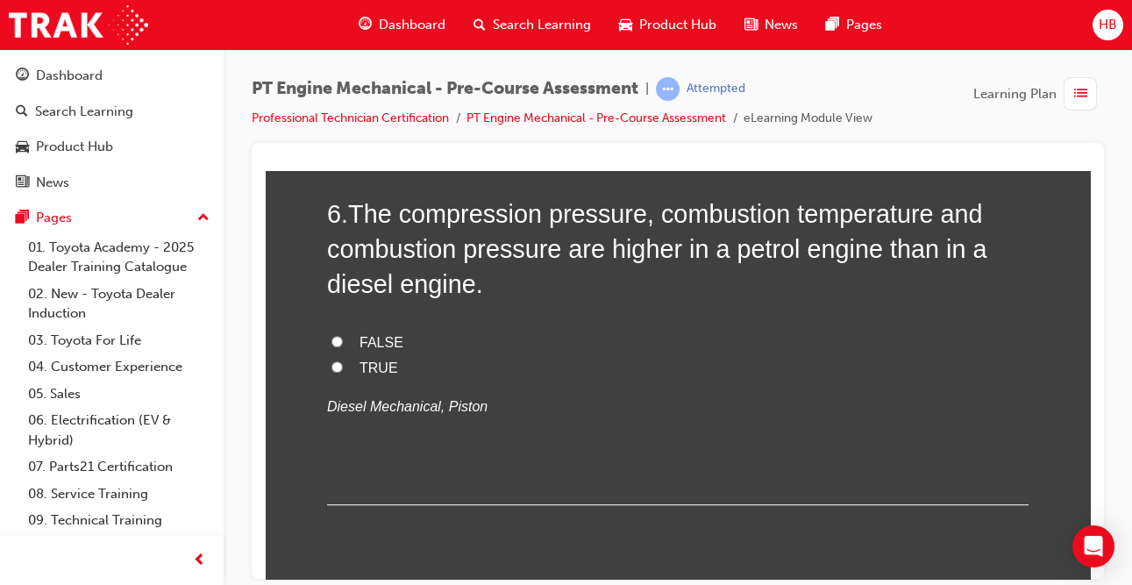
scroll to position [2004, 0]
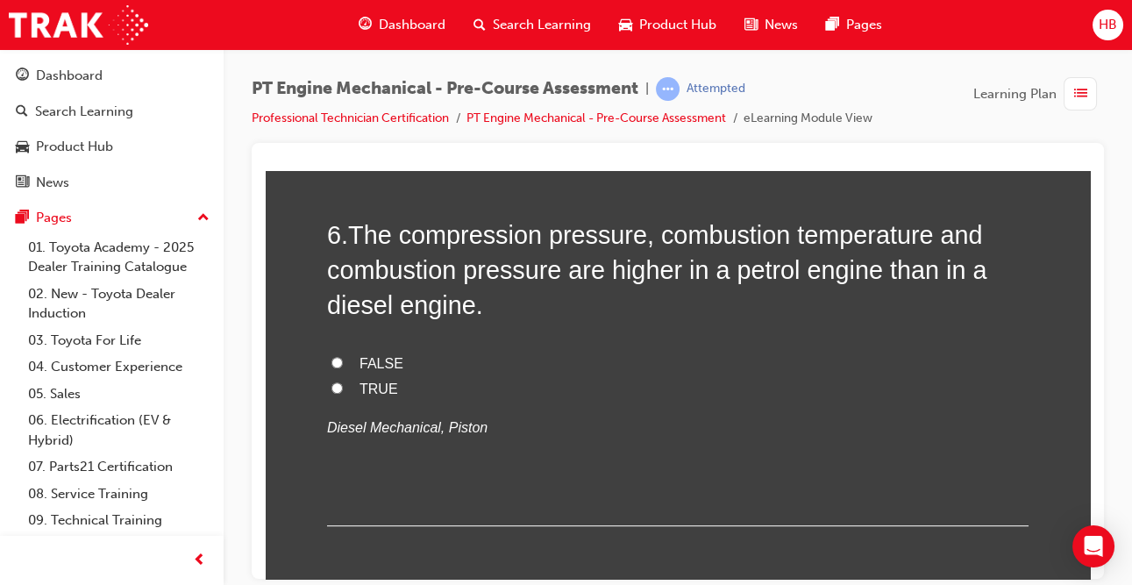
click at [360, 370] on span "FALSE" at bounding box center [382, 362] width 44 height 15
click at [343, 367] on input "FALSE" at bounding box center [336, 361] width 11 height 11
radio input "true"
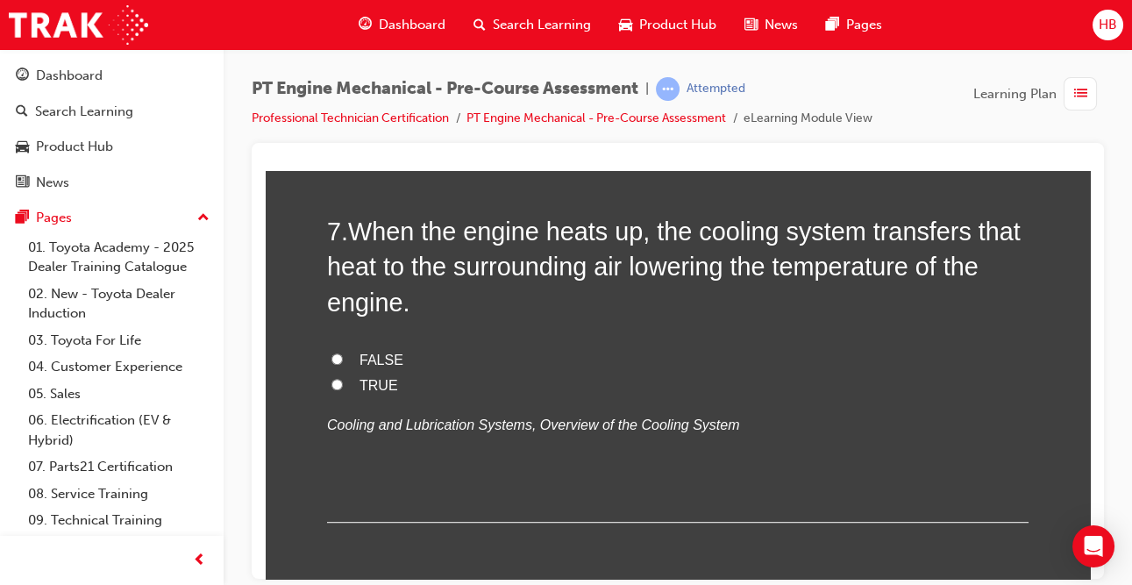
scroll to position [2410, 0]
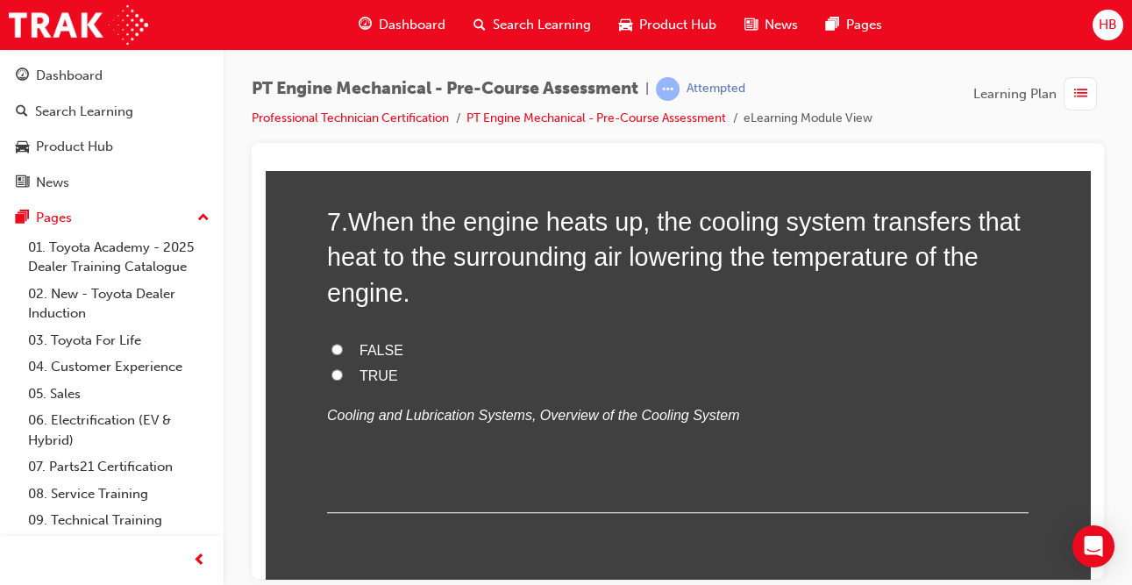
click at [371, 372] on span "TRUE" at bounding box center [379, 374] width 39 height 15
click at [343, 372] on input "TRUE" at bounding box center [336, 373] width 11 height 11
radio input "true"
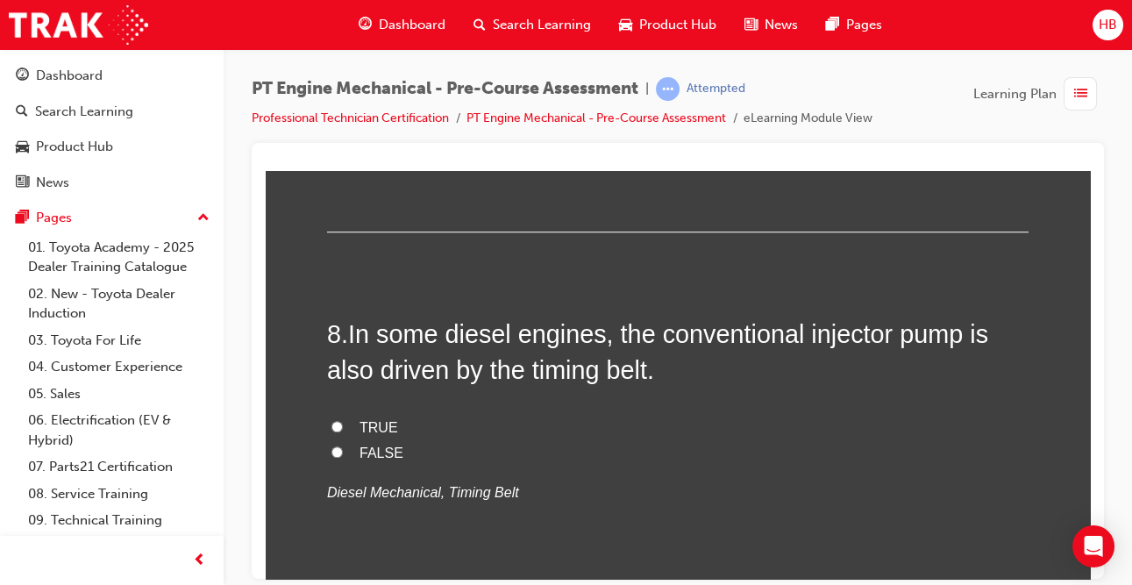
scroll to position [2794, 0]
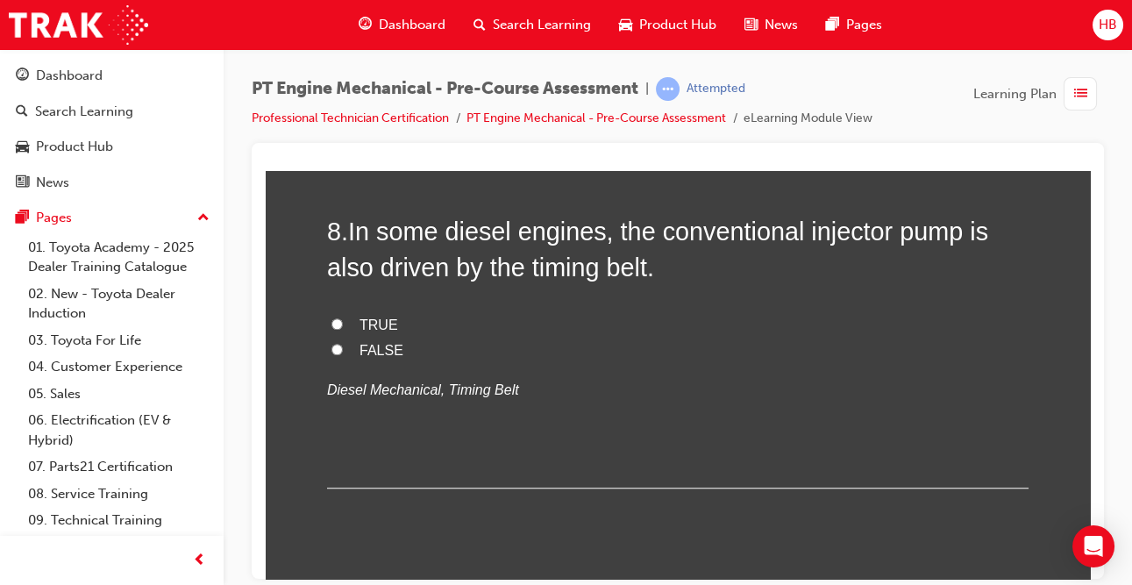
click at [381, 328] on span "TRUE" at bounding box center [379, 324] width 39 height 15
click at [343, 328] on input "TRUE" at bounding box center [336, 322] width 11 height 11
radio input "true"
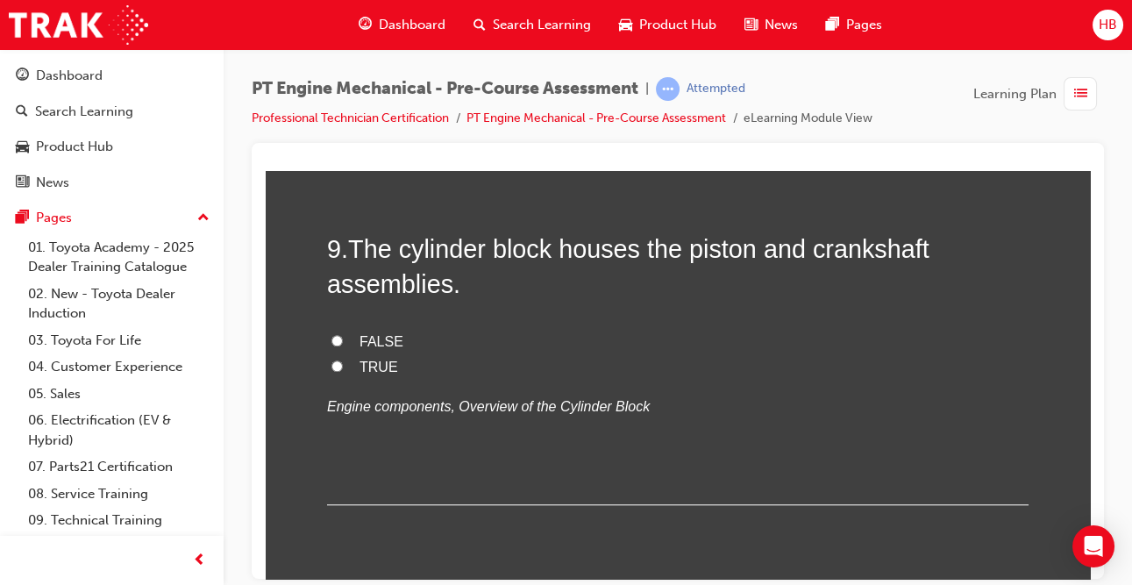
scroll to position [3157, 0]
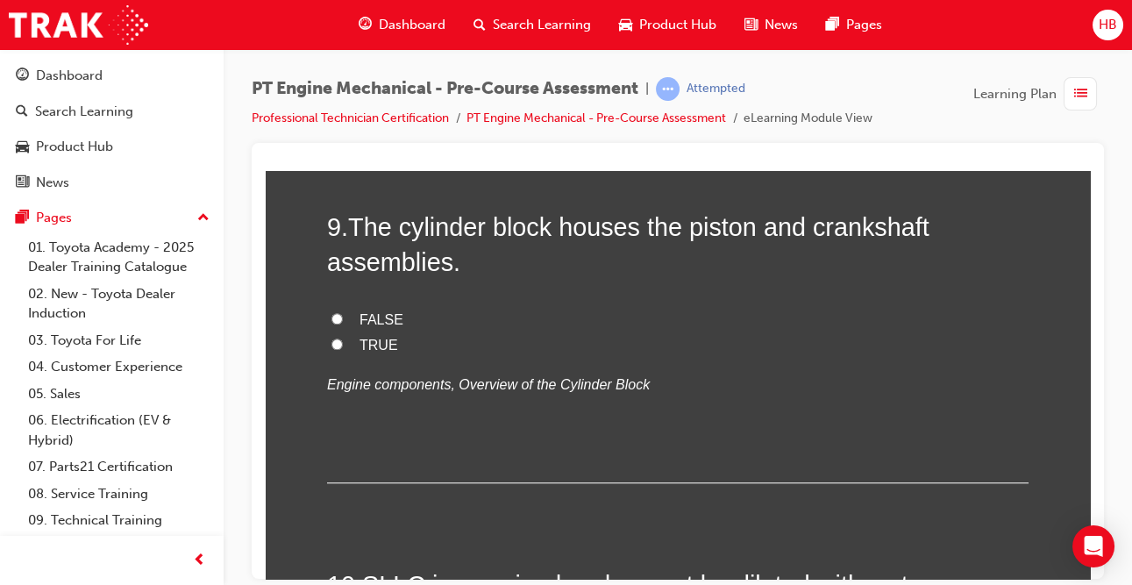
click at [373, 355] on div "FALSE TRUE Engine components, Overview of the Cylinder Block" at bounding box center [677, 351] width 701 height 89
click at [373, 345] on span "TRUE" at bounding box center [379, 344] width 39 height 15
click at [343, 345] on input "TRUE" at bounding box center [336, 343] width 11 height 11
radio input "true"
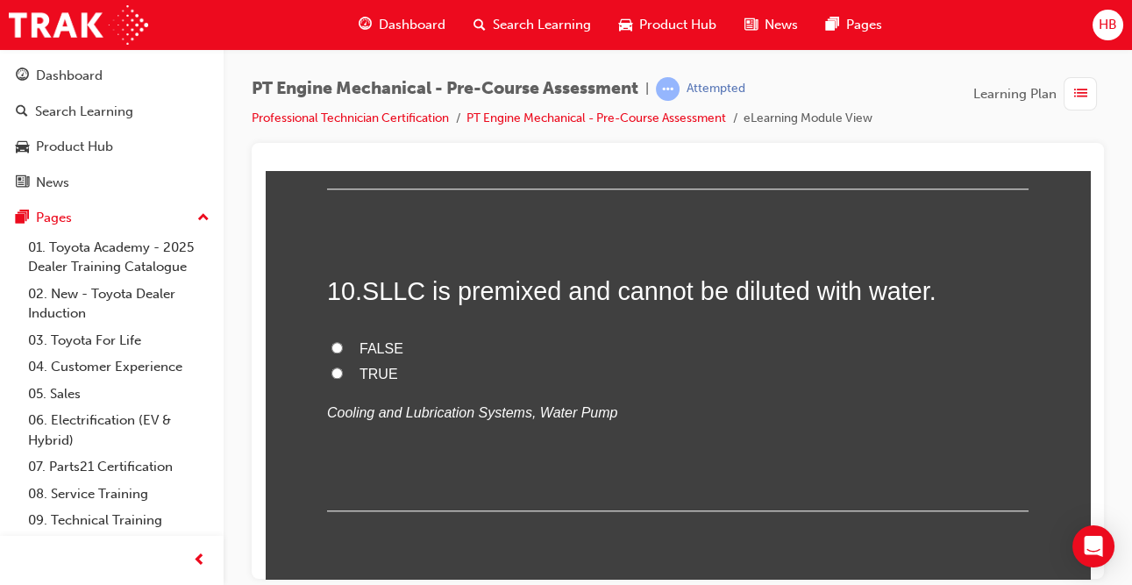
scroll to position [3514, 0]
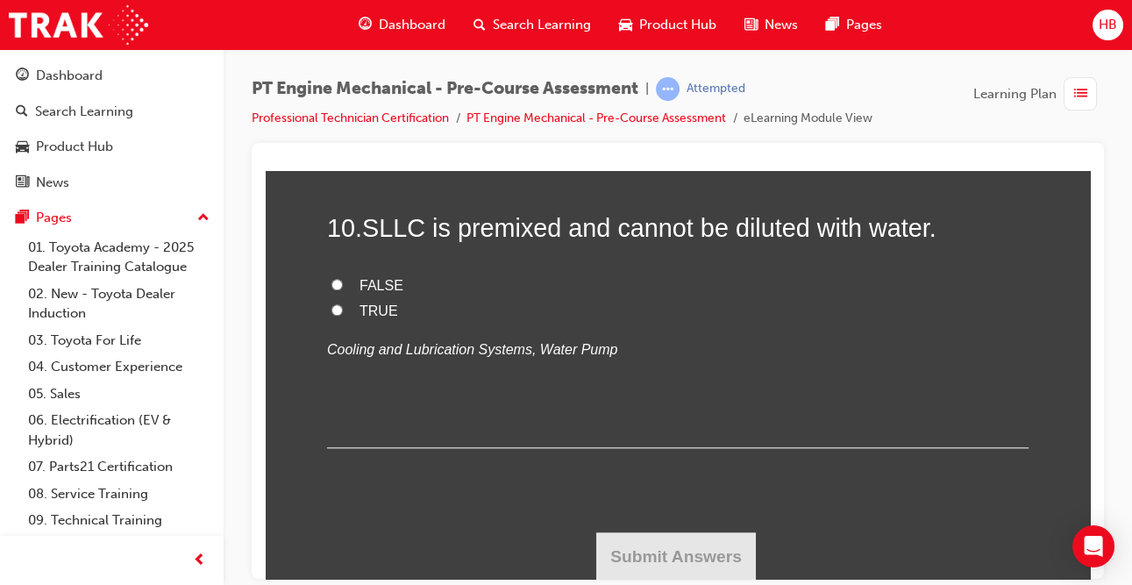
click at [395, 291] on label "FALSE" at bounding box center [677, 285] width 701 height 25
click at [343, 289] on input "FALSE" at bounding box center [336, 283] width 11 height 11
radio input "true"
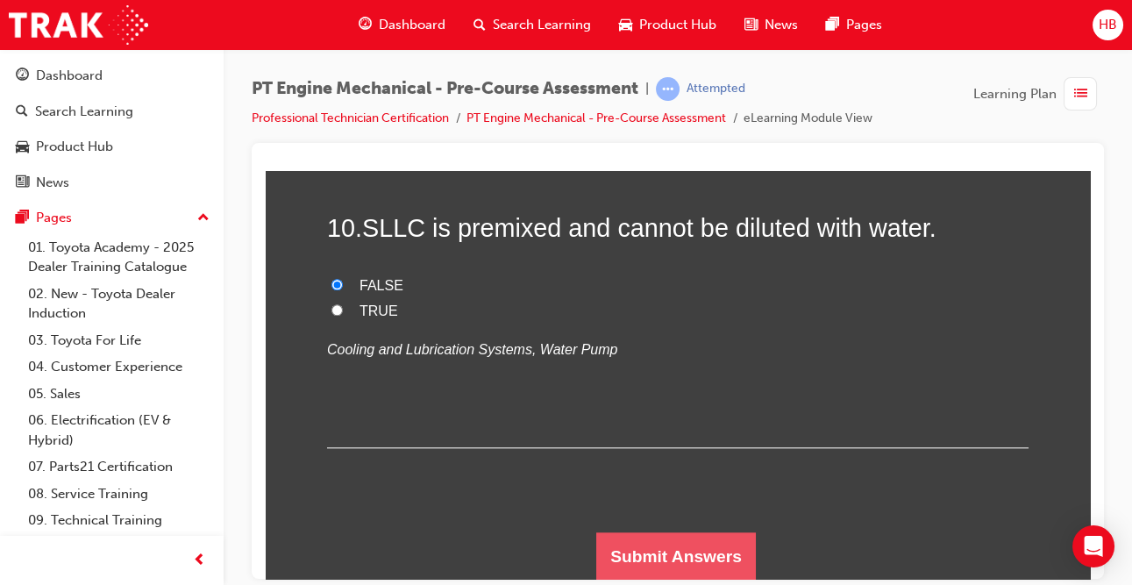
click at [636, 546] on button "Submit Answers" at bounding box center [676, 555] width 160 height 49
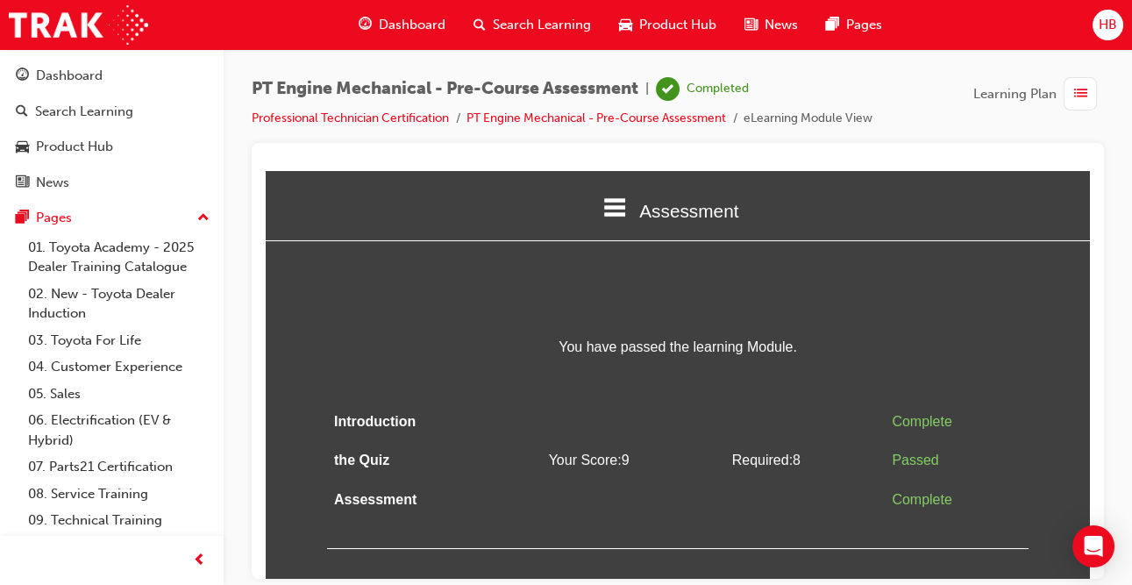
click at [397, 18] on span "Dashboard" at bounding box center [412, 25] width 67 height 20
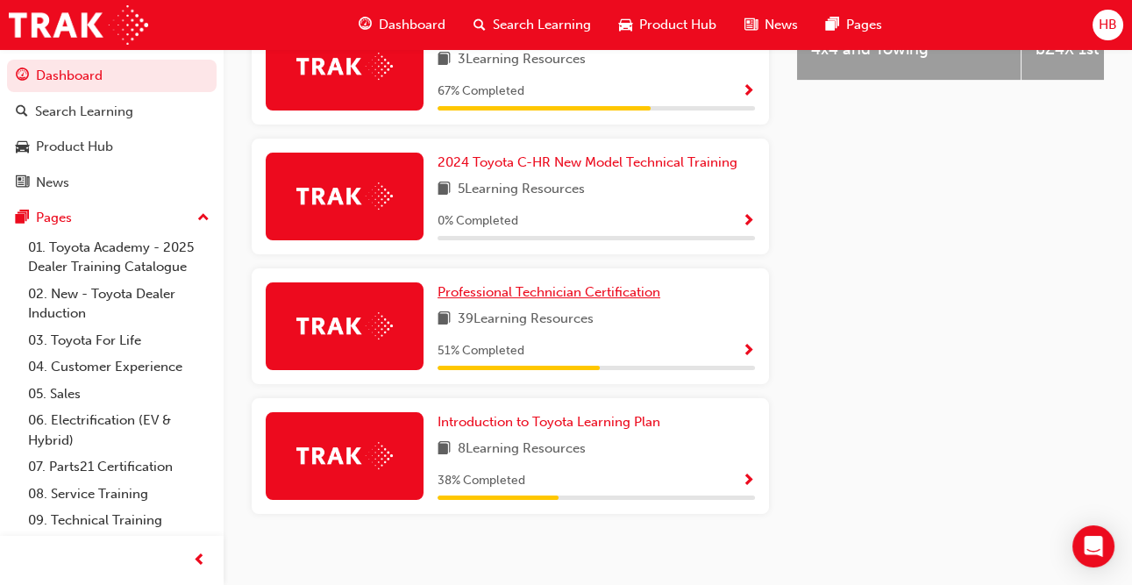
scroll to position [882, 0]
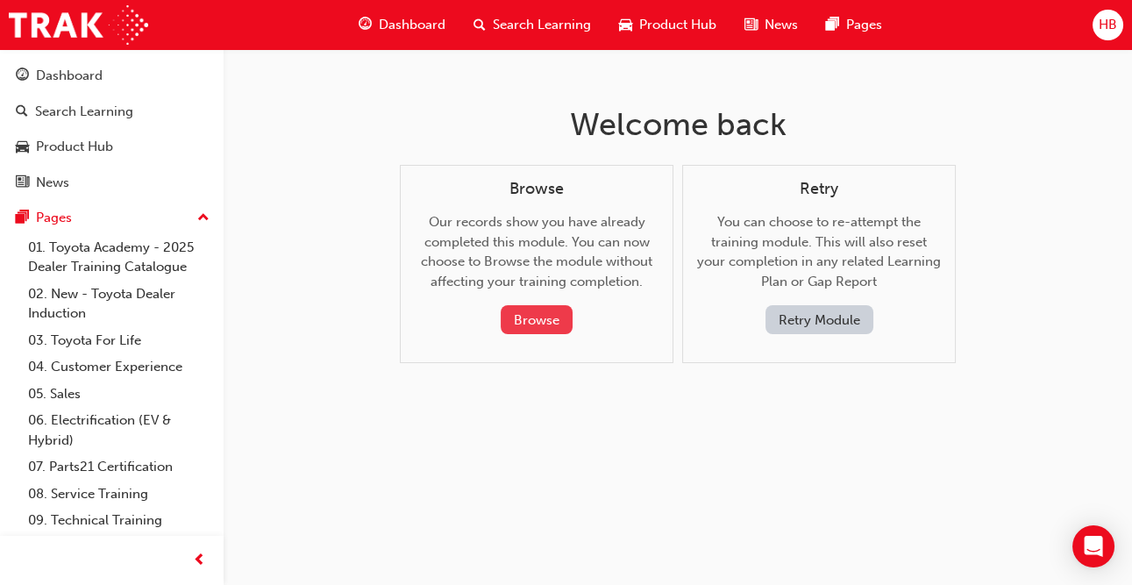
click at [536, 331] on button "Browse" at bounding box center [537, 319] width 72 height 29
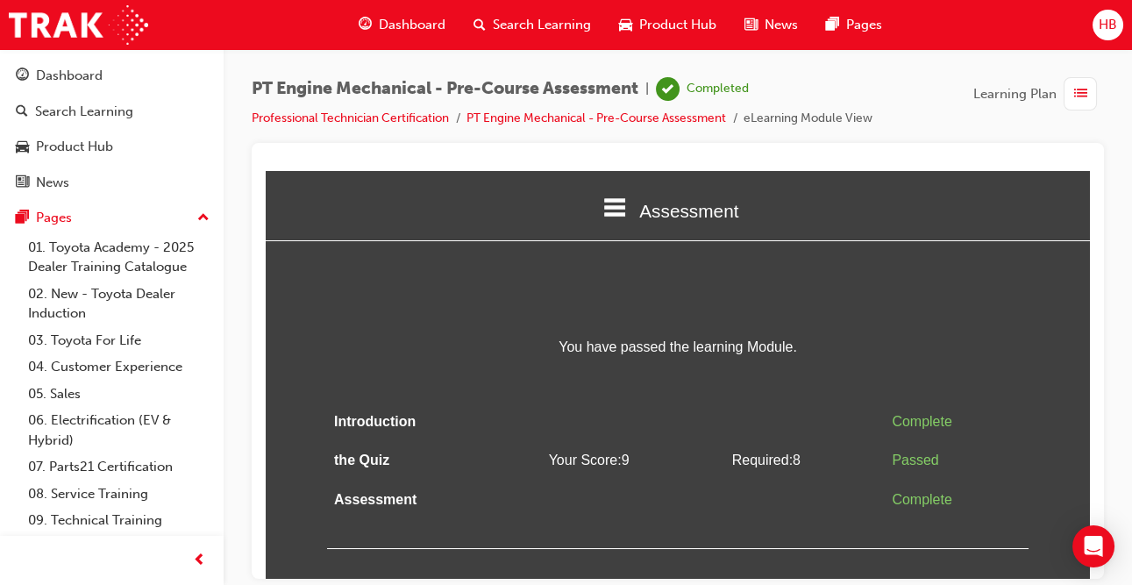
click at [428, 26] on span "Dashboard" at bounding box center [412, 25] width 67 height 20
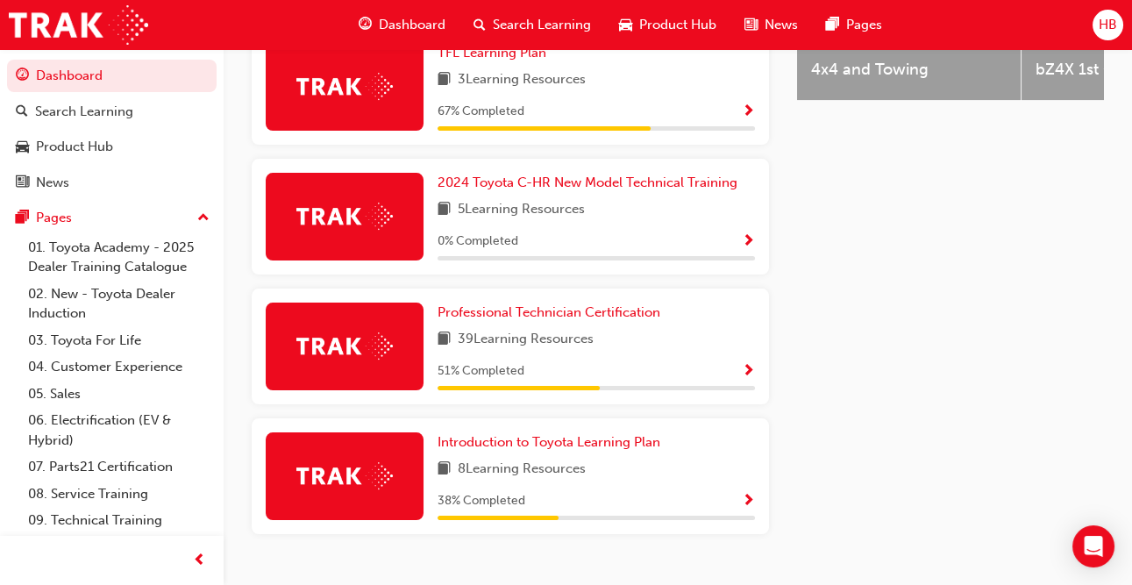
scroll to position [853, 0]
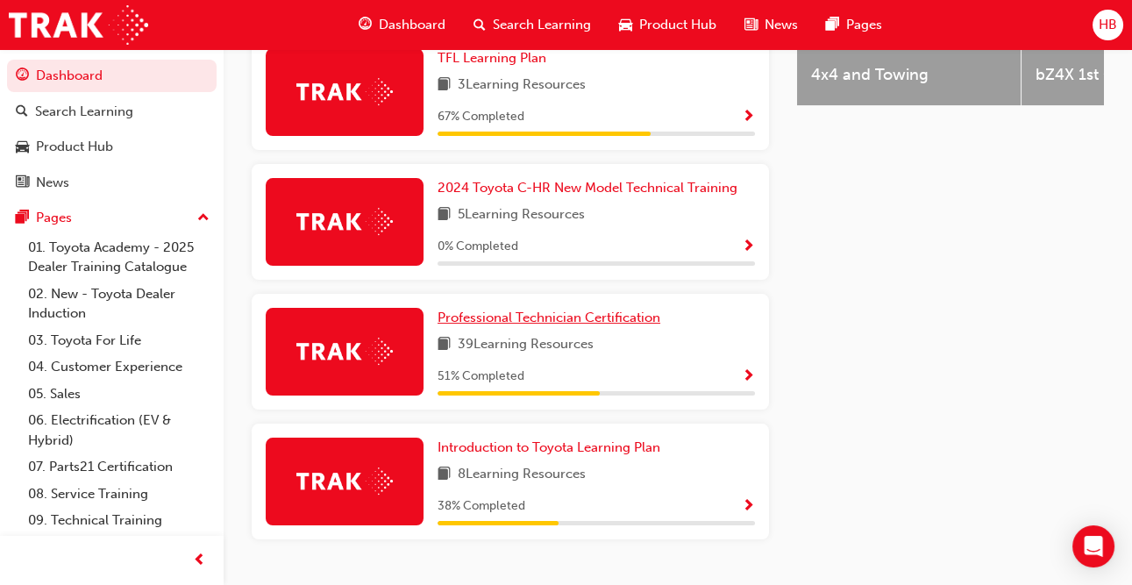
click at [518, 310] on span "Professional Technician Certification" at bounding box center [549, 318] width 223 height 16
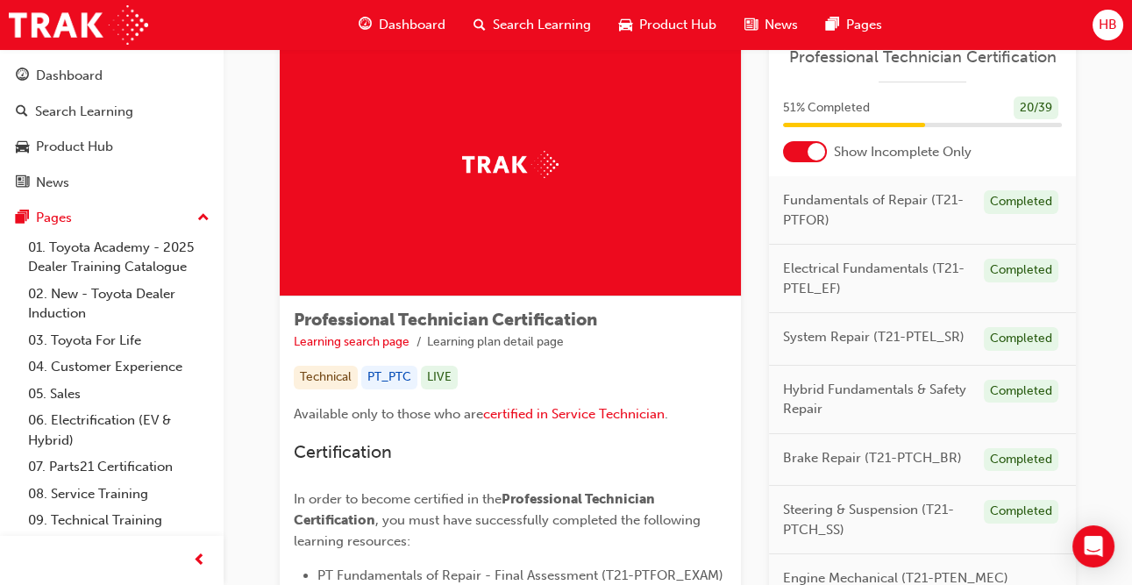
scroll to position [65, 0]
